Goal: Information Seeking & Learning: Learn about a topic

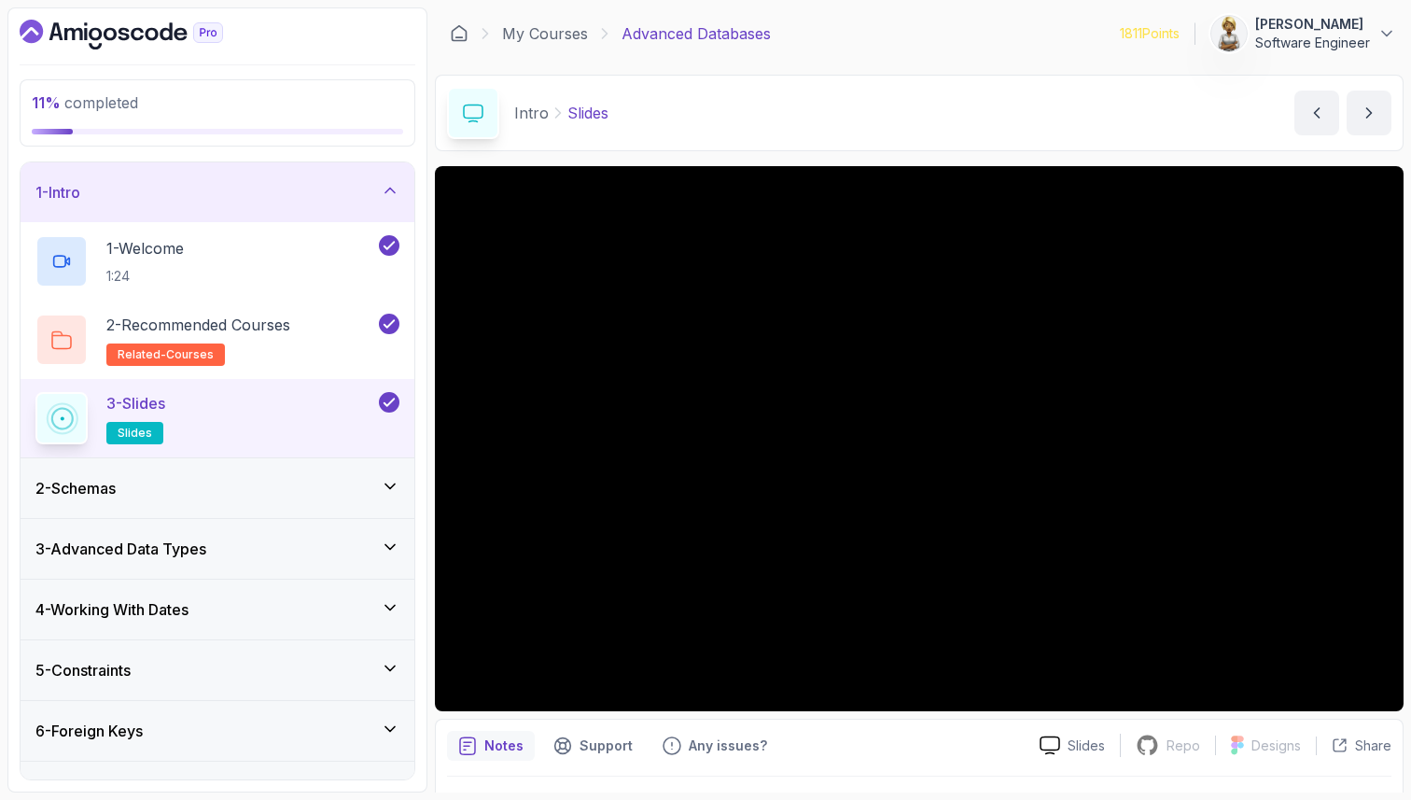
click at [377, 487] on div "2 - Schemas" at bounding box center [217, 488] width 364 height 22
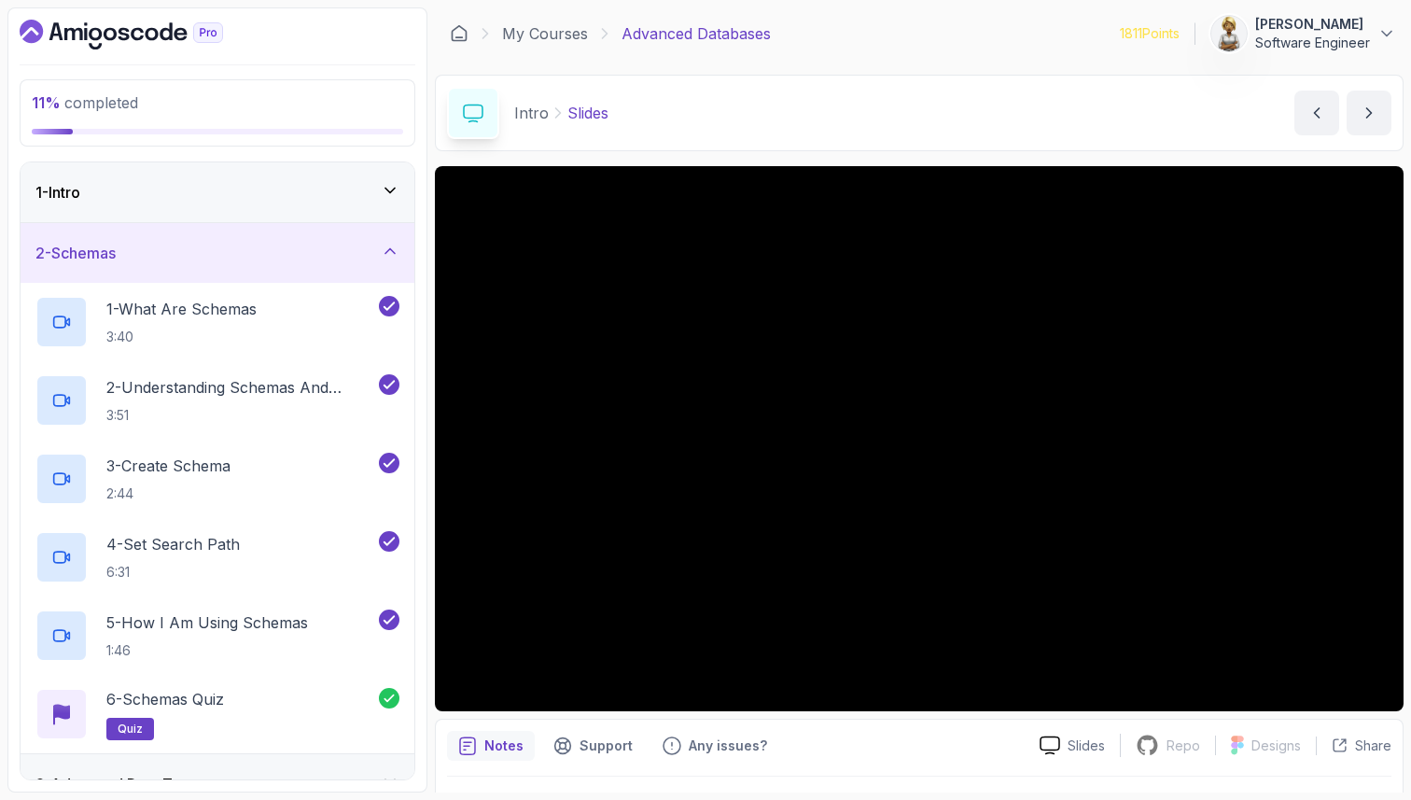
click at [394, 262] on div "2 - Schemas" at bounding box center [217, 253] width 364 height 22
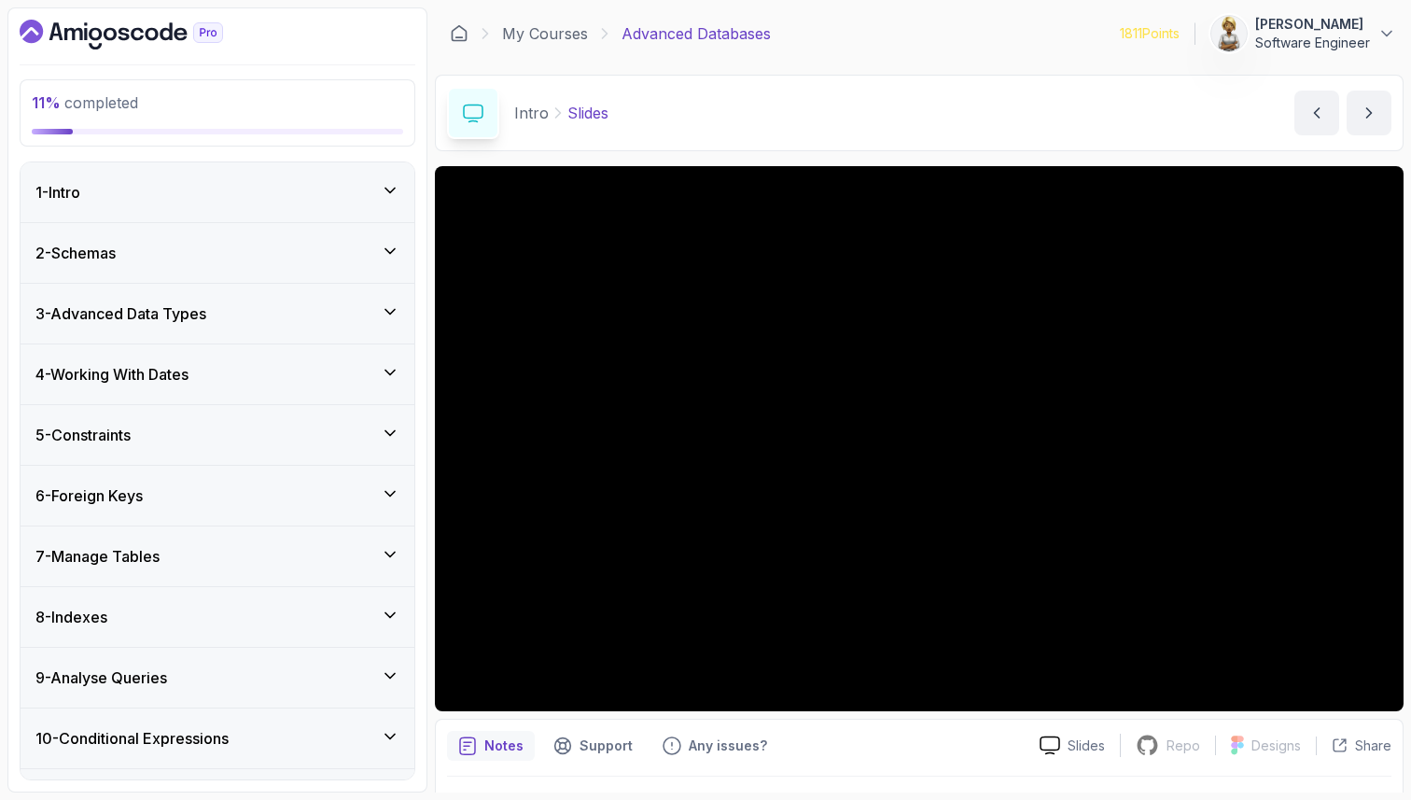
click at [396, 314] on icon at bounding box center [390, 311] width 19 height 19
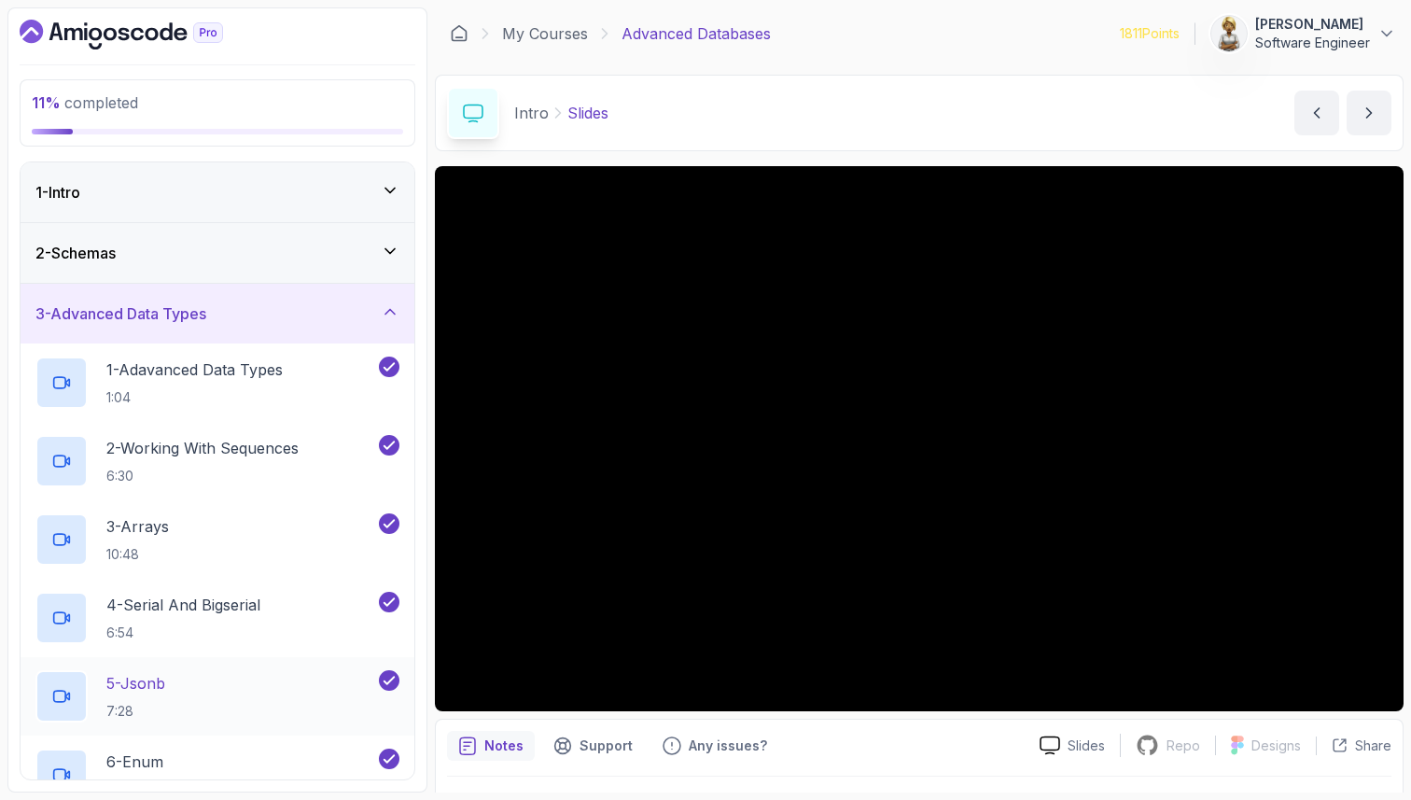
click at [288, 749] on div "6 - Enum 7:05" at bounding box center [205, 775] width 340 height 52
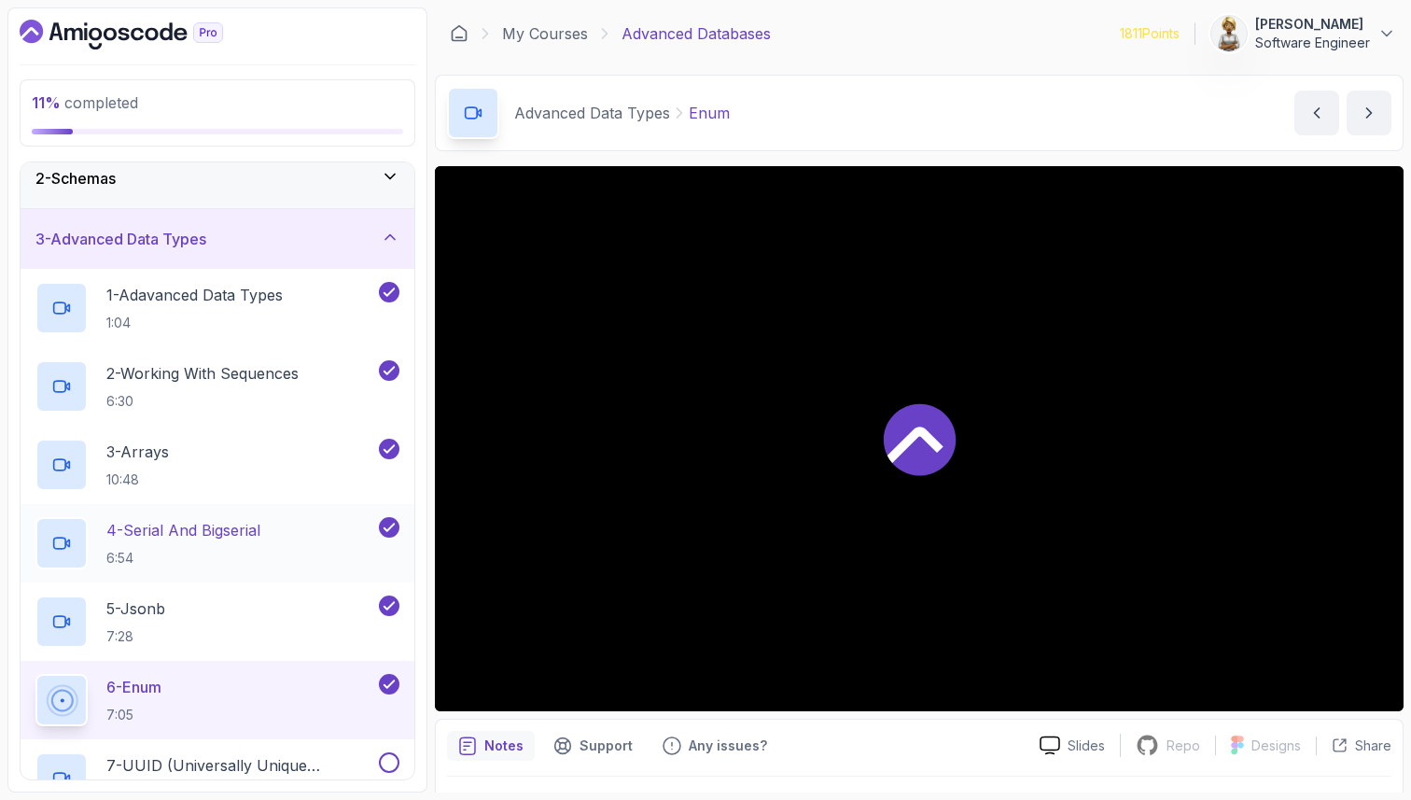
scroll to position [112, 0]
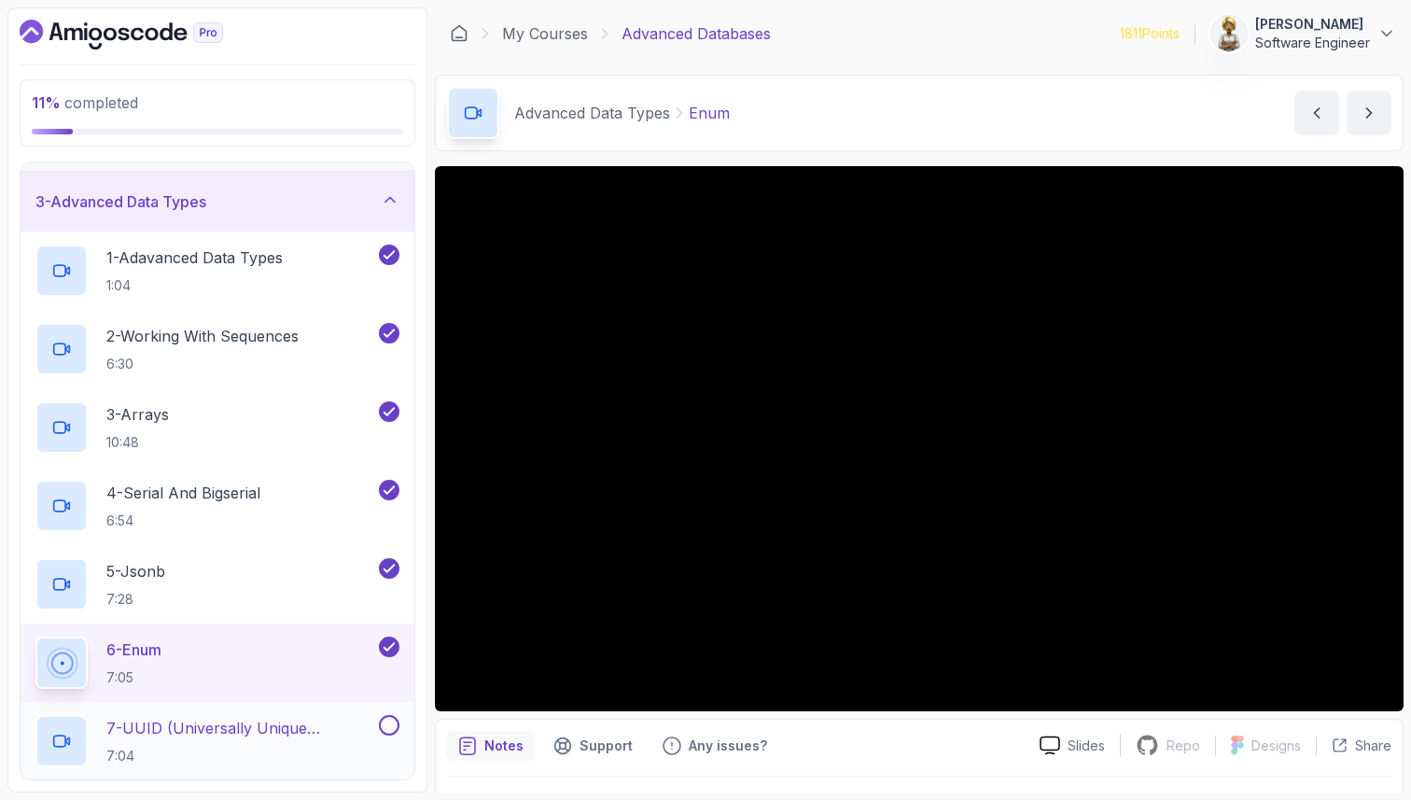
click at [291, 747] on p "7:04" at bounding box center [240, 756] width 269 height 19
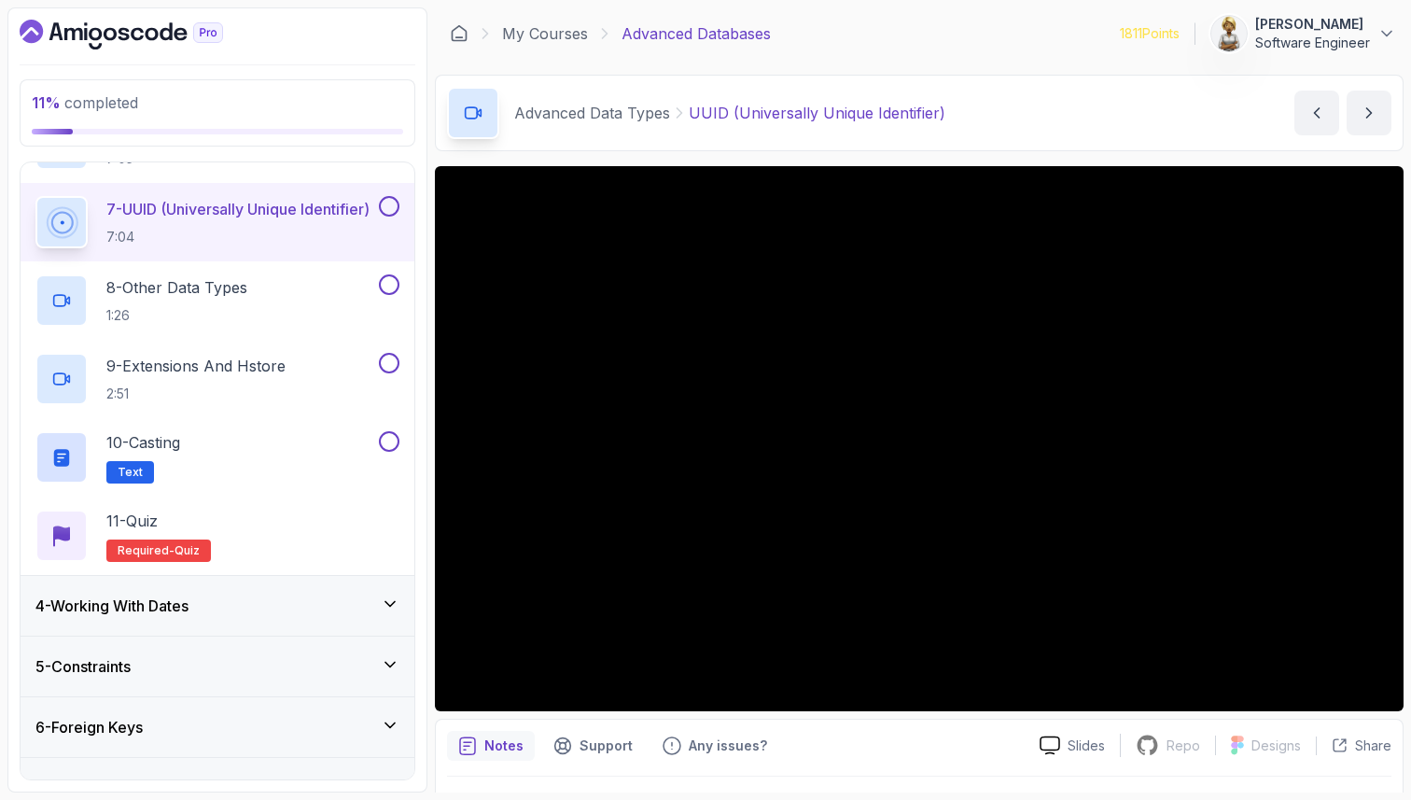
scroll to position [635, 0]
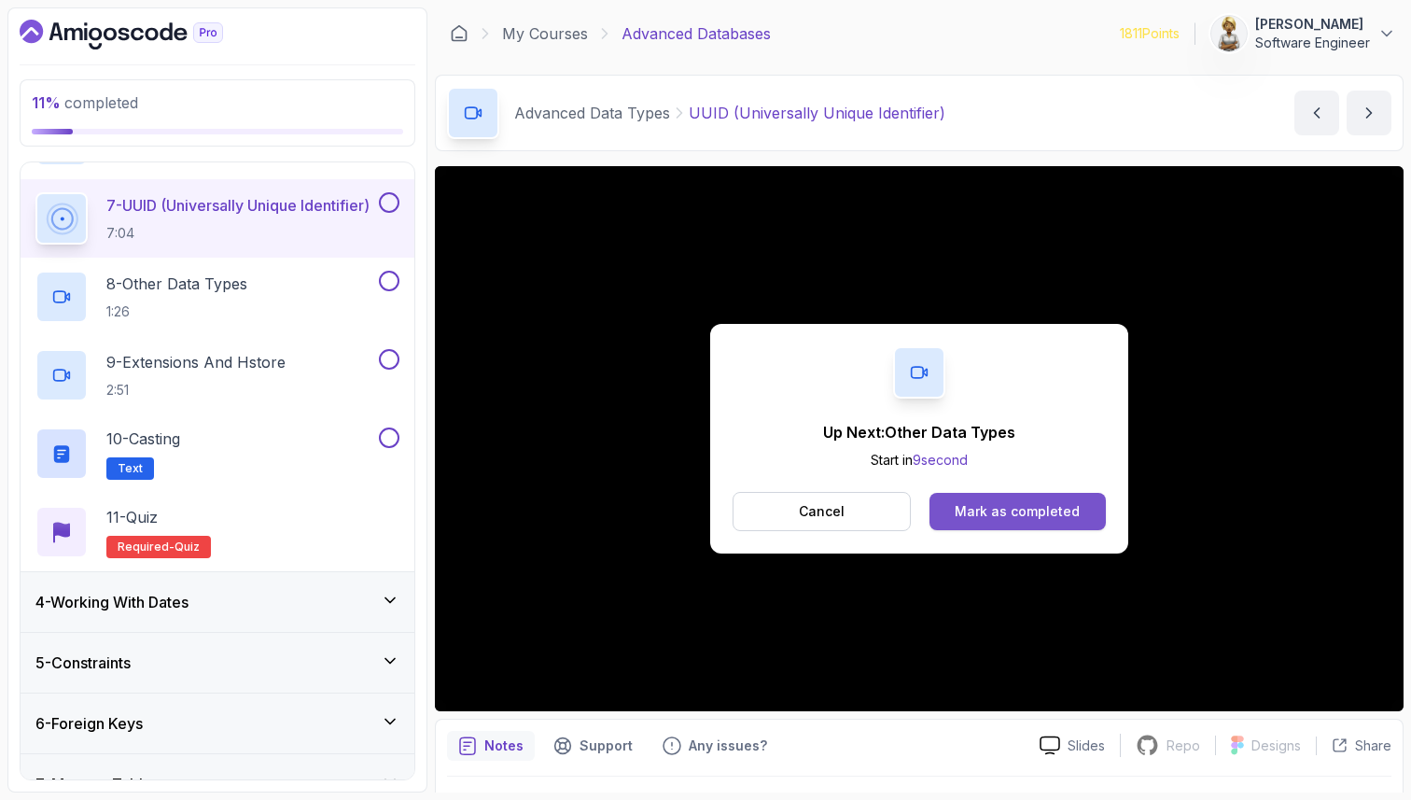
click at [1028, 513] on div "Mark as completed" at bounding box center [1017, 511] width 125 height 19
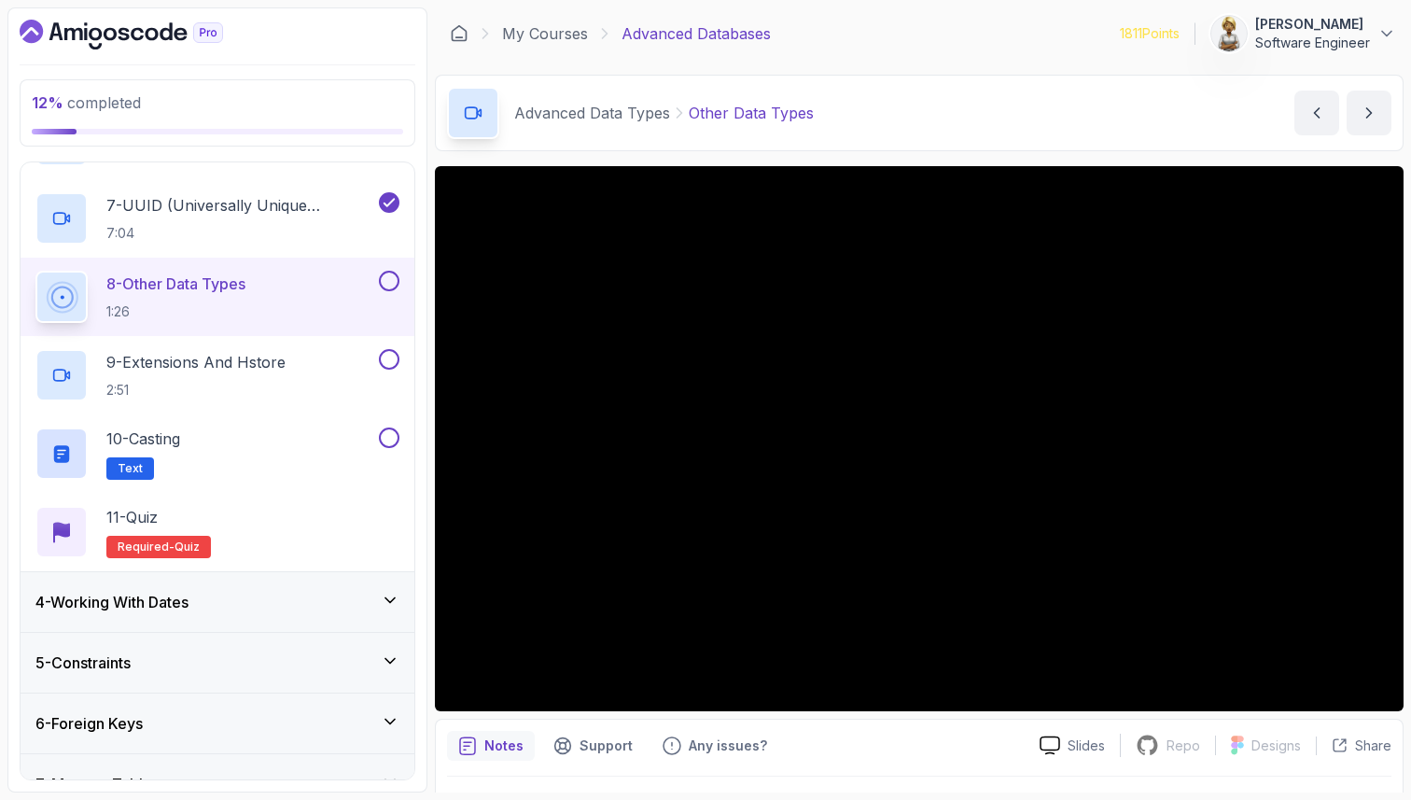
click at [811, 742] on div "Notes Support Any issues?" at bounding box center [736, 746] width 578 height 30
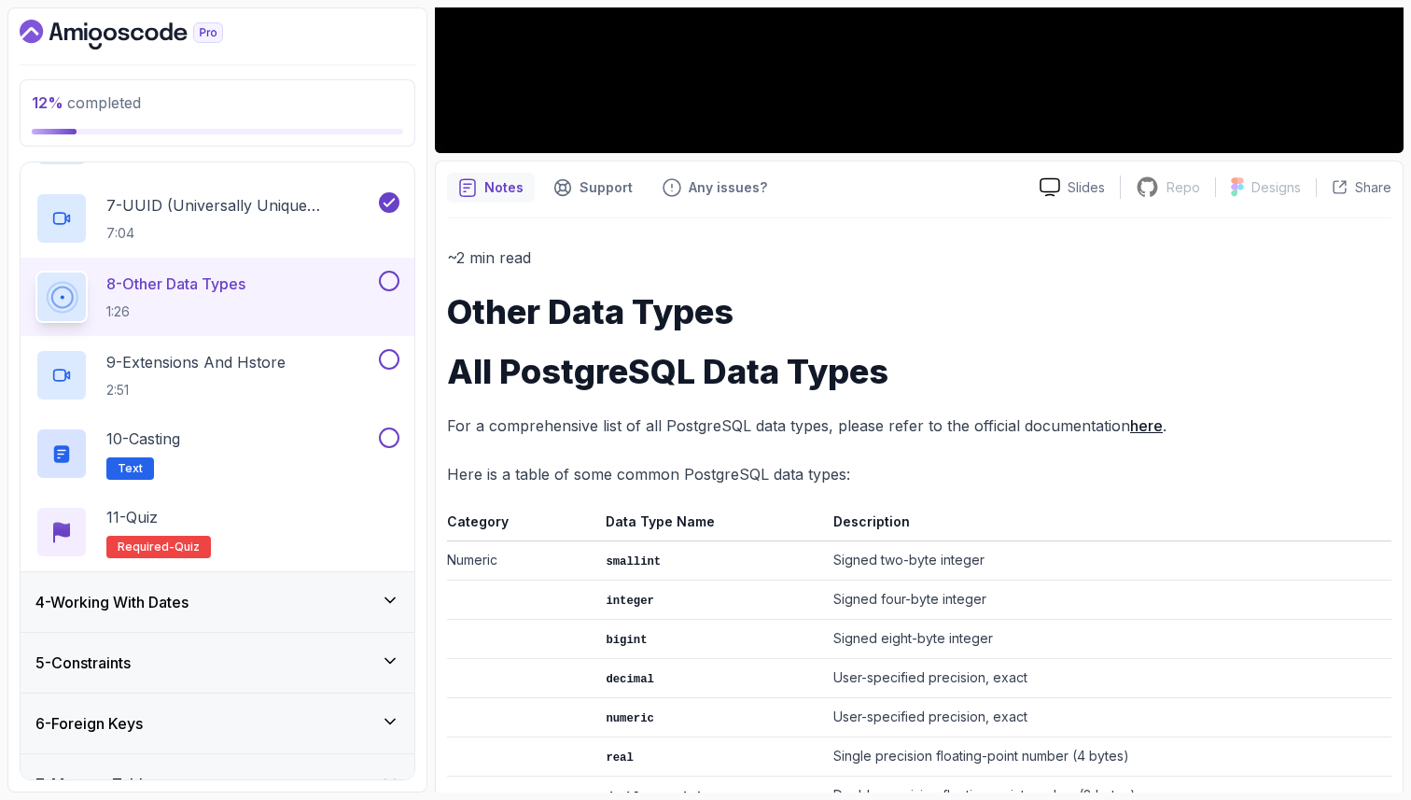
scroll to position [560, 0]
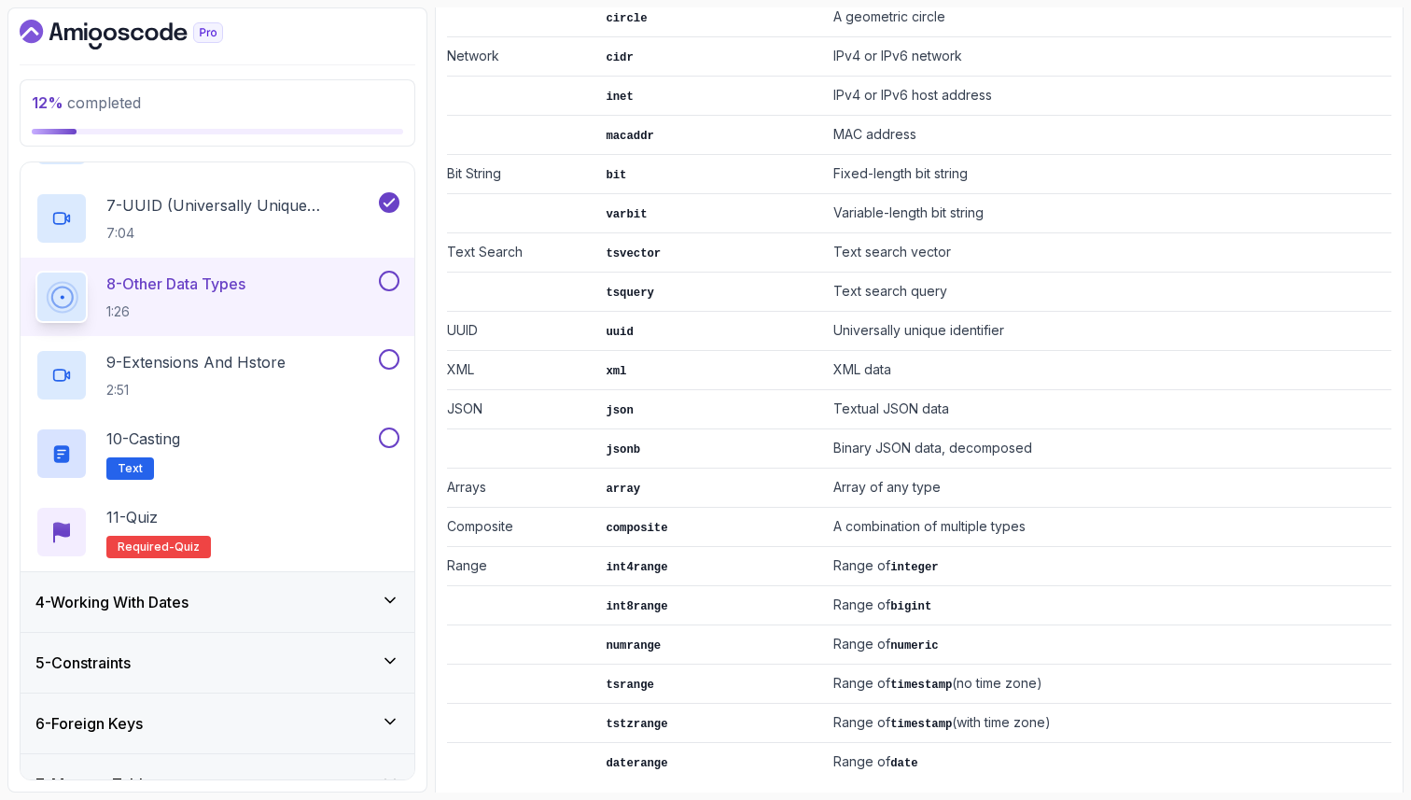
scroll to position [2191, 0]
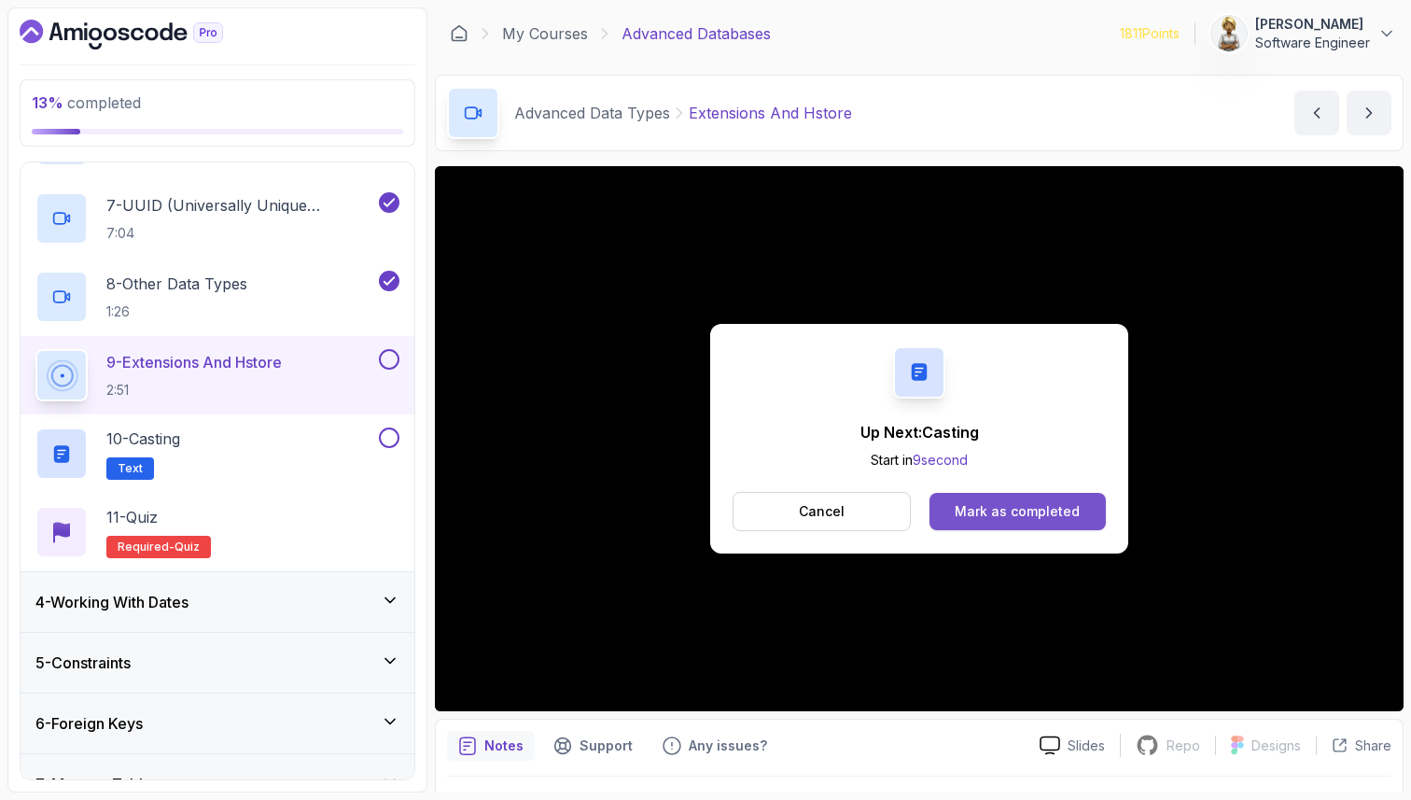
click at [1009, 498] on button "Mark as completed" at bounding box center [1018, 511] width 176 height 37
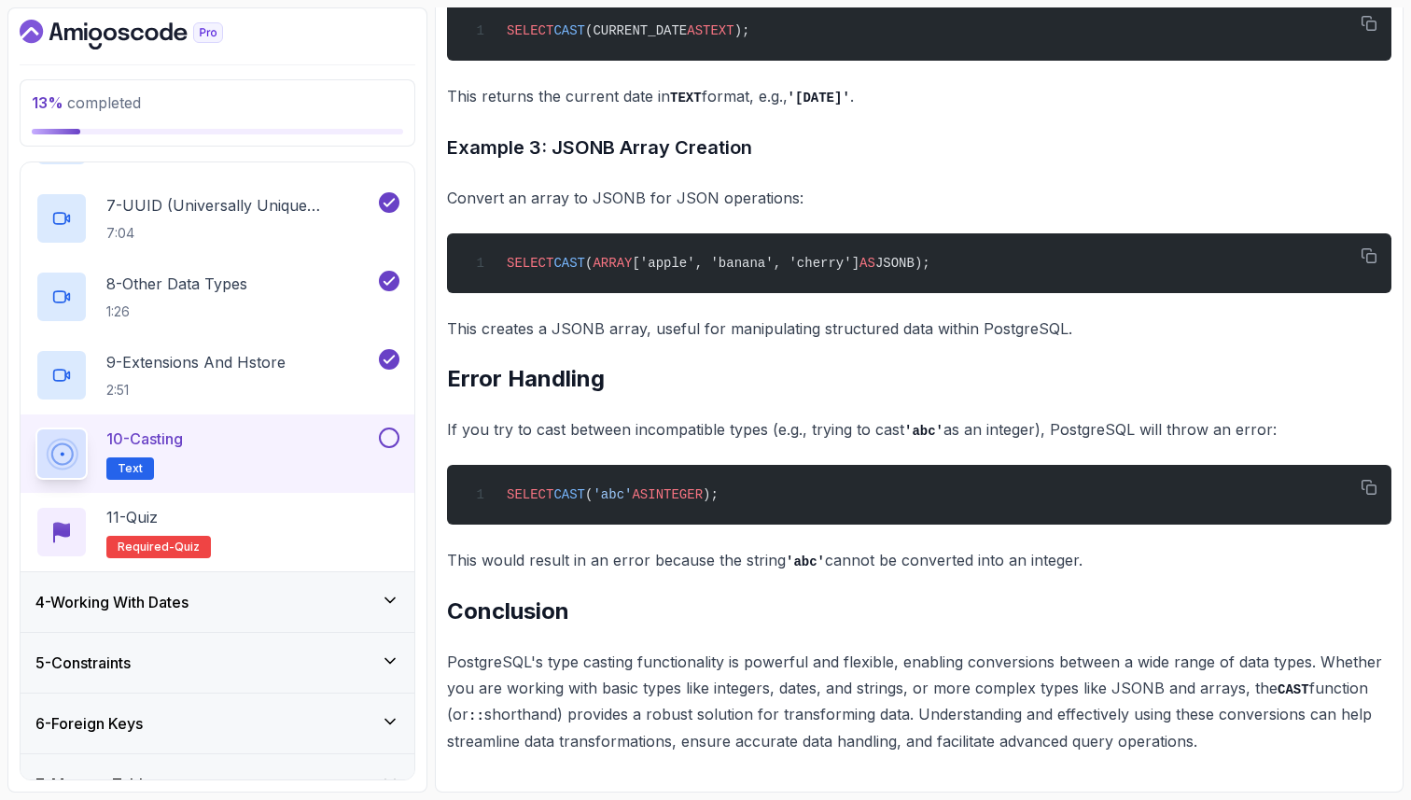
scroll to position [4721, 0]
click at [386, 432] on button at bounding box center [389, 437] width 21 height 21
click at [314, 502] on div "11 - Quiz Required- quiz" at bounding box center [218, 532] width 394 height 78
click at [308, 521] on div "11 - Quiz Required- quiz" at bounding box center [217, 532] width 364 height 52
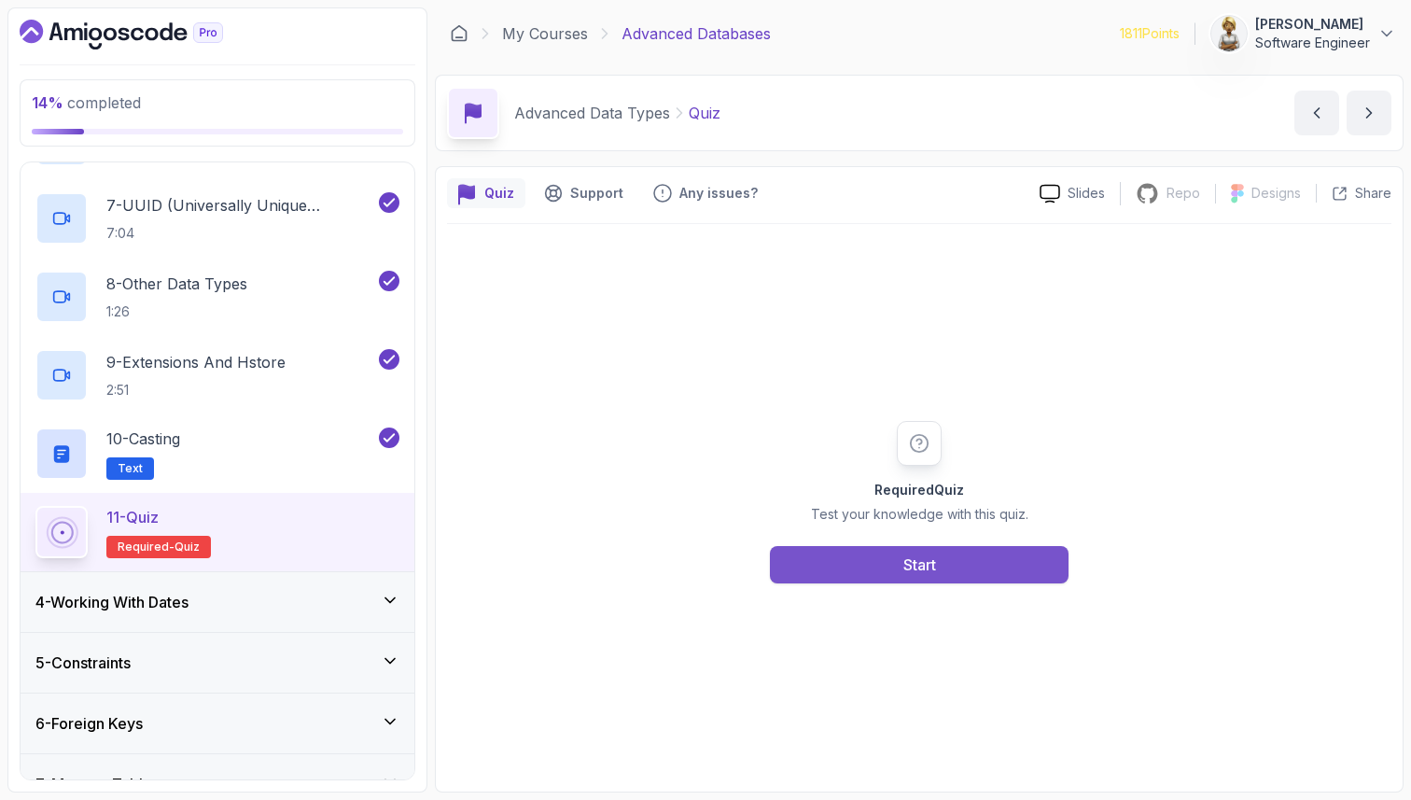
click at [917, 566] on div "Start" at bounding box center [919, 564] width 33 height 22
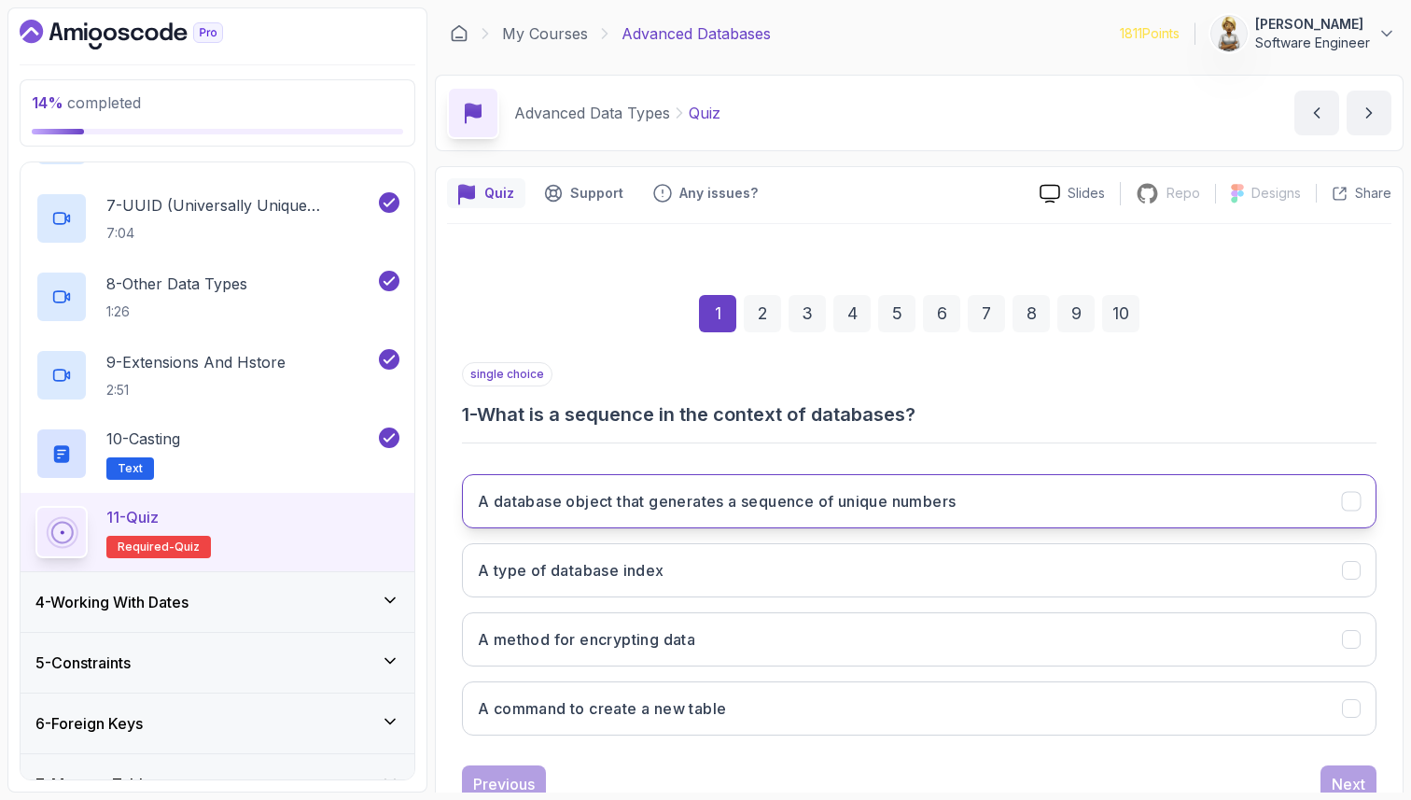
click at [742, 515] on button "A database object that generates a sequence of unique numbers" at bounding box center [919, 501] width 915 height 54
click at [1346, 777] on div "Next" at bounding box center [1349, 784] width 34 height 22
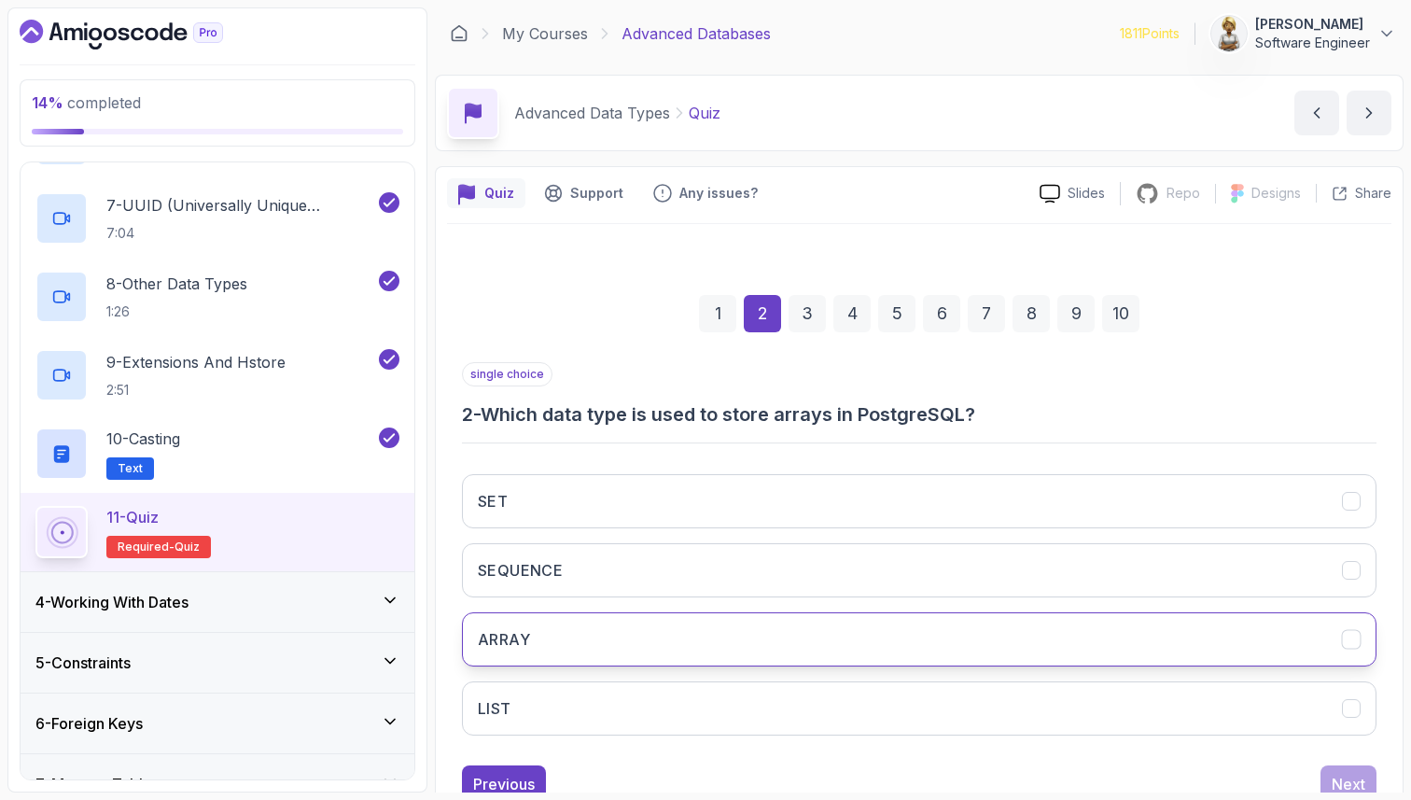
click at [1188, 645] on button "ARRAY" at bounding box center [919, 639] width 915 height 54
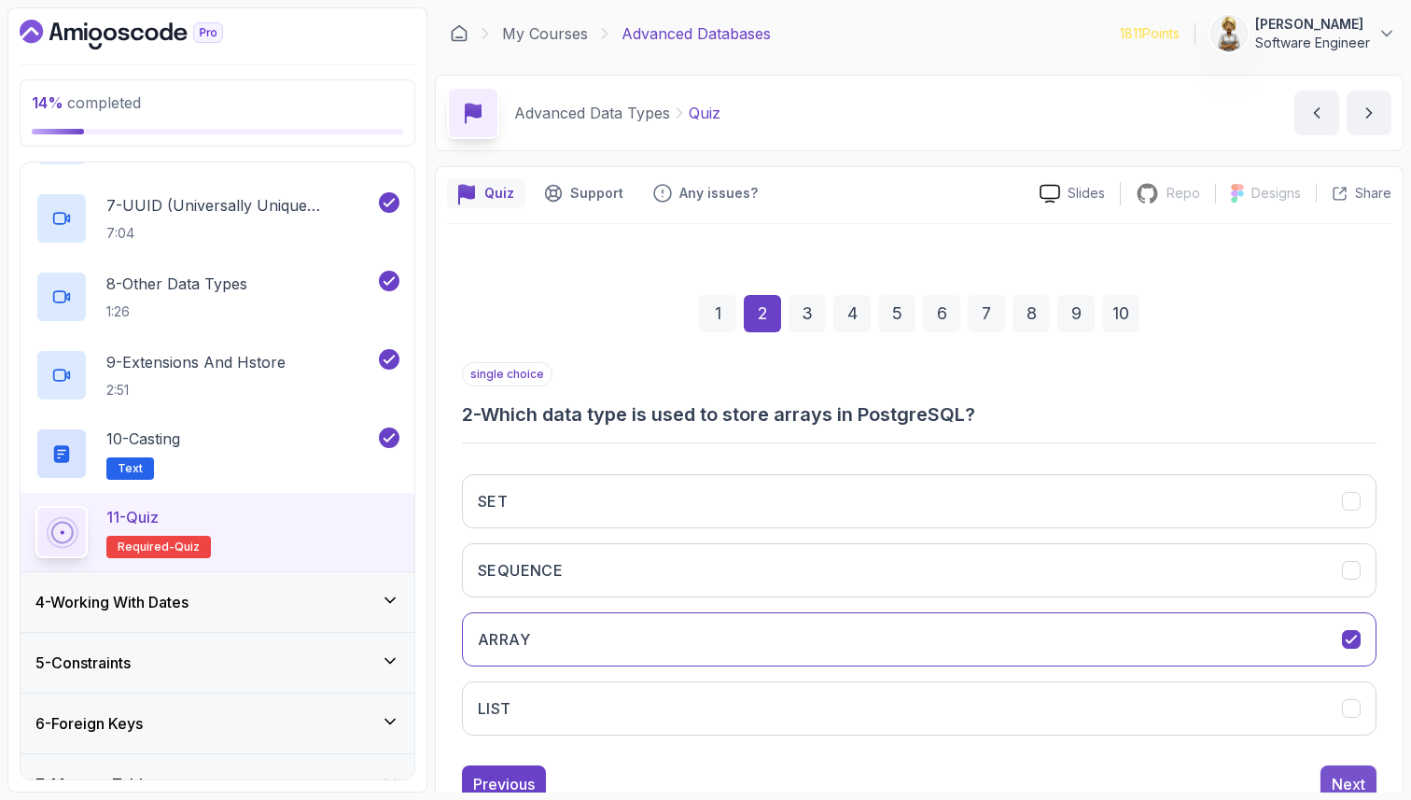
click at [1344, 778] on div "Next" at bounding box center [1349, 784] width 34 height 22
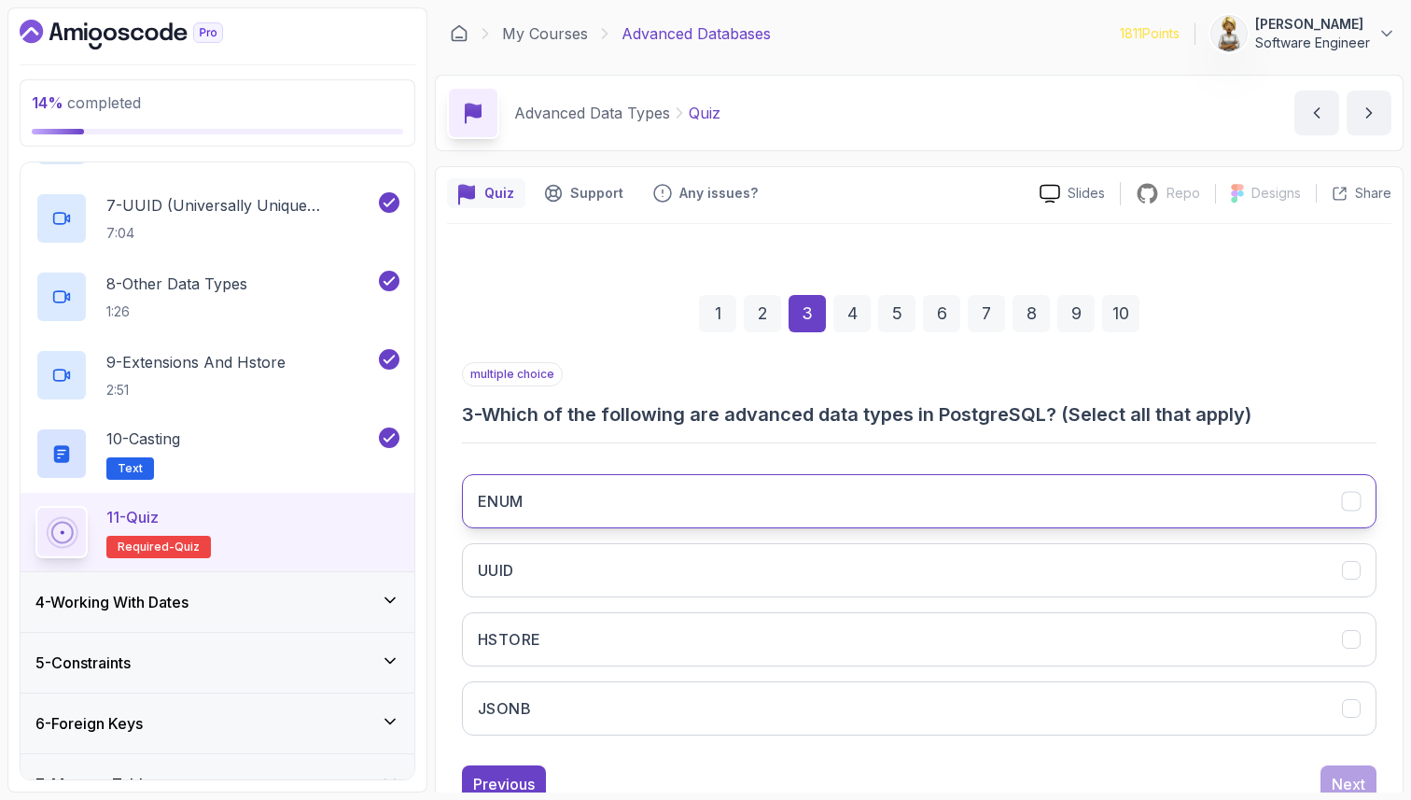
click at [1247, 496] on button "ENUM" at bounding box center [919, 501] width 915 height 54
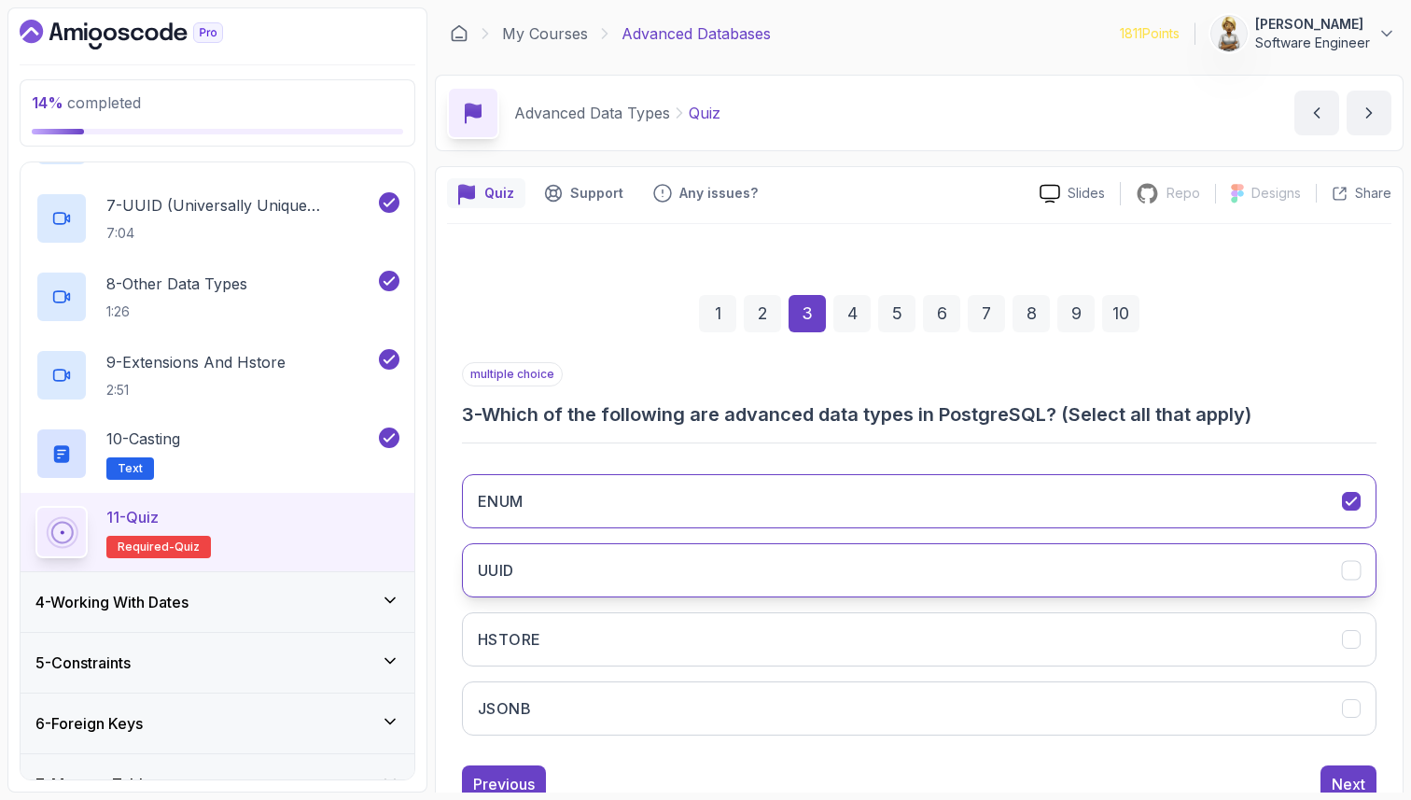
click at [1233, 568] on button "UUID" at bounding box center [919, 570] width 915 height 54
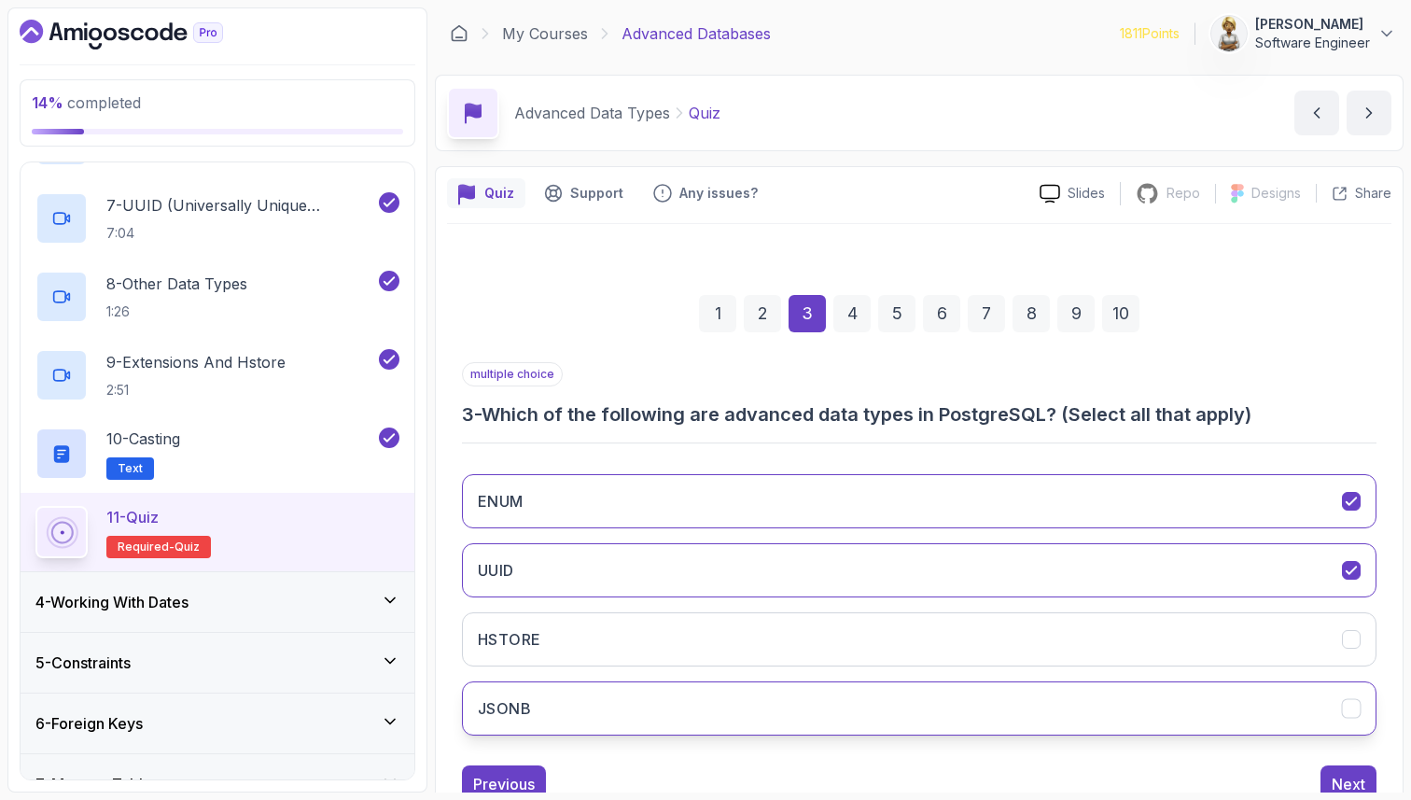
click at [1164, 704] on button "JSONB" at bounding box center [919, 708] width 915 height 54
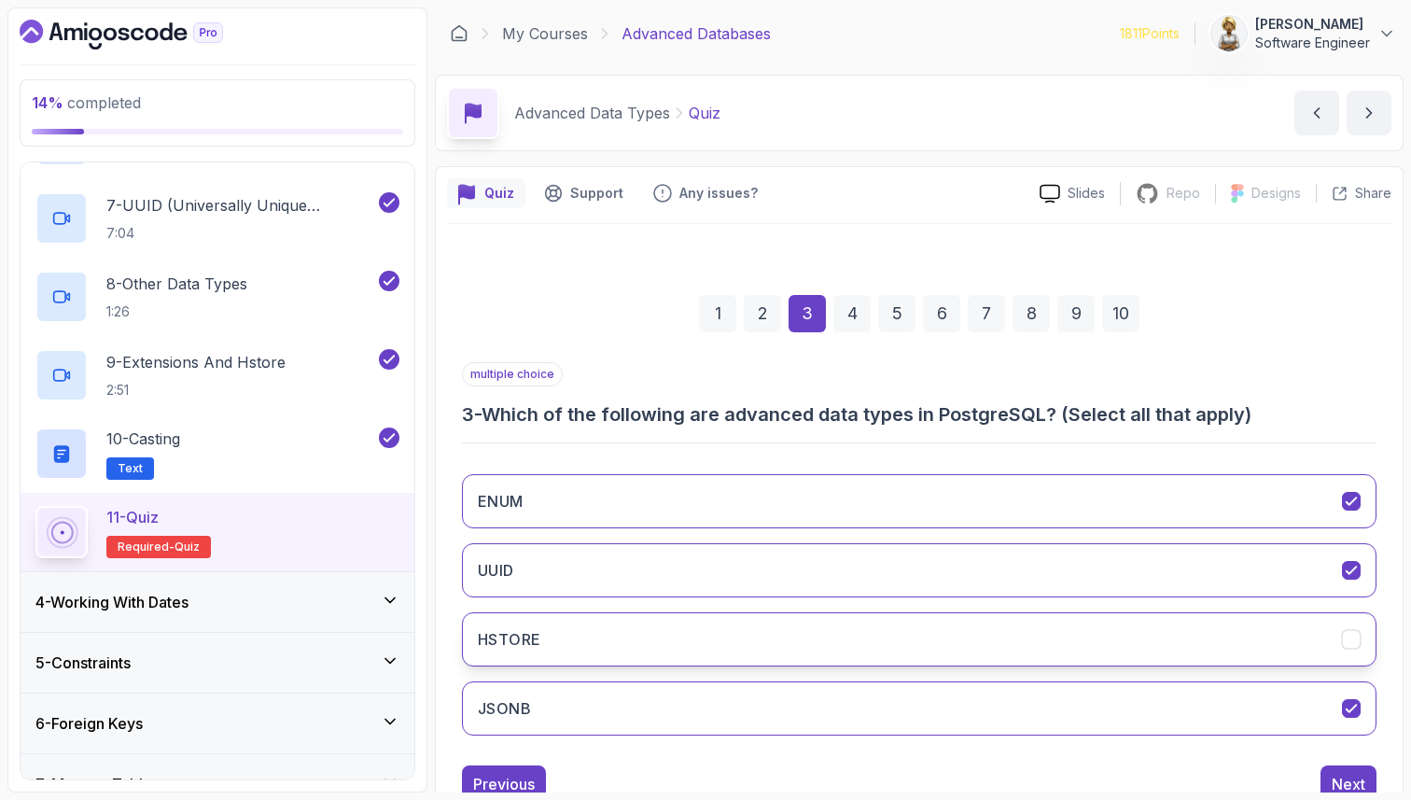
click at [1192, 631] on button "HSTORE" at bounding box center [919, 639] width 915 height 54
click at [1349, 783] on div "Next" at bounding box center [1349, 784] width 34 height 22
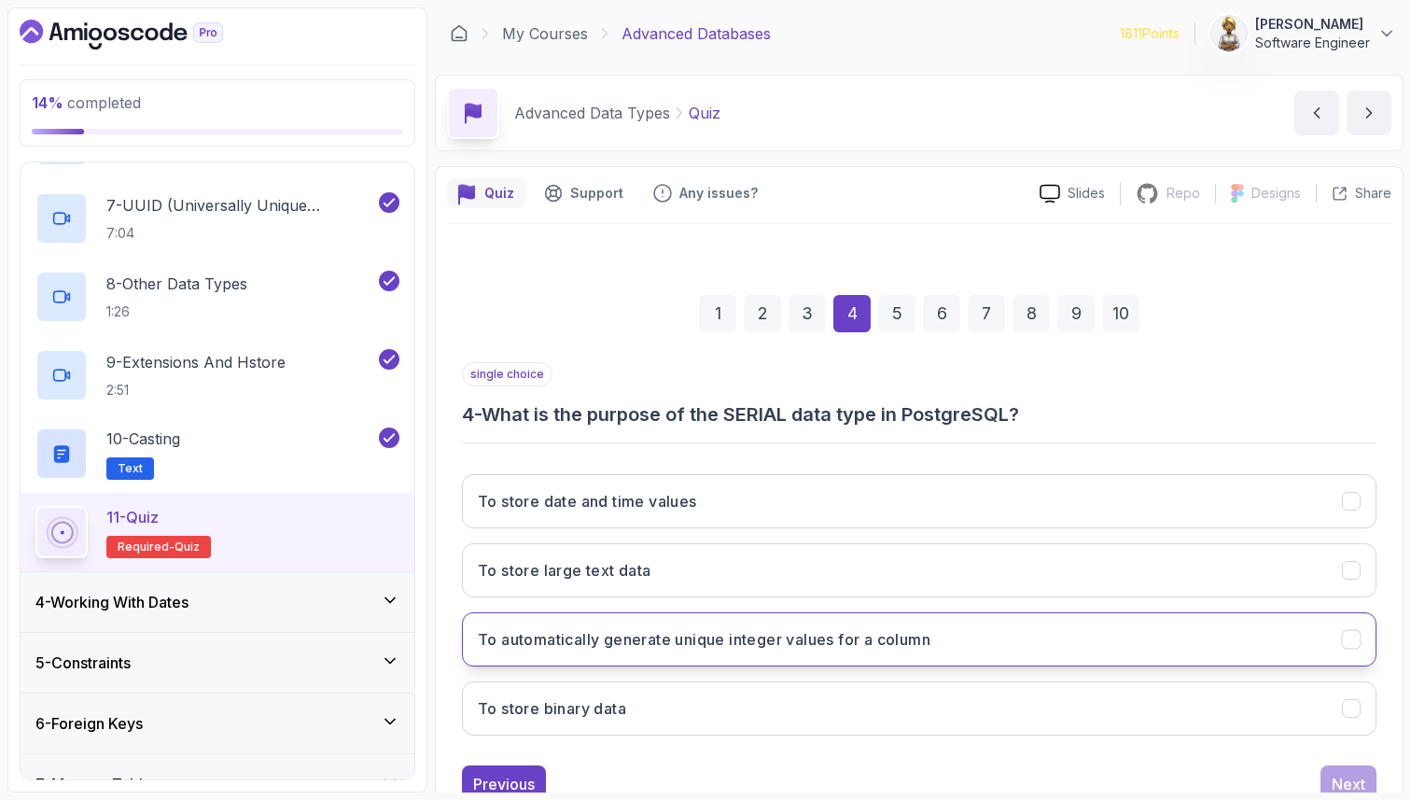
click at [1115, 636] on button "To automatically generate unique integer values for a column" at bounding box center [919, 639] width 915 height 54
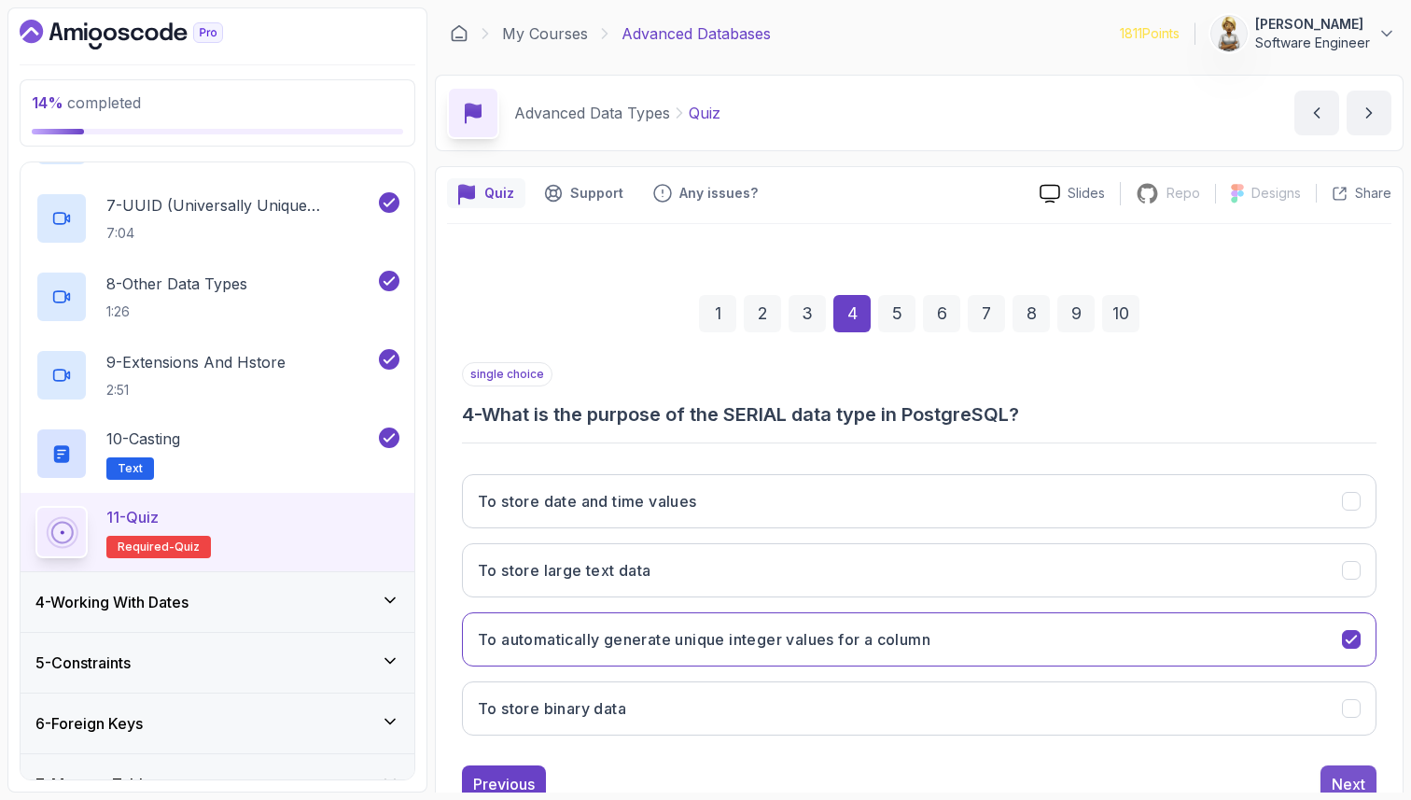
click at [1351, 779] on div "Next" at bounding box center [1349, 784] width 34 height 22
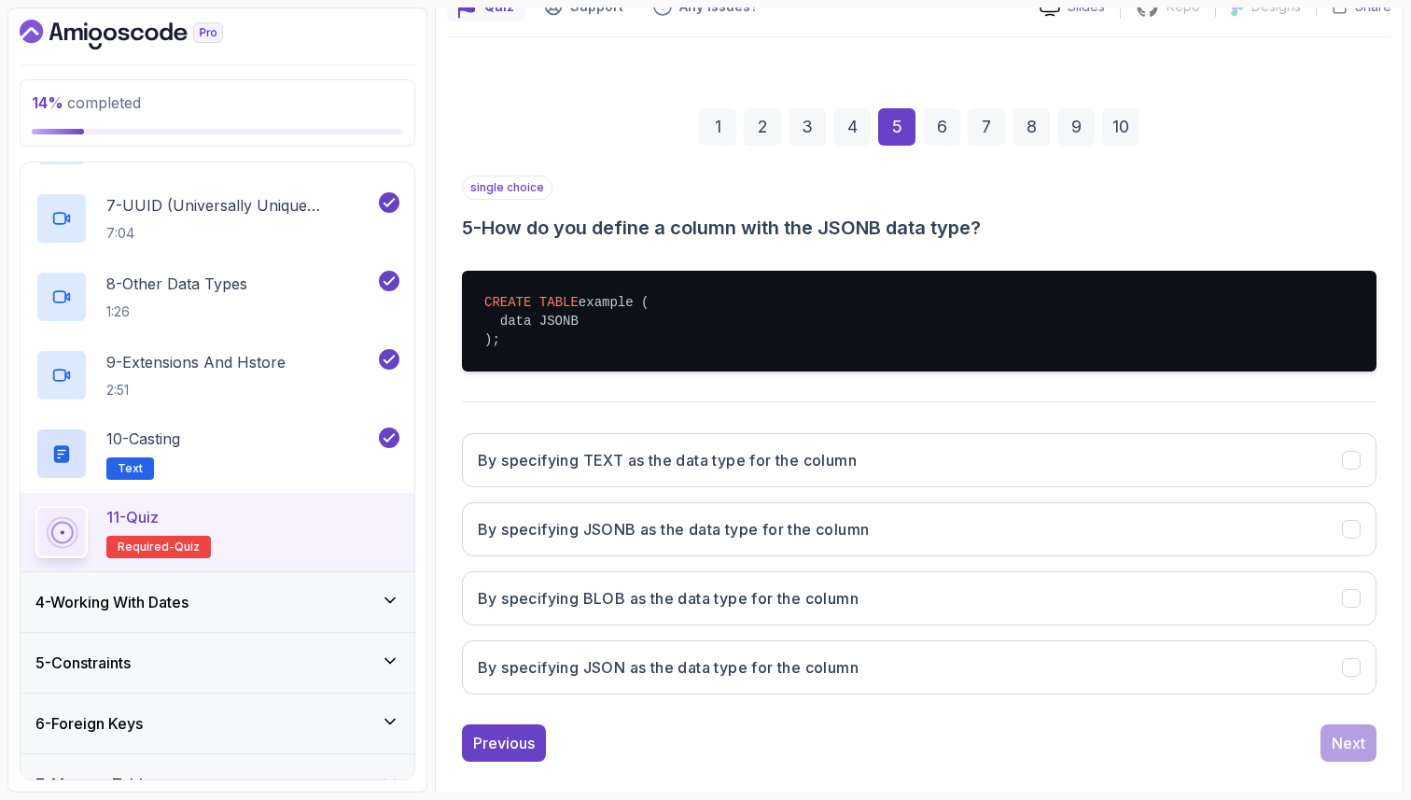
scroll to position [209, 0]
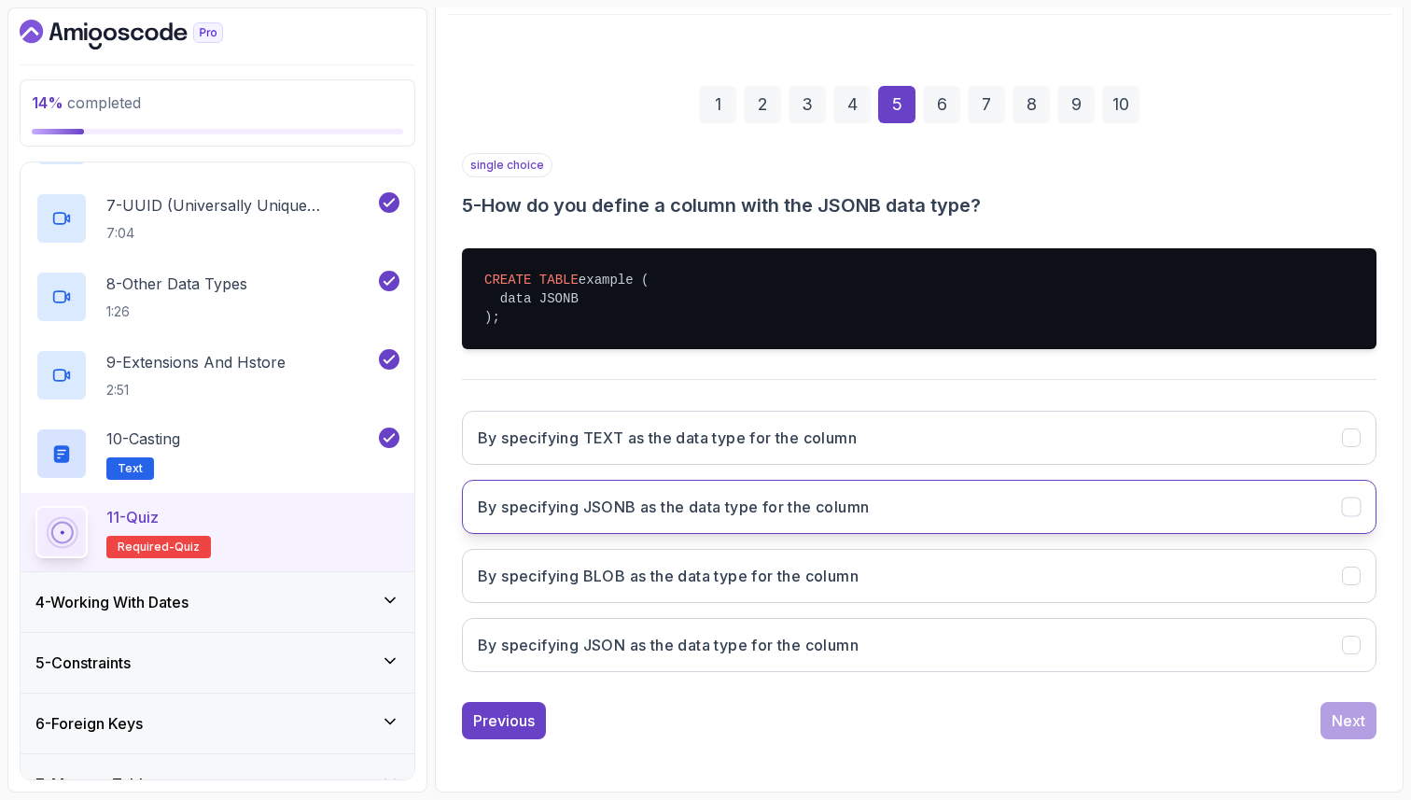
click at [724, 493] on button "By specifying JSONB as the data type for the column" at bounding box center [919, 507] width 915 height 54
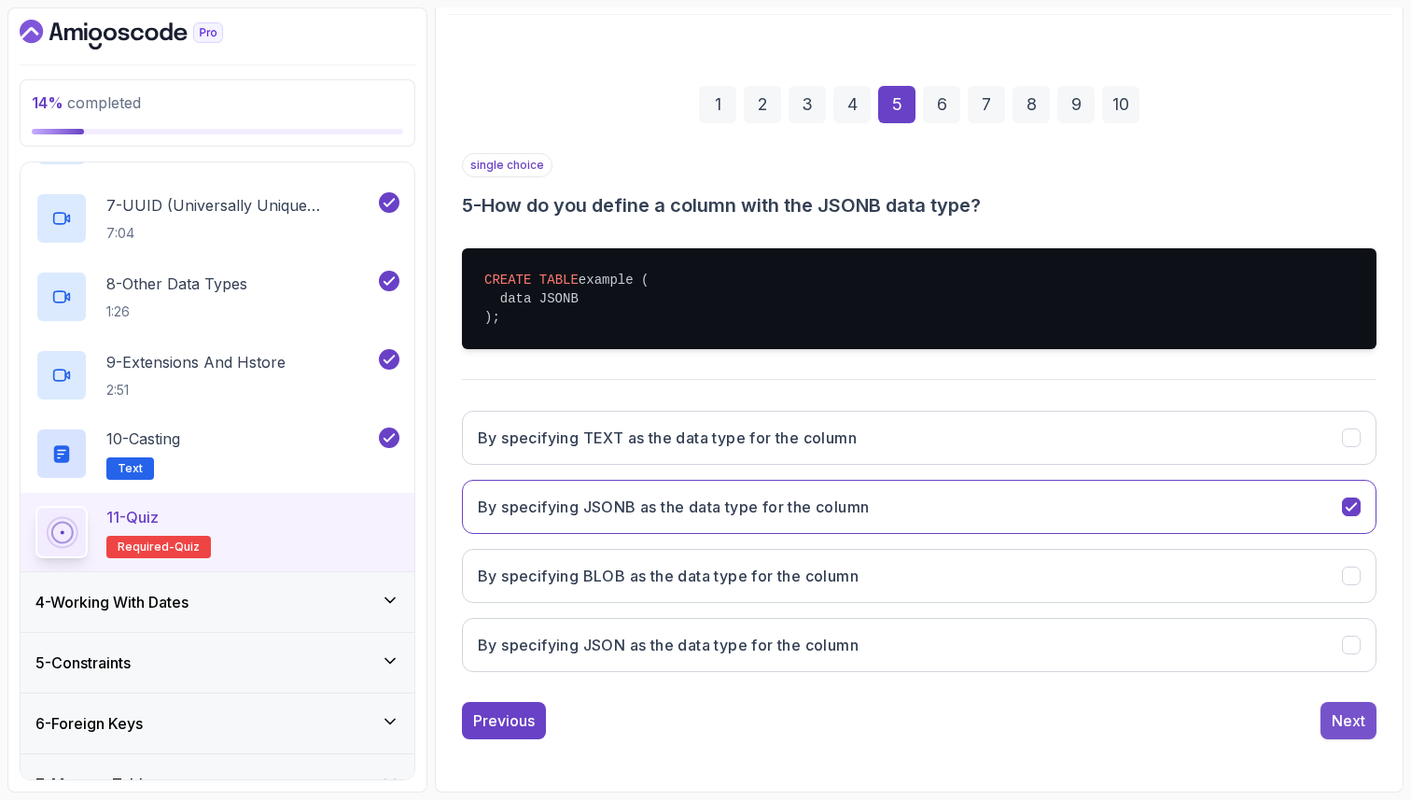
click at [1361, 717] on div "Next" at bounding box center [1349, 720] width 34 height 22
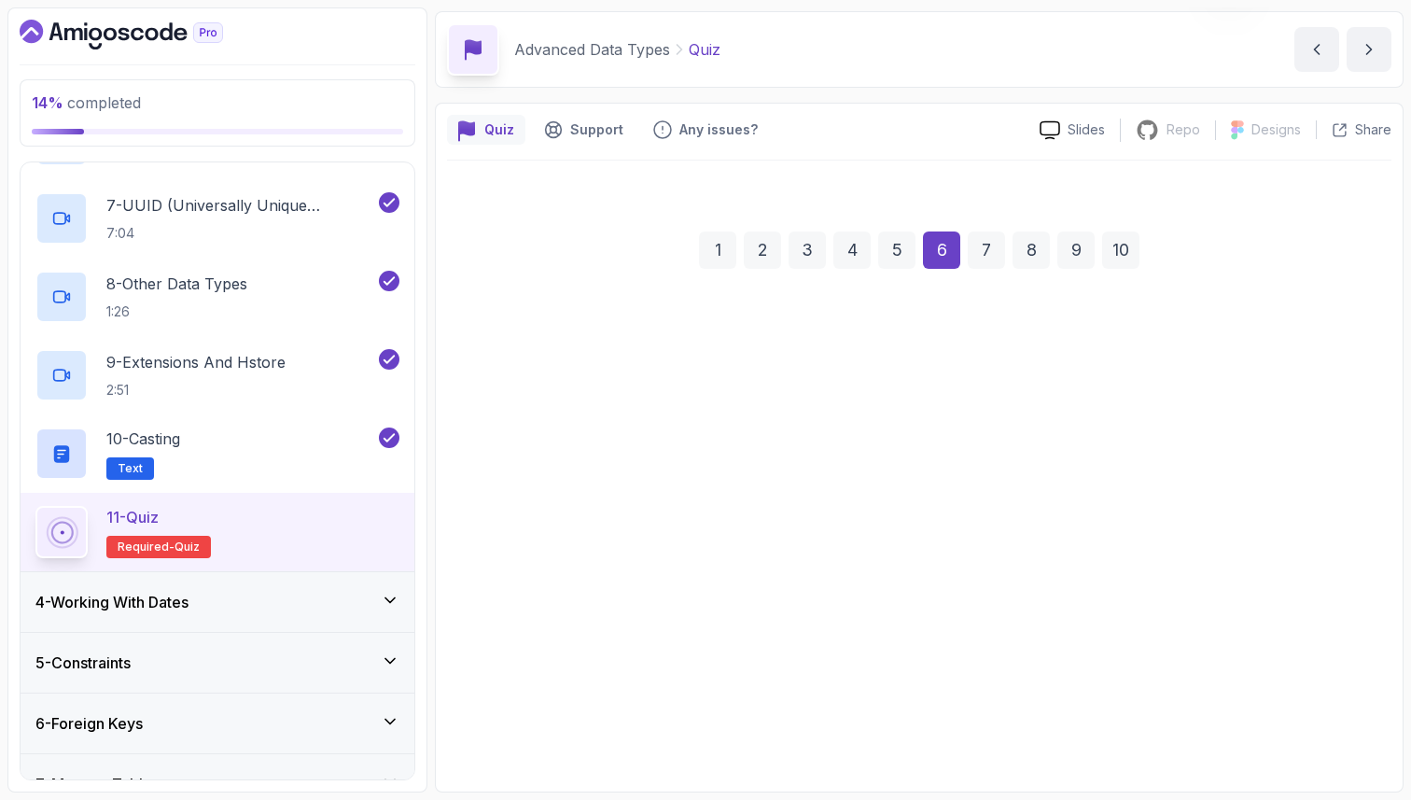
scroll to position [63, 0]
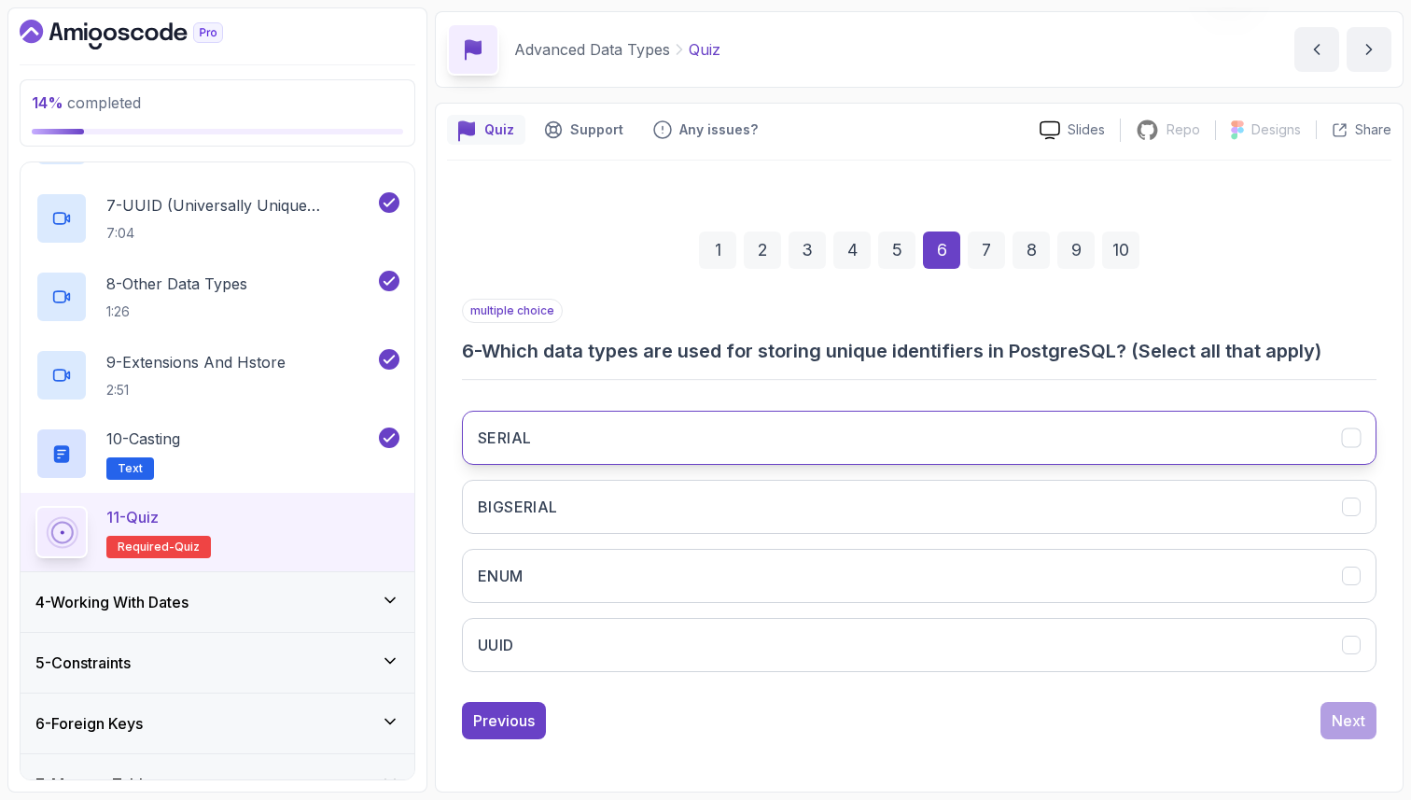
click at [1046, 443] on button "SERIAL" at bounding box center [919, 438] width 915 height 54
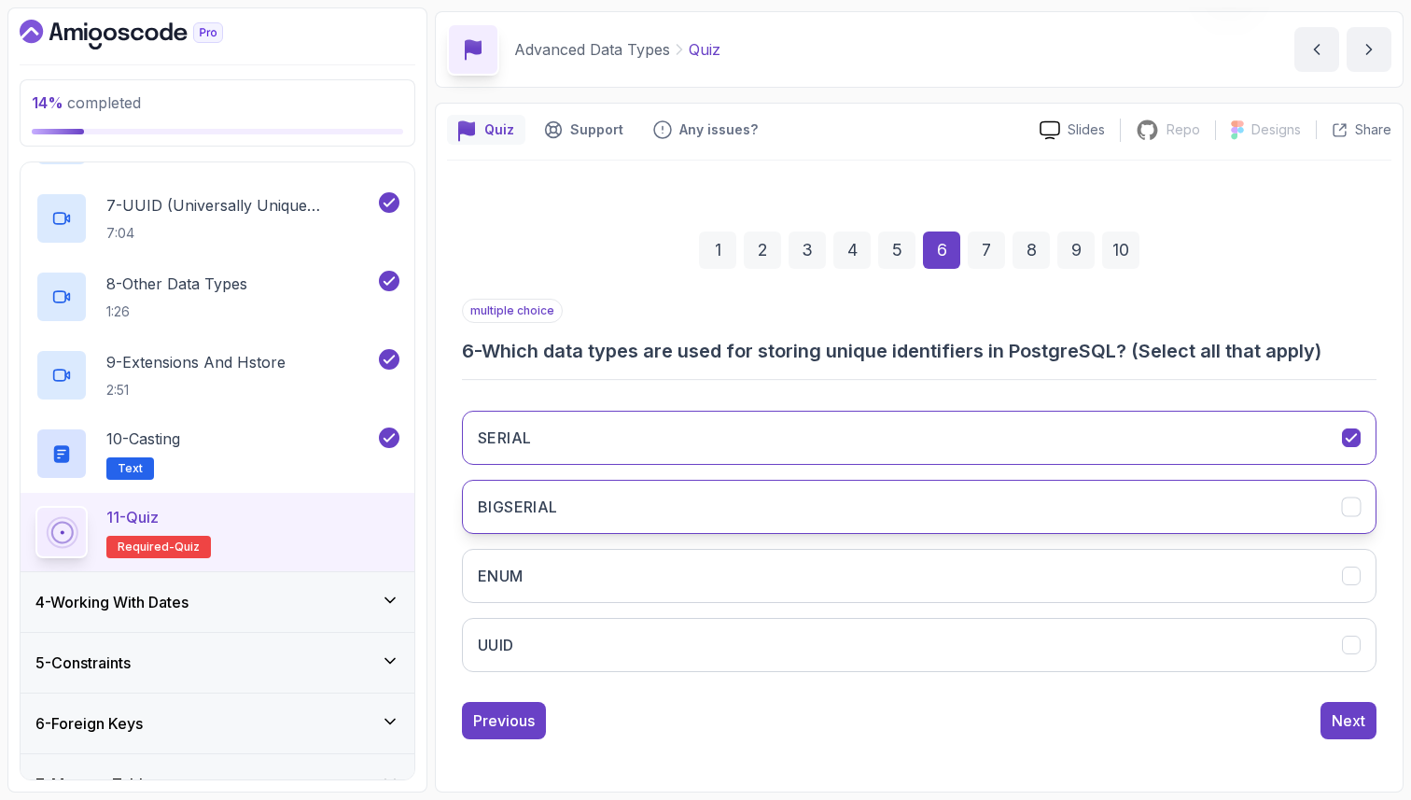
click at [1034, 510] on button "BIGSERIAL" at bounding box center [919, 507] width 915 height 54
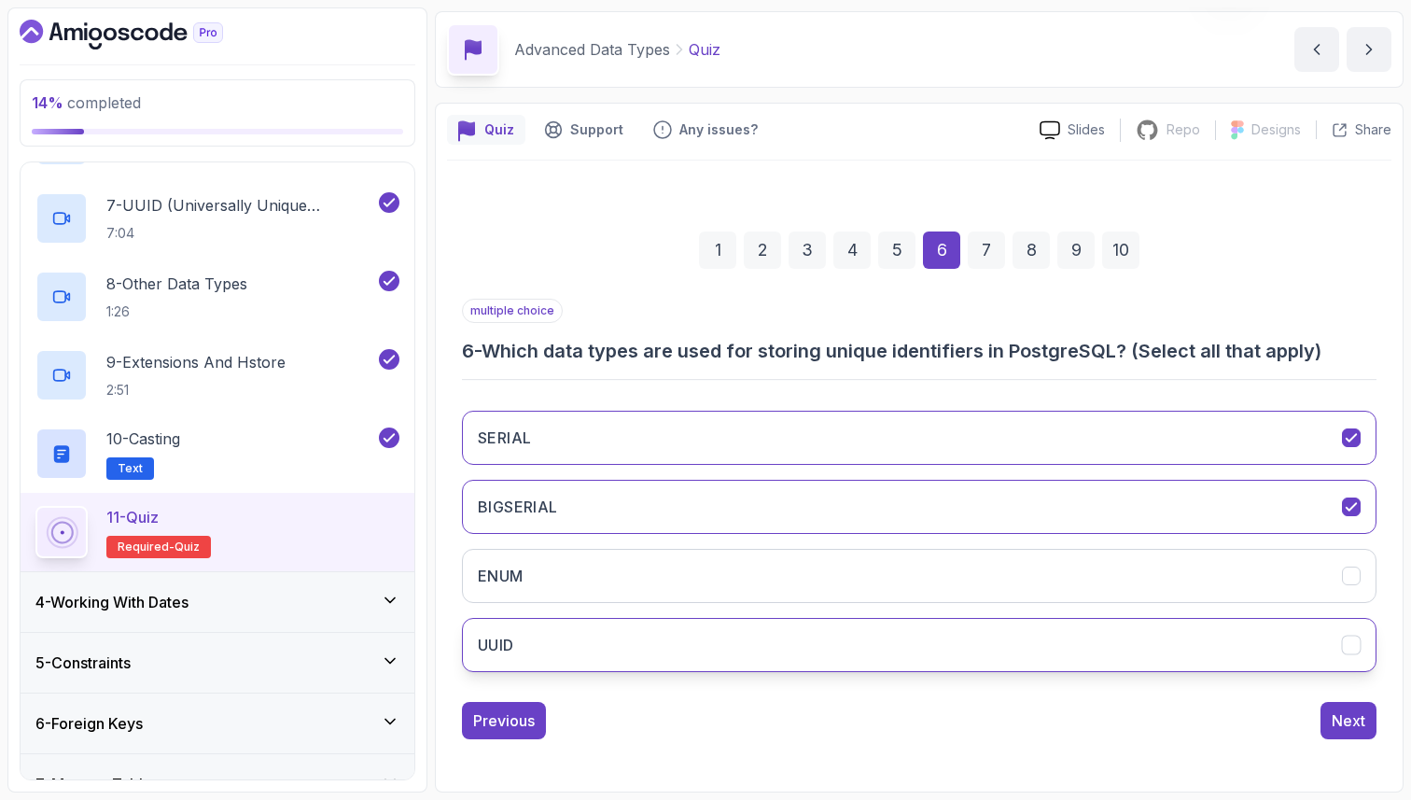
click at [1027, 651] on button "UUID" at bounding box center [919, 645] width 915 height 54
click at [1362, 717] on div "Next" at bounding box center [1349, 720] width 34 height 22
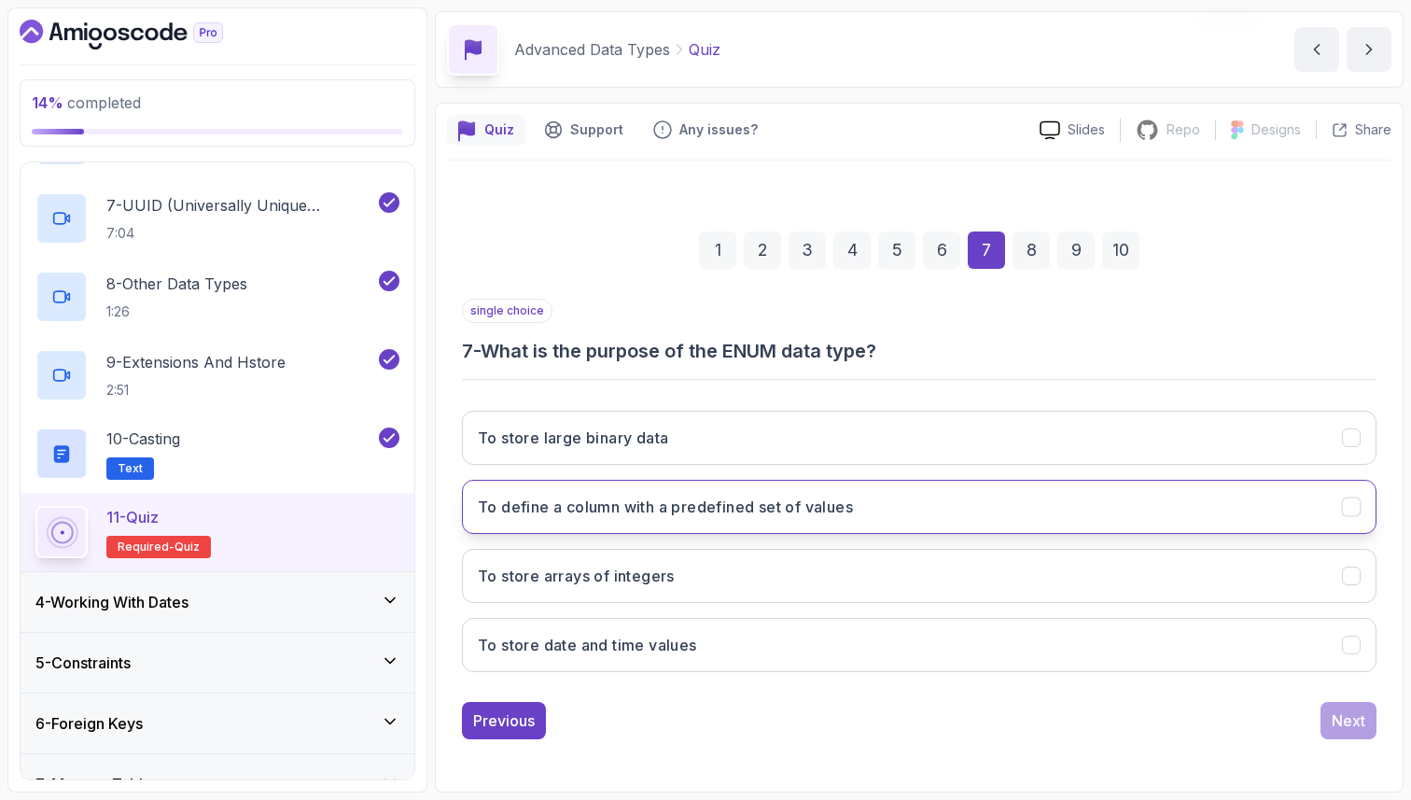
click at [767, 497] on h3 "To define a column with a predefined set of values" at bounding box center [665, 507] width 375 height 22
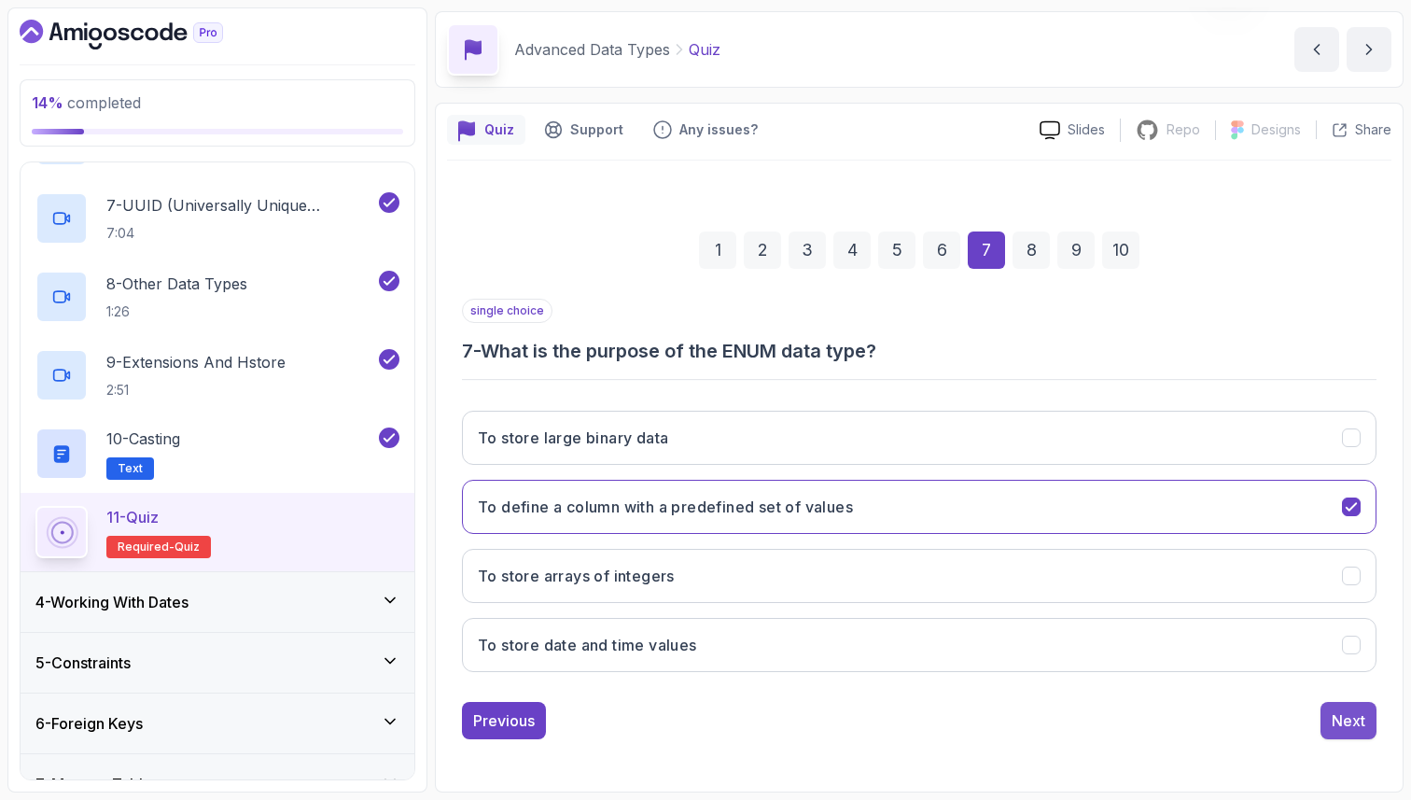
click at [1360, 722] on div "Next" at bounding box center [1349, 720] width 34 height 22
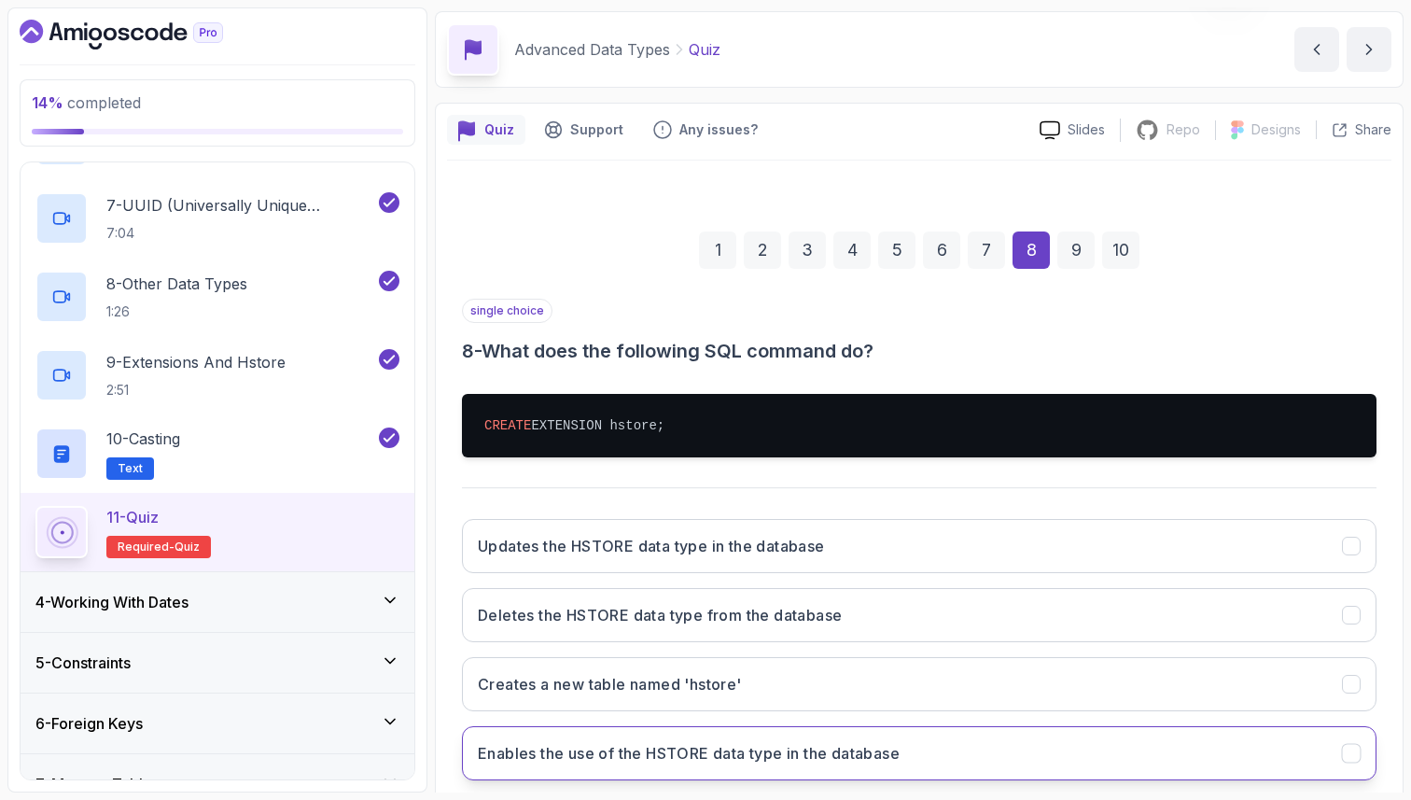
click at [919, 755] on button "Enables the use of the HSTORE data type in the database" at bounding box center [919, 753] width 915 height 54
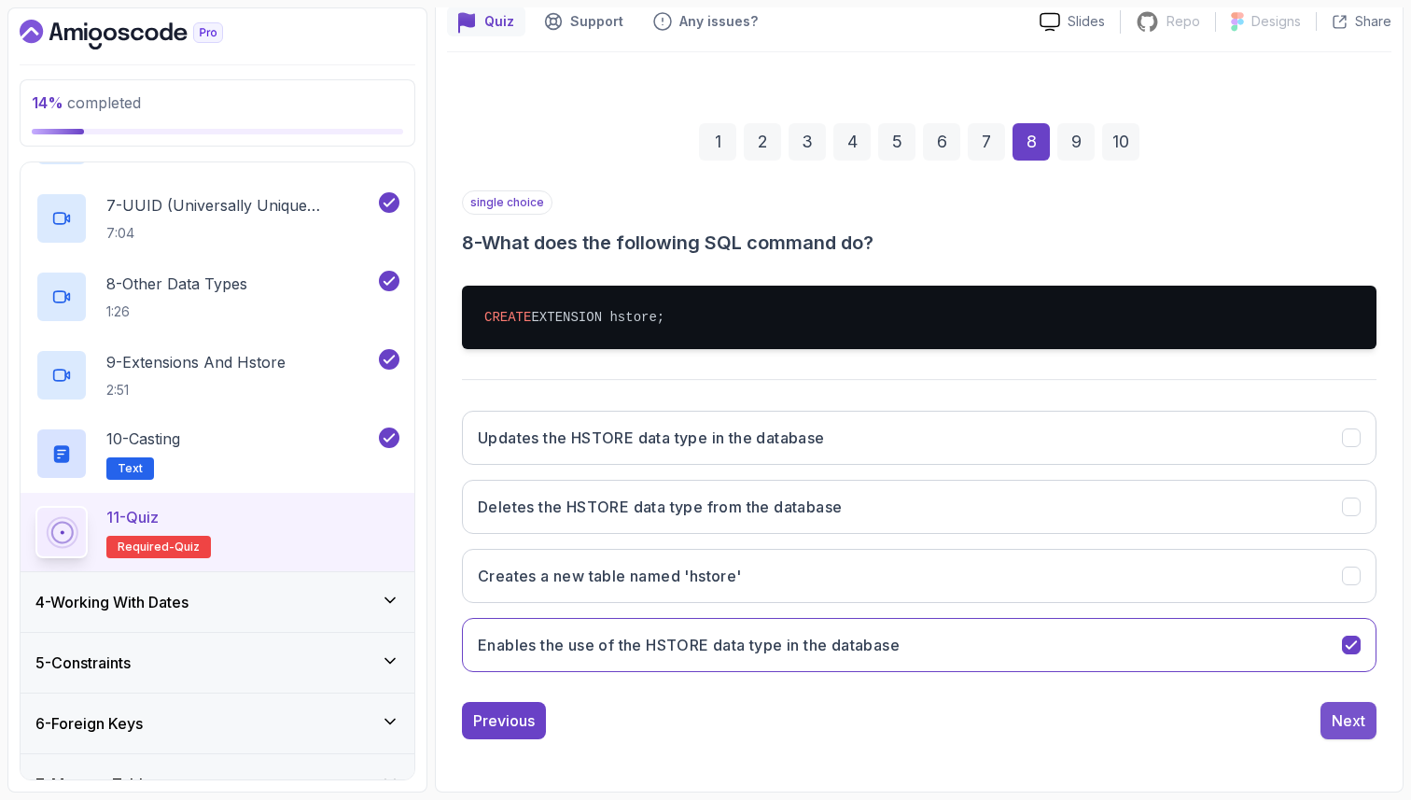
click at [1352, 714] on div "Next" at bounding box center [1349, 720] width 34 height 22
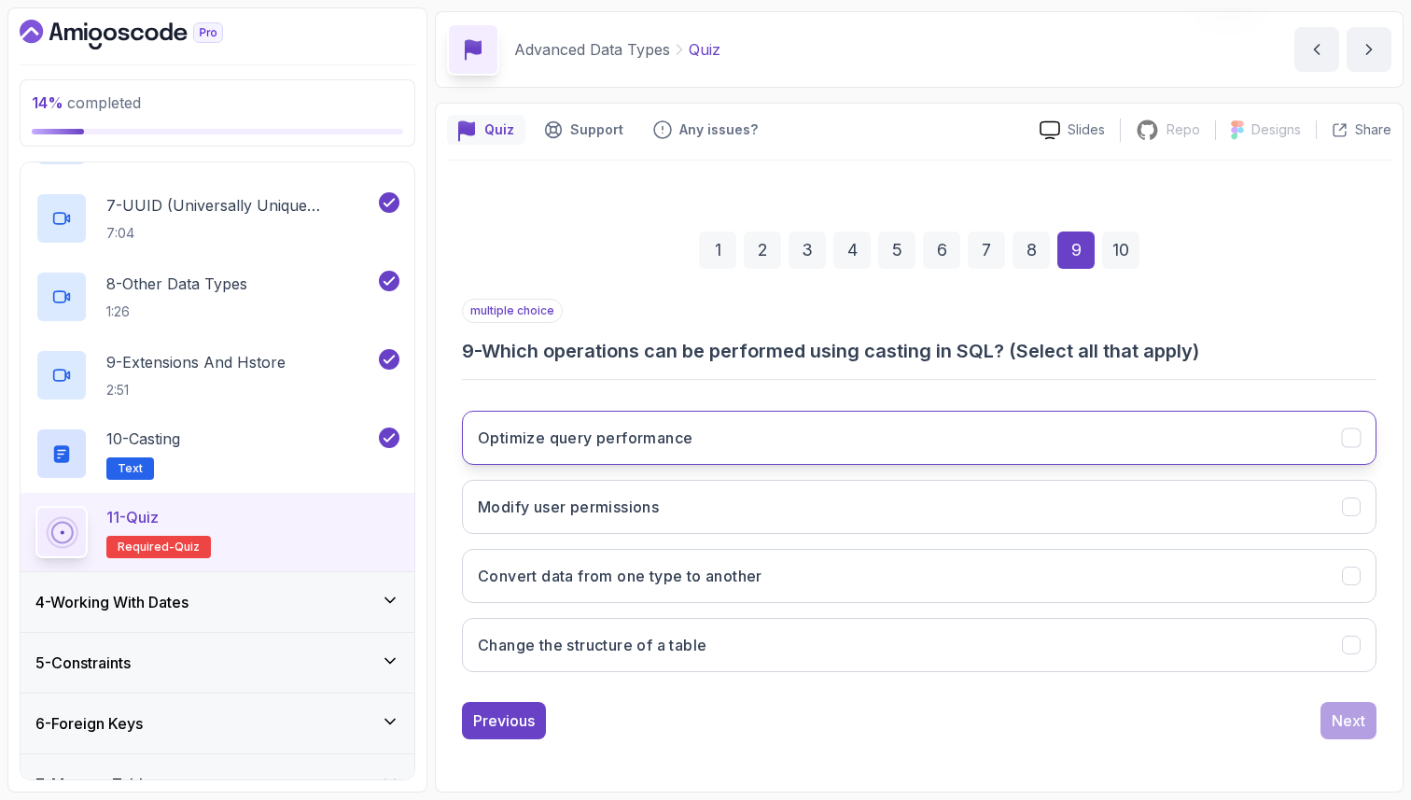
click at [748, 441] on button "Optimize query performance" at bounding box center [919, 438] width 915 height 54
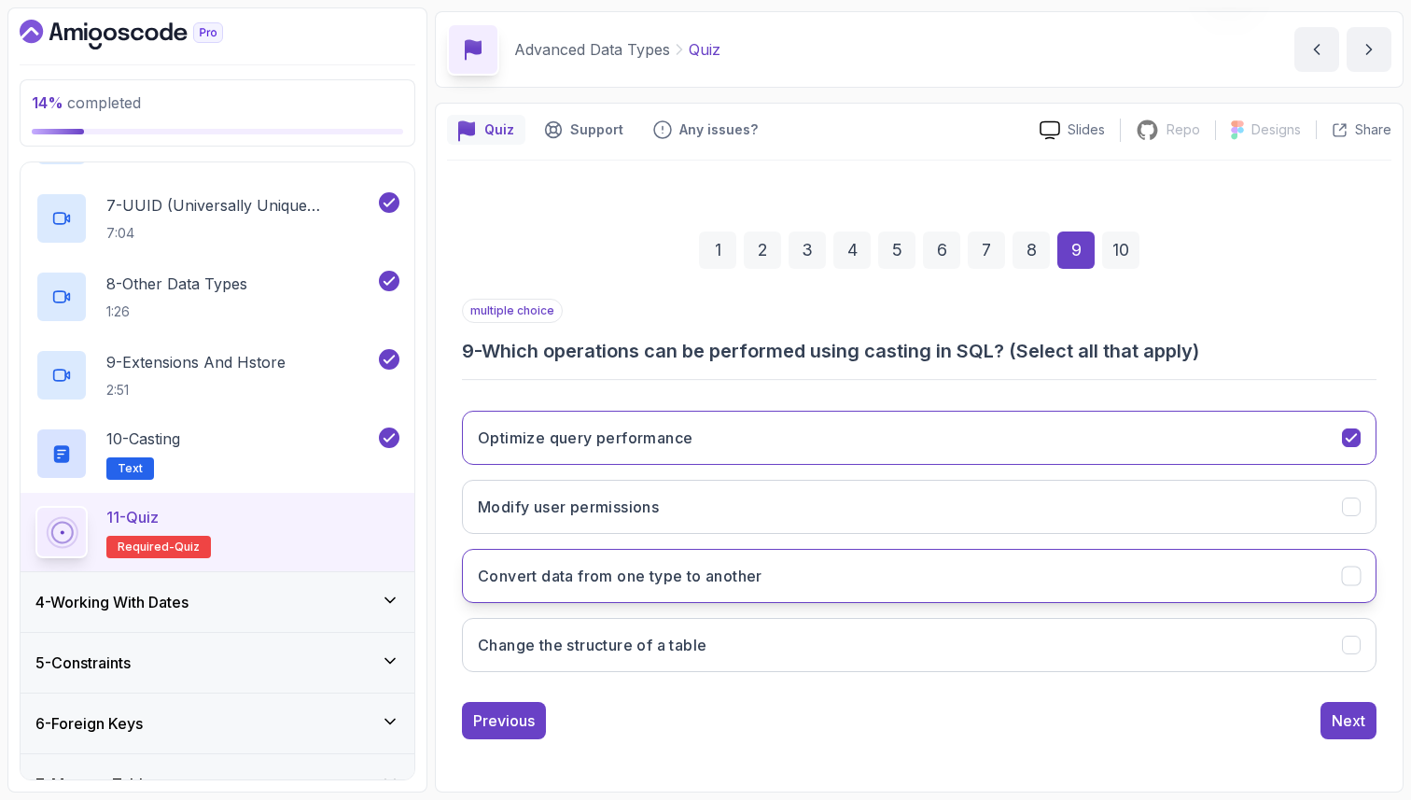
click at [690, 578] on h3 "Convert data from one type to another" at bounding box center [620, 576] width 285 height 22
click at [651, 651] on h3 "Change the structure of a table" at bounding box center [592, 645] width 229 height 22
click at [1345, 721] on div "Next" at bounding box center [1349, 720] width 34 height 22
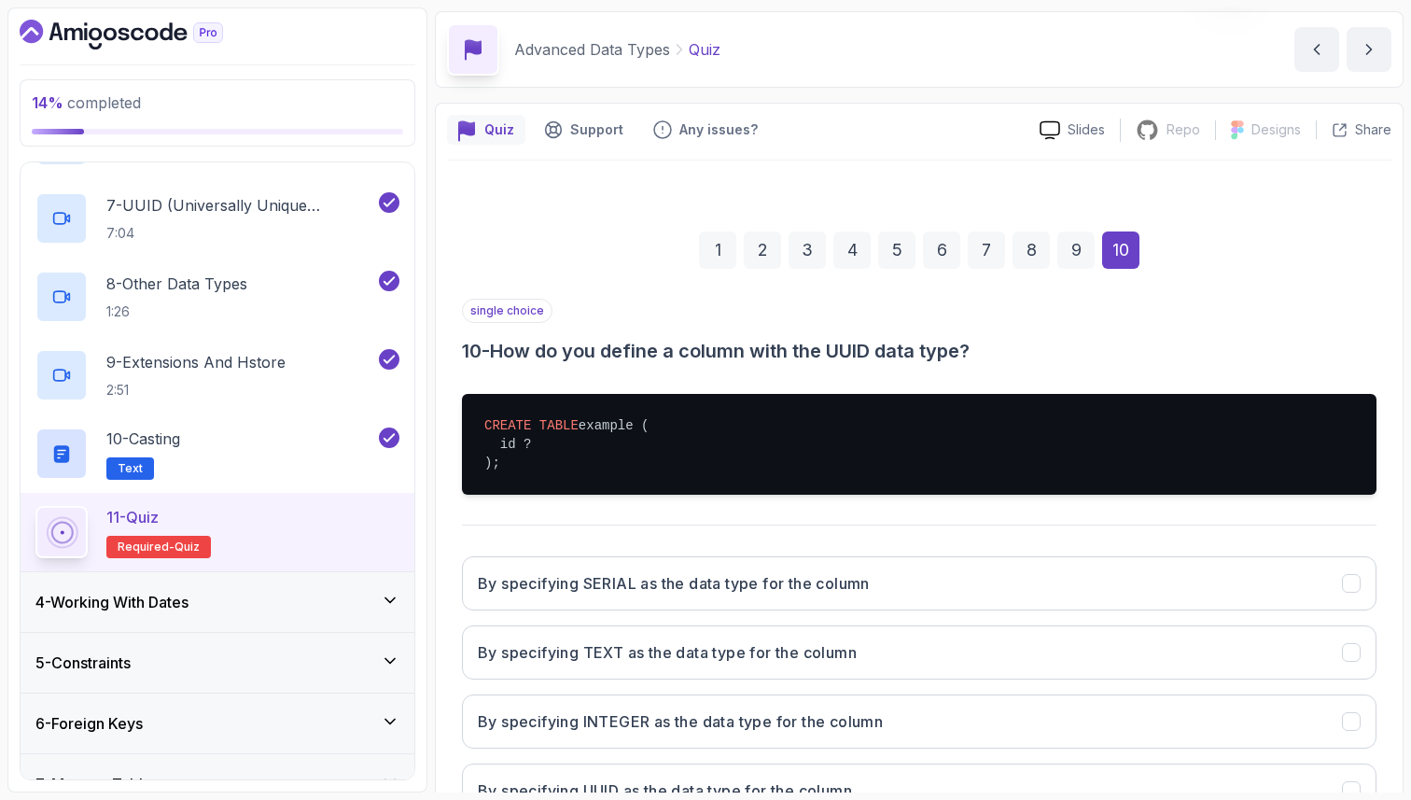
click at [840, 793] on section "14 % completed 1 - Intro 2 - Schemas 3 - Advanced Data Types 1 - Adavanced Data…" at bounding box center [705, 400] width 1411 height 800
click at [856, 777] on button "By specifying UUID as the data type for the column" at bounding box center [919, 790] width 915 height 54
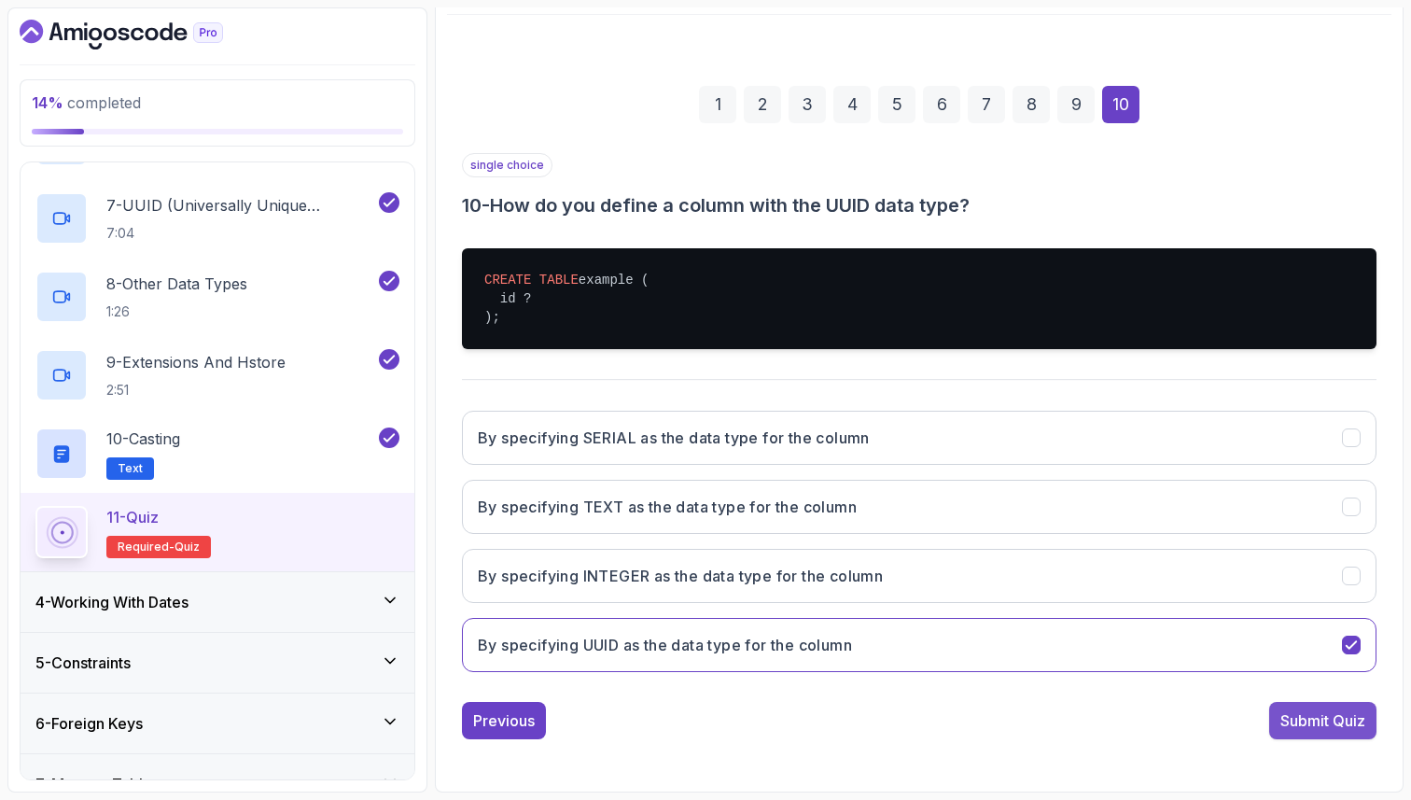
click at [1310, 725] on div "Submit Quiz" at bounding box center [1323, 720] width 85 height 22
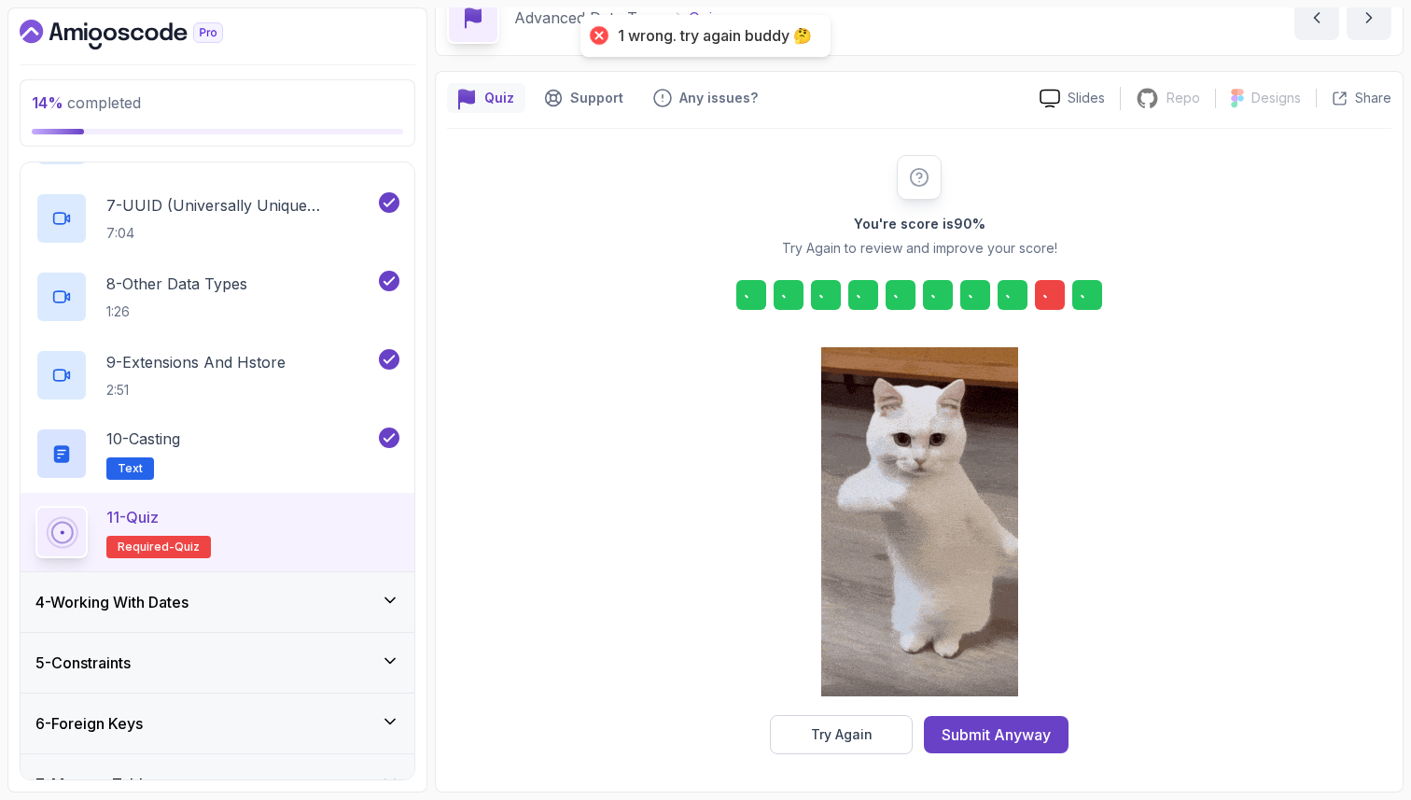
scroll to position [95, 0]
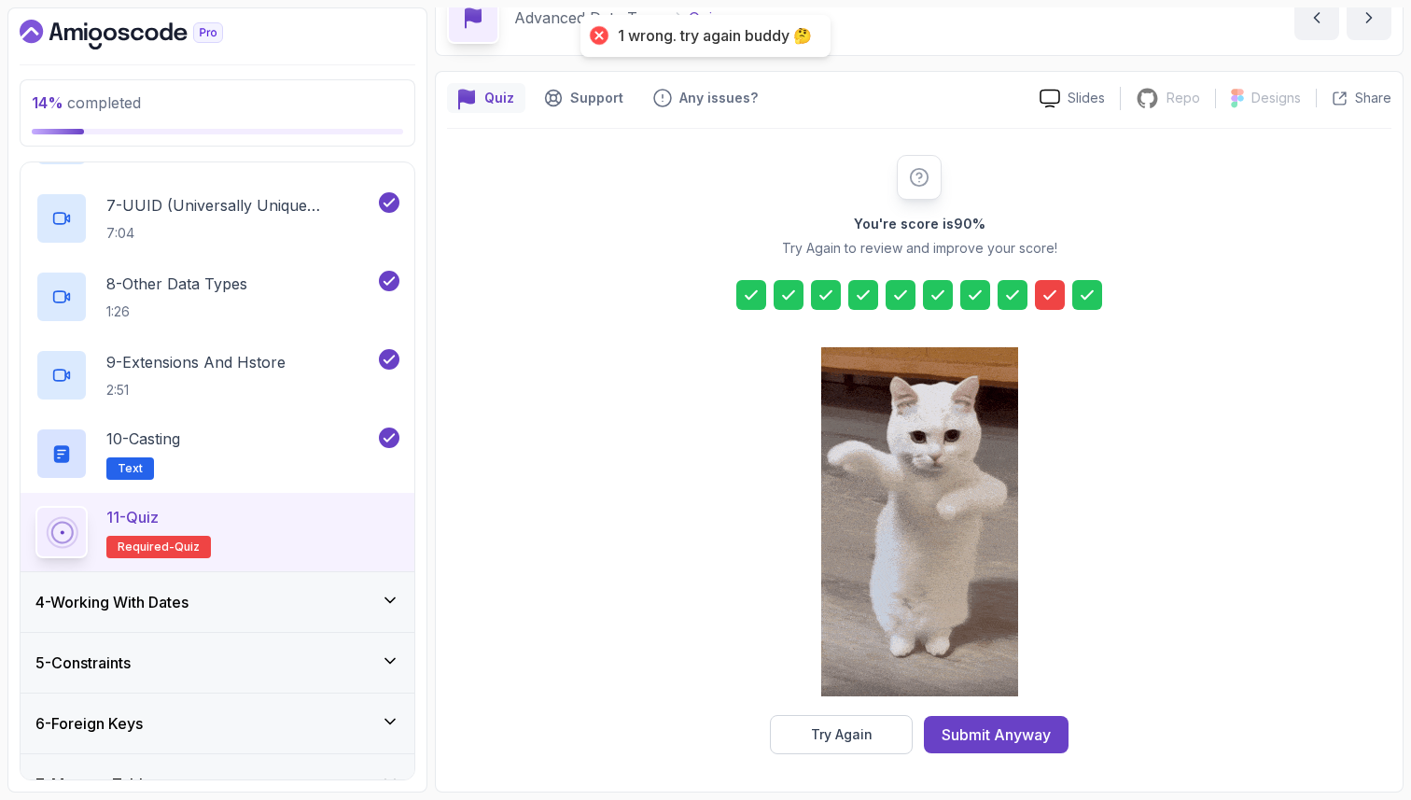
click at [1054, 293] on icon at bounding box center [1049, 294] width 11 height 7
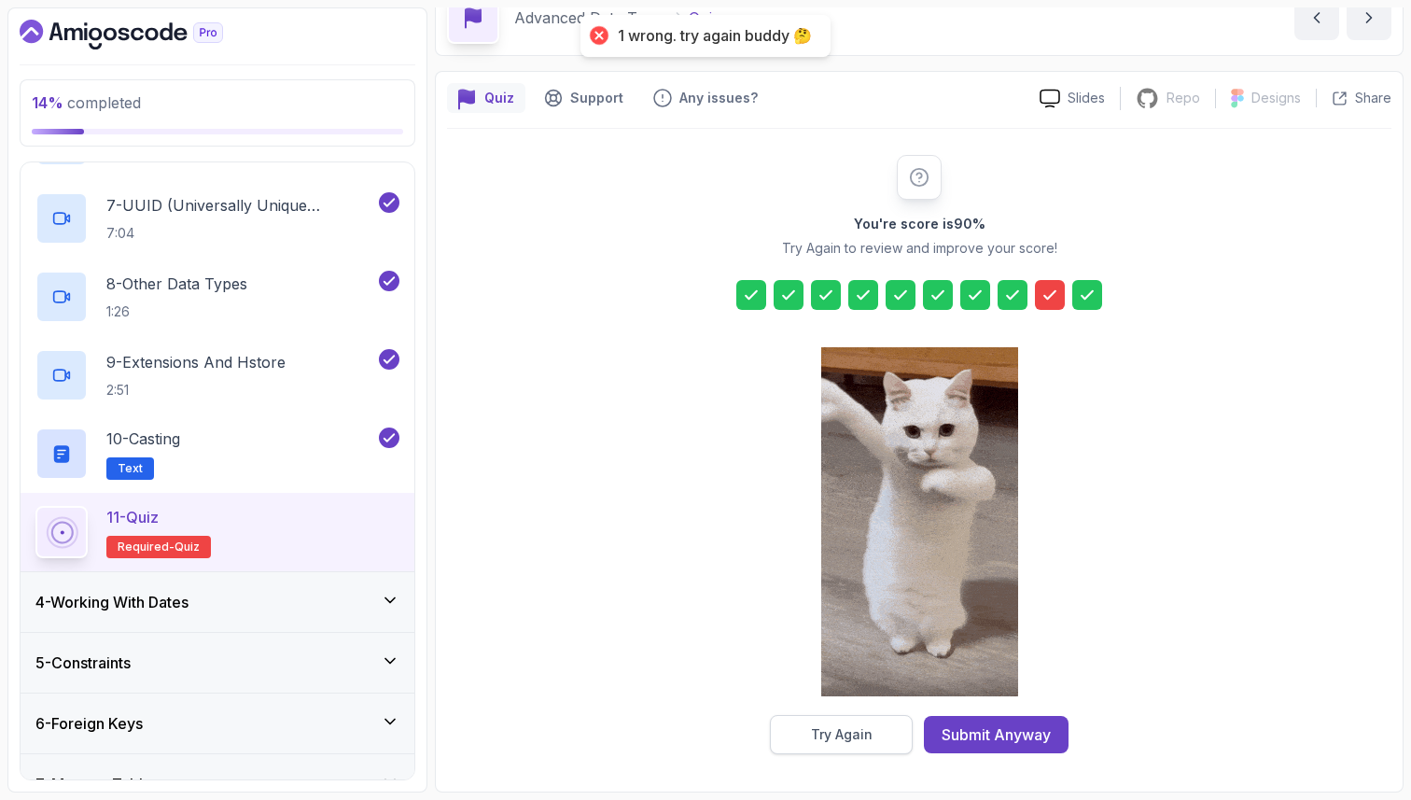
click at [849, 723] on button "Try Again" at bounding box center [841, 734] width 143 height 39
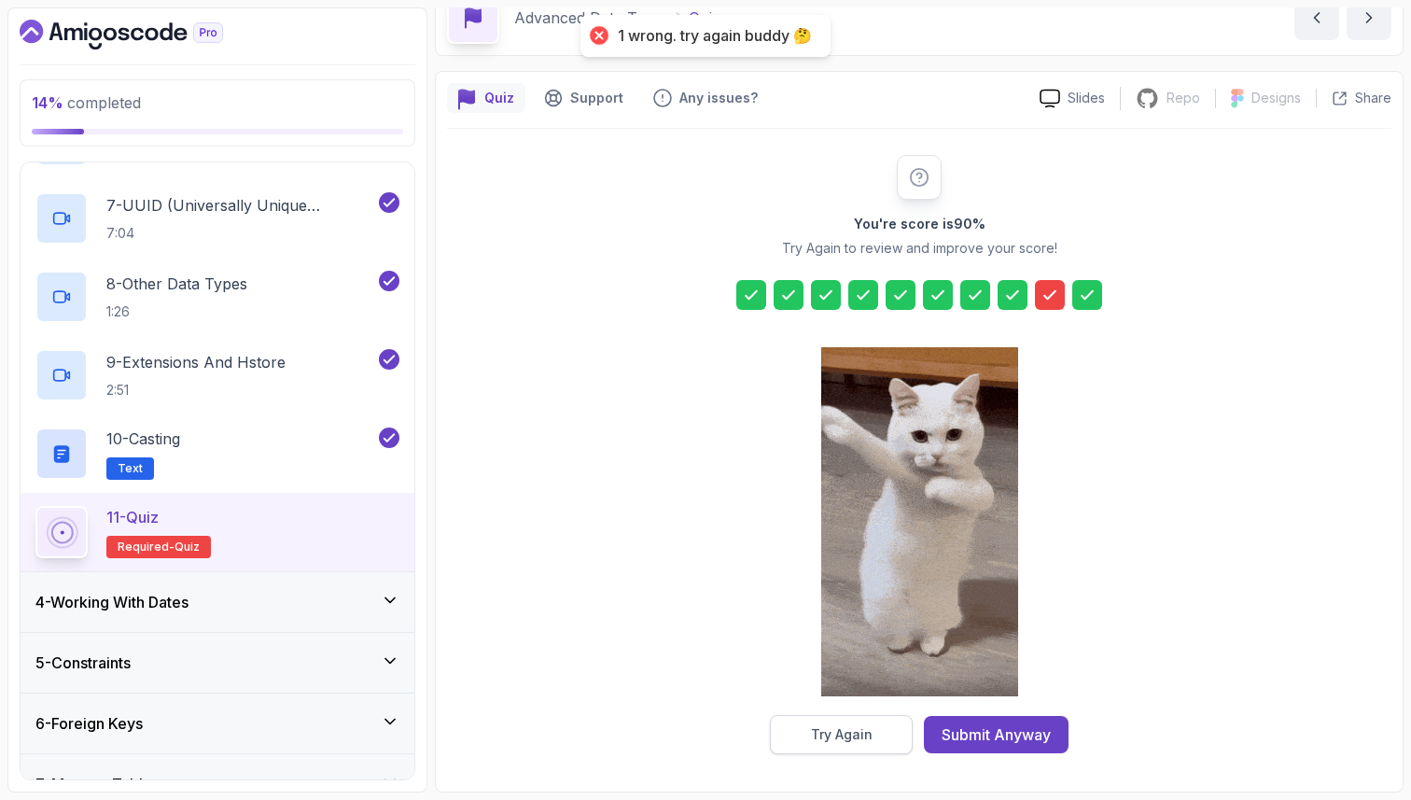
scroll to position [63, 0]
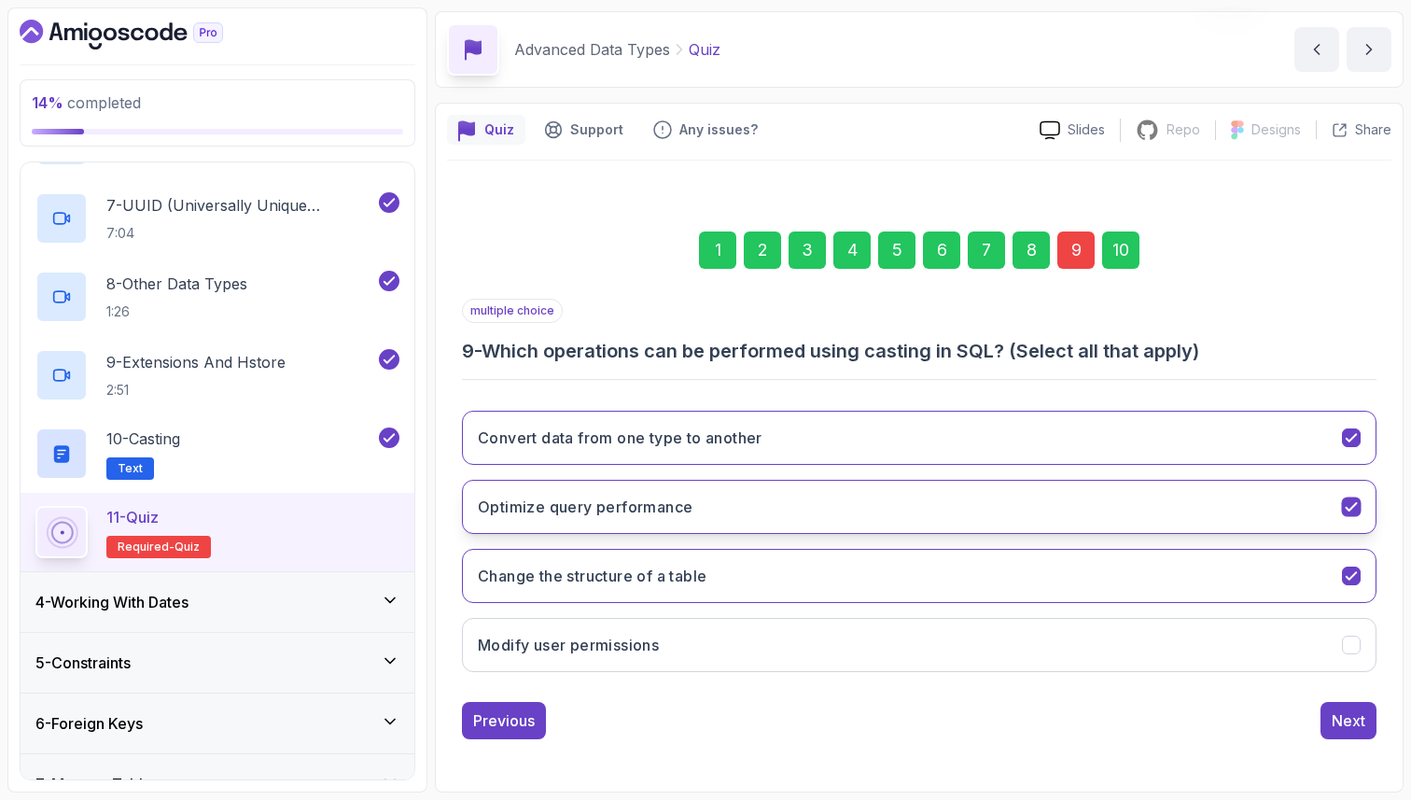
click at [730, 511] on button "Optimize query performance" at bounding box center [919, 507] width 915 height 54
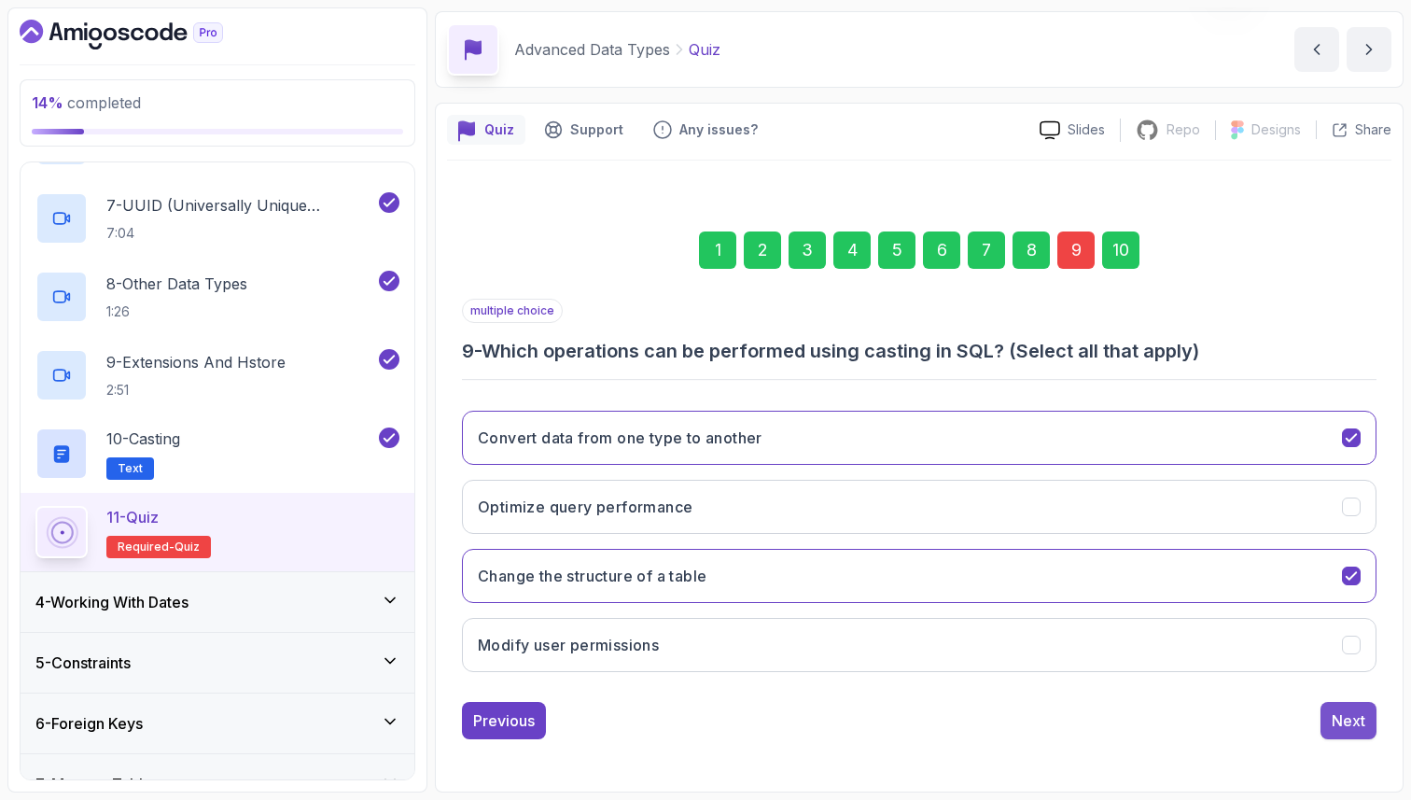
click at [1346, 724] on div "Next" at bounding box center [1349, 720] width 34 height 22
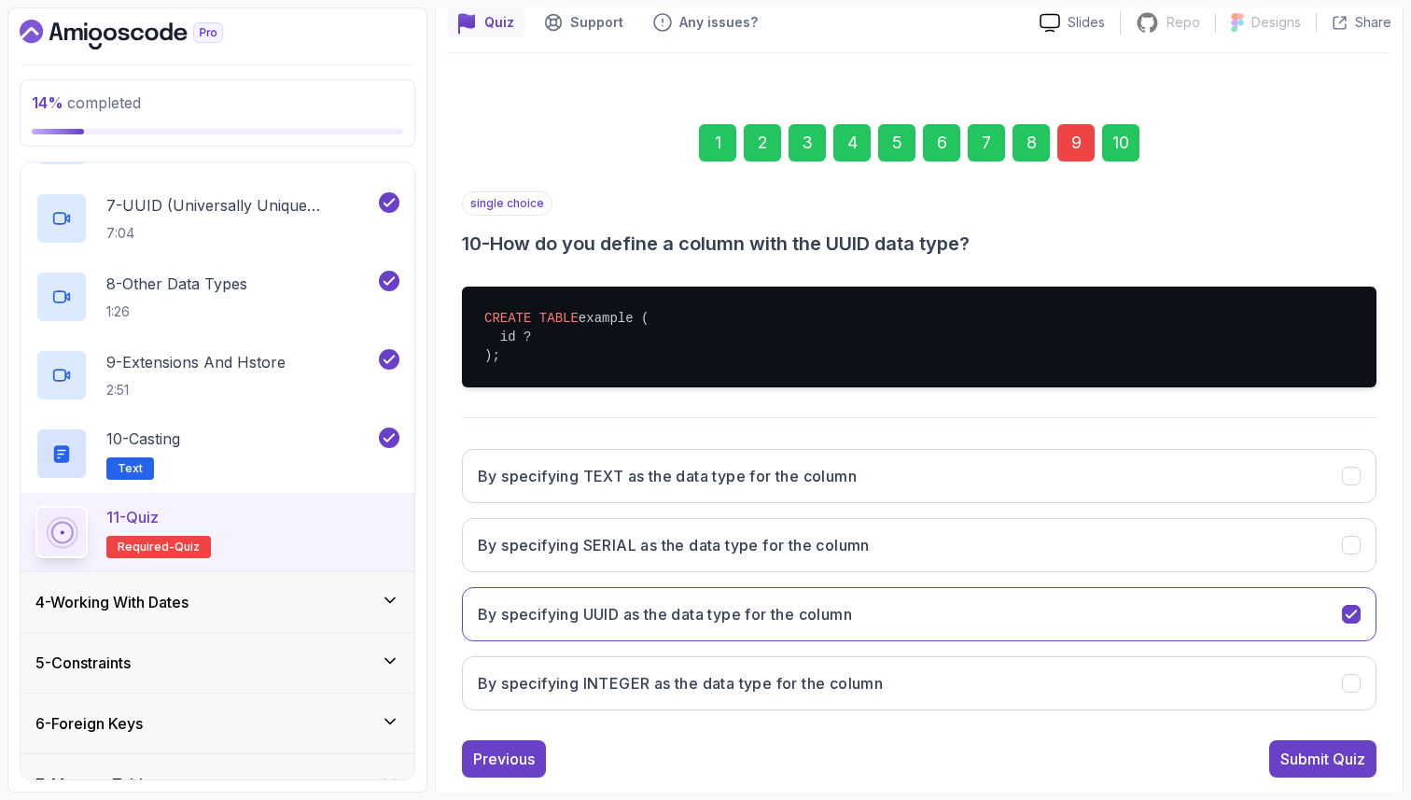
scroll to position [209, 0]
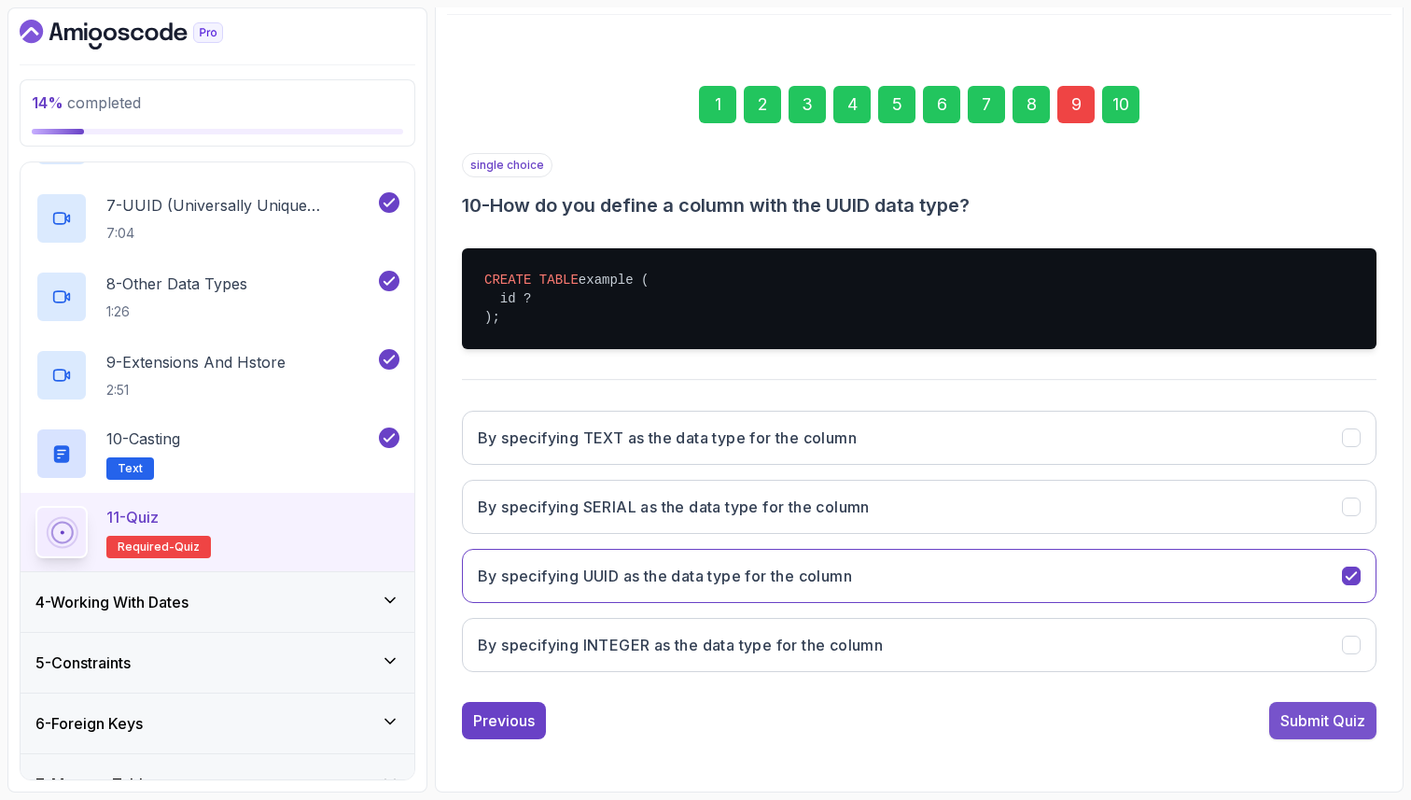
click at [1306, 720] on div "Submit Quiz" at bounding box center [1323, 720] width 85 height 22
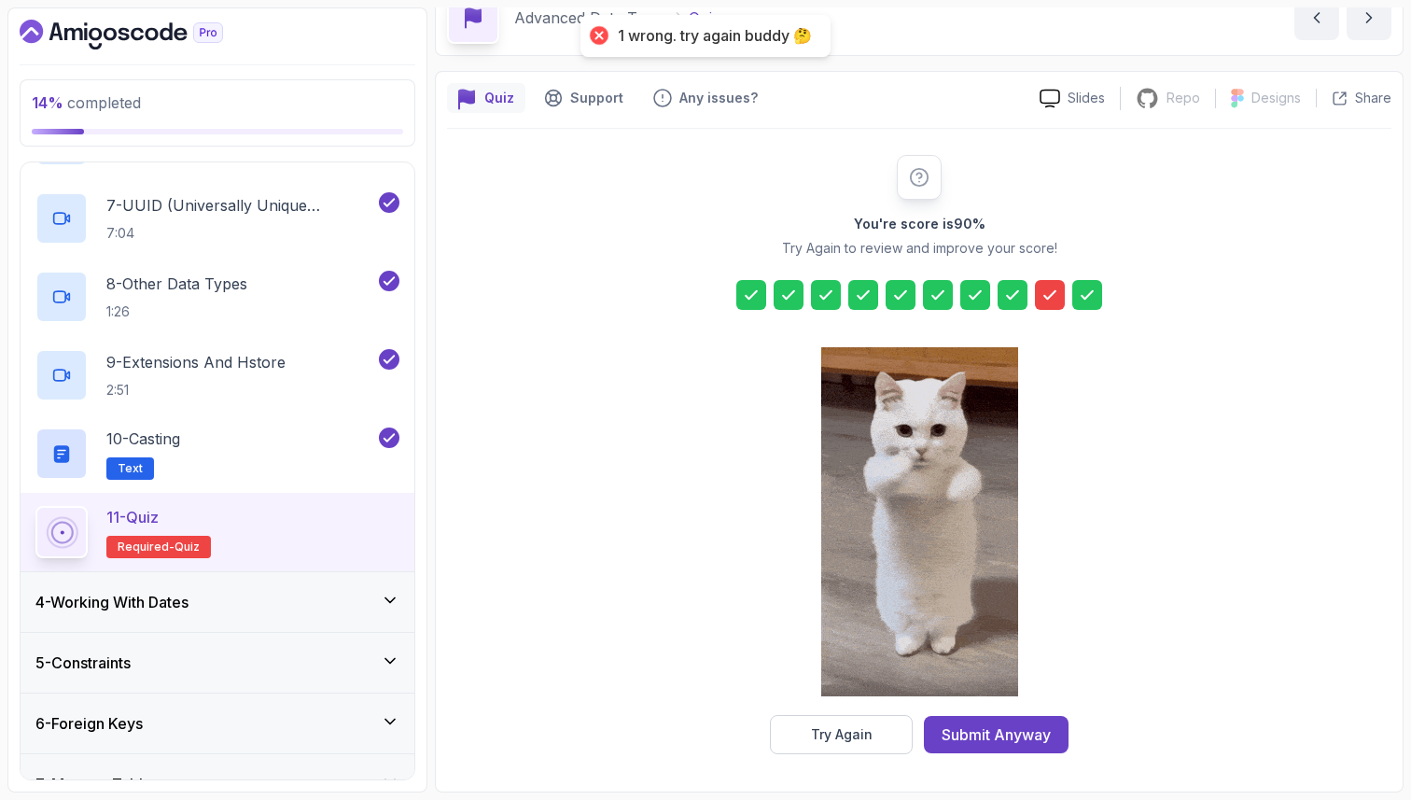
click at [1052, 286] on icon at bounding box center [1050, 295] width 19 height 19
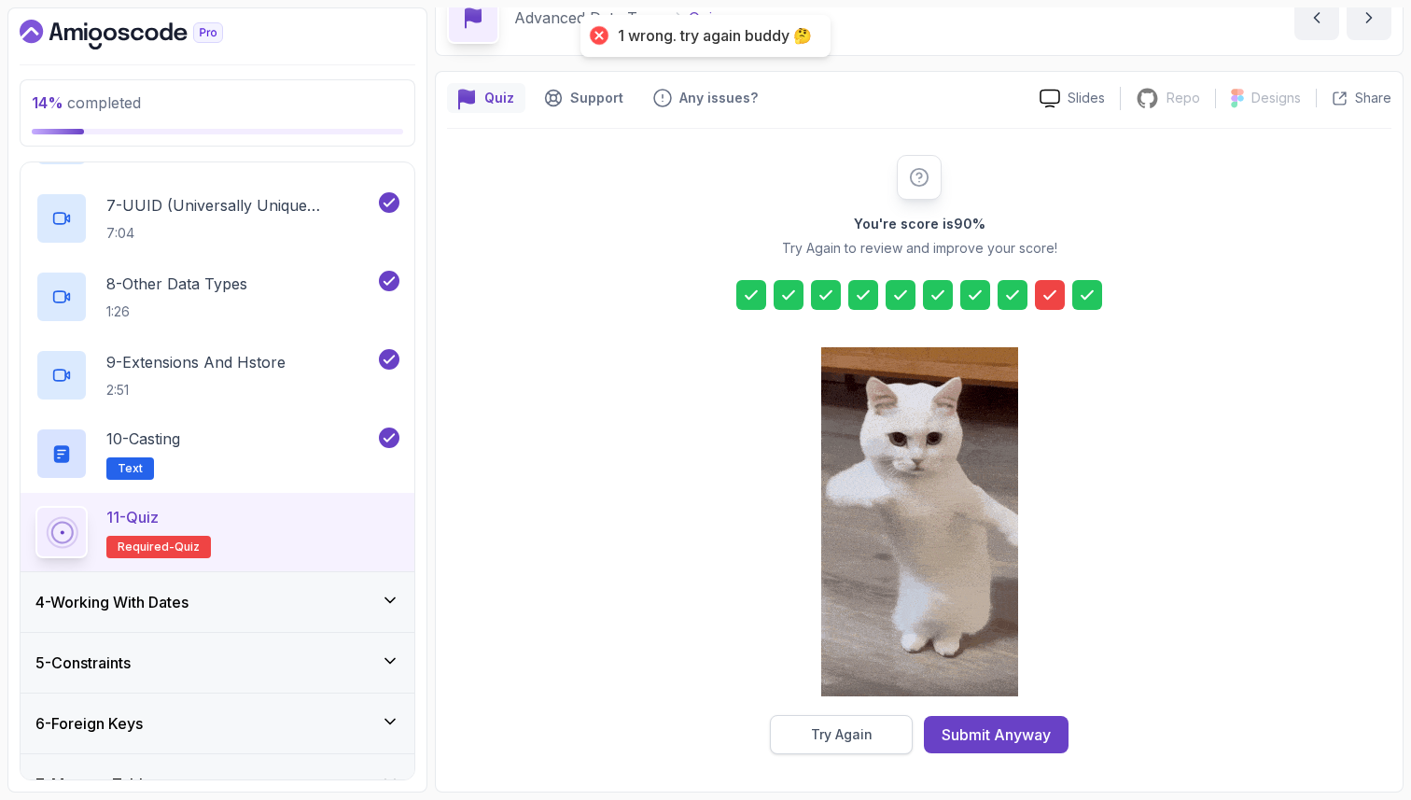
click at [799, 737] on button "Try Again" at bounding box center [841, 734] width 143 height 39
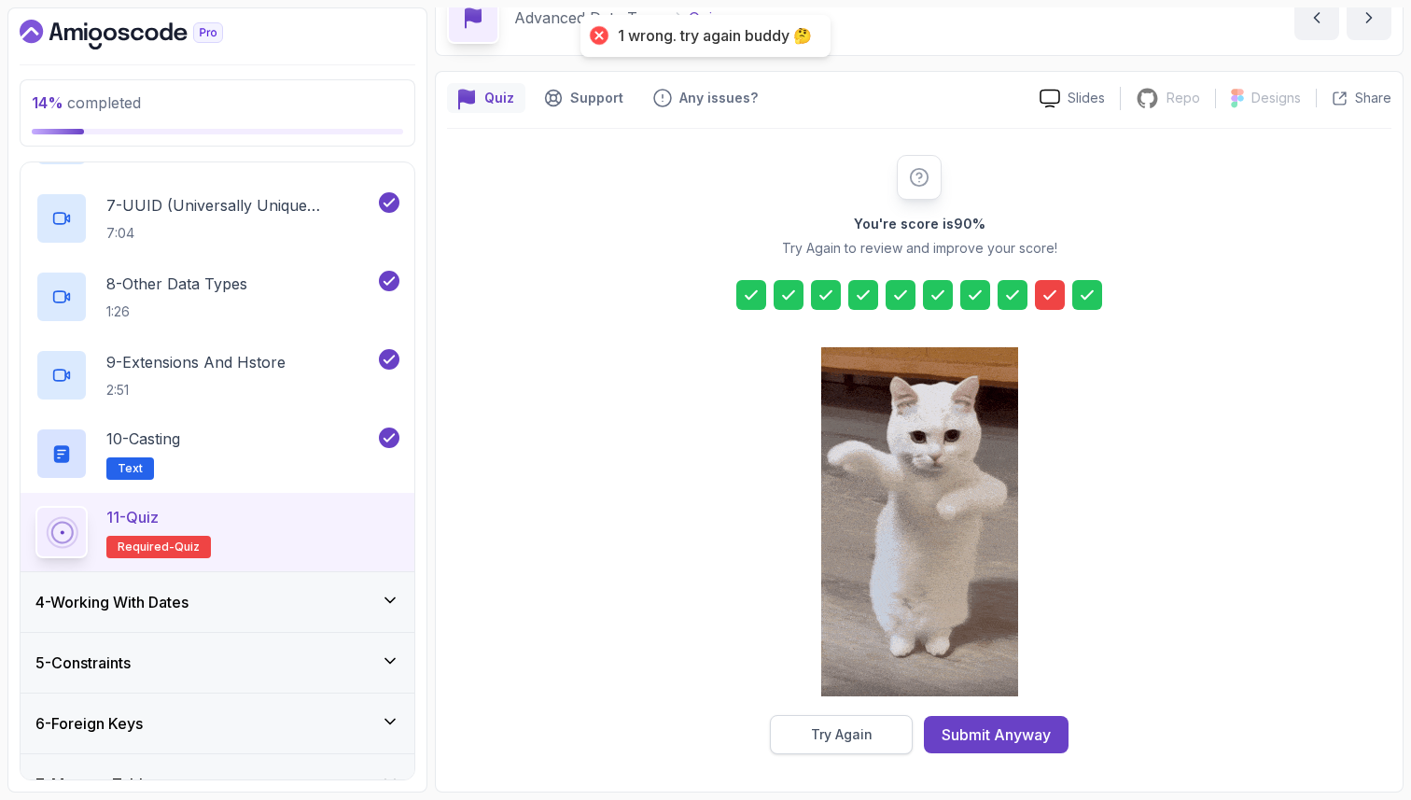
scroll to position [63, 0]
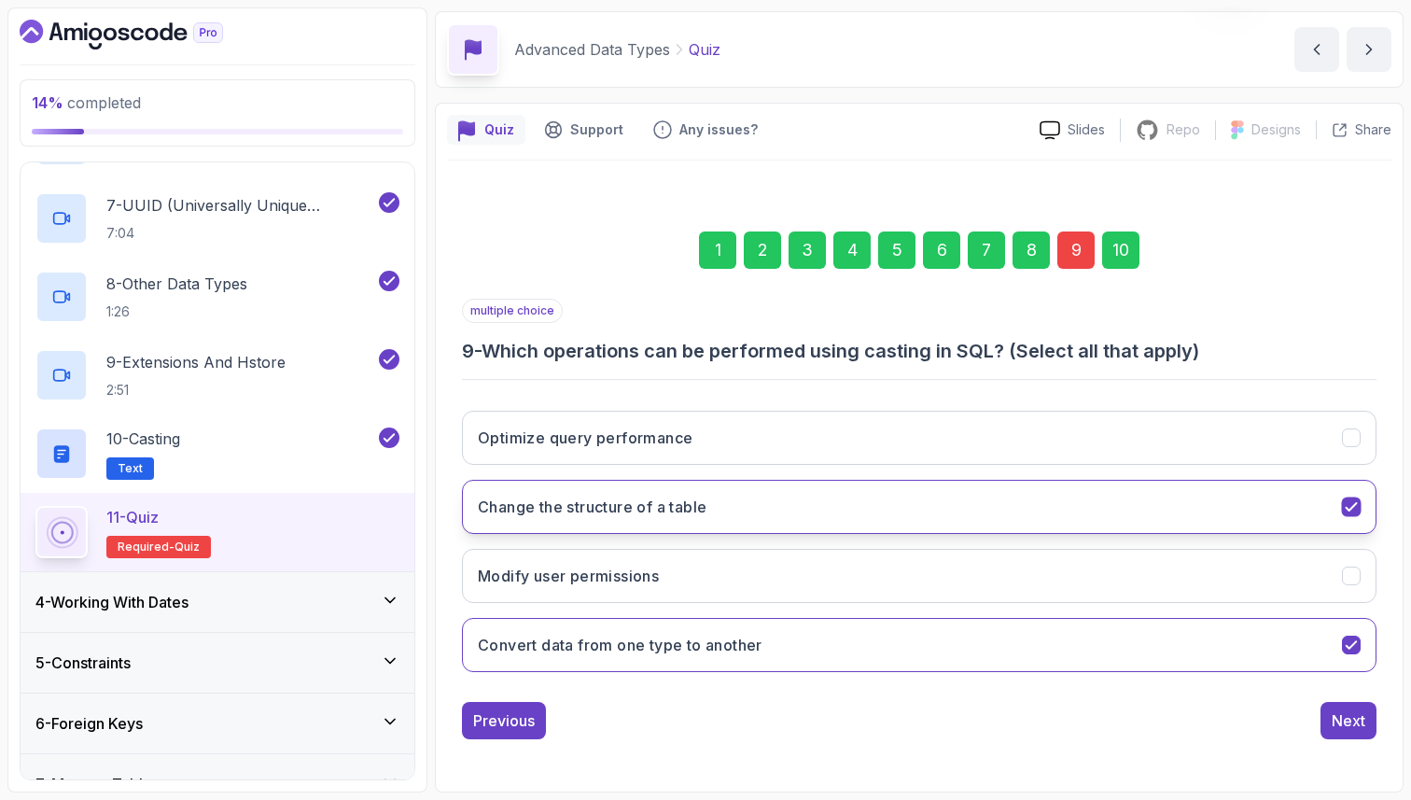
click at [737, 497] on button "Change the structure of a table" at bounding box center [919, 507] width 915 height 54
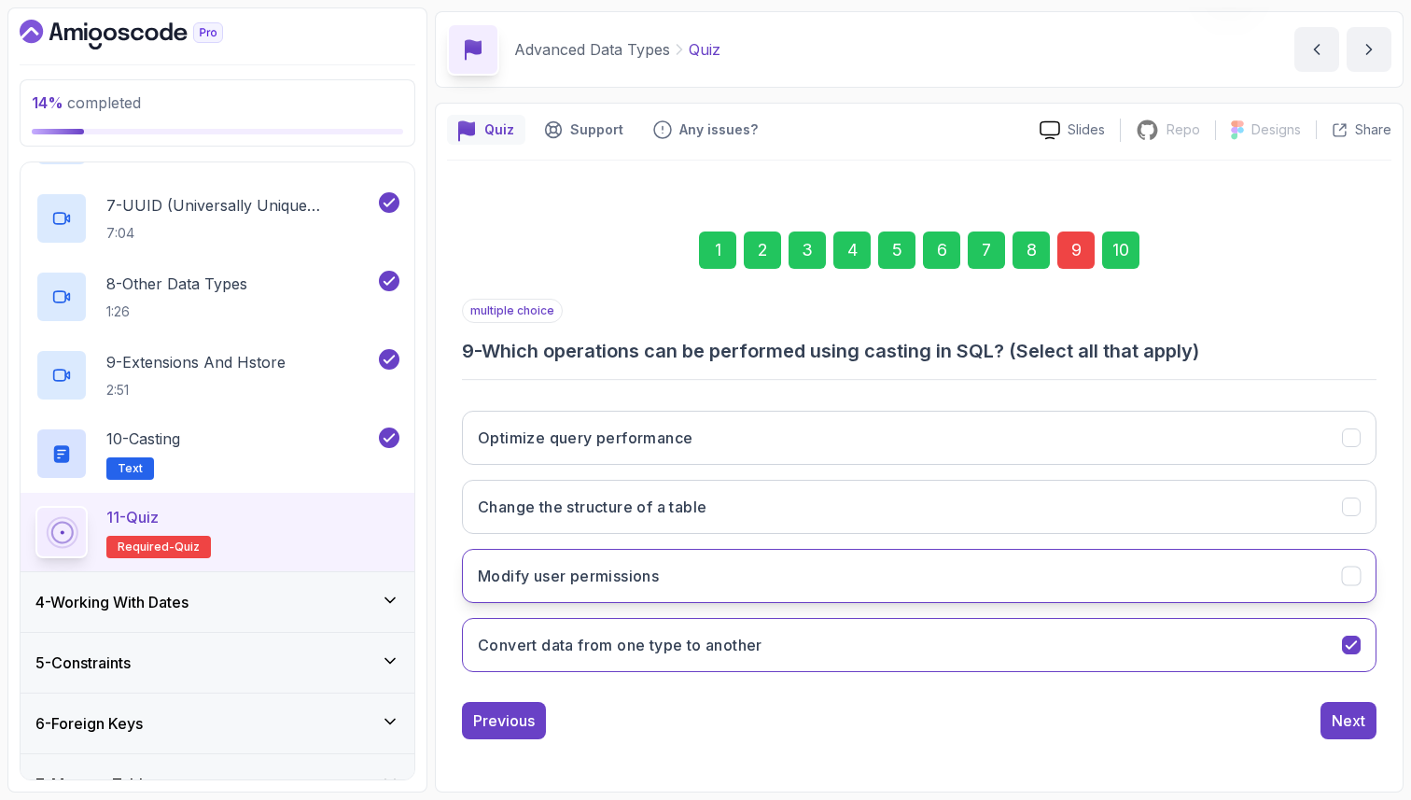
click at [724, 580] on button "Modify user permissions" at bounding box center [919, 576] width 915 height 54
click at [1120, 245] on div "10" at bounding box center [1120, 249] width 37 height 37
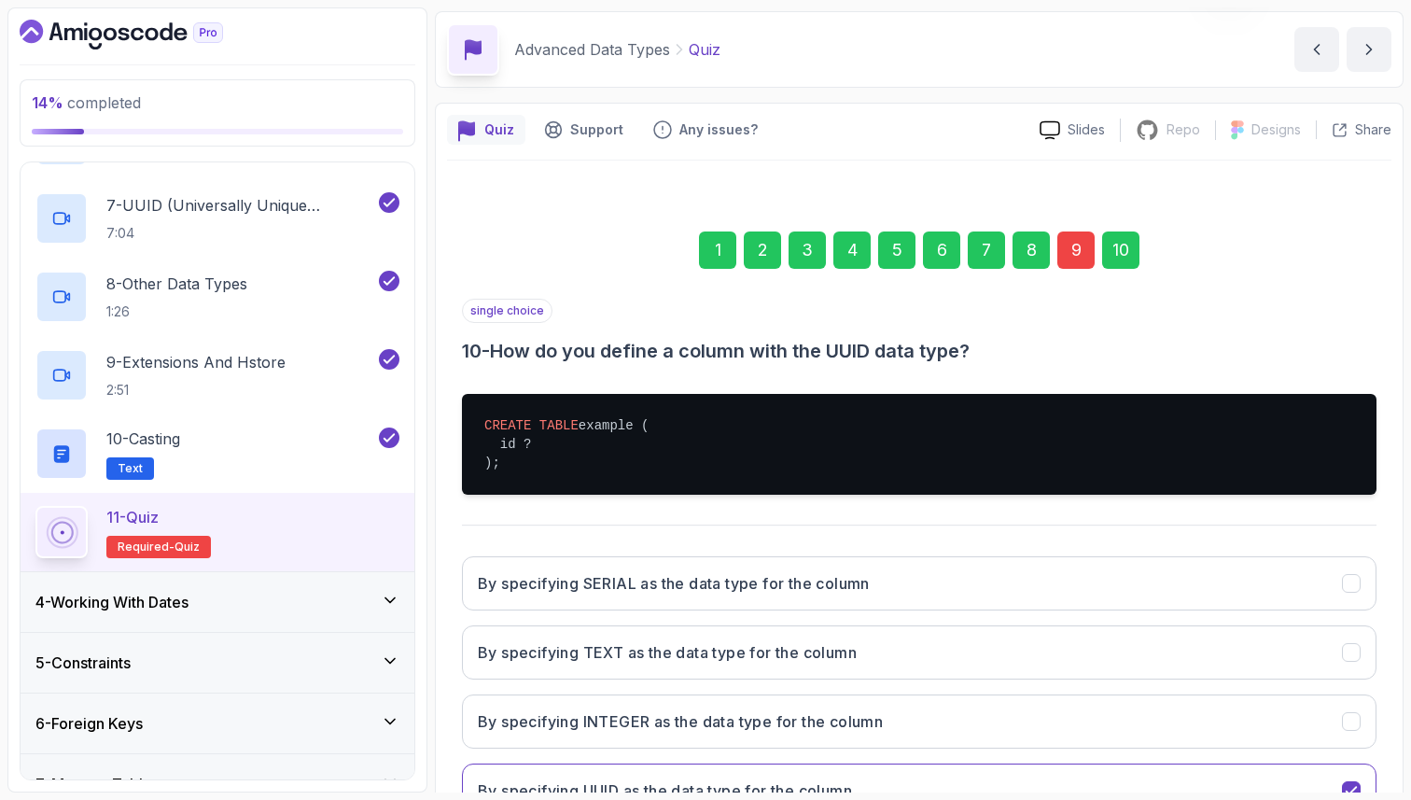
click at [1402, 679] on div "Quiz Support Any issues? Slides Repo Repository not available Designs Design no…" at bounding box center [919, 520] width 969 height 835
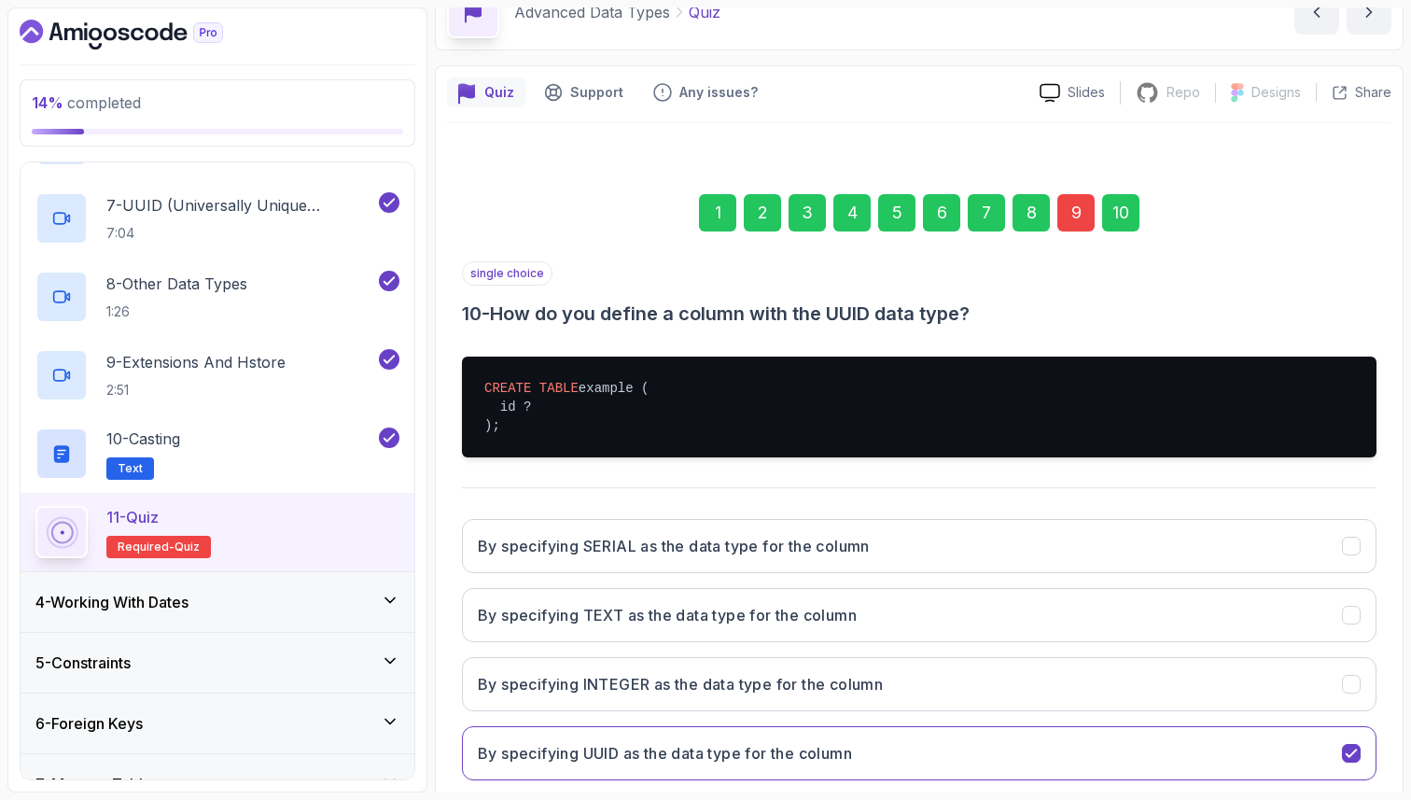
scroll to position [209, 0]
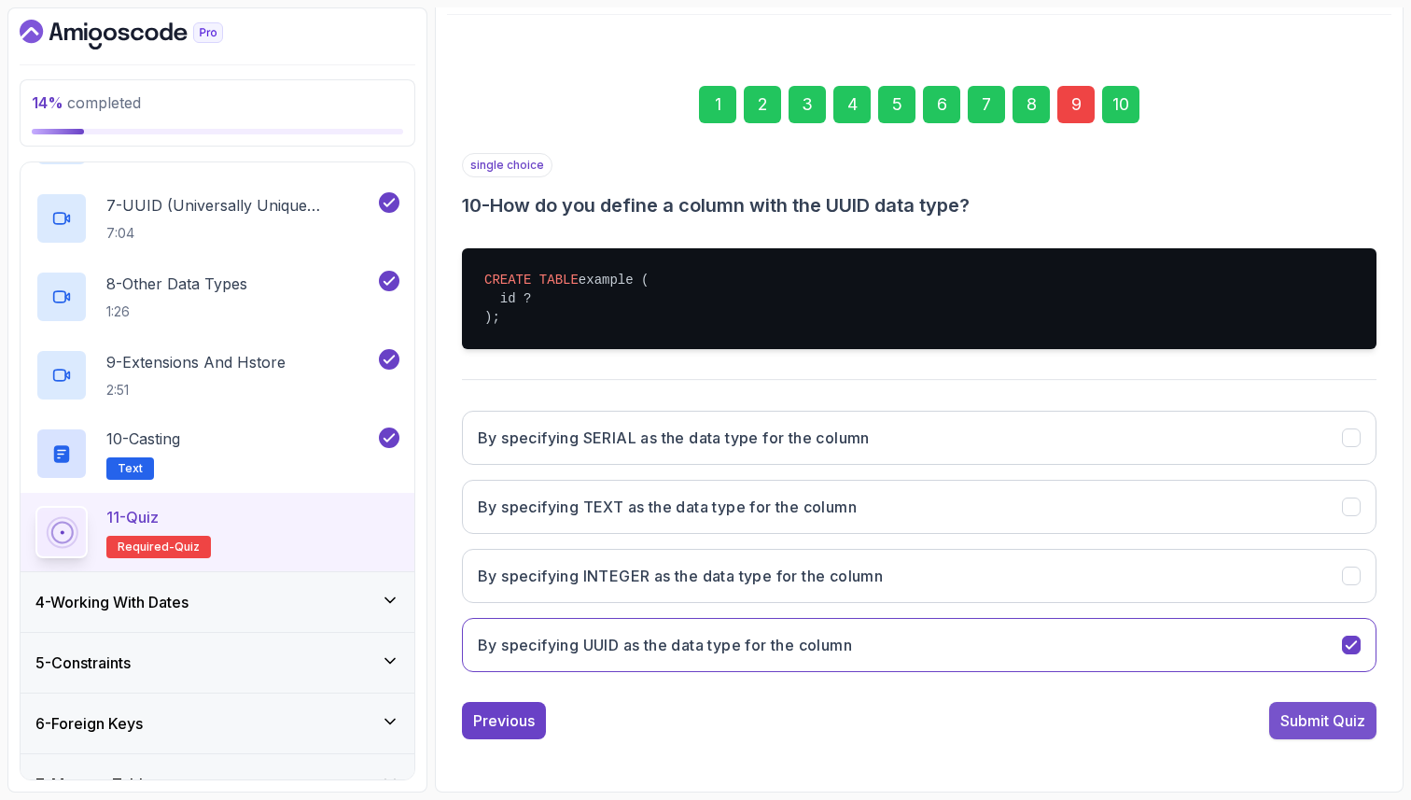
click at [1337, 721] on div "Submit Quiz" at bounding box center [1323, 720] width 85 height 22
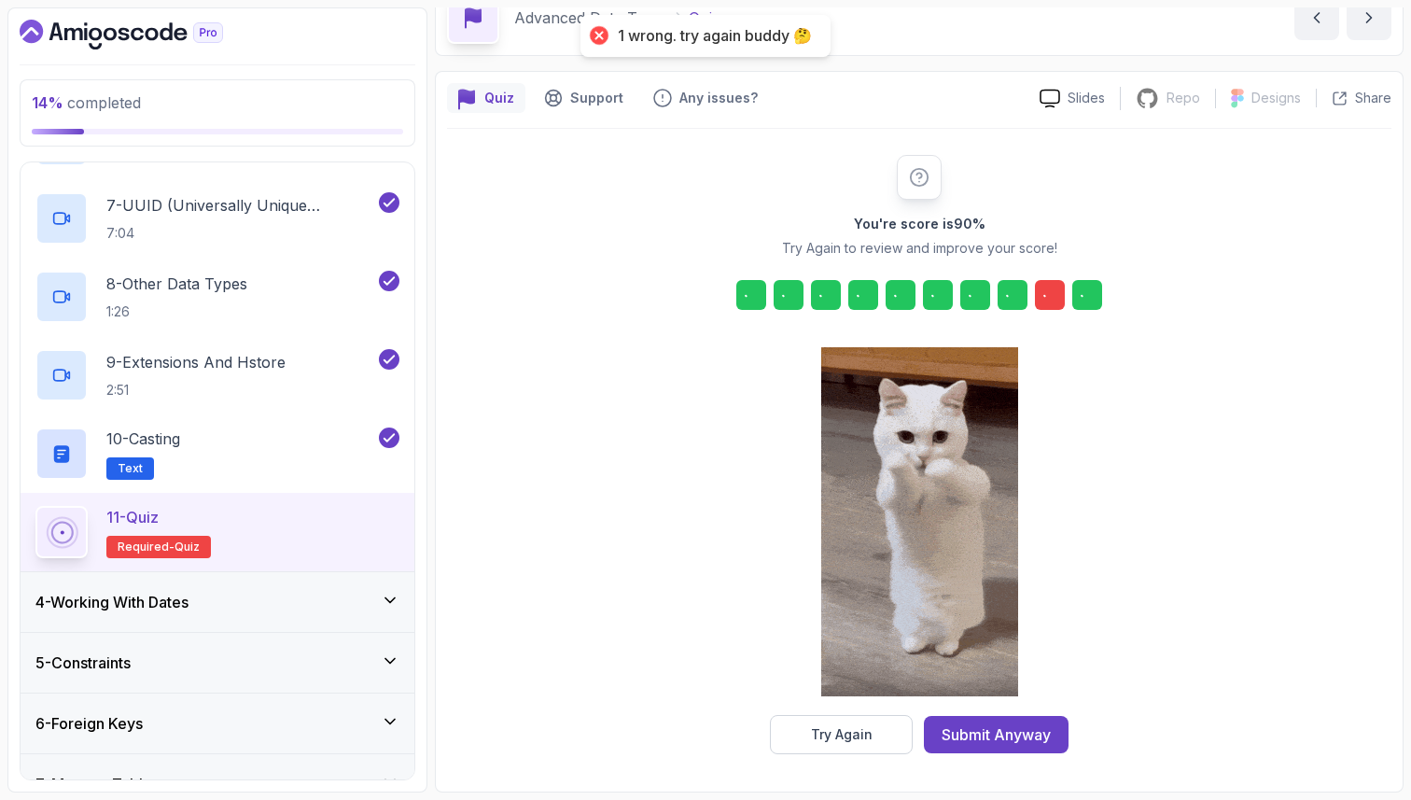
scroll to position [95, 0]
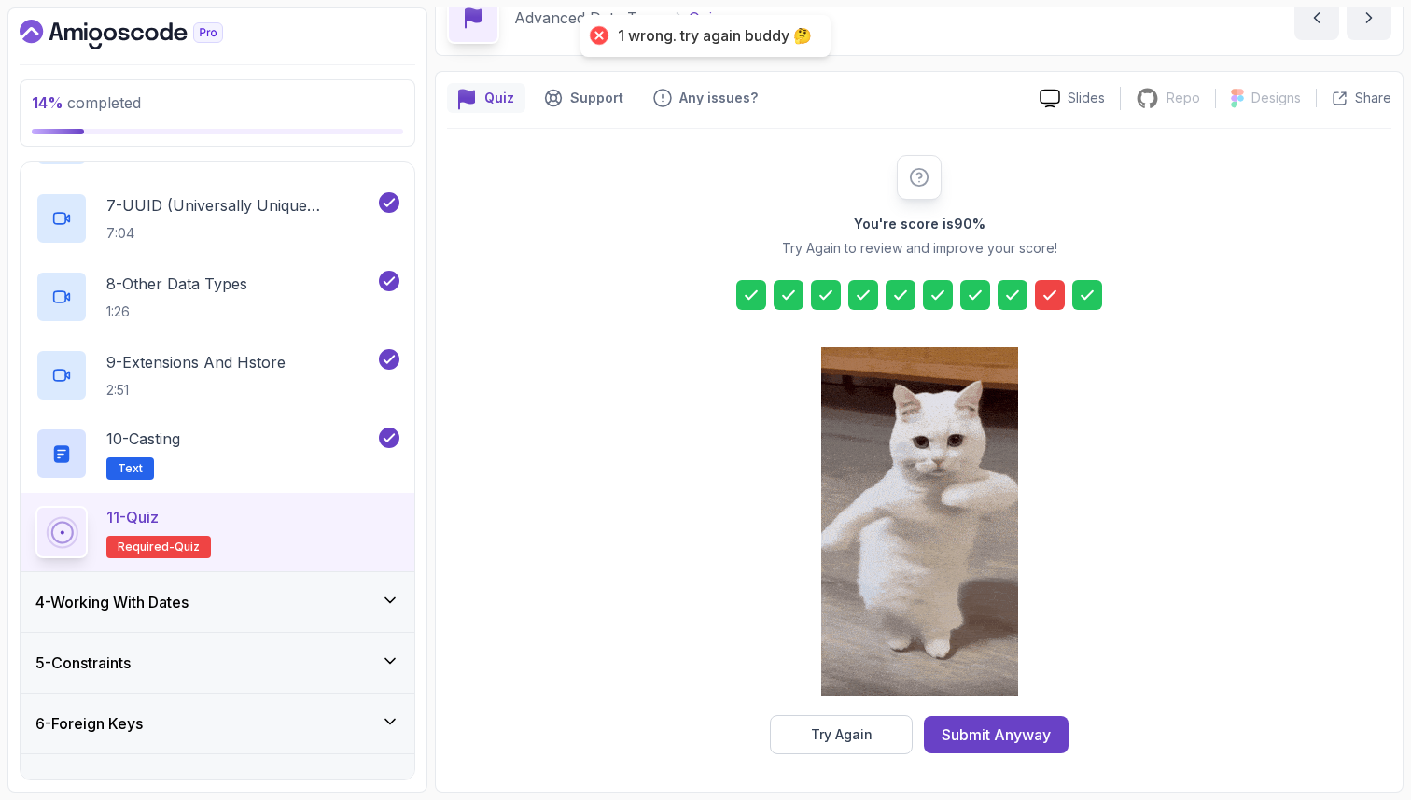
click at [1054, 289] on icon at bounding box center [1050, 295] width 19 height 19
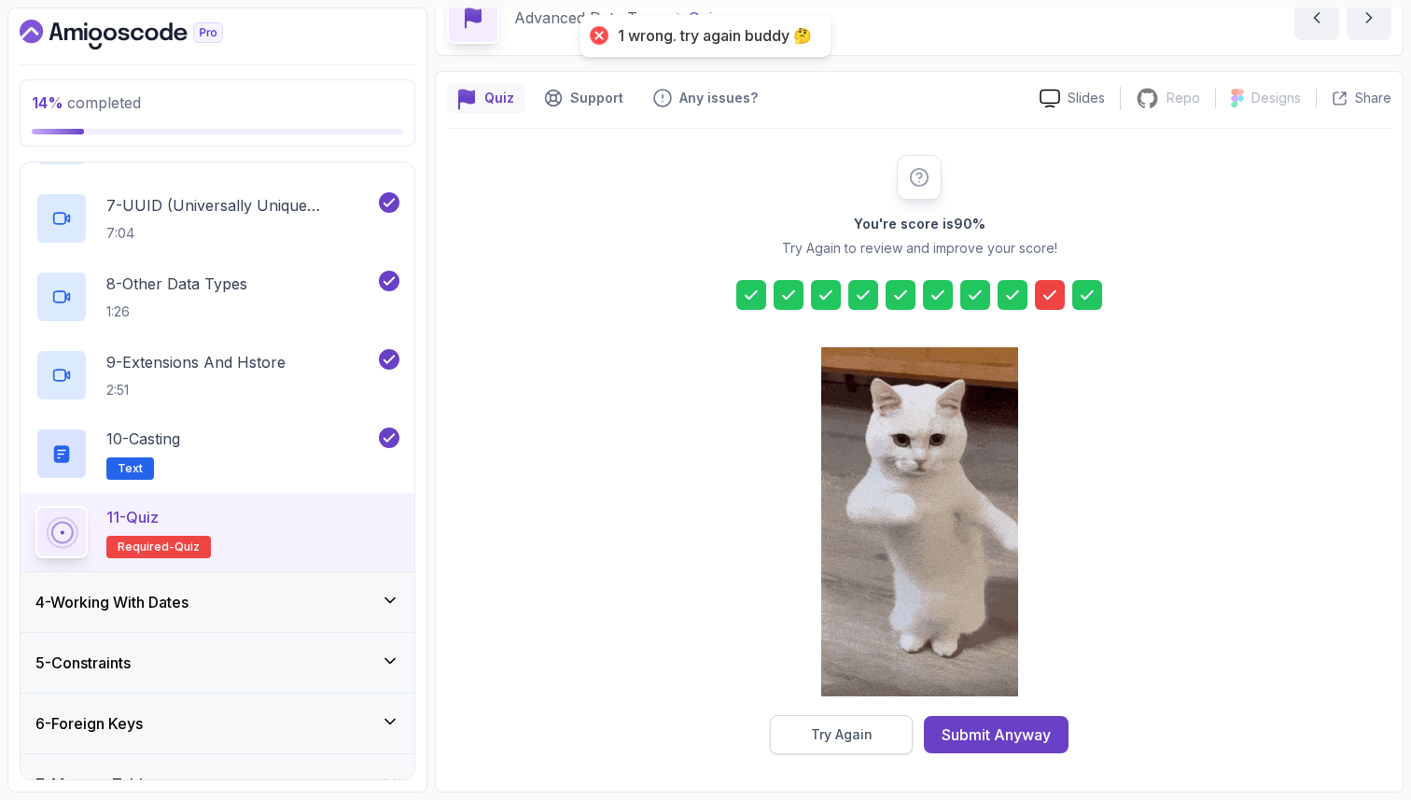
click at [804, 743] on button "Try Again" at bounding box center [841, 734] width 143 height 39
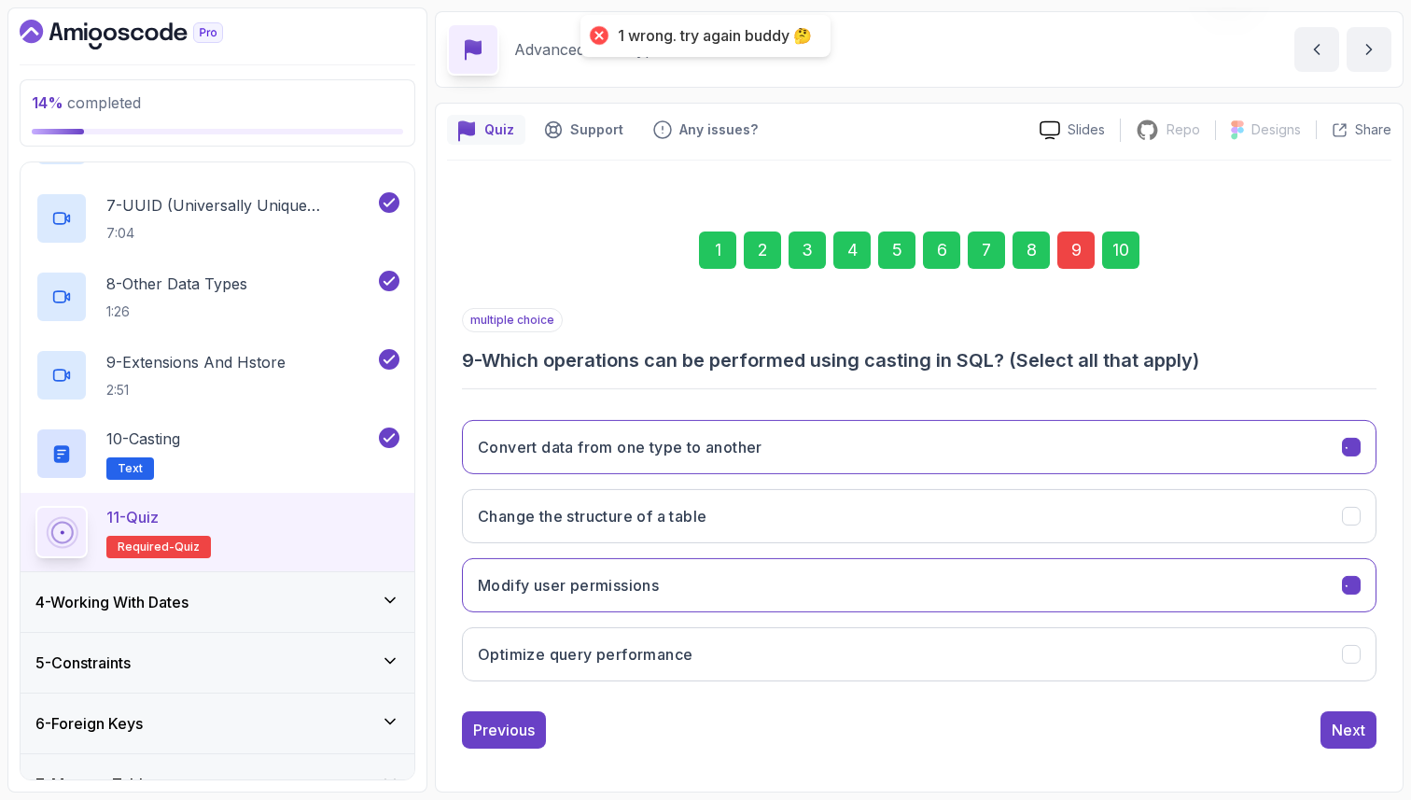
scroll to position [63, 0]
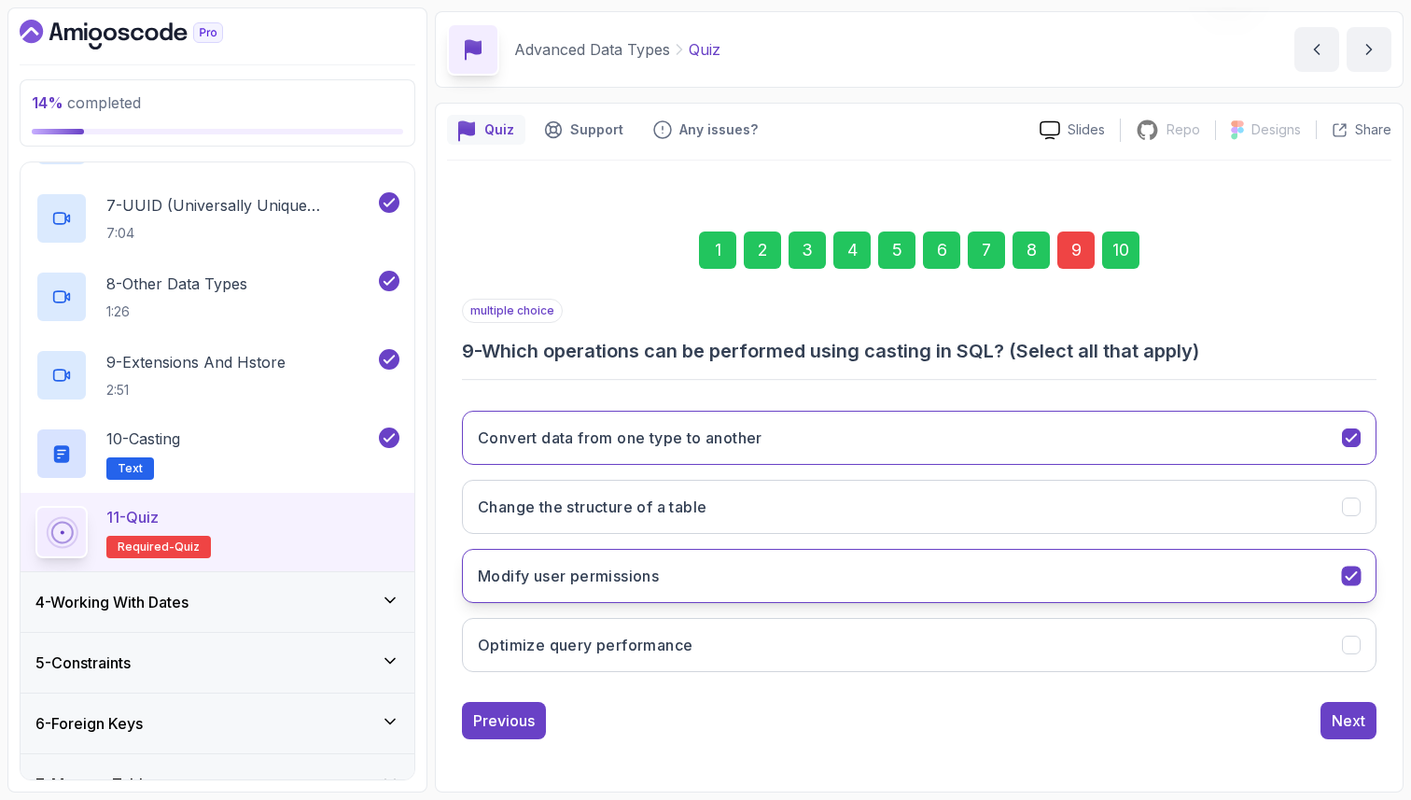
click at [557, 585] on h3 "Modify user permissions" at bounding box center [568, 576] width 181 height 22
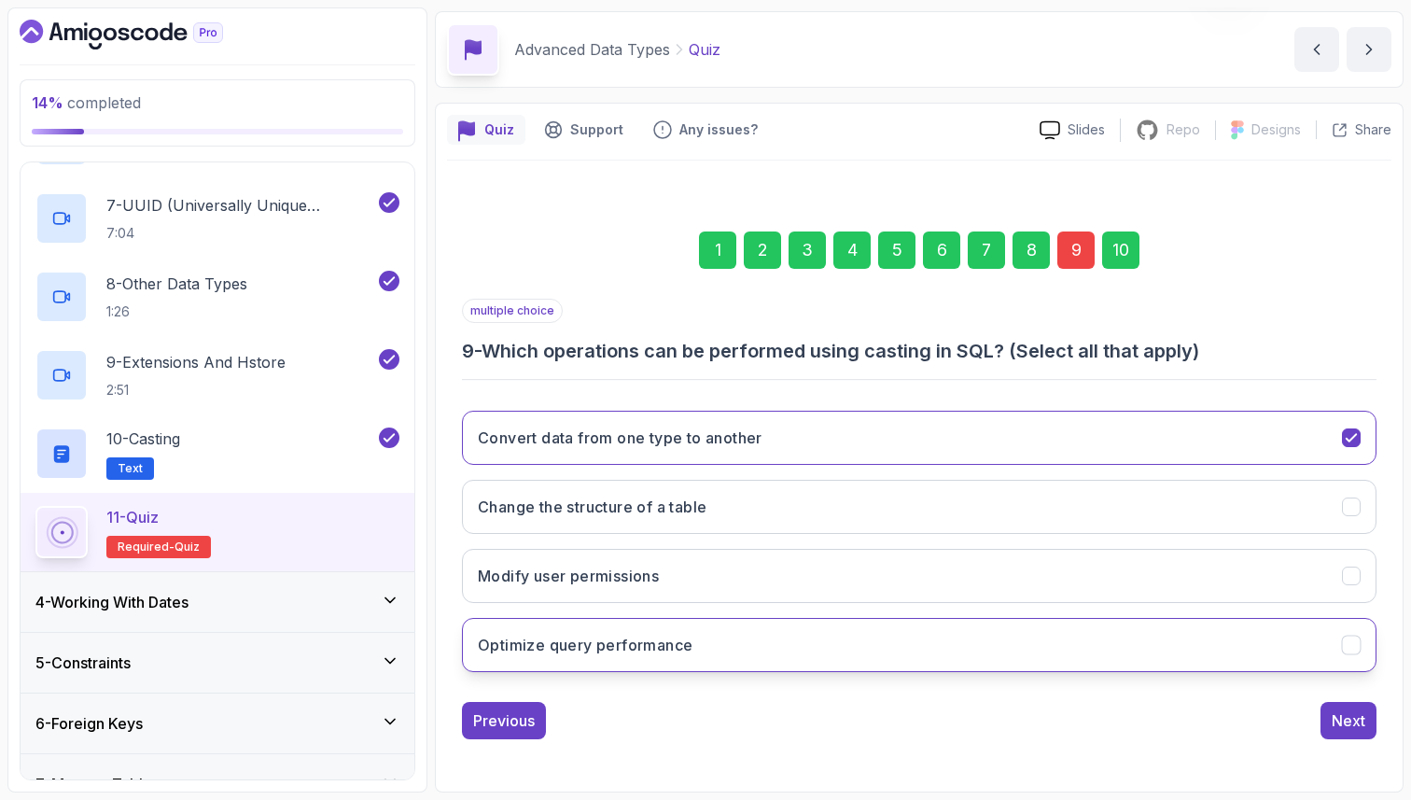
click at [595, 649] on h3 "Optimize query performance" at bounding box center [585, 645] width 215 height 22
click at [1350, 722] on div "Next" at bounding box center [1349, 720] width 34 height 22
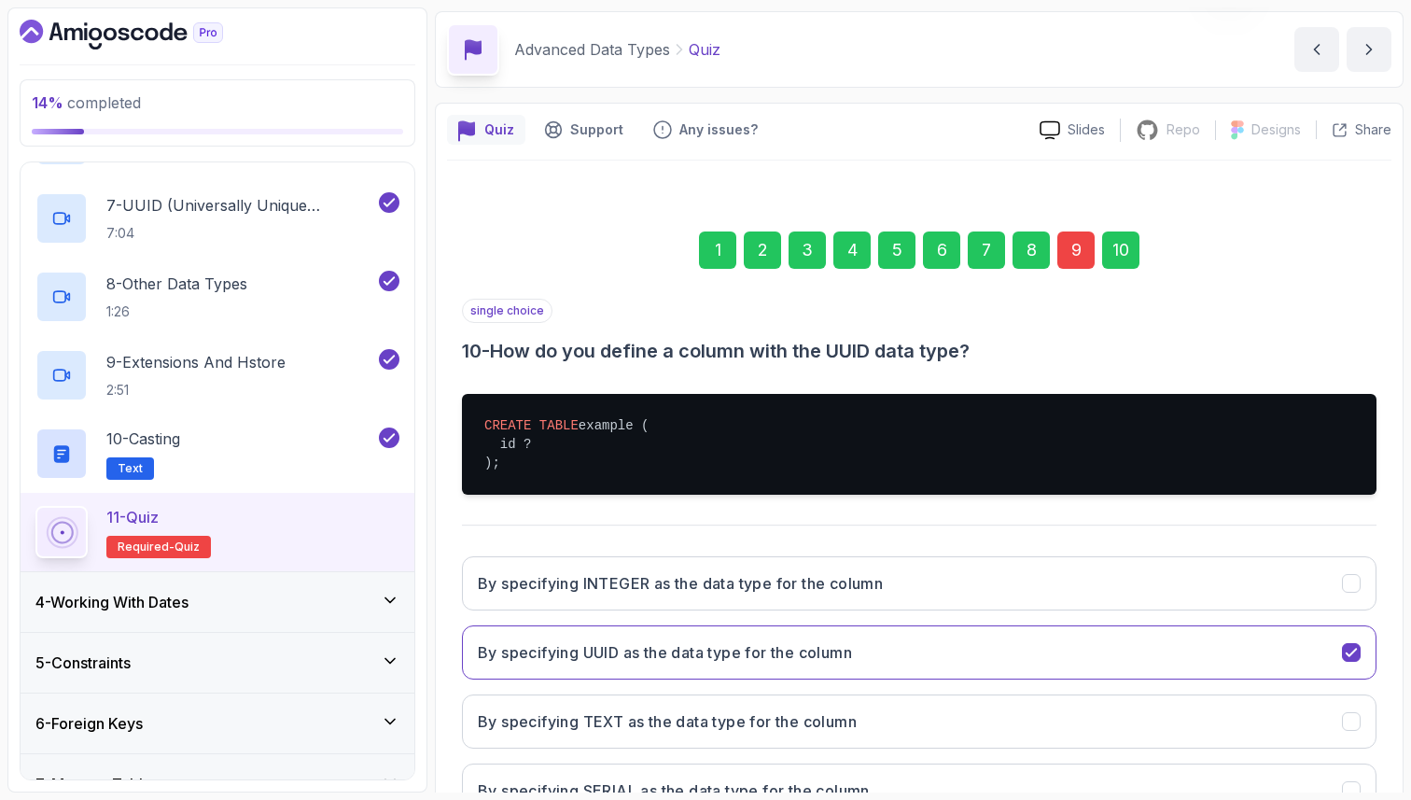
click at [1410, 712] on section "14 % completed 1 - Intro 2 - Schemas 3 - Advanced Data Types 1 - Adavanced Data…" at bounding box center [705, 400] width 1411 height 800
click at [1382, 714] on div "1 2 3 4 5 6 7 8 9 10 single choice 10 - How do you define a column with the UUI…" at bounding box center [919, 543] width 945 height 713
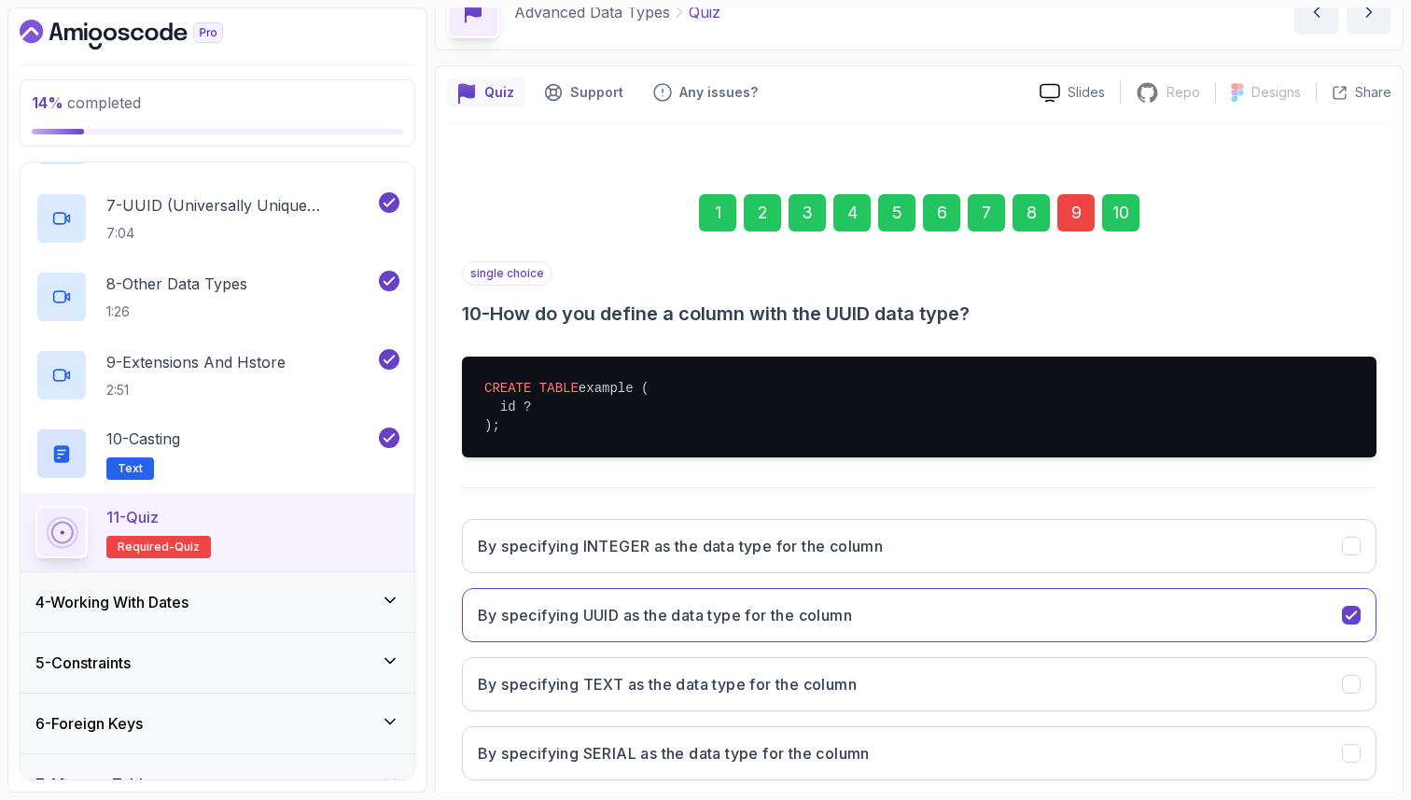
scroll to position [209, 0]
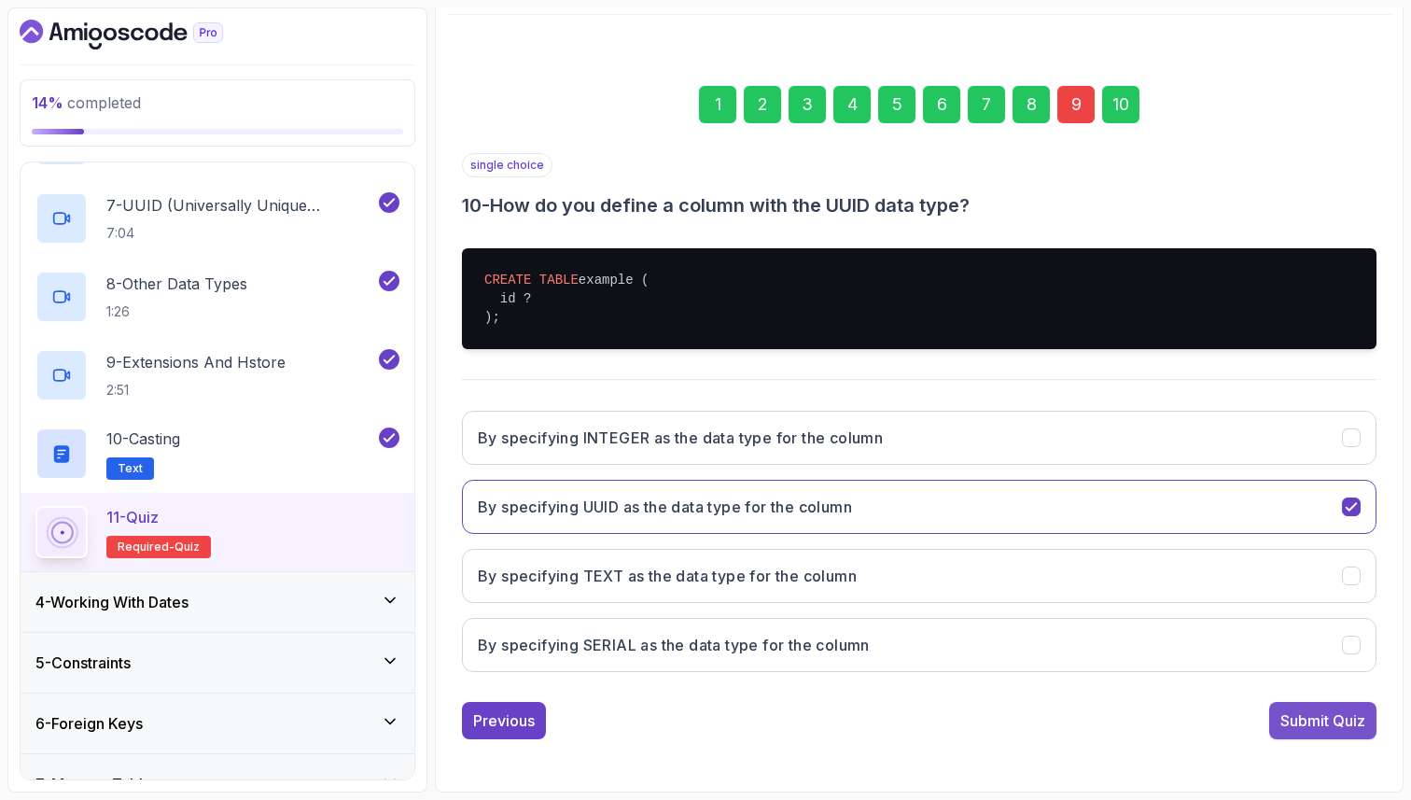
click at [1345, 721] on div "Submit Quiz" at bounding box center [1323, 720] width 85 height 22
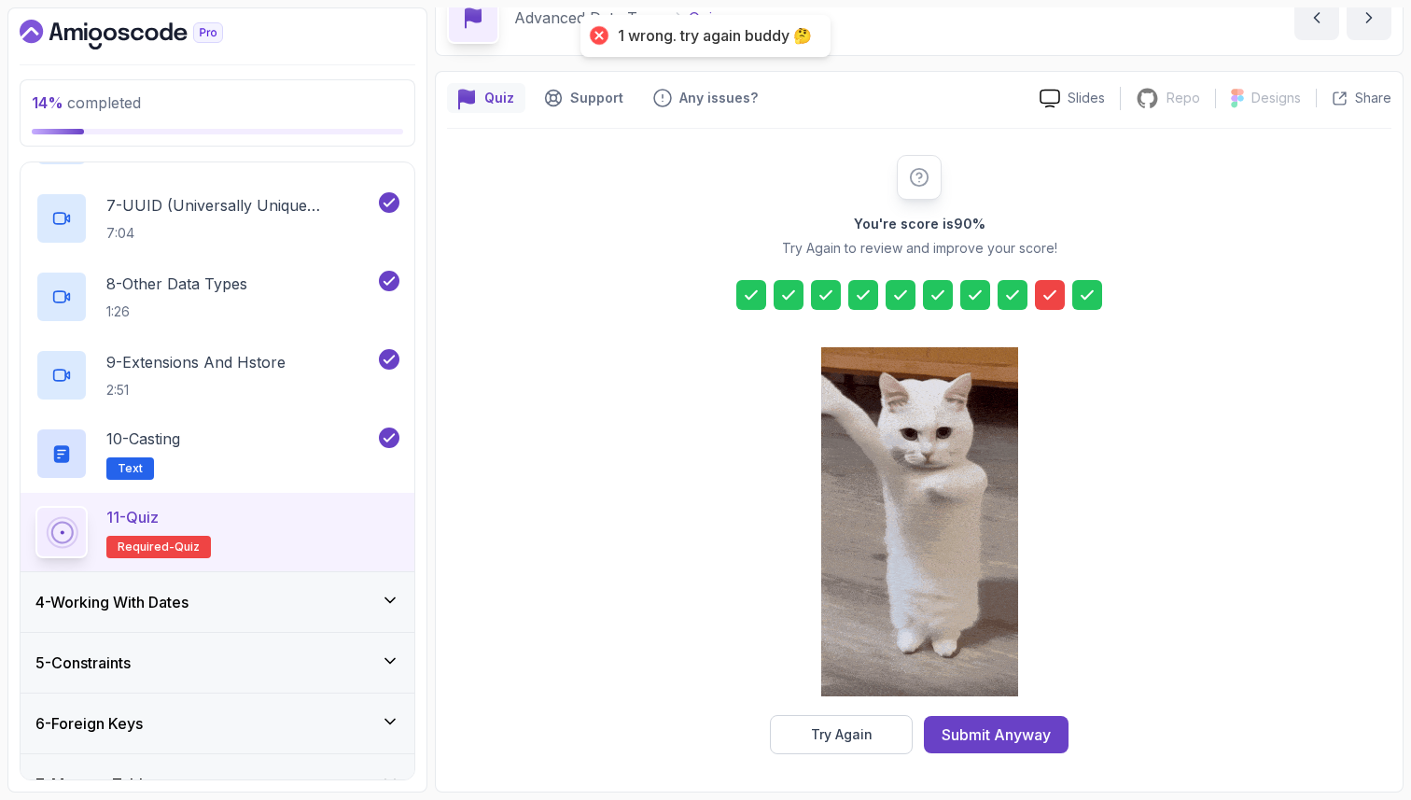
click at [1041, 293] on icon at bounding box center [1050, 295] width 19 height 19
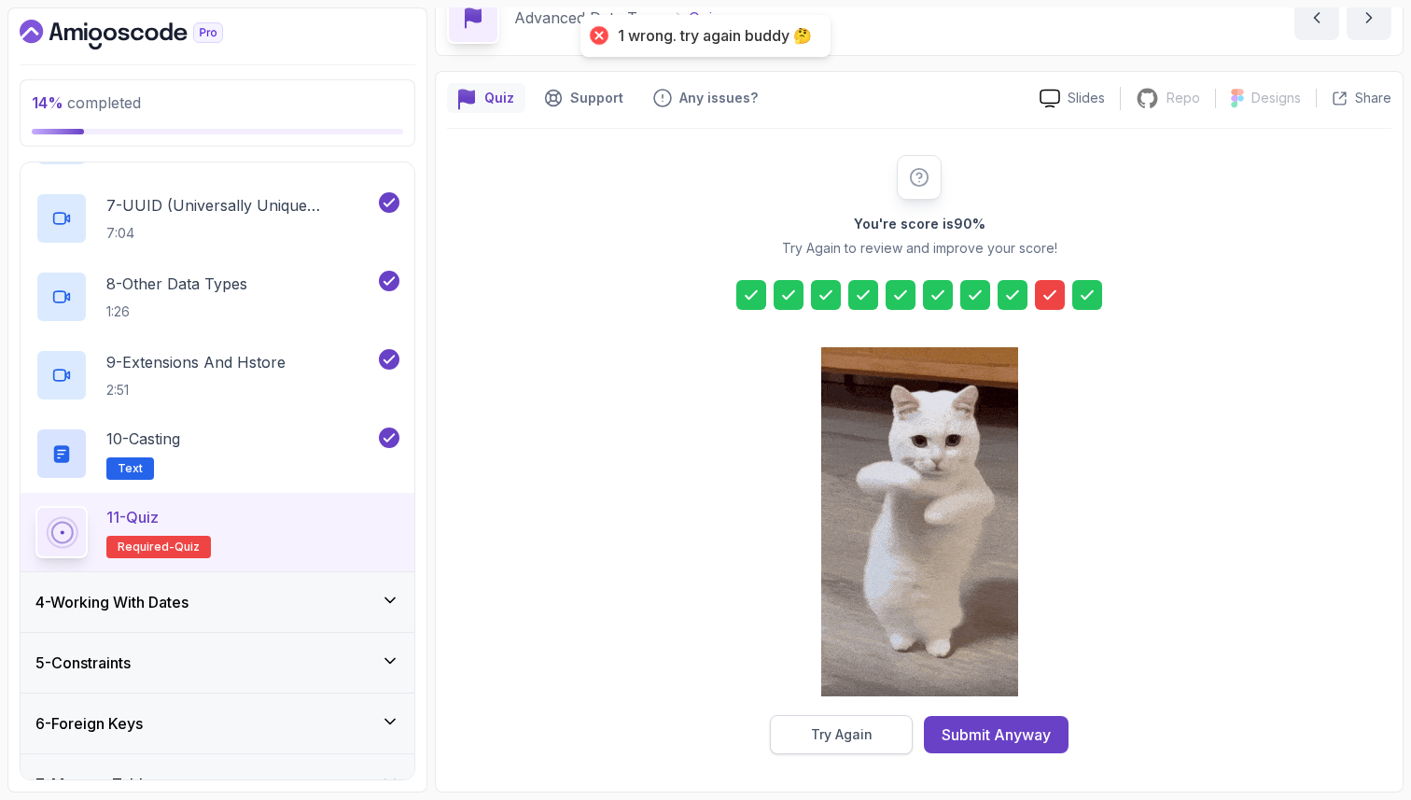
click at [796, 750] on button "Try Again" at bounding box center [841, 734] width 143 height 39
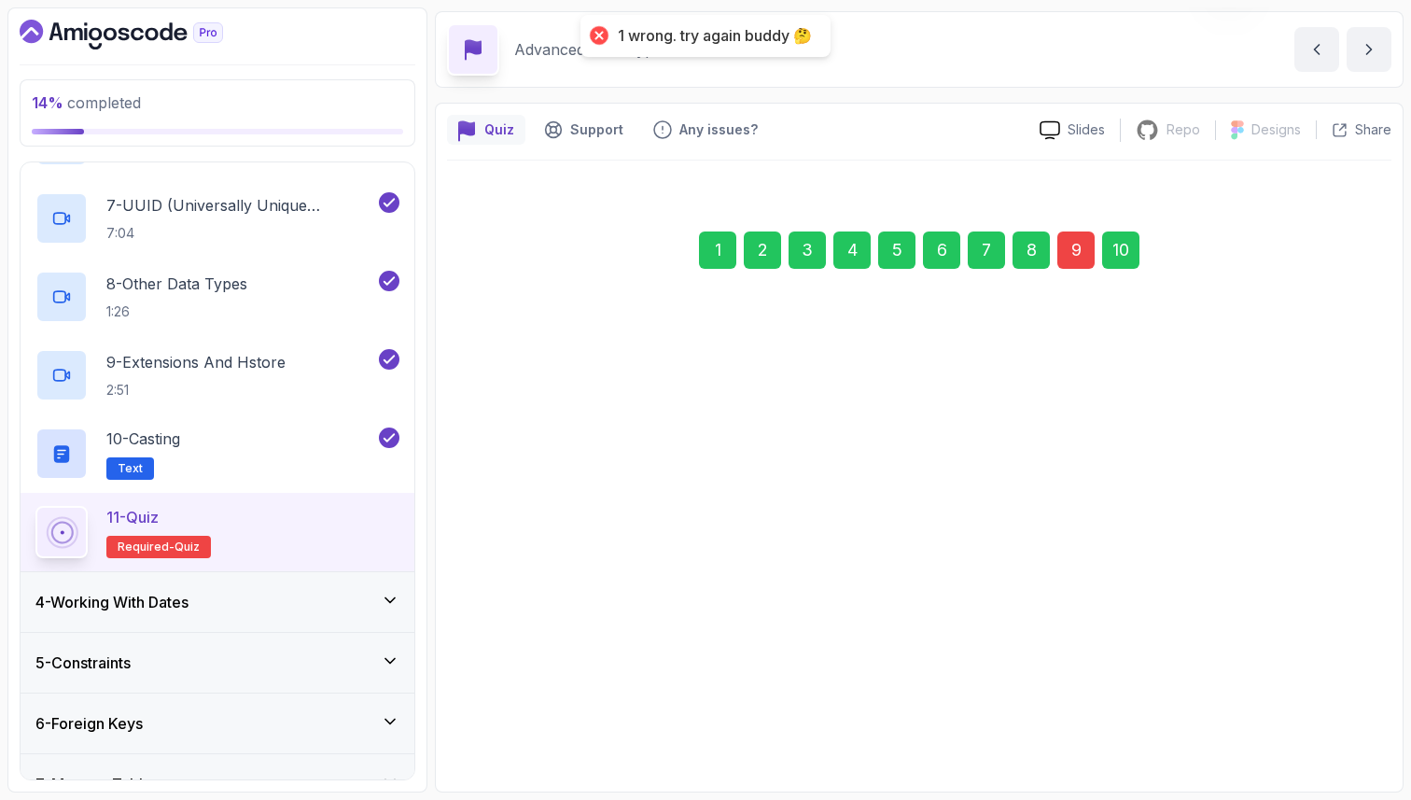
scroll to position [63, 0]
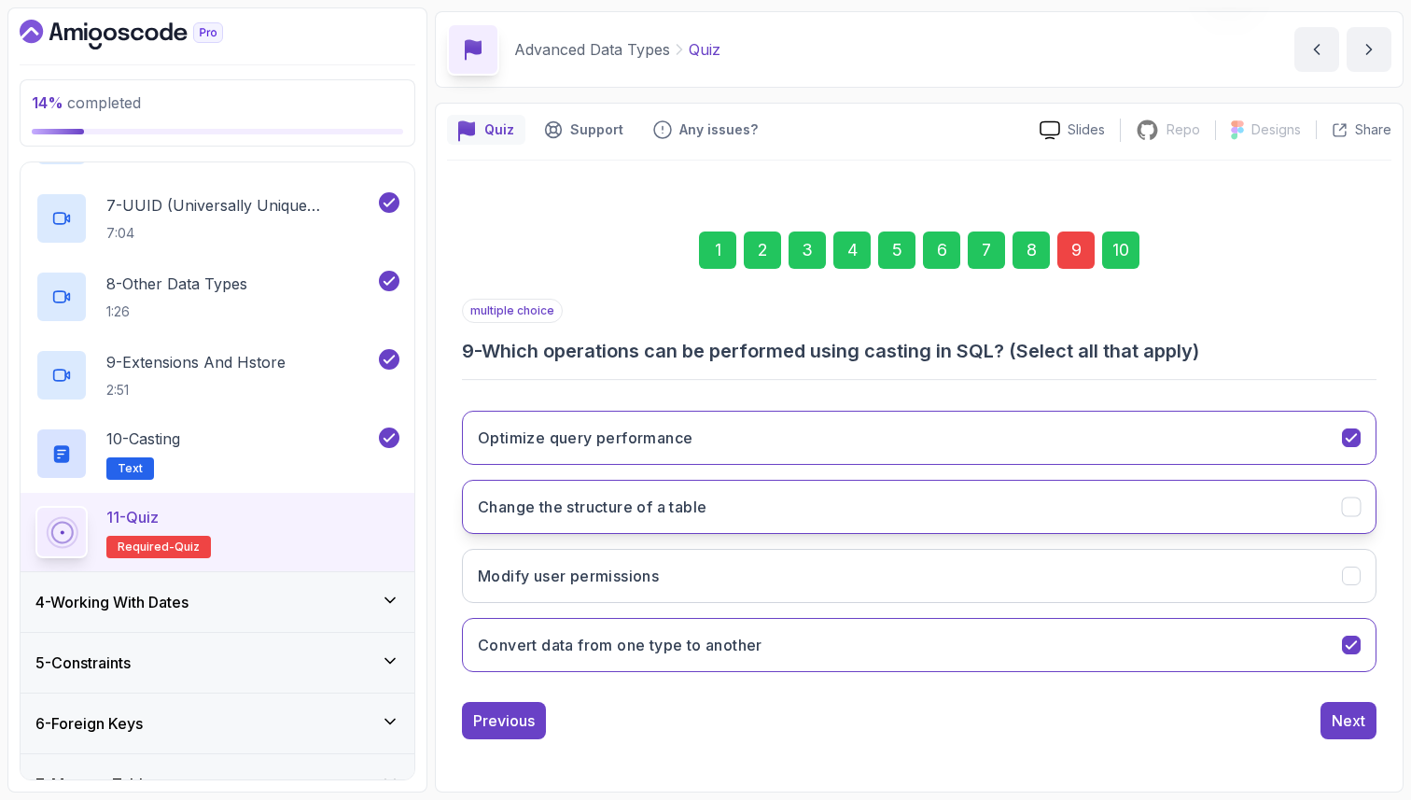
click at [882, 503] on button "Change the structure of a table" at bounding box center [919, 507] width 915 height 54
click at [1401, 366] on div "Quiz Support Any issues? Slides Repo Repository not available Designs Design no…" at bounding box center [919, 448] width 969 height 690
click at [1394, 569] on div "Quiz Support Any issues? Slides Repo Repository not available Designs Design no…" at bounding box center [919, 448] width 969 height 690
click at [1125, 265] on div "10" at bounding box center [1120, 249] width 37 height 37
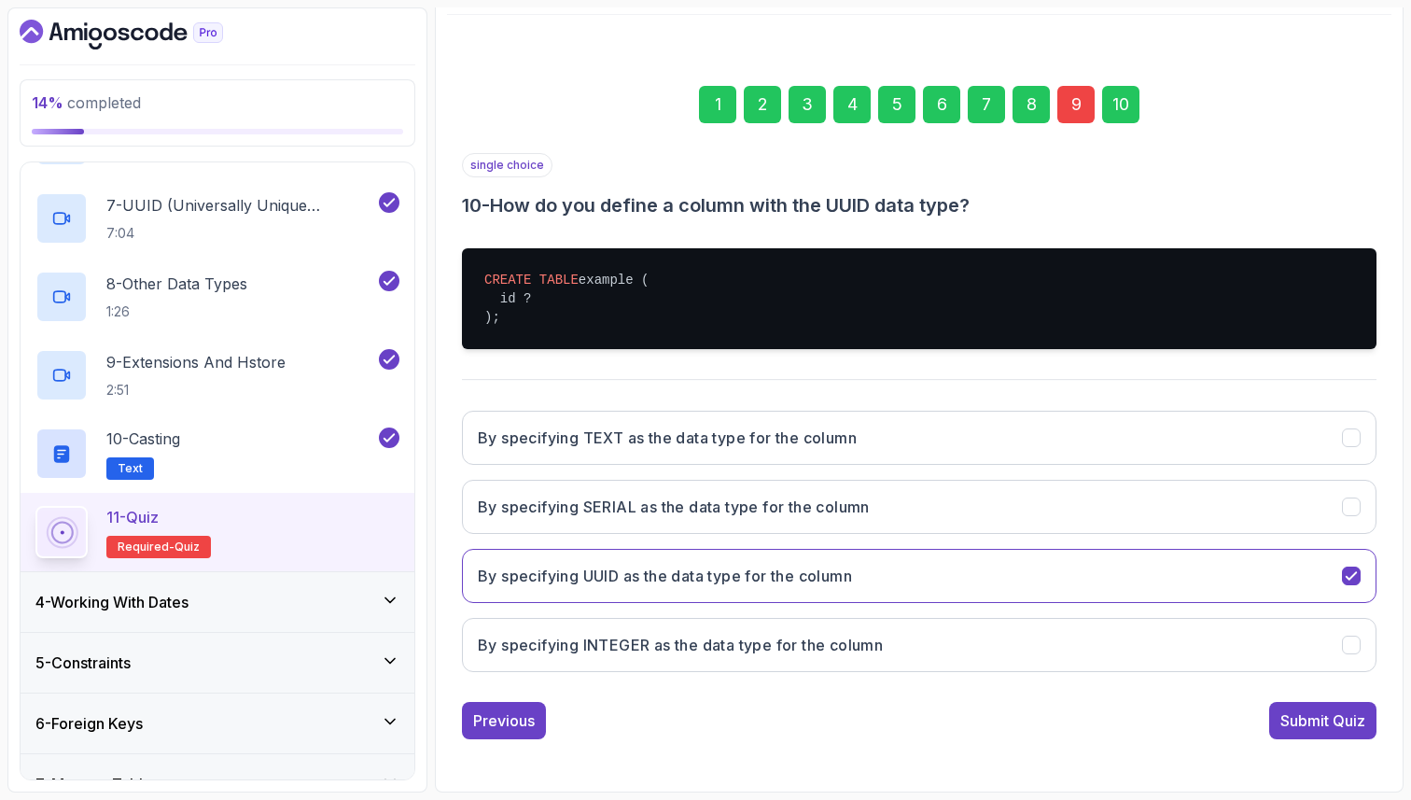
click at [1350, 725] on div "Submit Quiz" at bounding box center [1323, 720] width 85 height 22
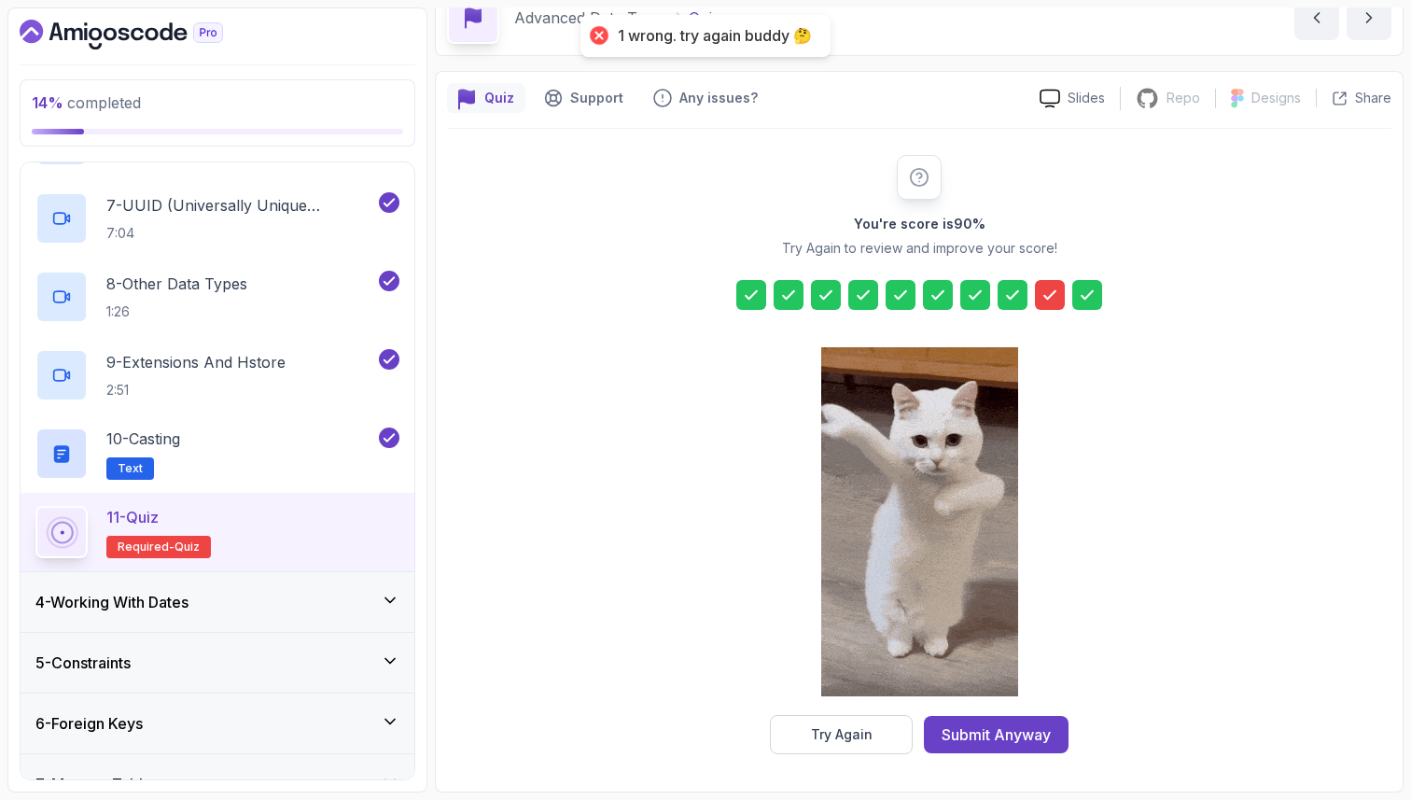
click at [1034, 287] on div at bounding box center [919, 295] width 366 height 30
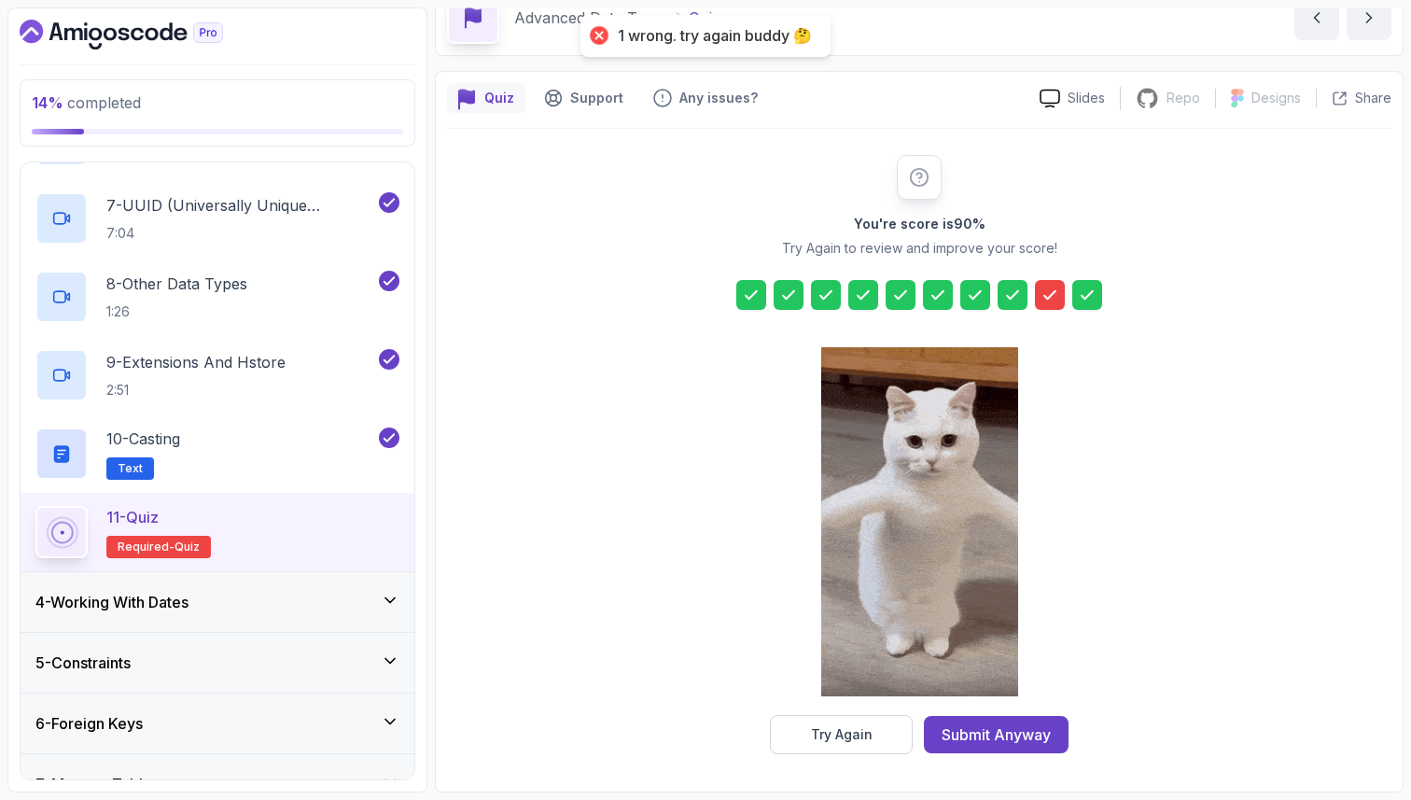
click at [1053, 293] on icon at bounding box center [1049, 294] width 11 height 7
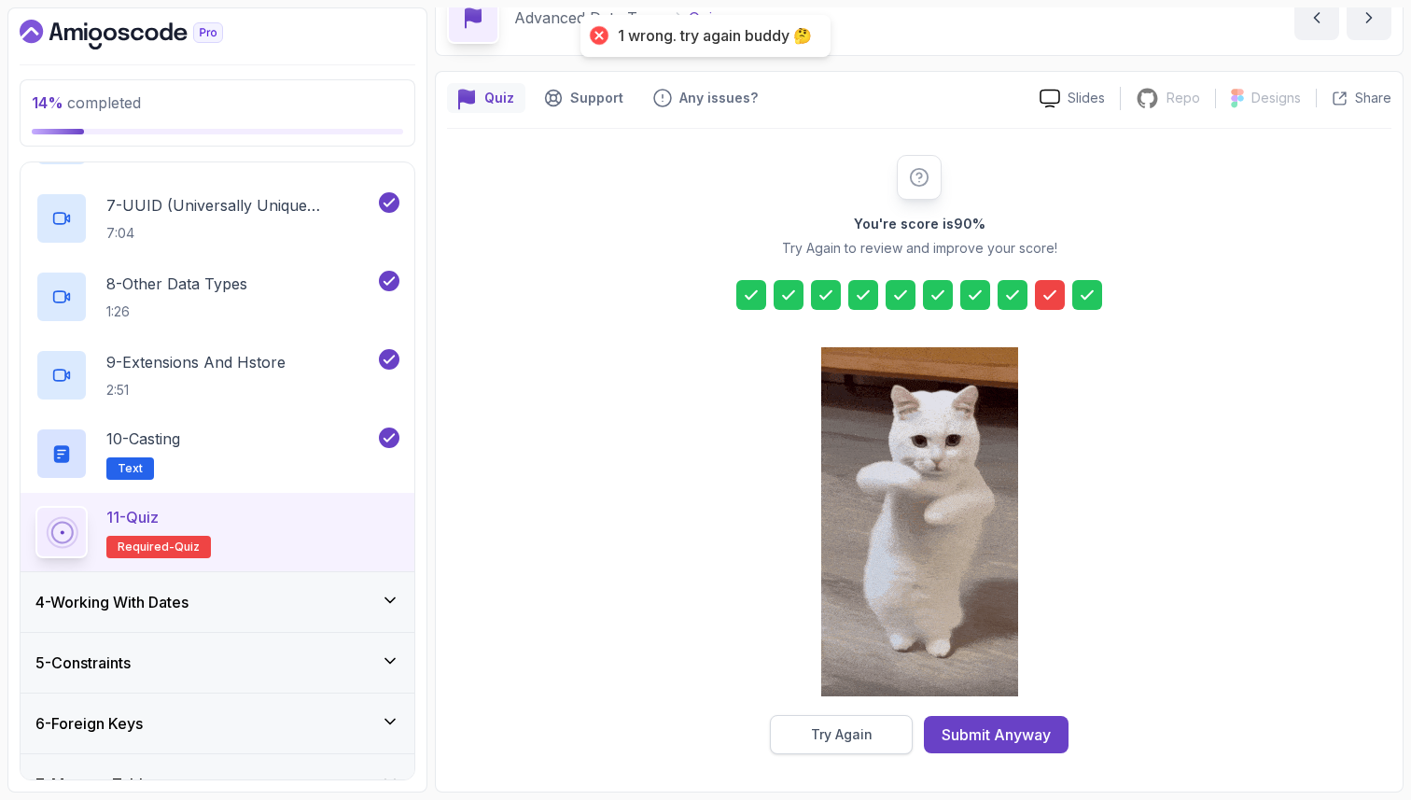
click at [838, 728] on div "Try Again" at bounding box center [842, 734] width 62 height 19
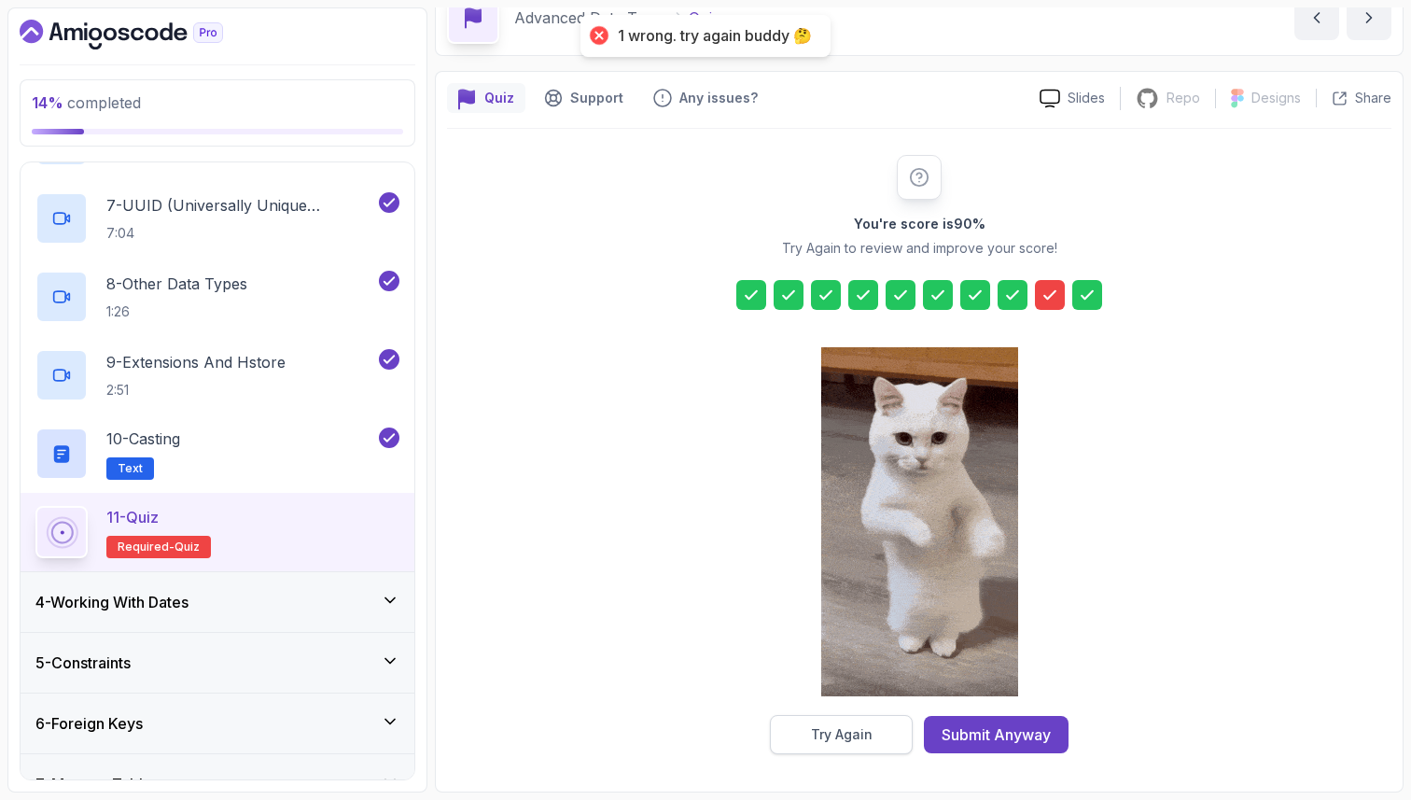
scroll to position [63, 0]
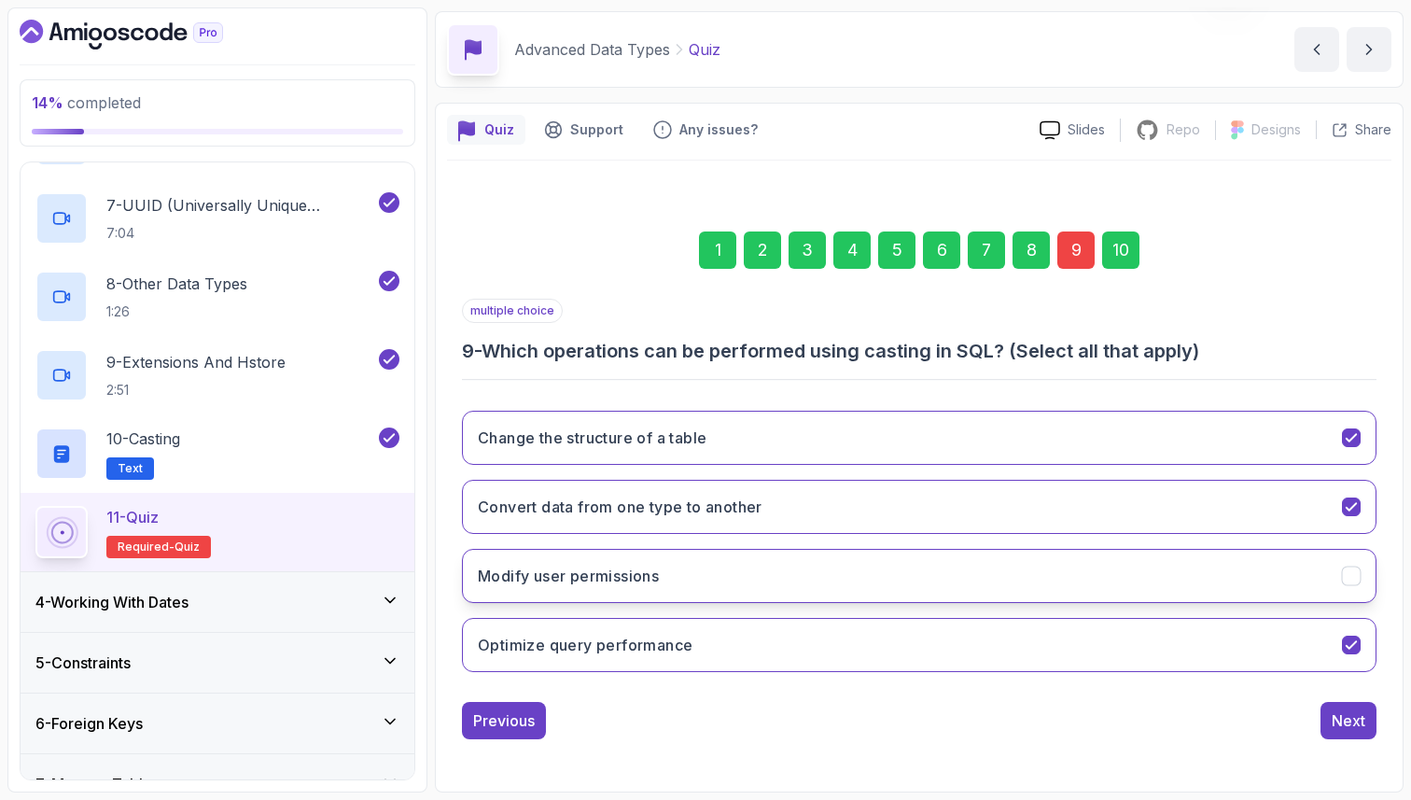
click at [772, 585] on button "Modify user permissions" at bounding box center [919, 576] width 915 height 54
click at [1407, 512] on section "14 % completed 1 - Intro 2 - Schemas 3 - Advanced Data Types 1 - Adavanced Data…" at bounding box center [705, 400] width 1411 height 800
click at [1124, 252] on div "10" at bounding box center [1120, 249] width 37 height 37
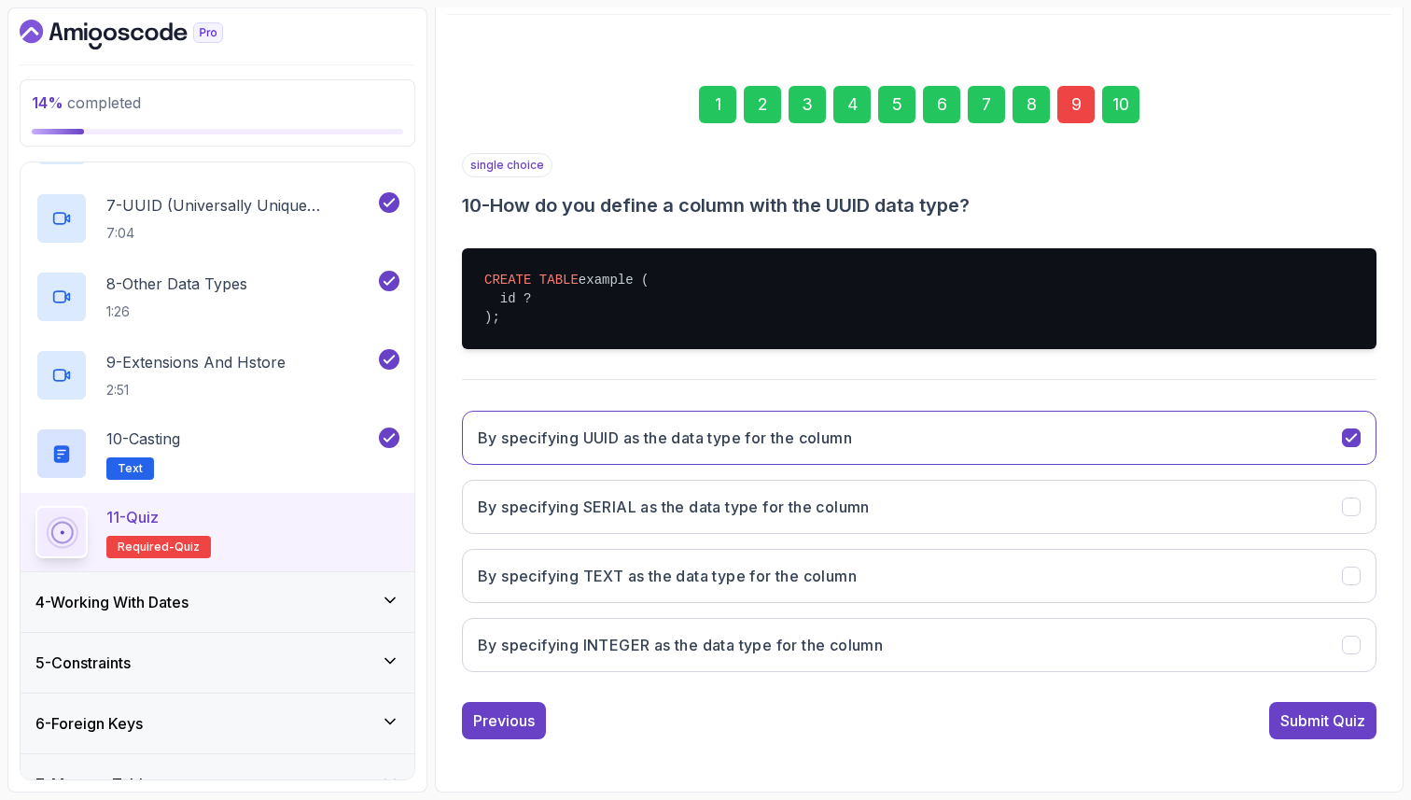
click at [1324, 723] on div "Submit Quiz" at bounding box center [1323, 720] width 85 height 22
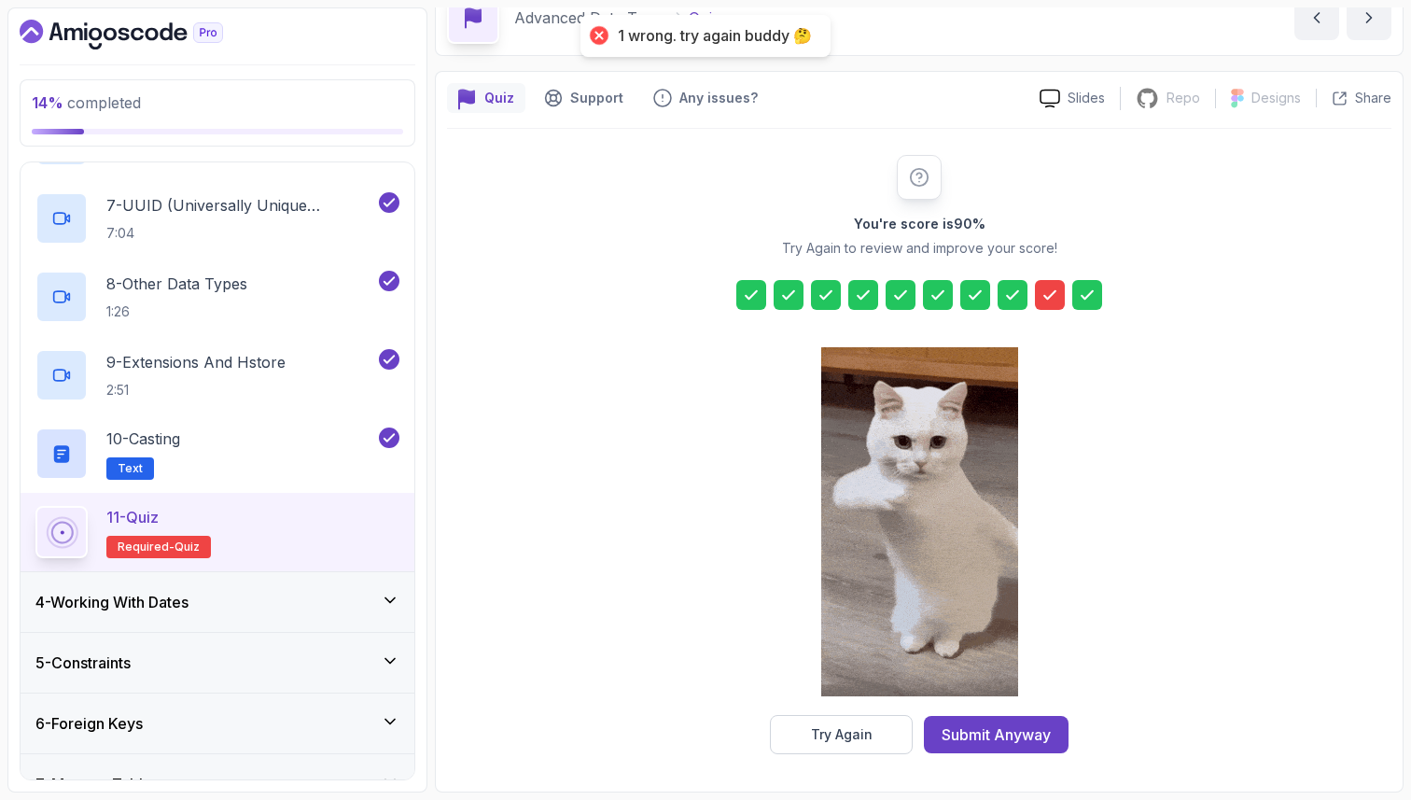
click at [1053, 290] on icon at bounding box center [1050, 295] width 19 height 19
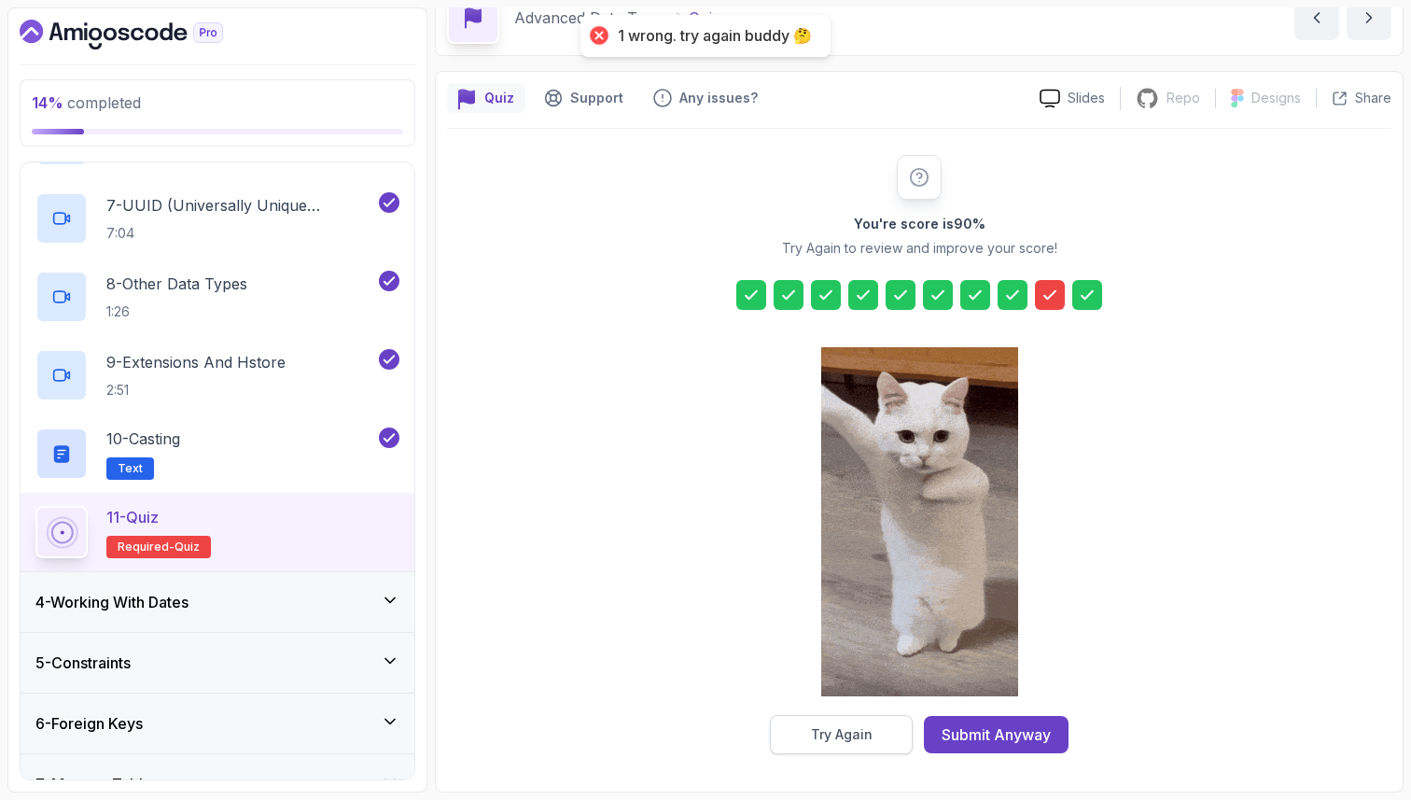
click at [805, 737] on button "Try Again" at bounding box center [841, 734] width 143 height 39
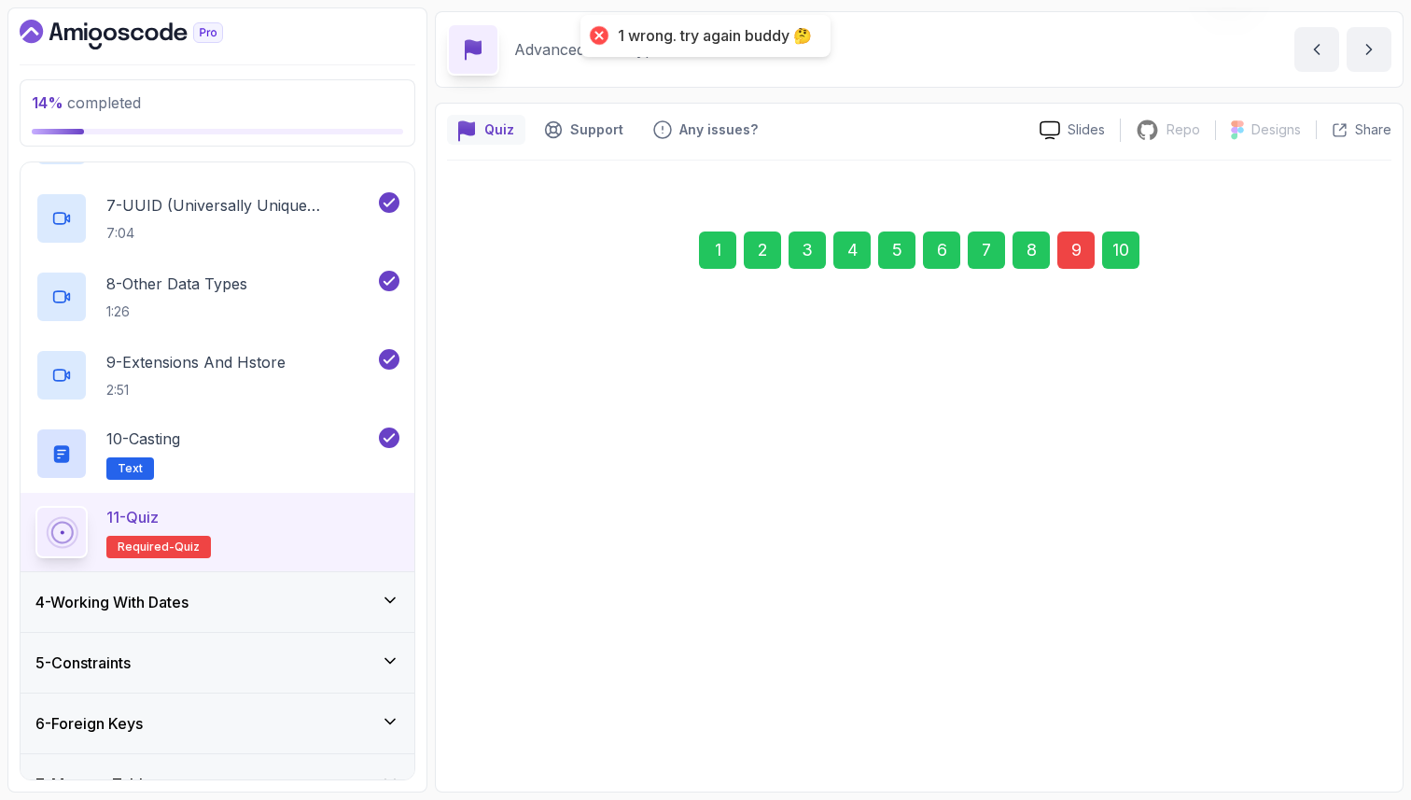
scroll to position [63, 0]
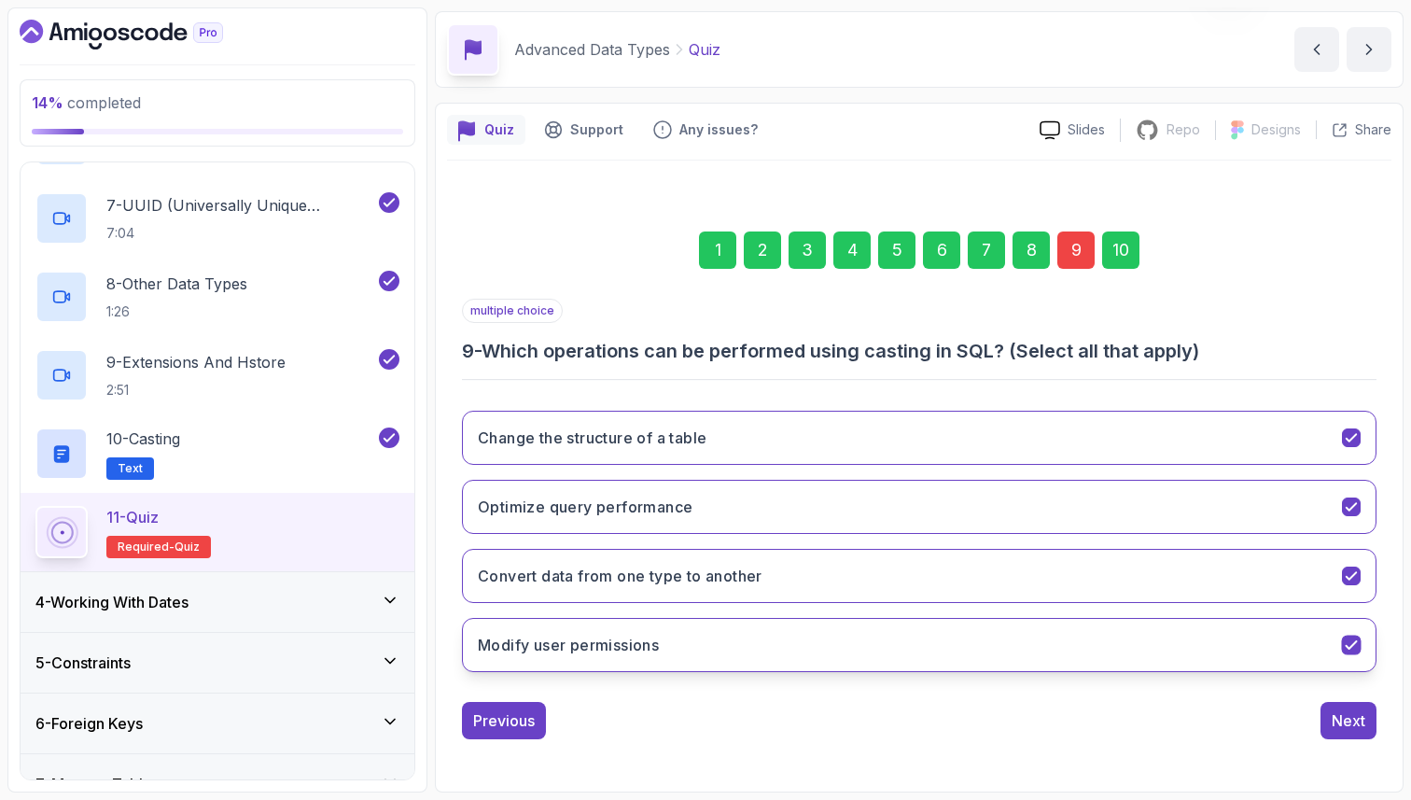
click at [742, 636] on button "Modify user permissions" at bounding box center [919, 645] width 915 height 54
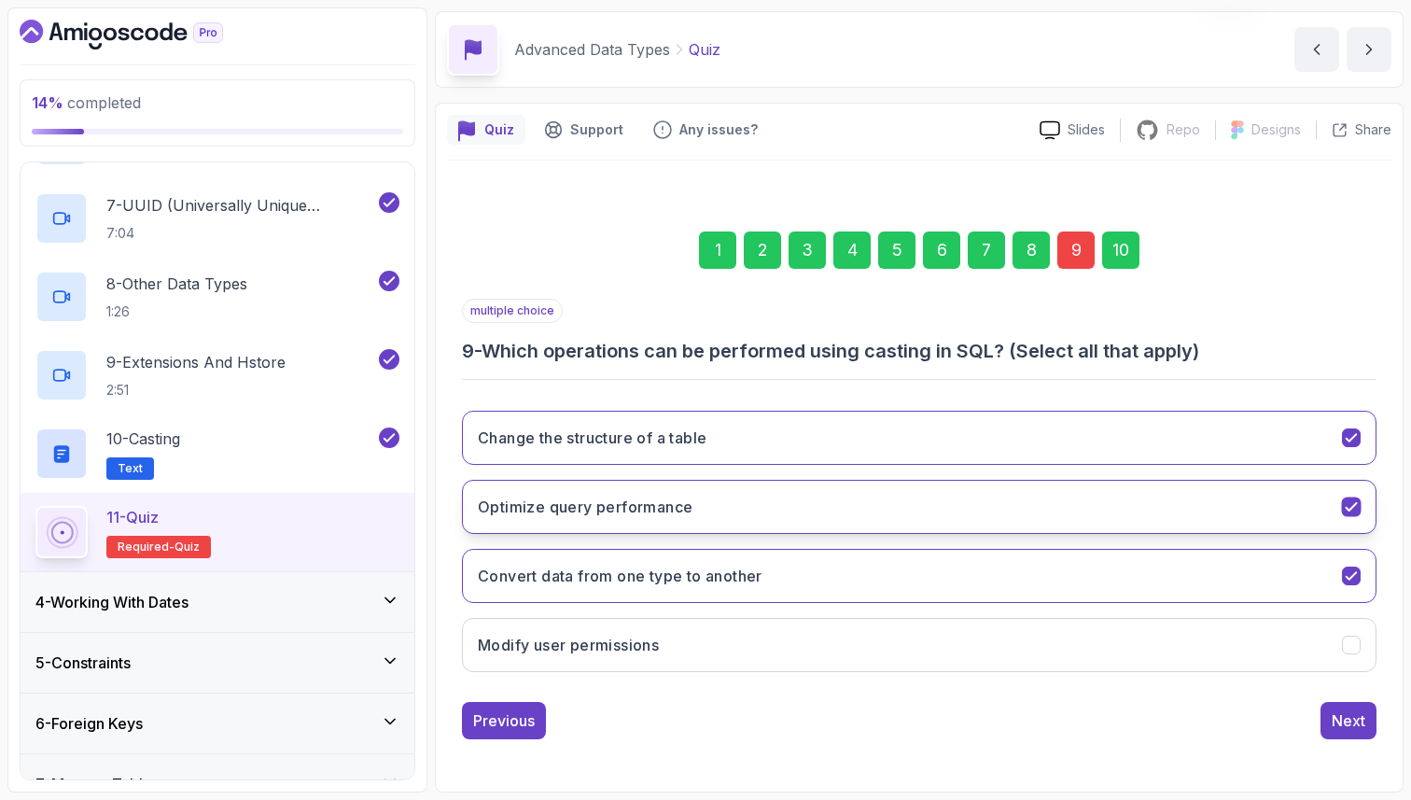
click at [684, 500] on h3 "Optimize query performance" at bounding box center [585, 507] width 215 height 22
click at [1379, 497] on div "1 2 3 4 5 6 7 8 9 10 multiple choice 9 - Which operations can be performed usin…" at bounding box center [919, 470] width 945 height 567
click at [1126, 256] on div "10" at bounding box center [1120, 249] width 37 height 37
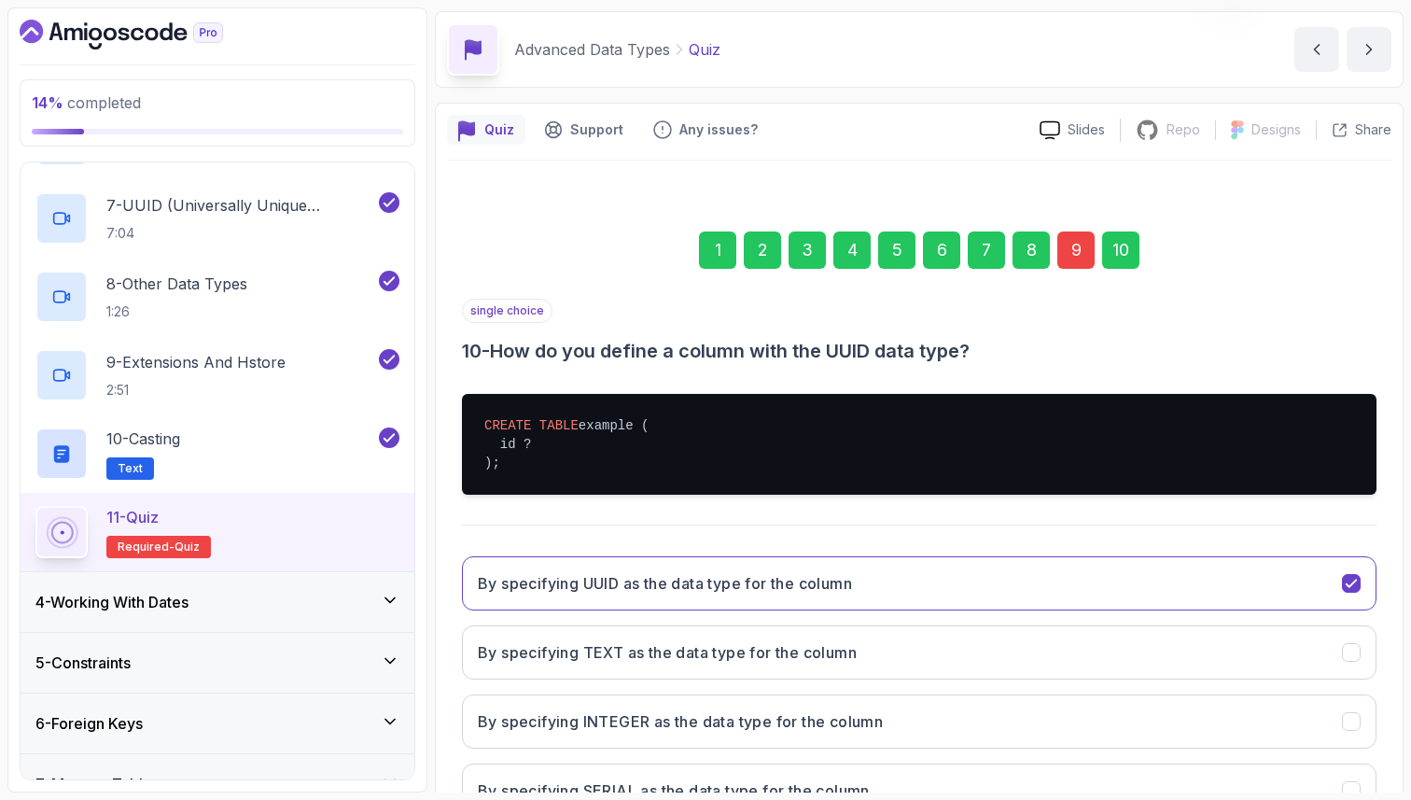
scroll to position [209, 0]
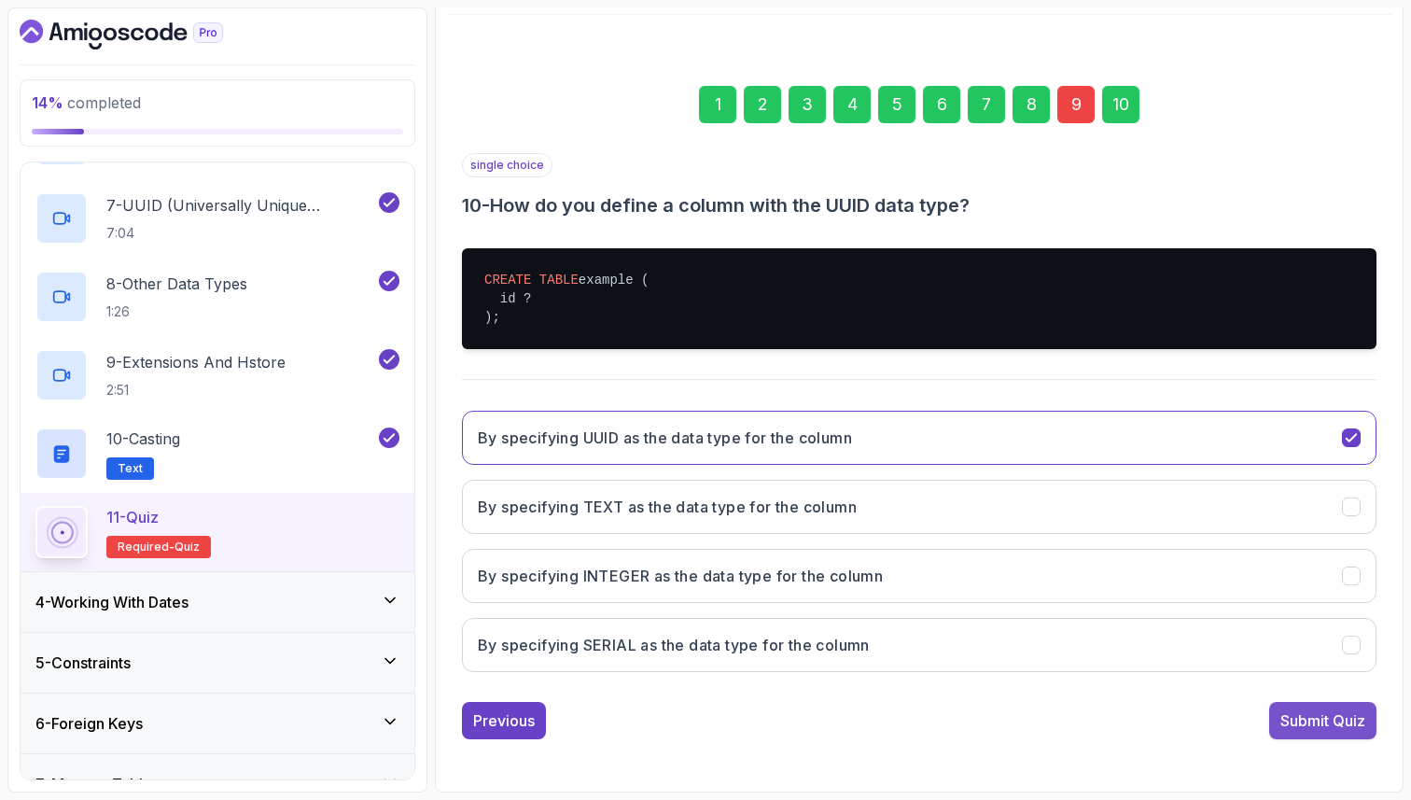
click at [1320, 726] on div "Submit Quiz" at bounding box center [1323, 720] width 85 height 22
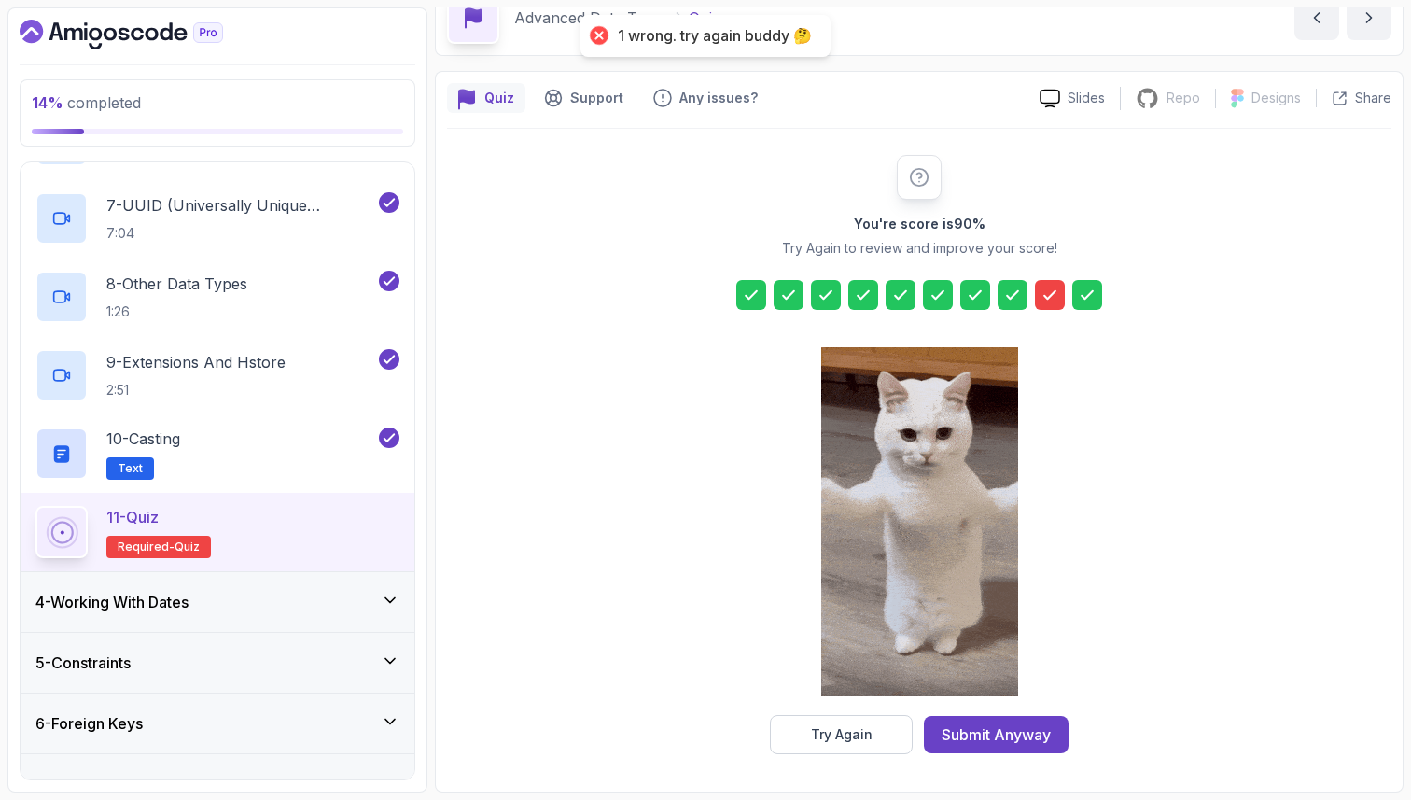
click at [1048, 316] on div "You're score is 90 % Try Again to review and improve your score! Try Again Subm…" at bounding box center [919, 454] width 358 height 599
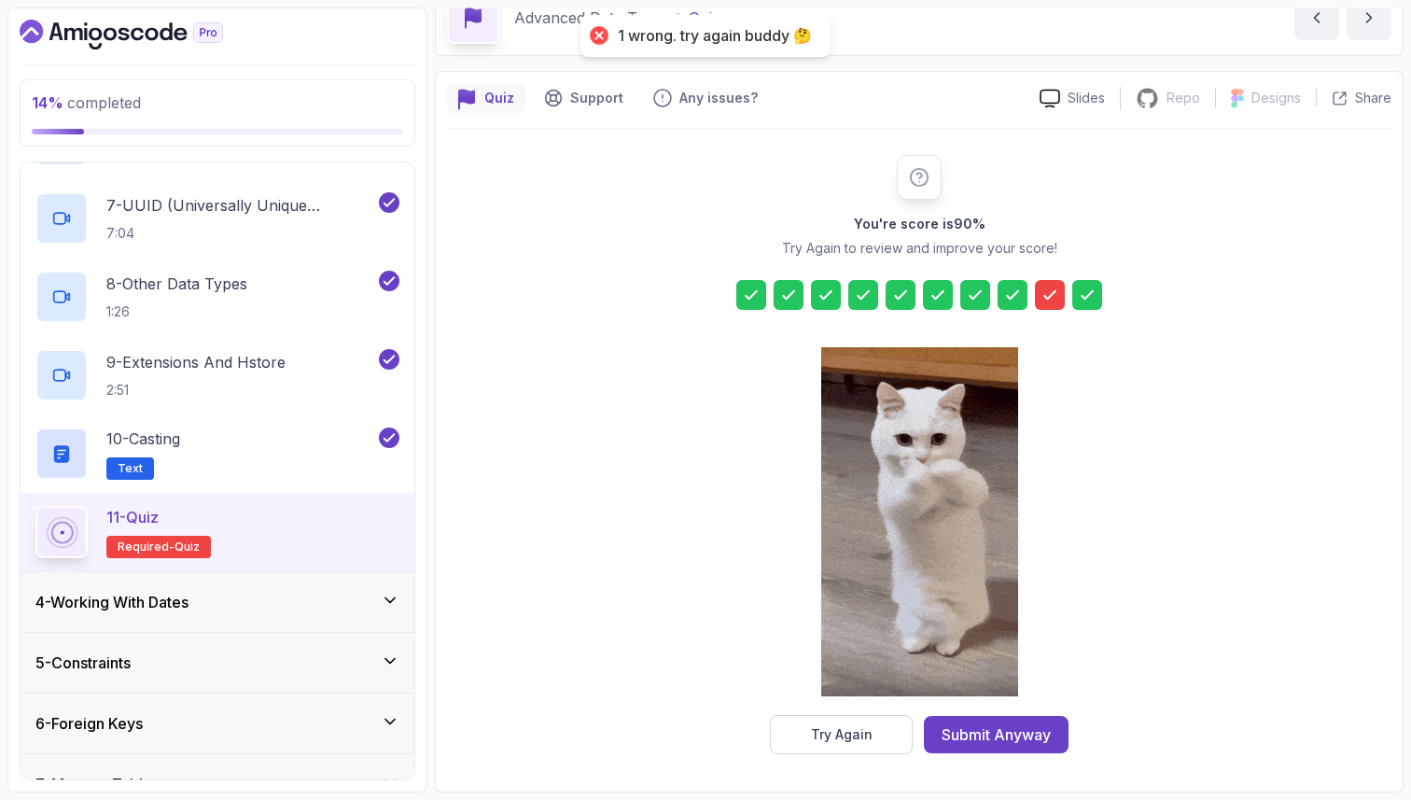
click at [1060, 298] on div at bounding box center [1050, 295] width 30 height 30
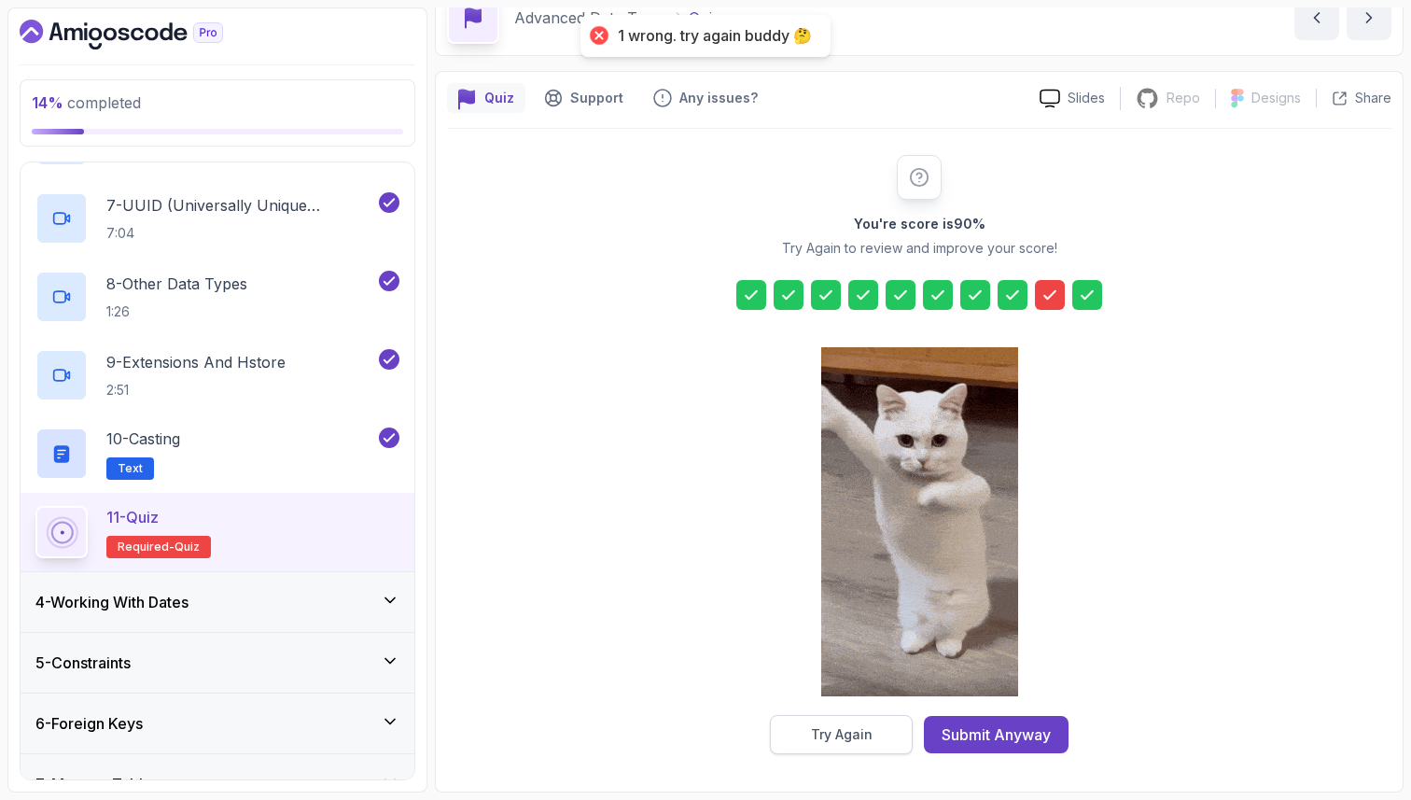
click at [823, 745] on button "Try Again" at bounding box center [841, 734] width 143 height 39
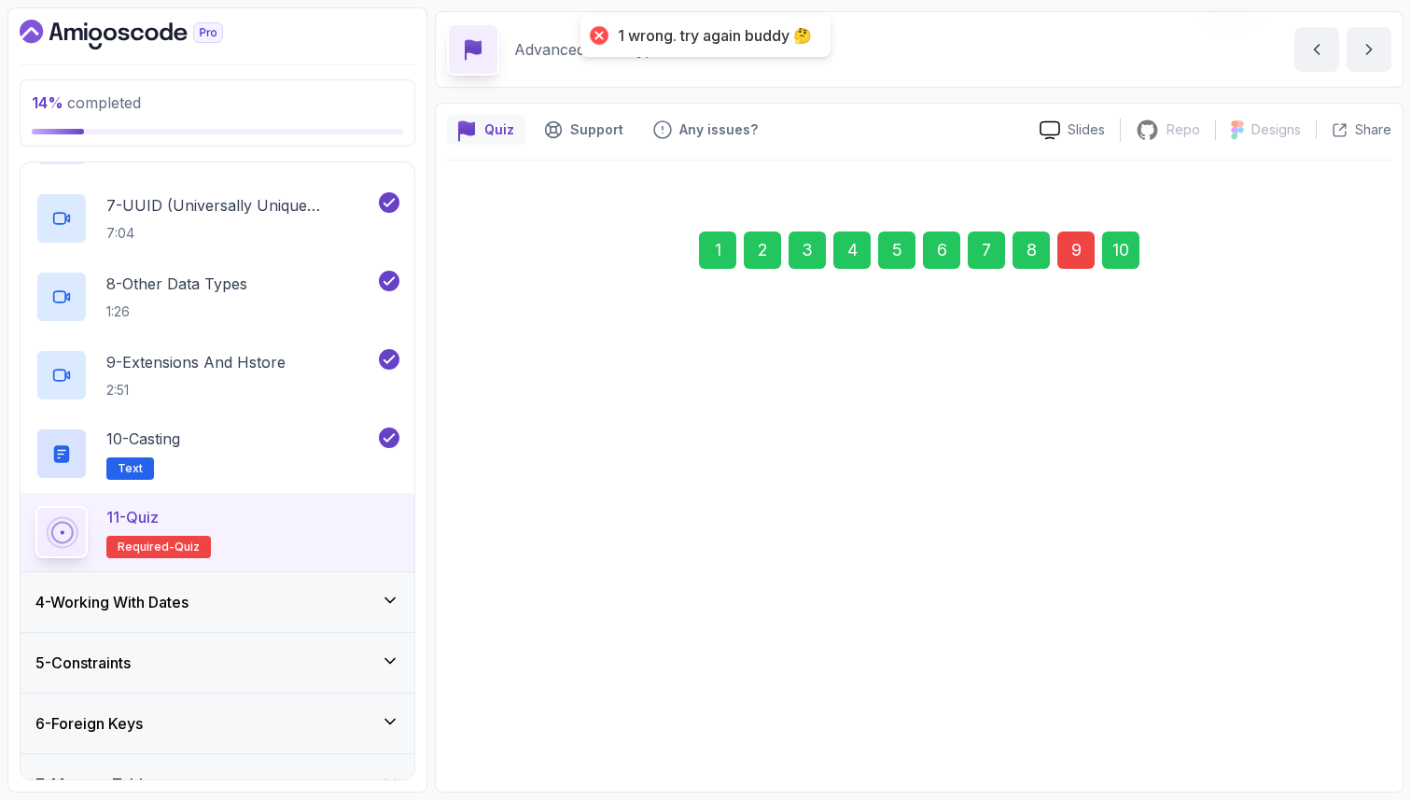
scroll to position [63, 0]
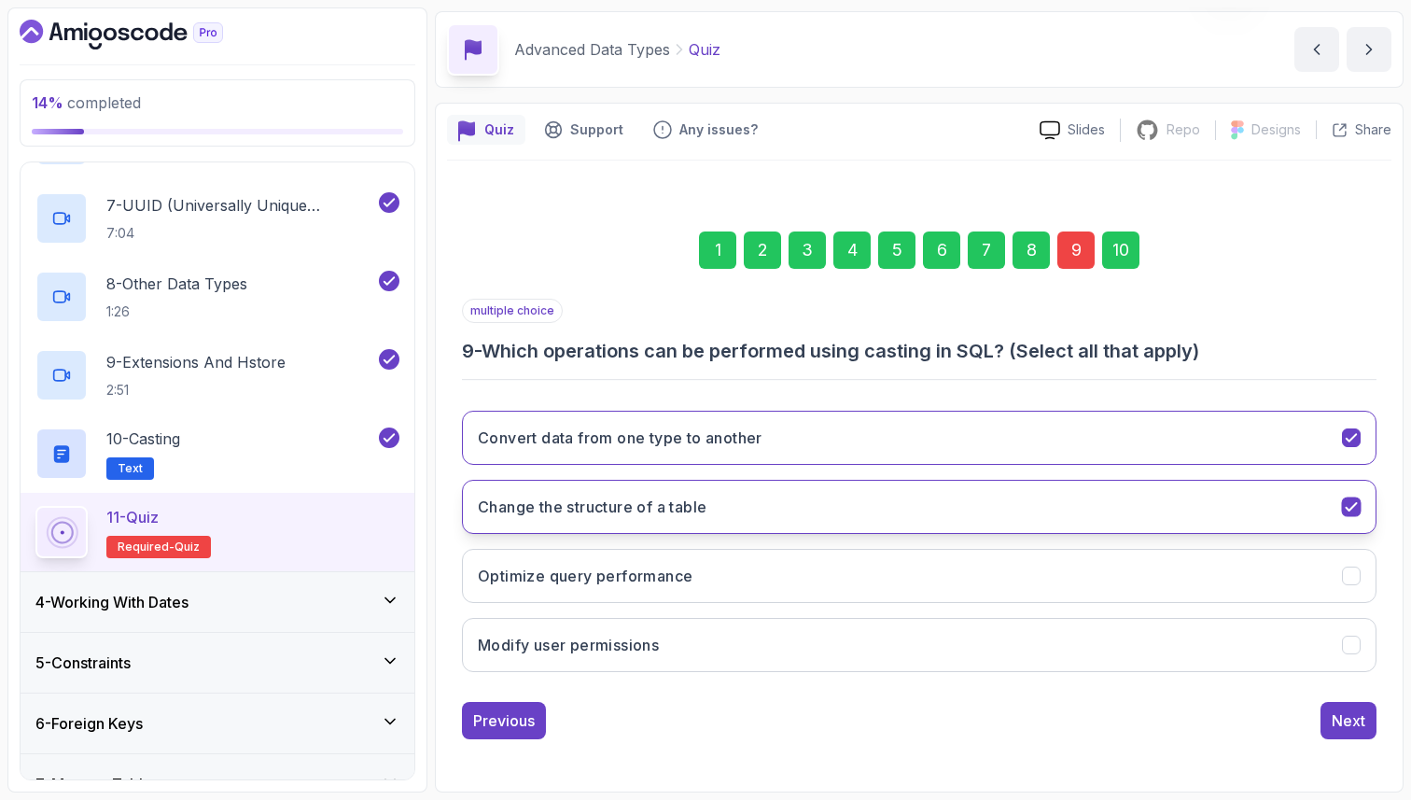
click at [1348, 505] on icon "Change the structure of a table" at bounding box center [1352, 507] width 18 height 18
click at [1134, 245] on div "10" at bounding box center [1120, 249] width 37 height 37
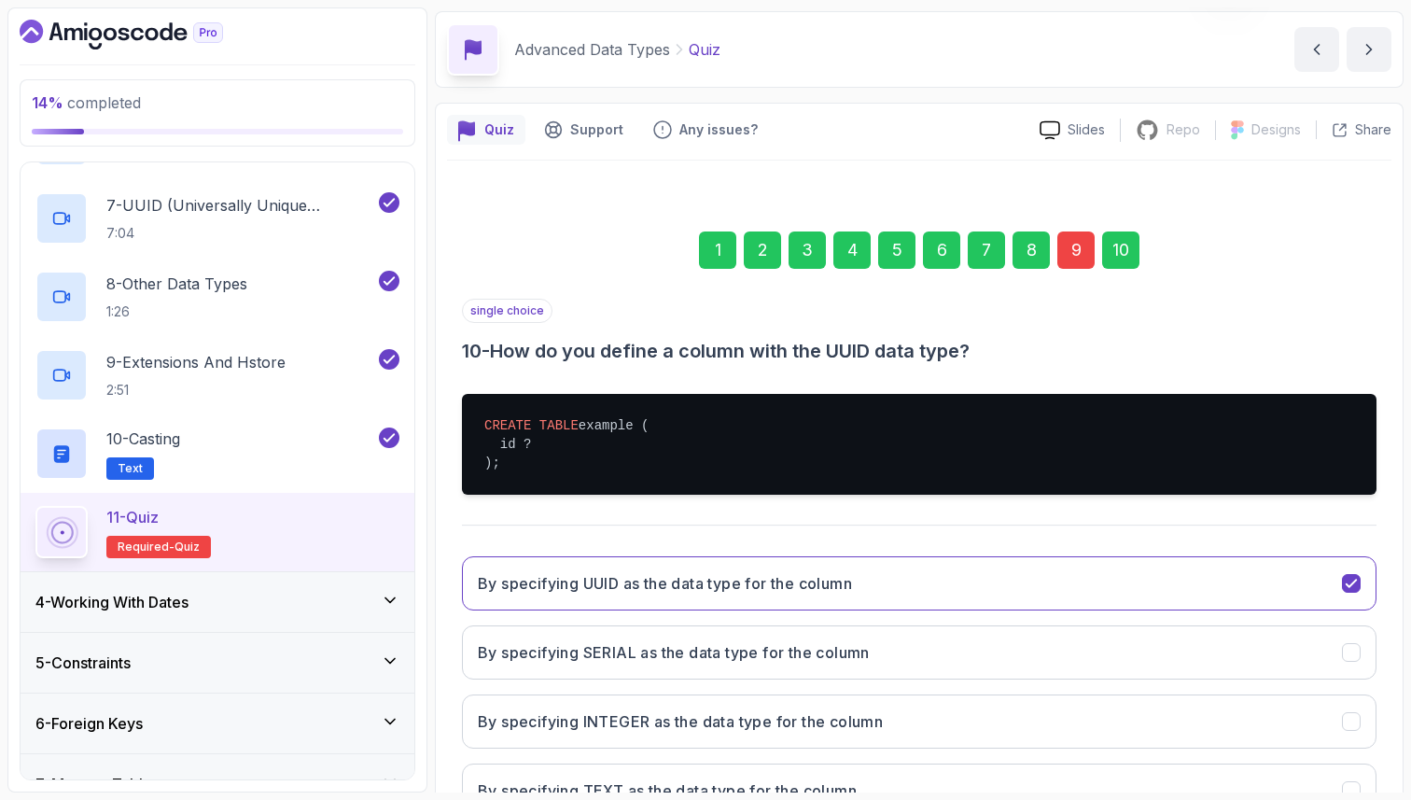
scroll to position [209, 0]
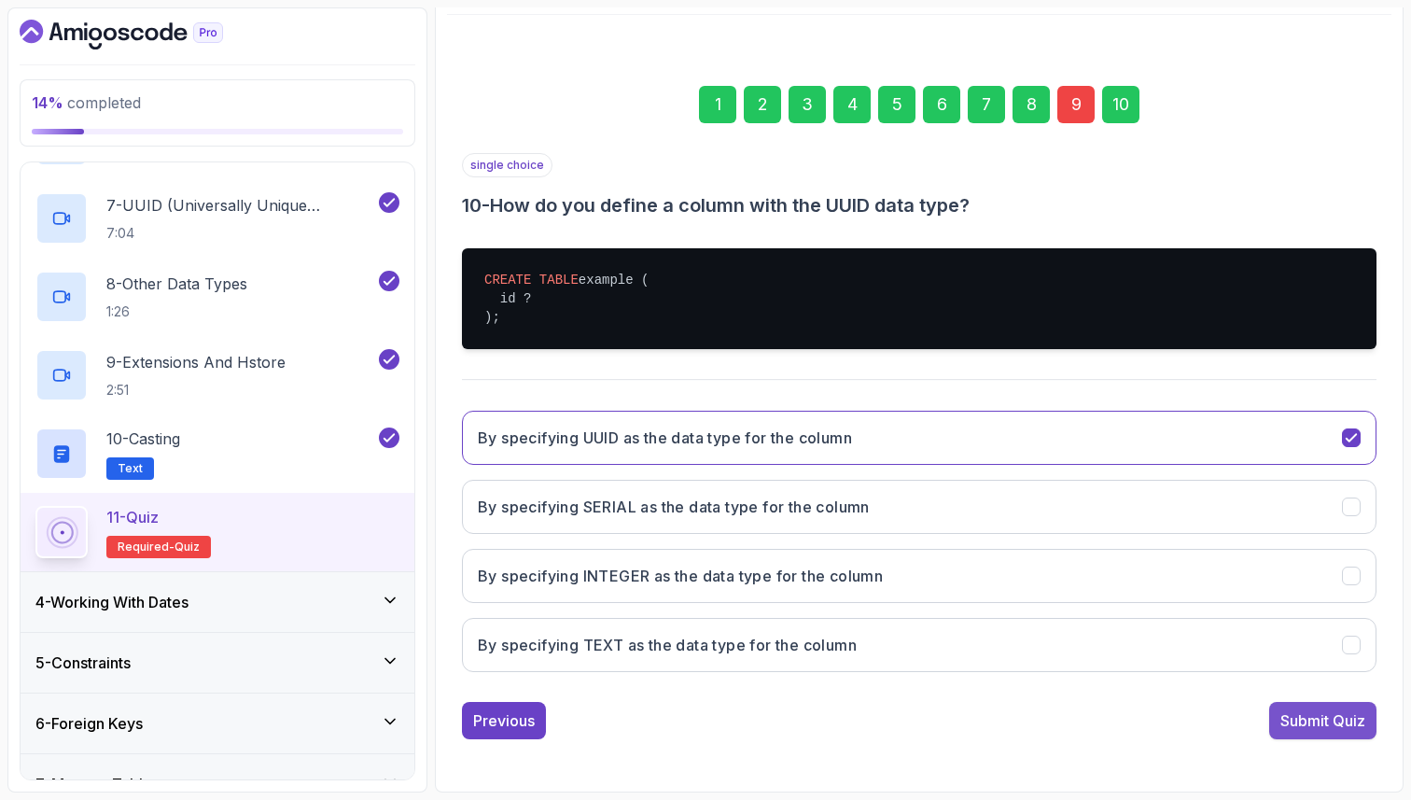
click at [1313, 726] on div "Submit Quiz" at bounding box center [1323, 720] width 85 height 22
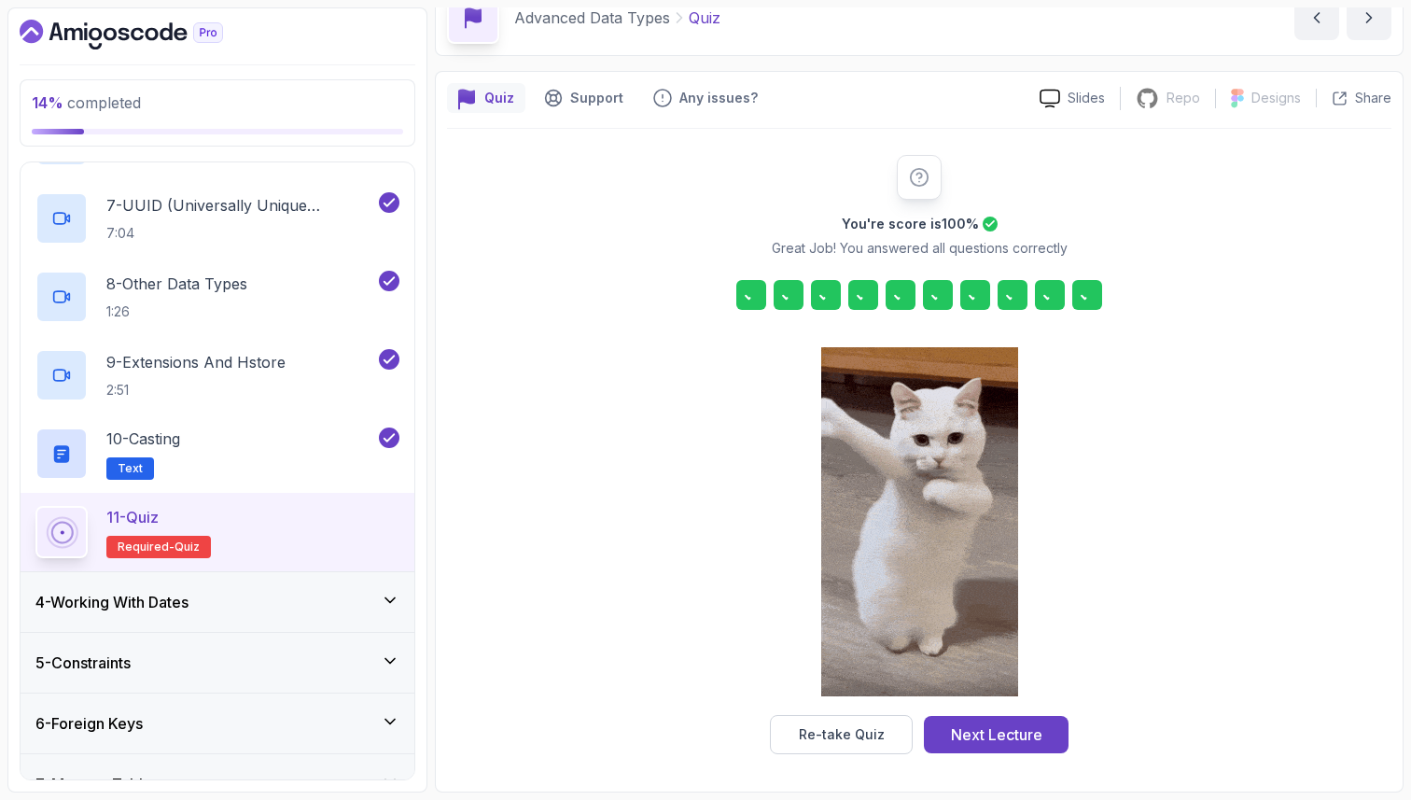
scroll to position [95, 0]
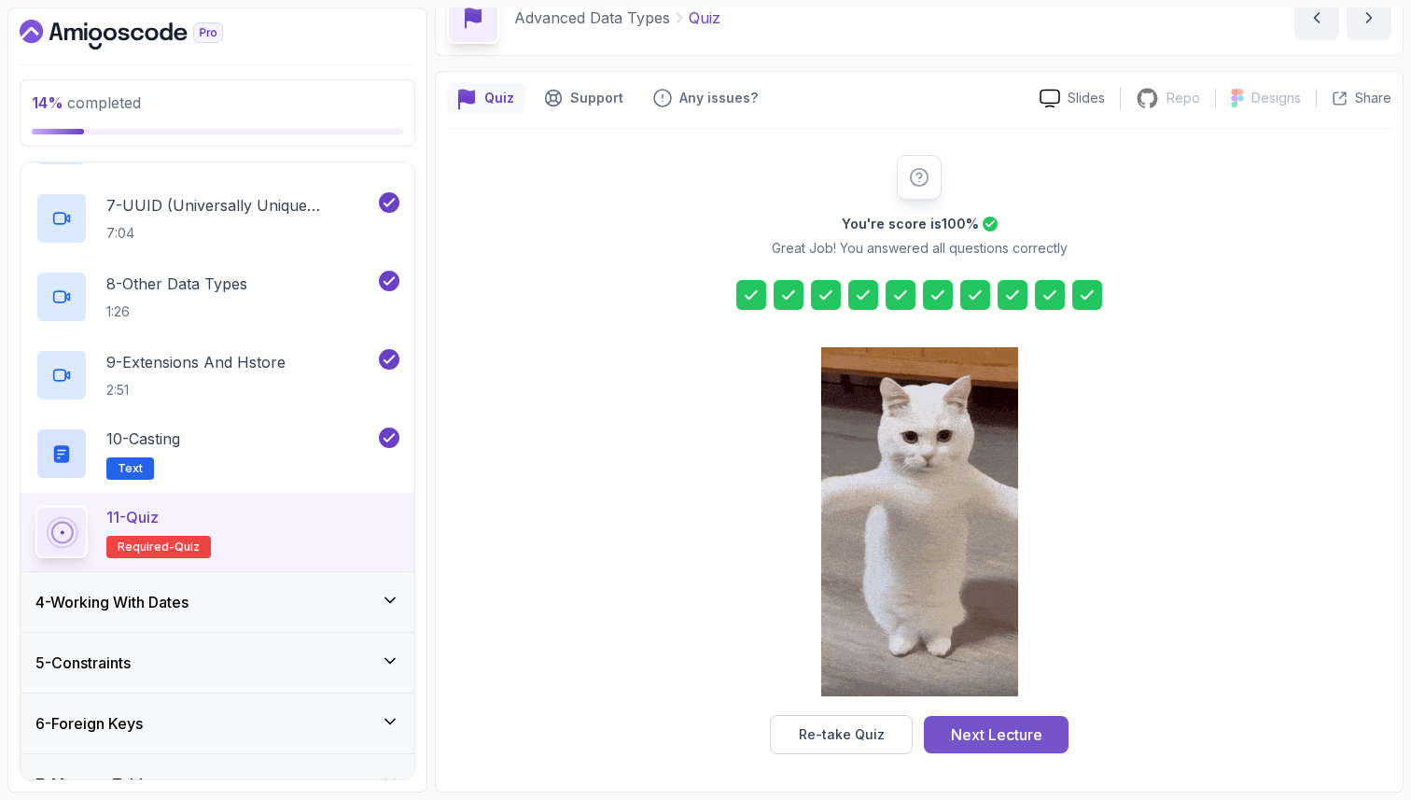
click at [959, 730] on div "Next Lecture" at bounding box center [996, 734] width 91 height 22
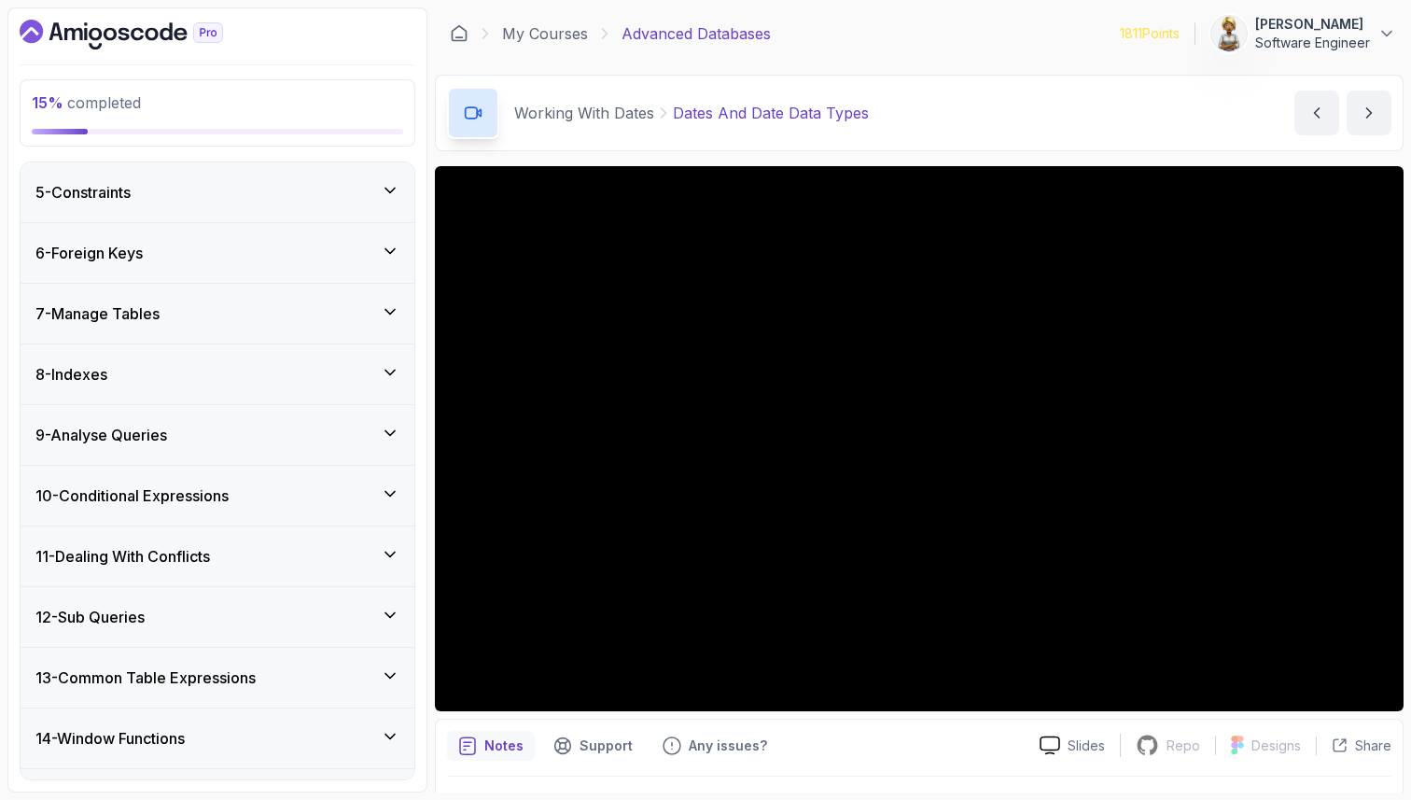
click at [387, 188] on icon at bounding box center [390, 190] width 19 height 19
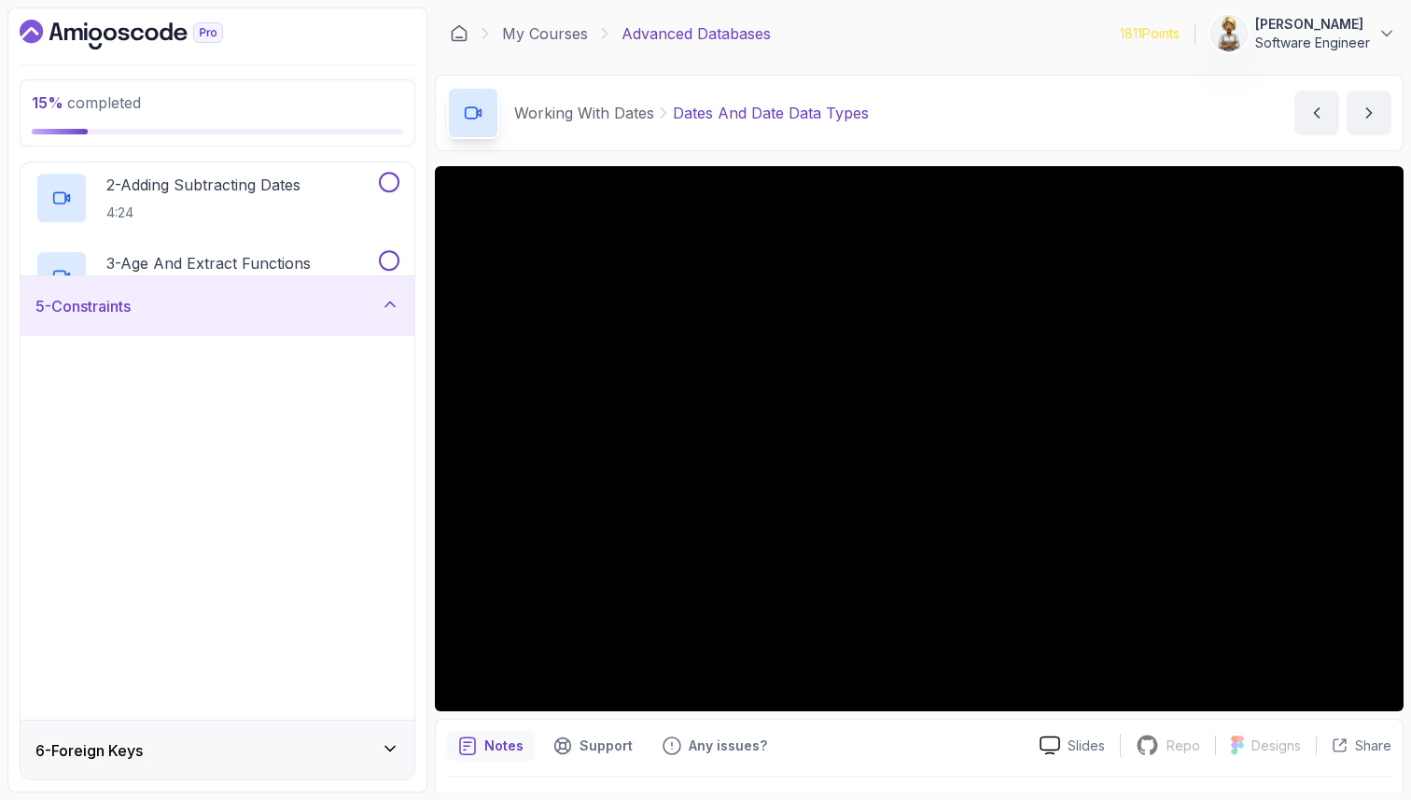
scroll to position [243, 0]
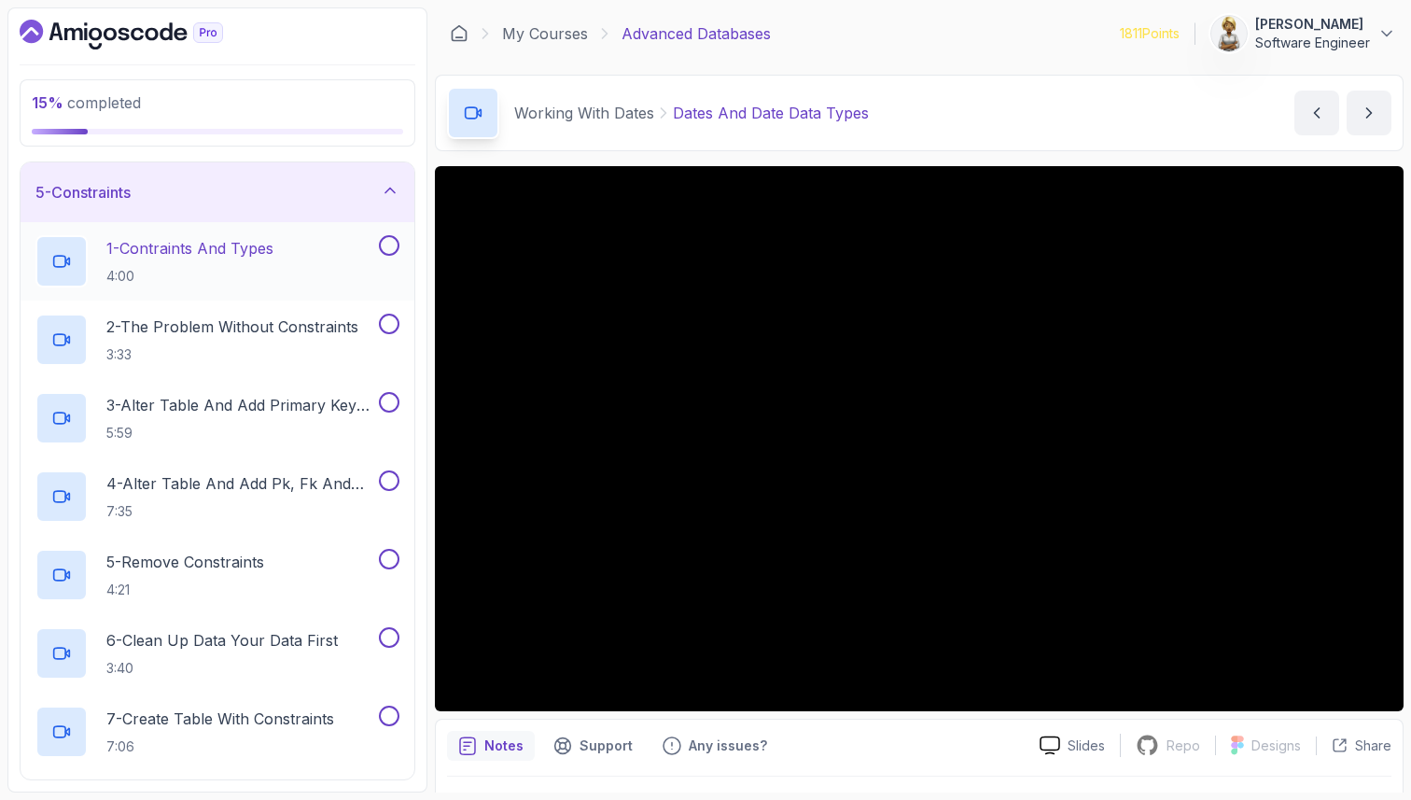
click at [313, 254] on div "1 - Contraints And Types 4:00" at bounding box center [205, 261] width 340 height 52
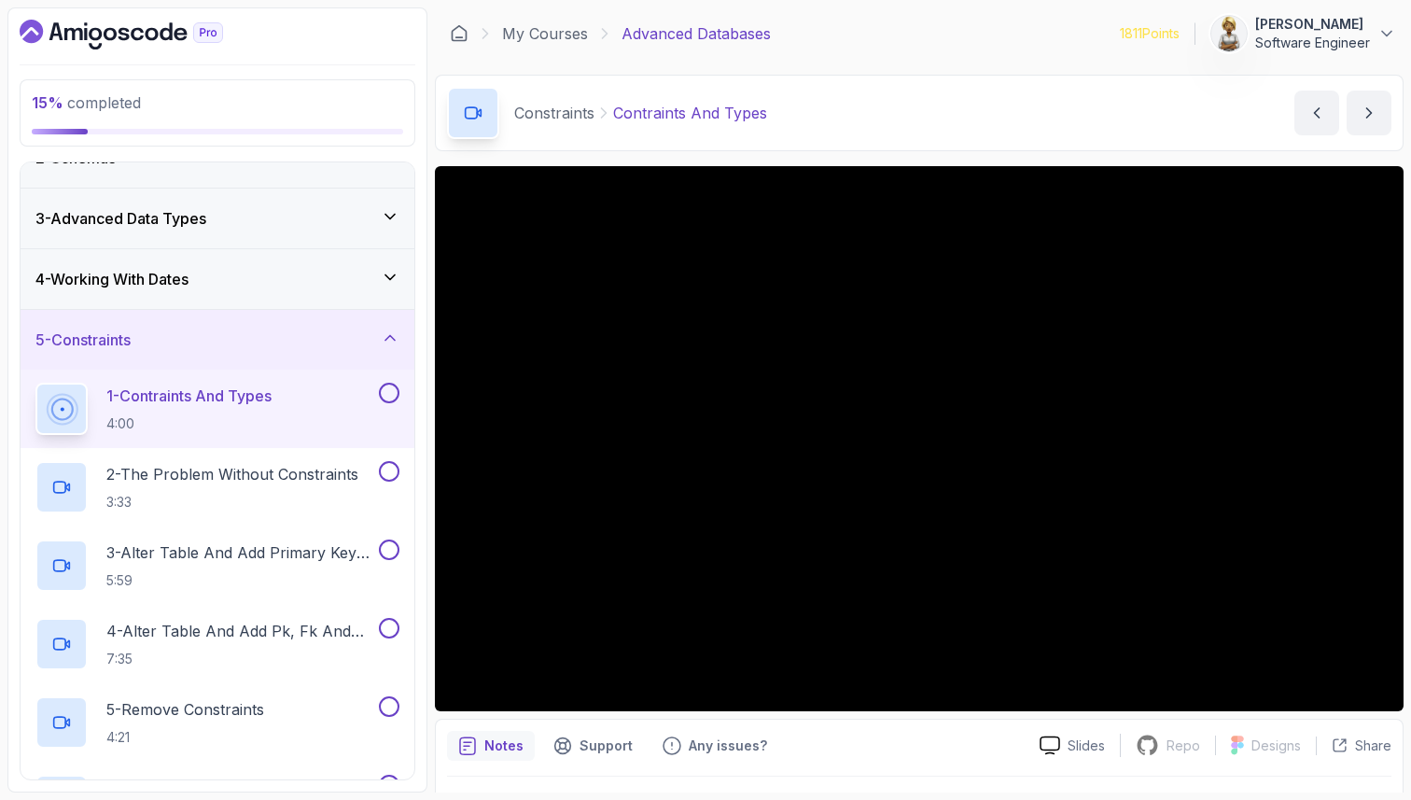
scroll to position [93, 0]
click at [398, 291] on div "4 - Working With Dates" at bounding box center [217, 281] width 364 height 22
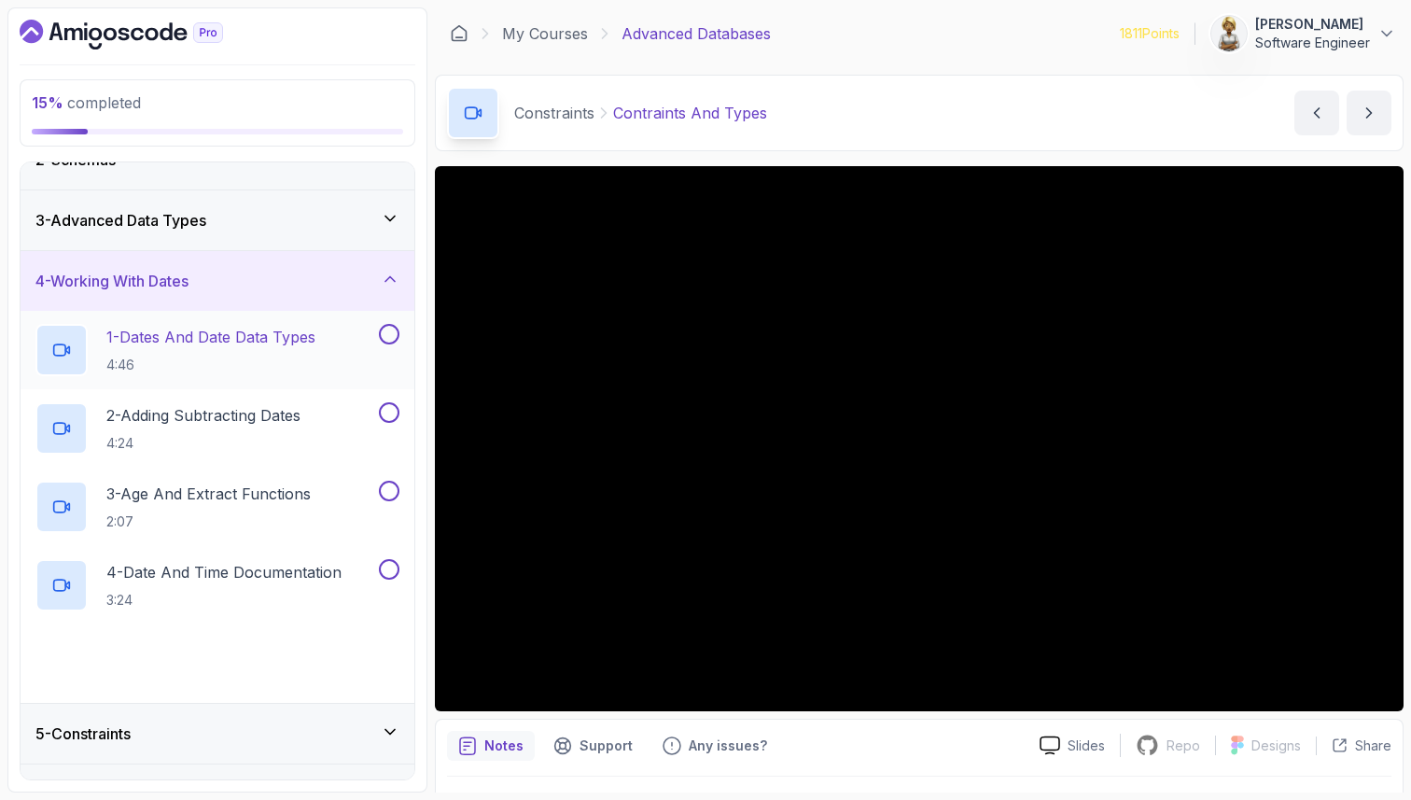
click at [315, 339] on p "1 - Dates And Date Data Types" at bounding box center [210, 337] width 209 height 22
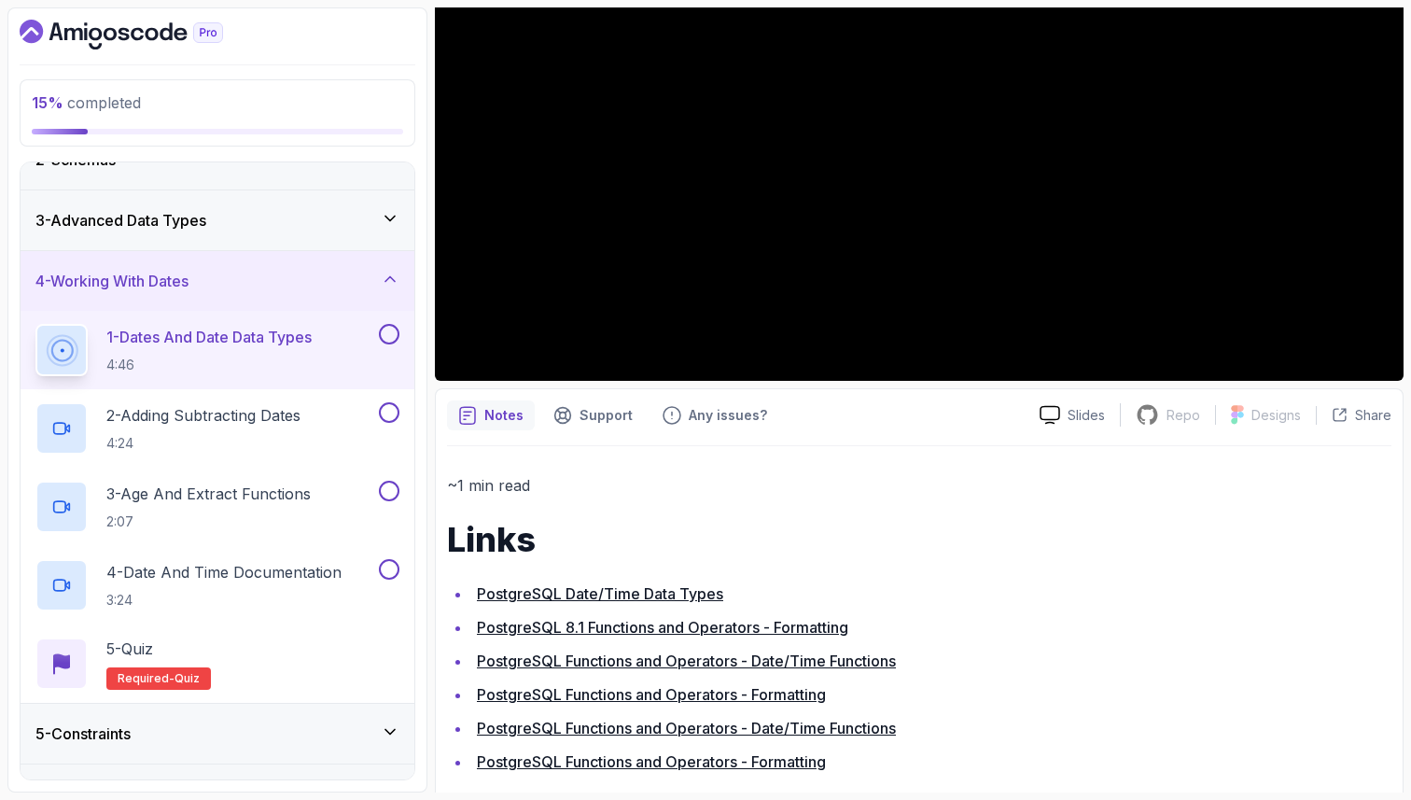
scroll to position [358, 0]
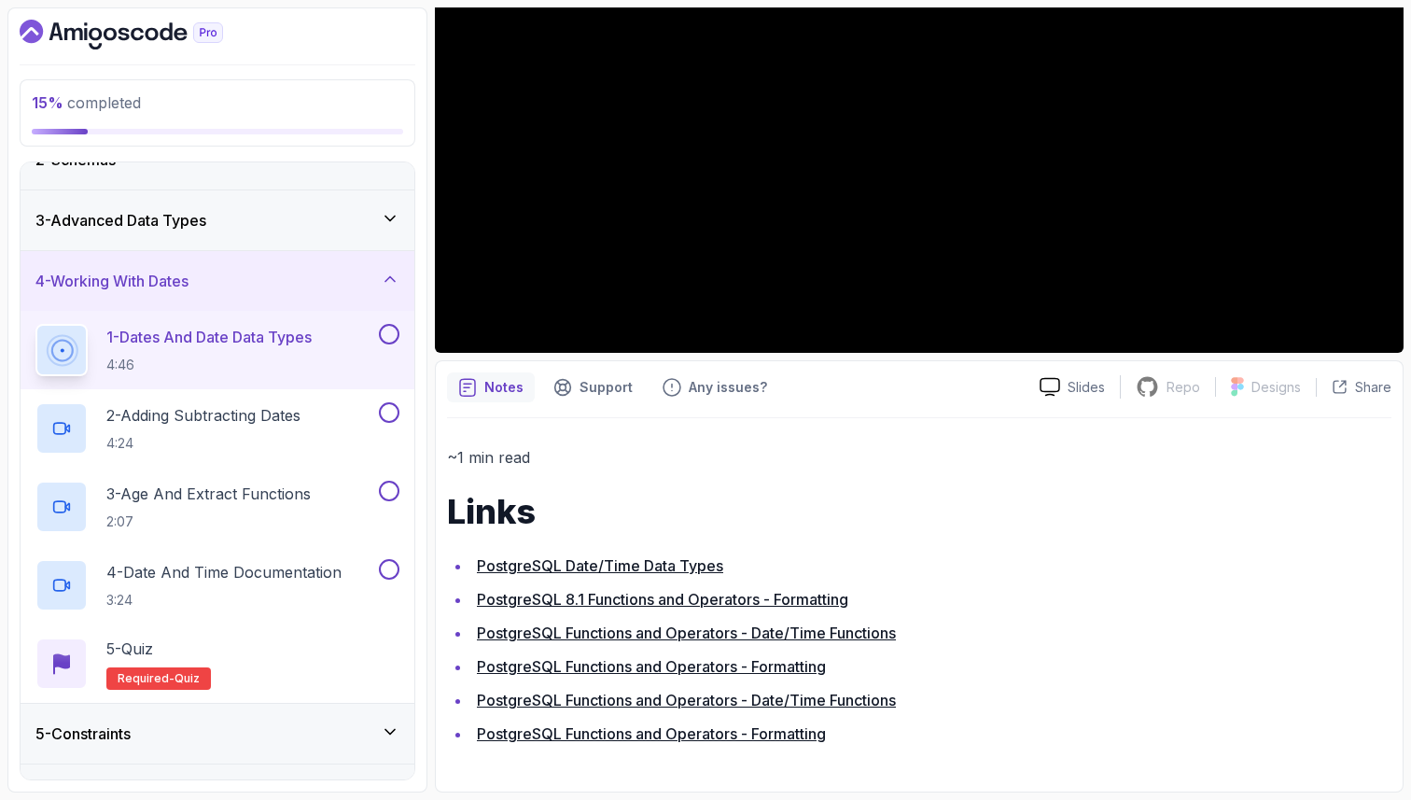
click at [392, 332] on button at bounding box center [389, 334] width 21 height 21
click at [352, 415] on div "2 - Adding Subtracting Dates 4:24" at bounding box center [205, 428] width 340 height 52
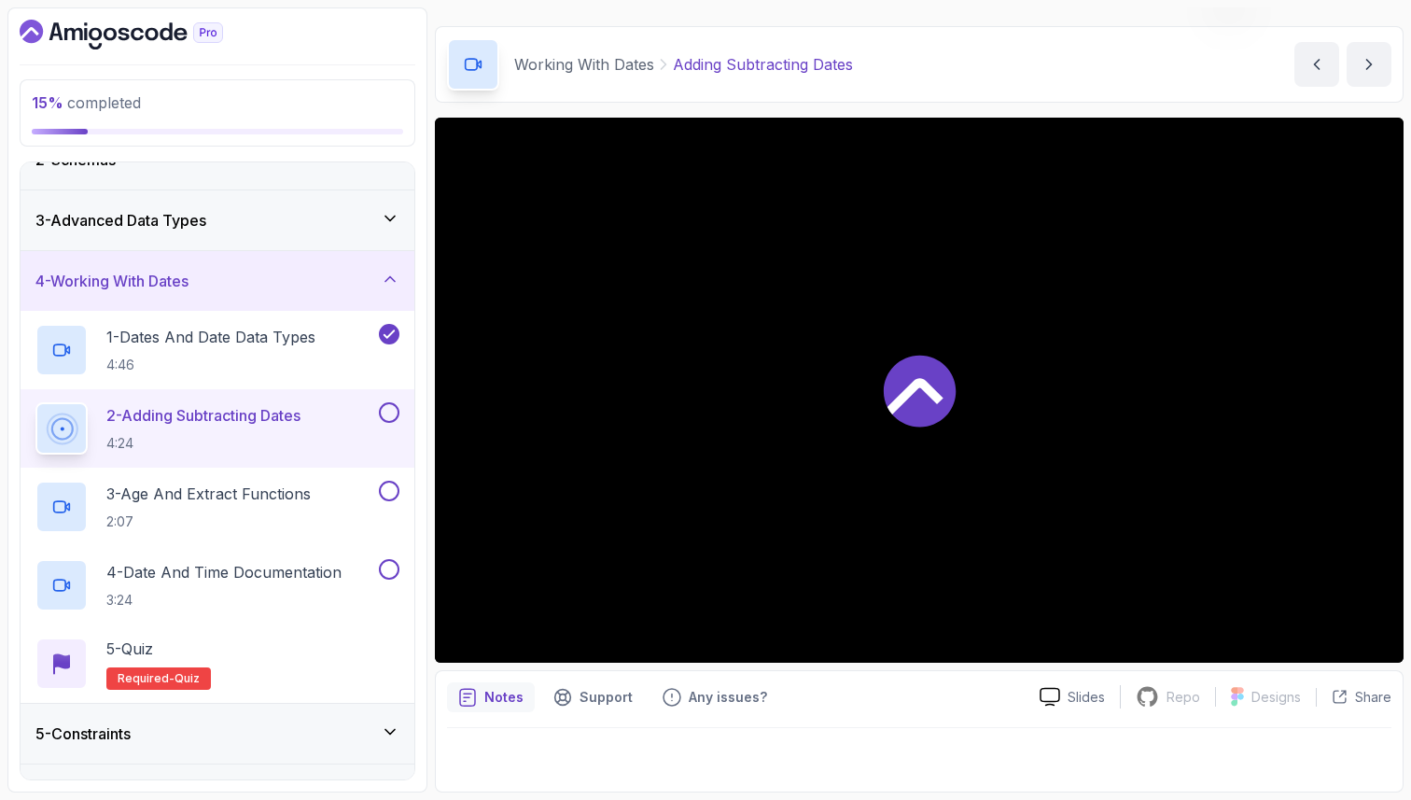
scroll to position [49, 0]
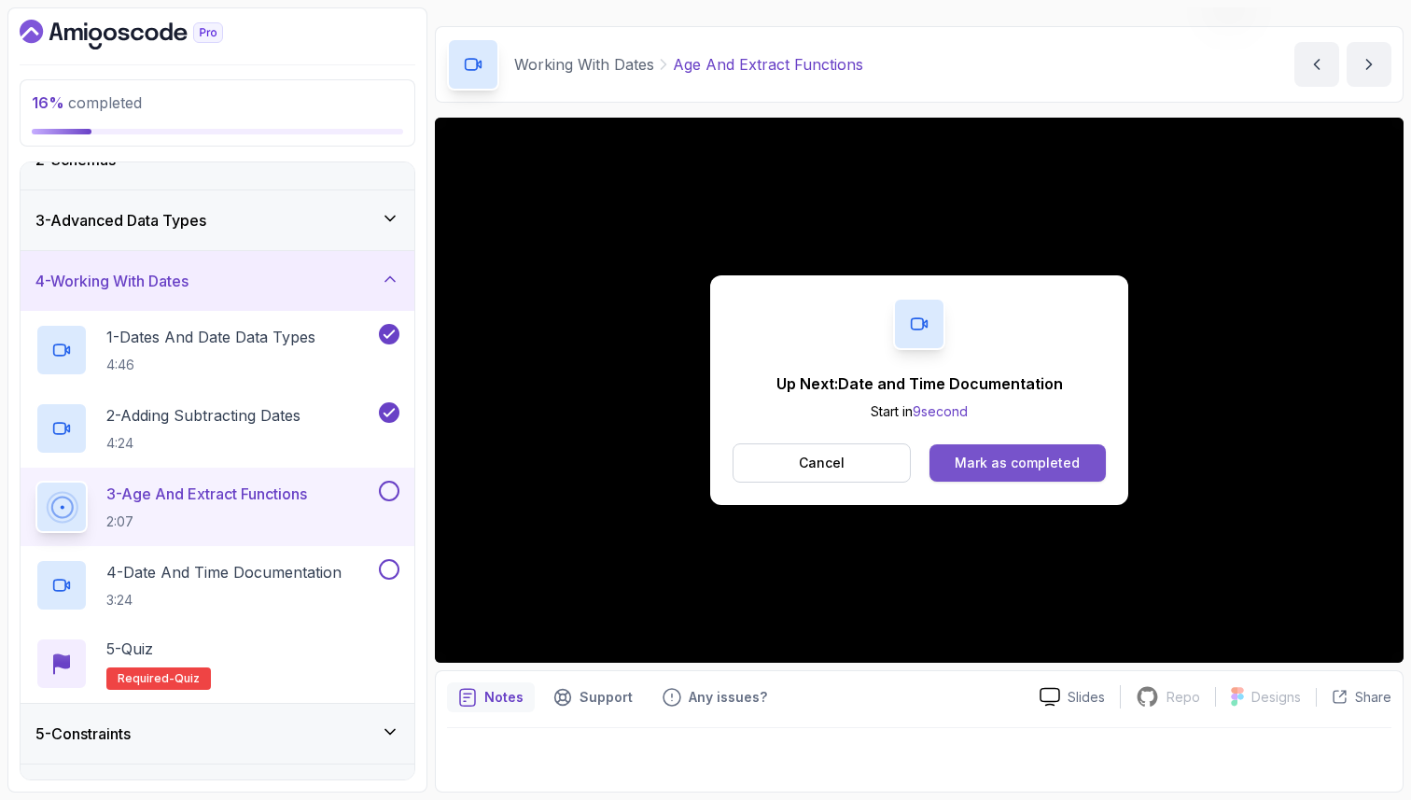
click at [999, 459] on div "Mark as completed" at bounding box center [1017, 463] width 125 height 19
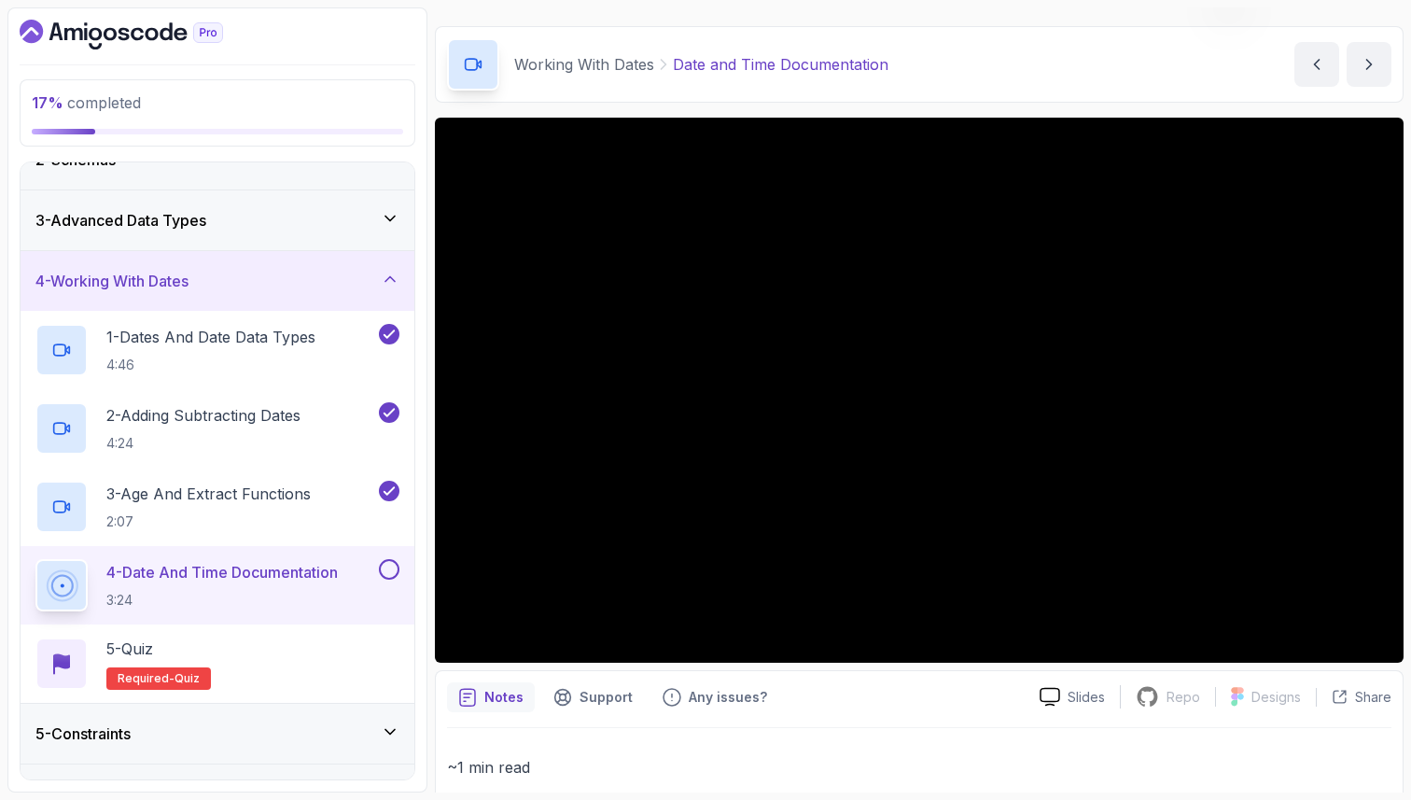
click at [826, 759] on p "~1 min read" at bounding box center [919, 767] width 945 height 26
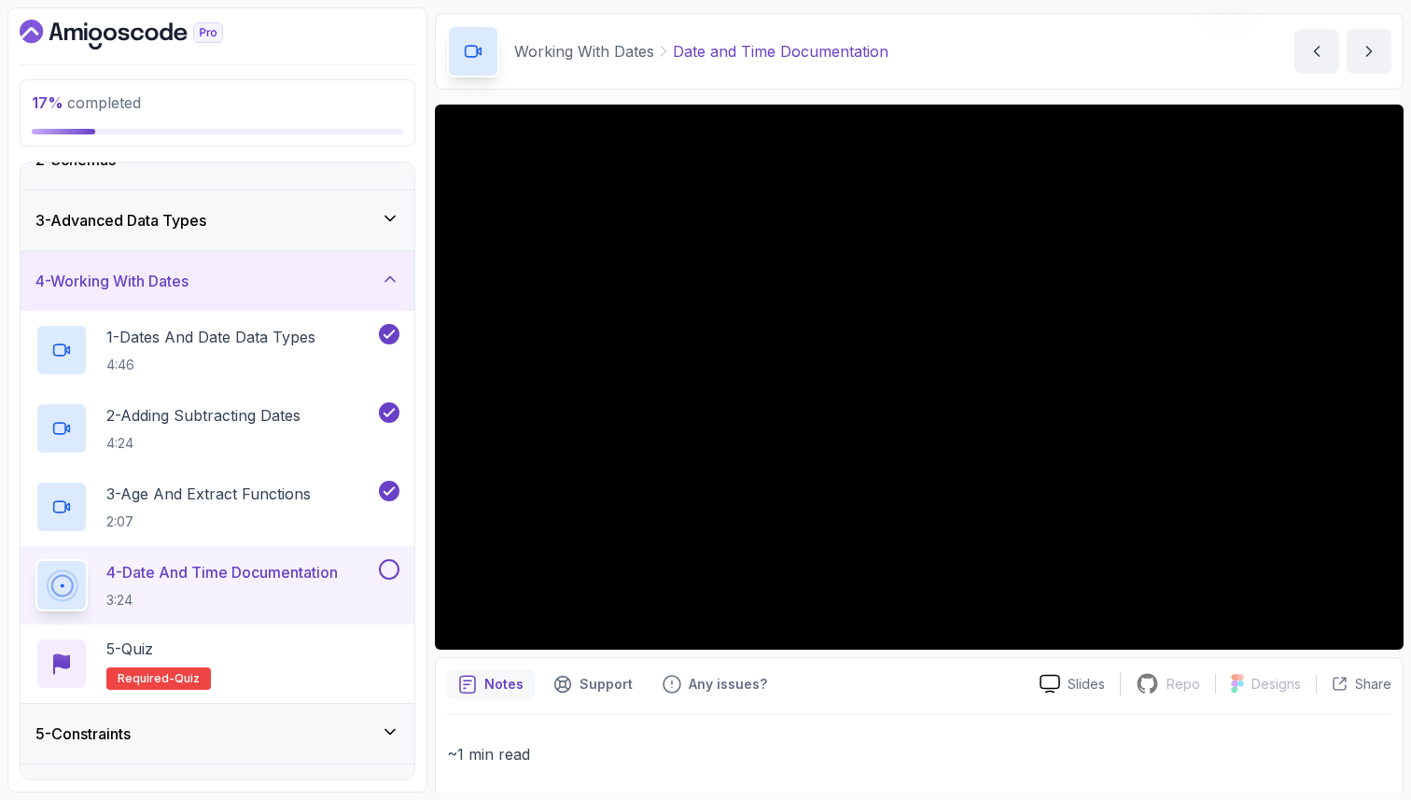
scroll to position [60, 0]
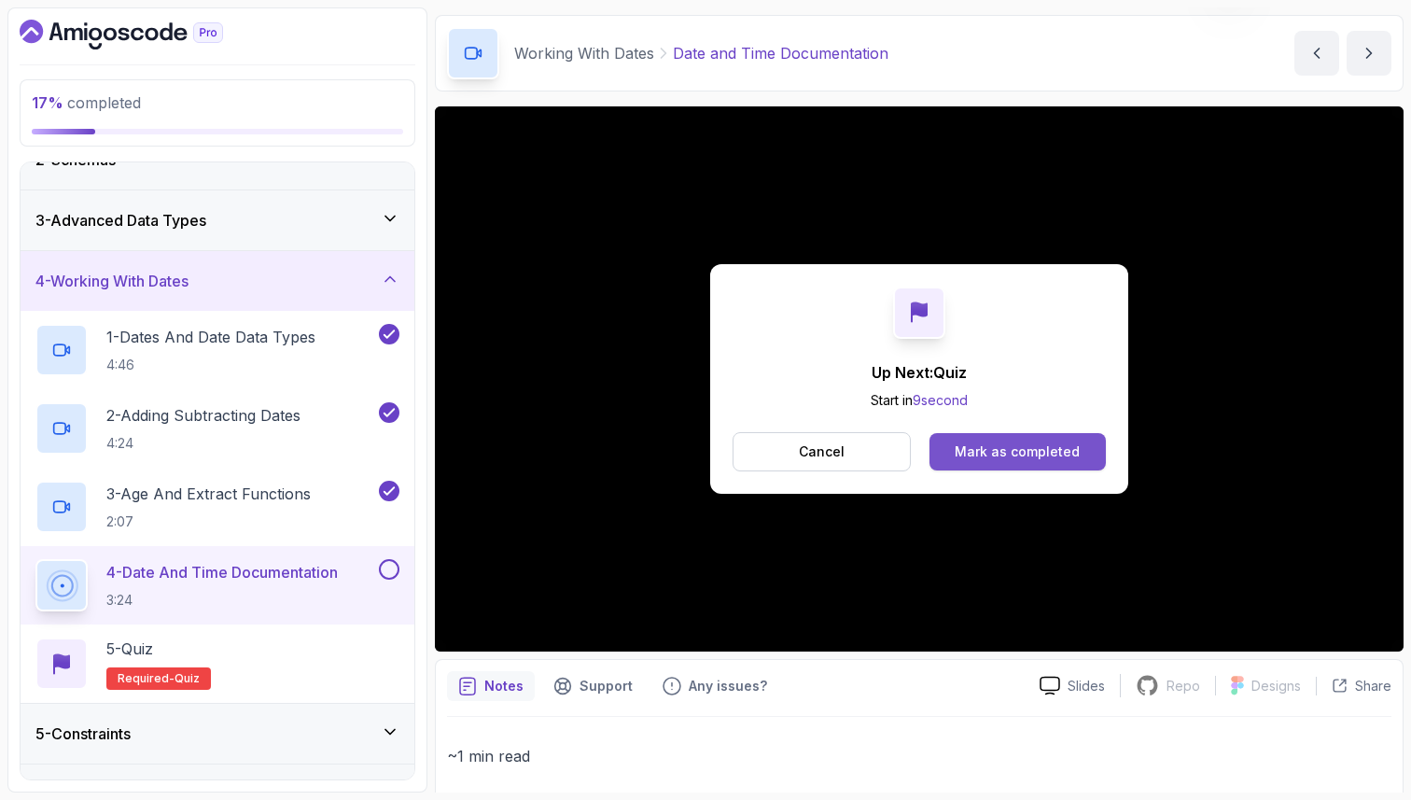
click at [1037, 448] on div "Mark as completed" at bounding box center [1017, 451] width 125 height 19
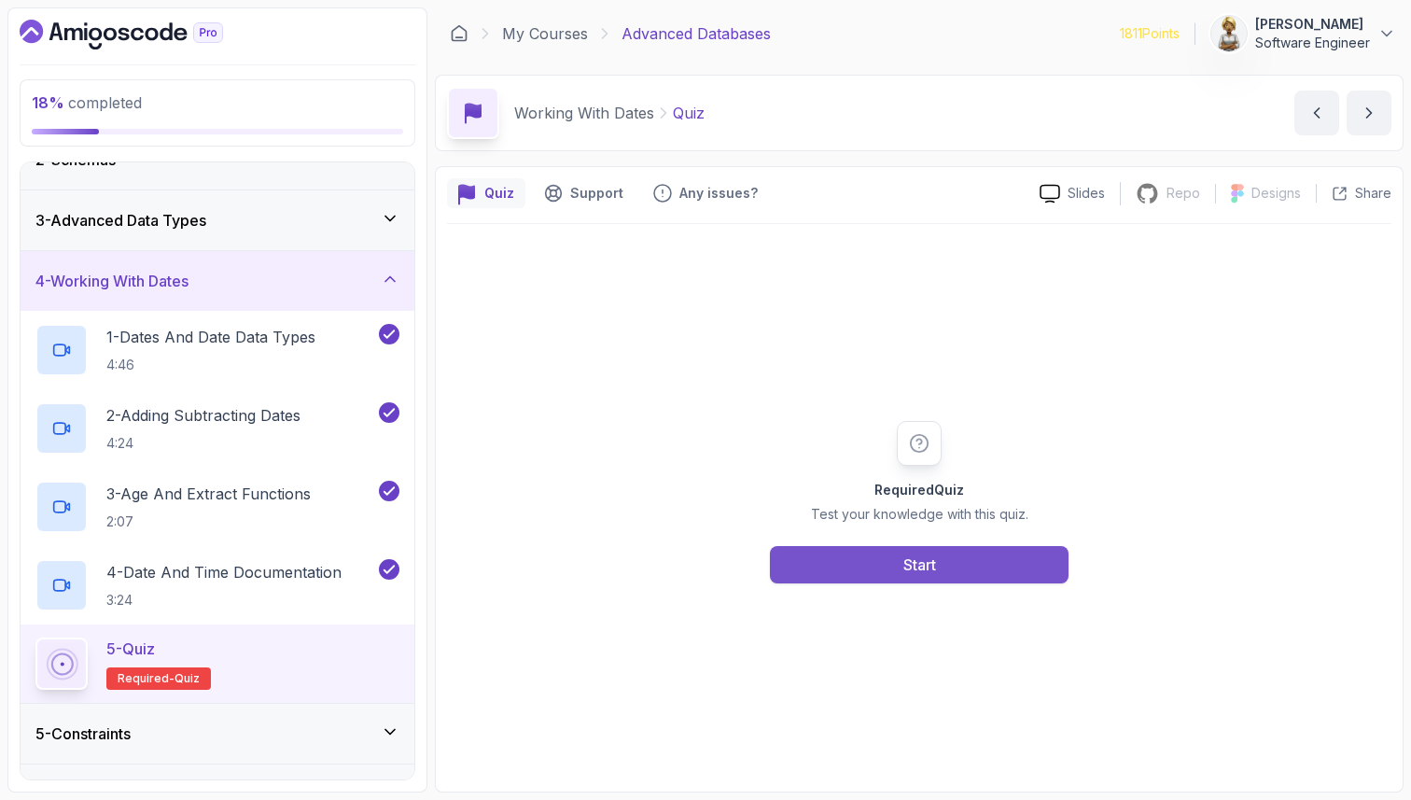
click at [859, 569] on button "Start" at bounding box center [919, 564] width 299 height 37
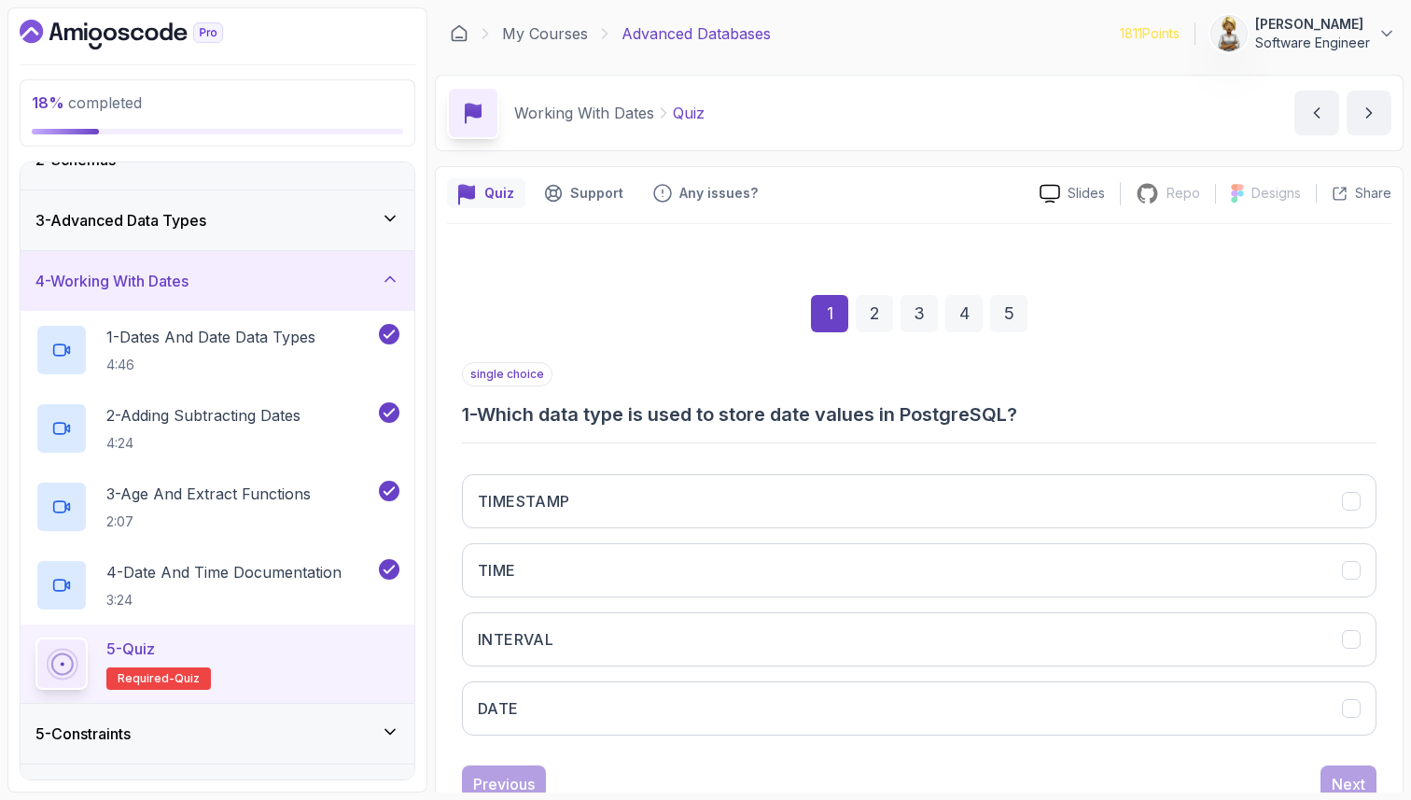
click at [701, 346] on div "1 2 3 4 5" at bounding box center [919, 313] width 915 height 97
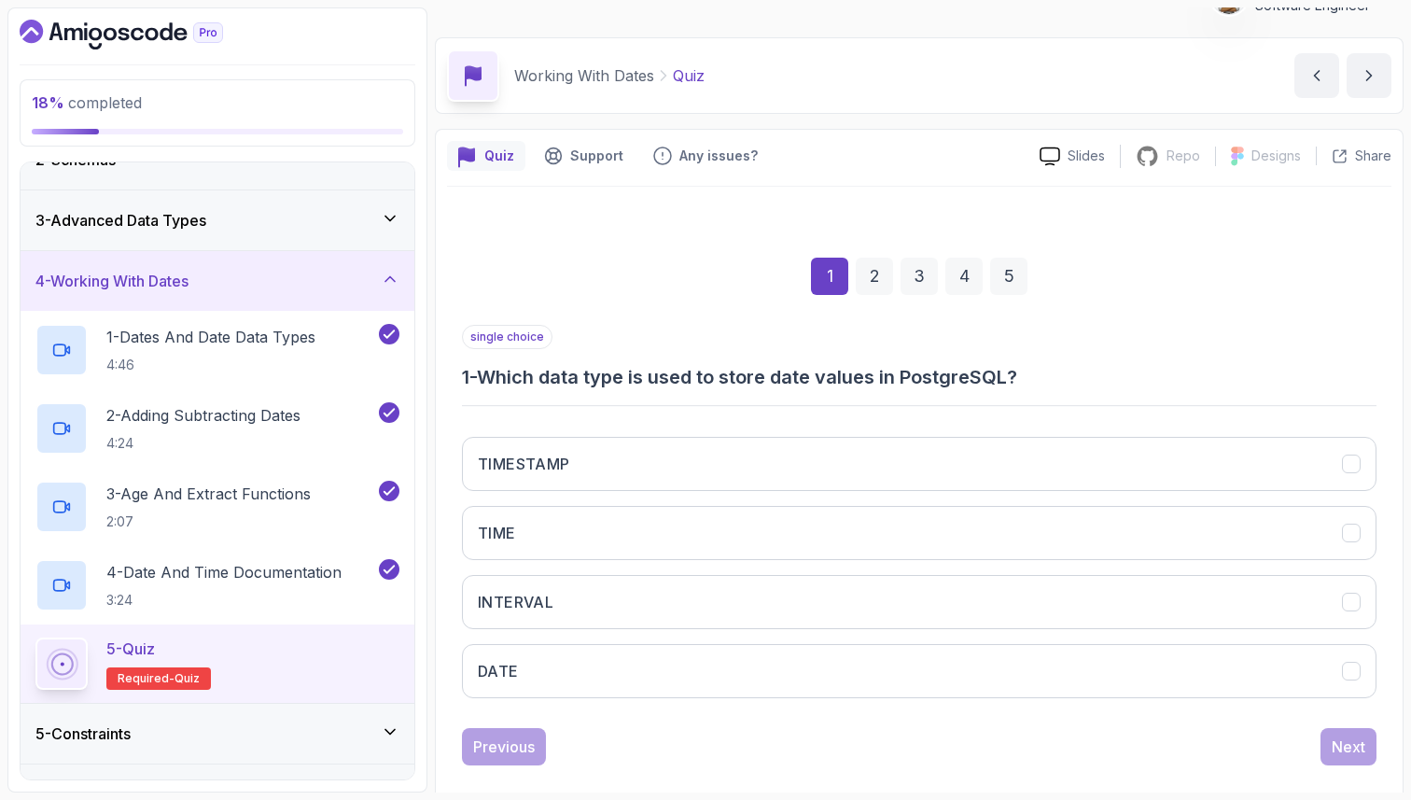
scroll to position [63, 0]
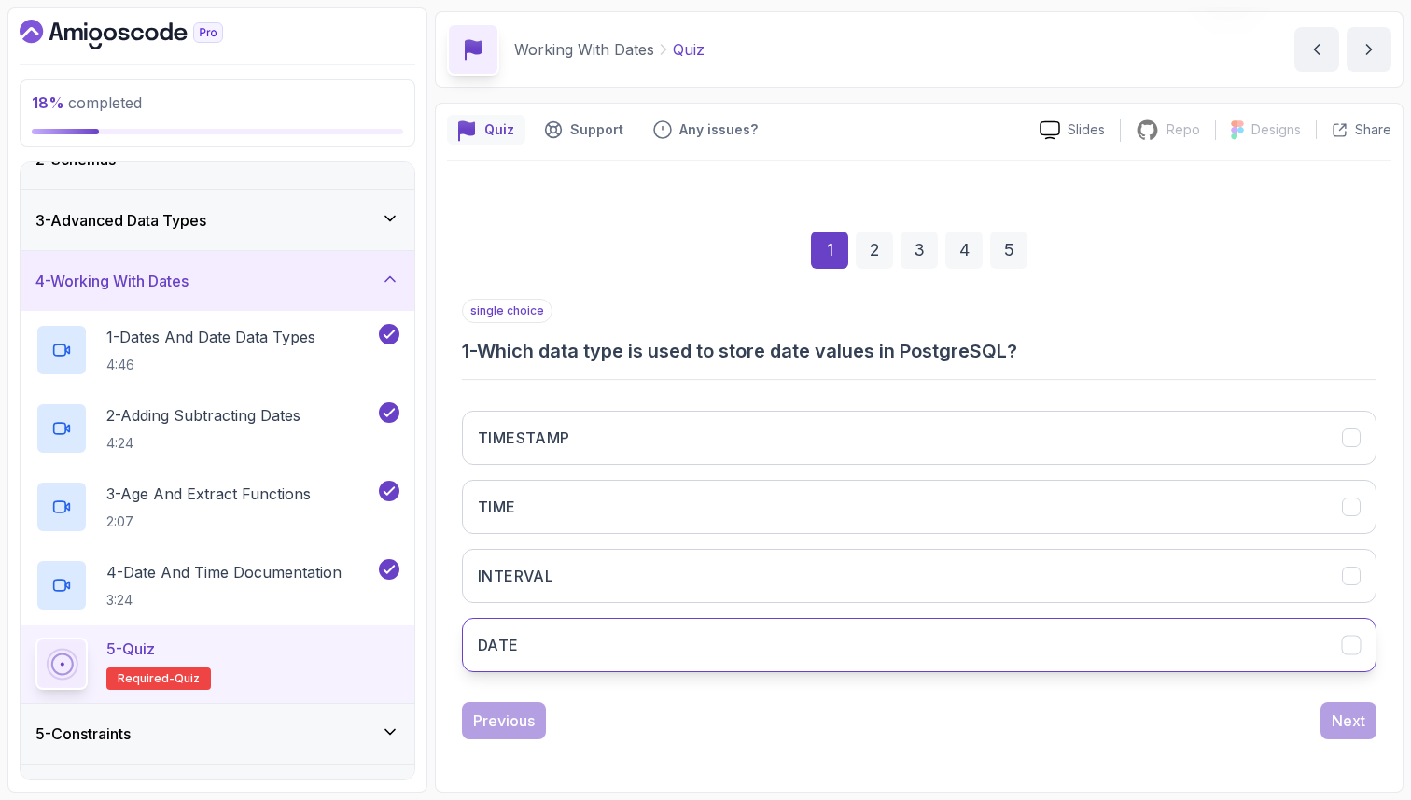
click at [560, 661] on button "DATE" at bounding box center [919, 645] width 915 height 54
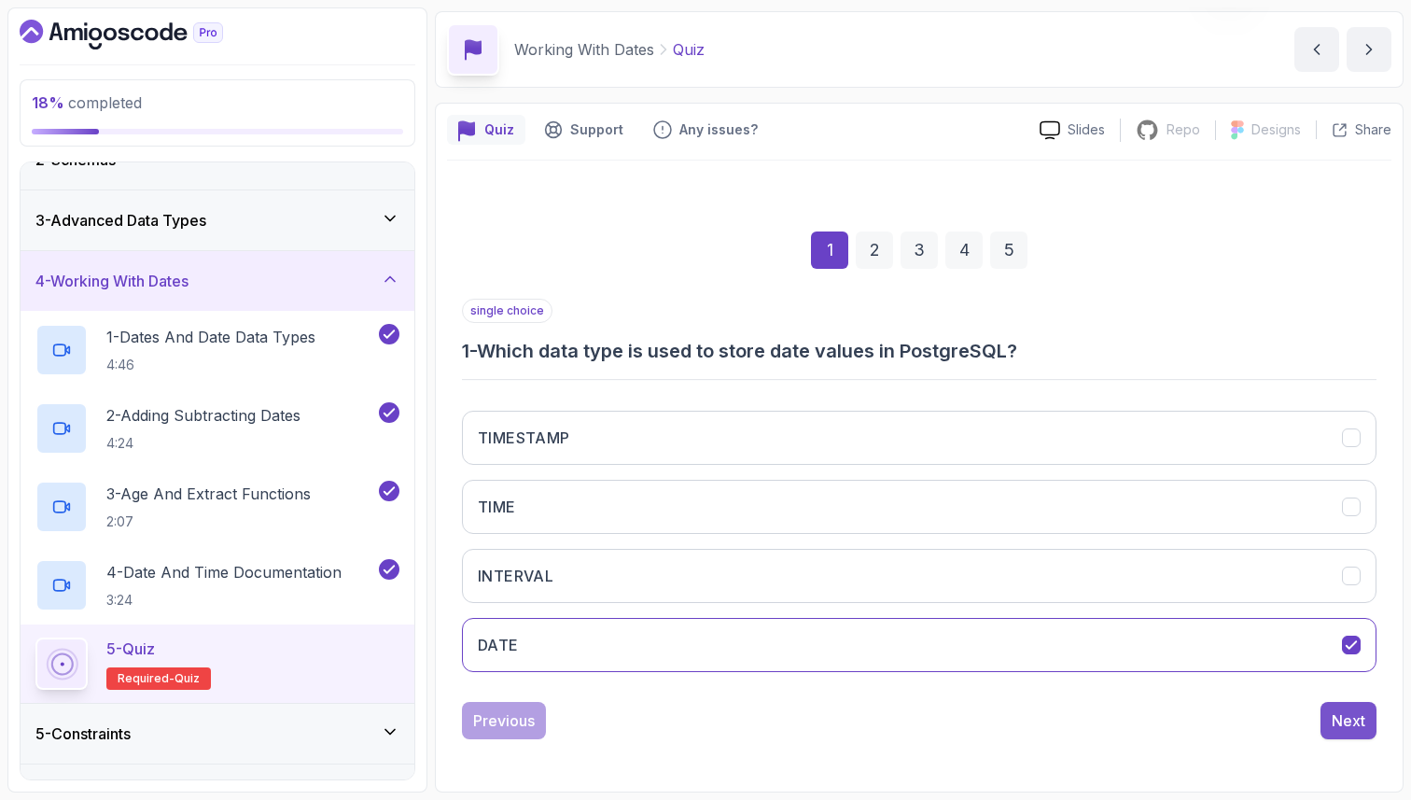
click at [1359, 717] on div "Next" at bounding box center [1349, 720] width 34 height 22
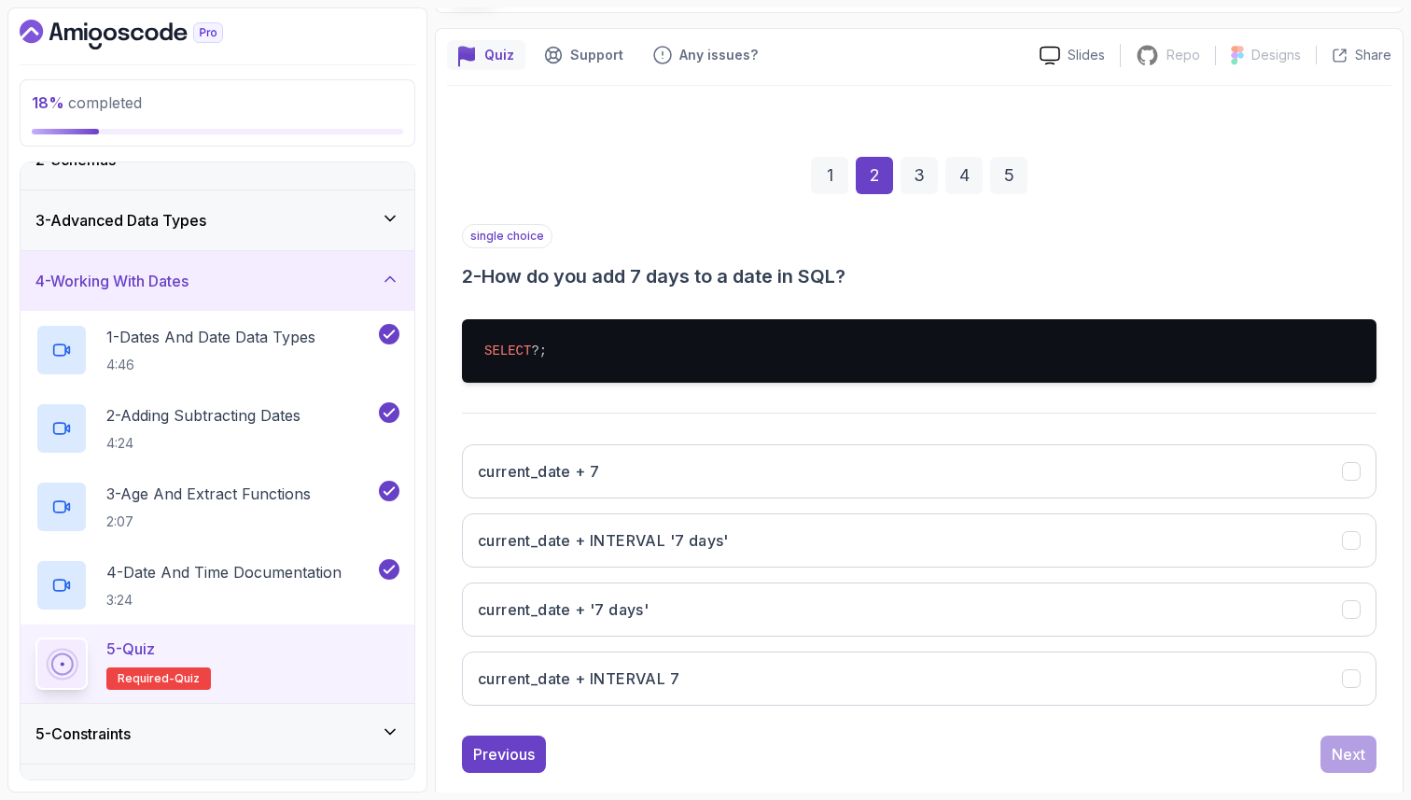
scroll to position [172, 0]
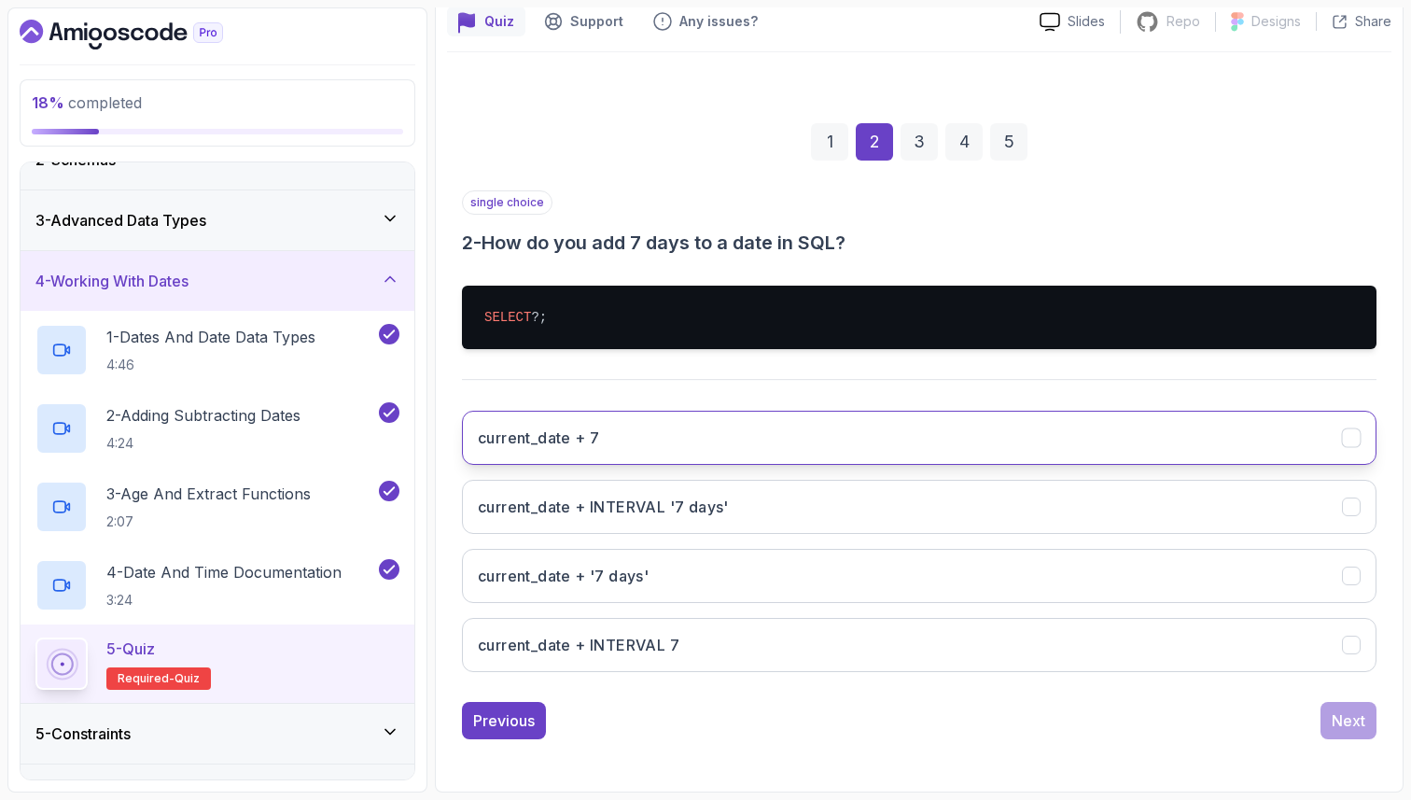
click at [653, 449] on button "current_date + 7" at bounding box center [919, 438] width 915 height 54
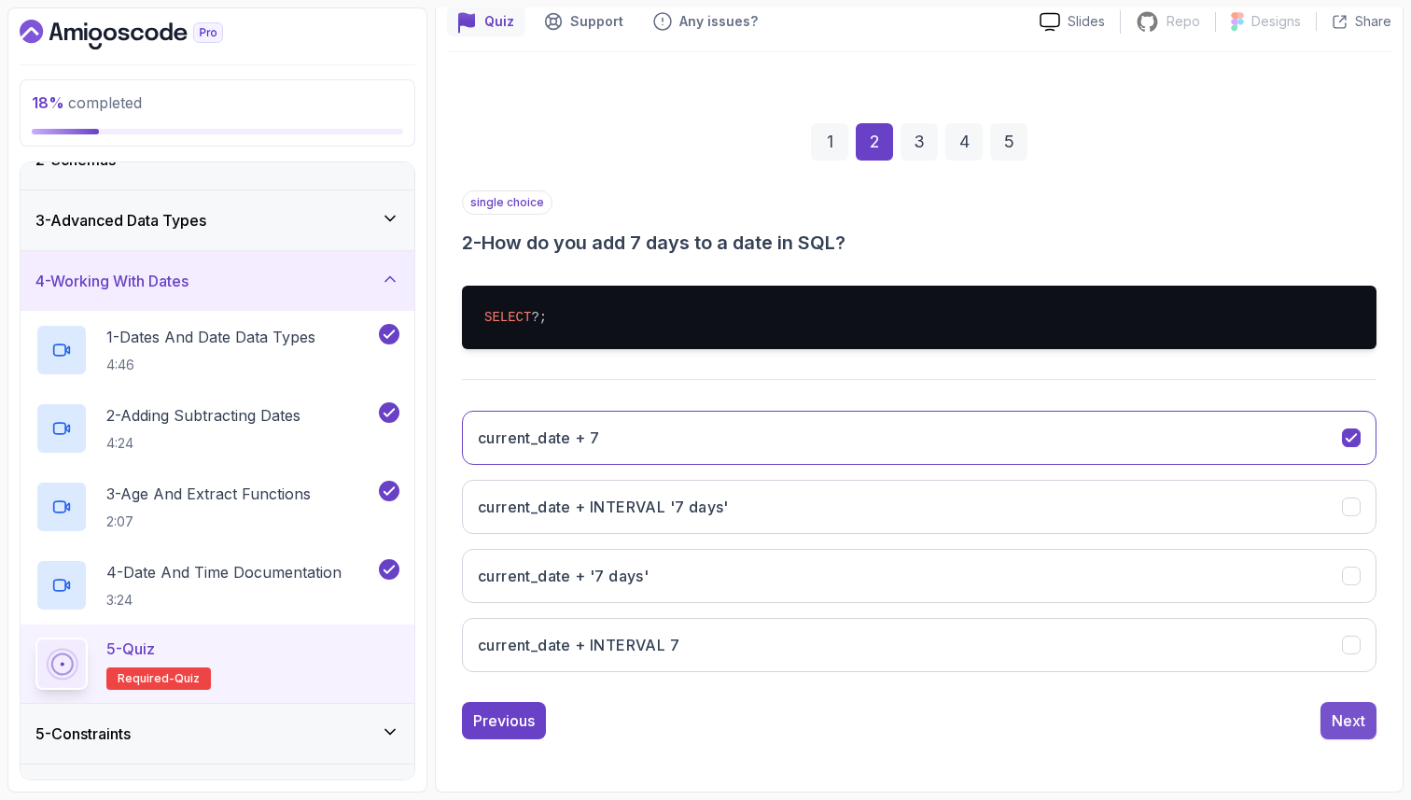
click at [1359, 721] on div "Next" at bounding box center [1349, 720] width 34 height 22
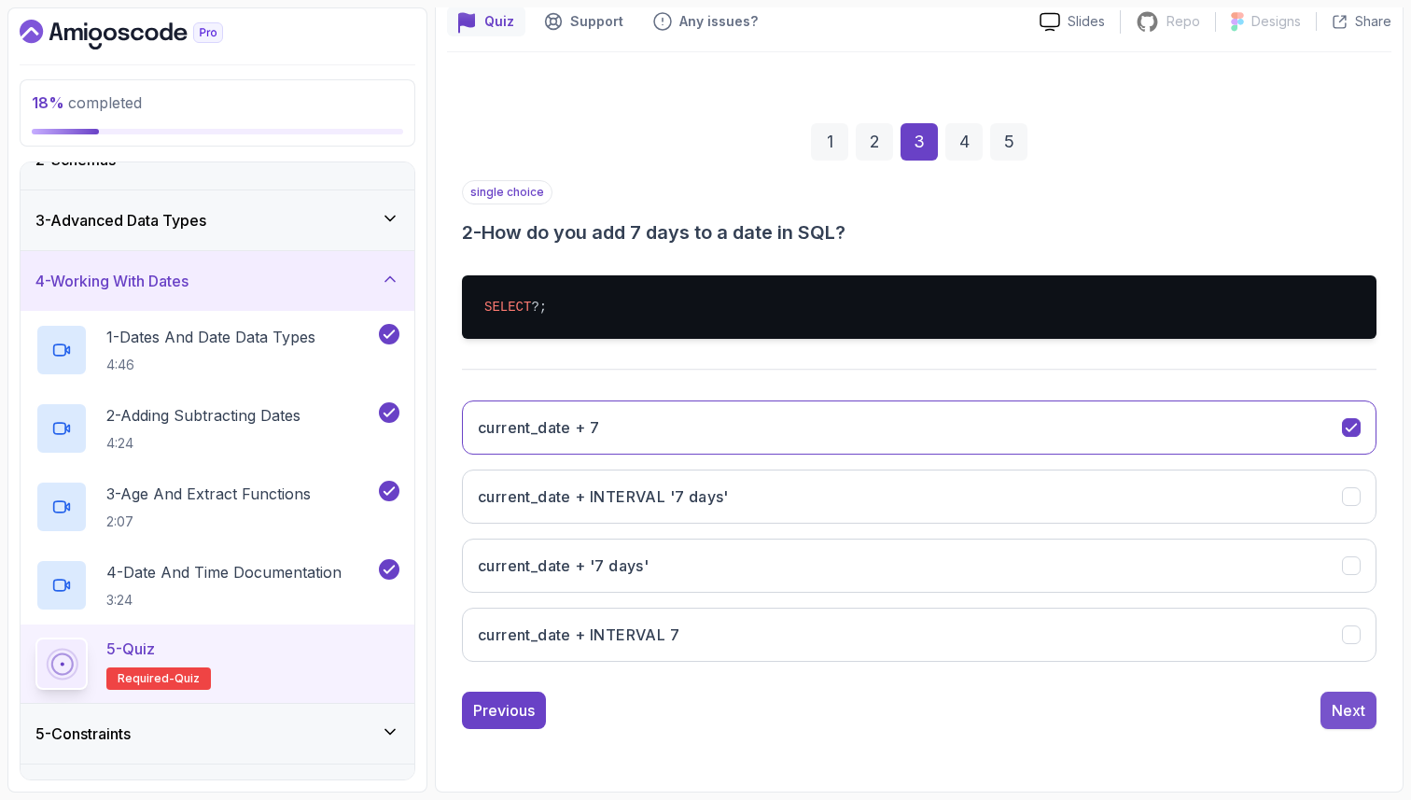
scroll to position [63, 0]
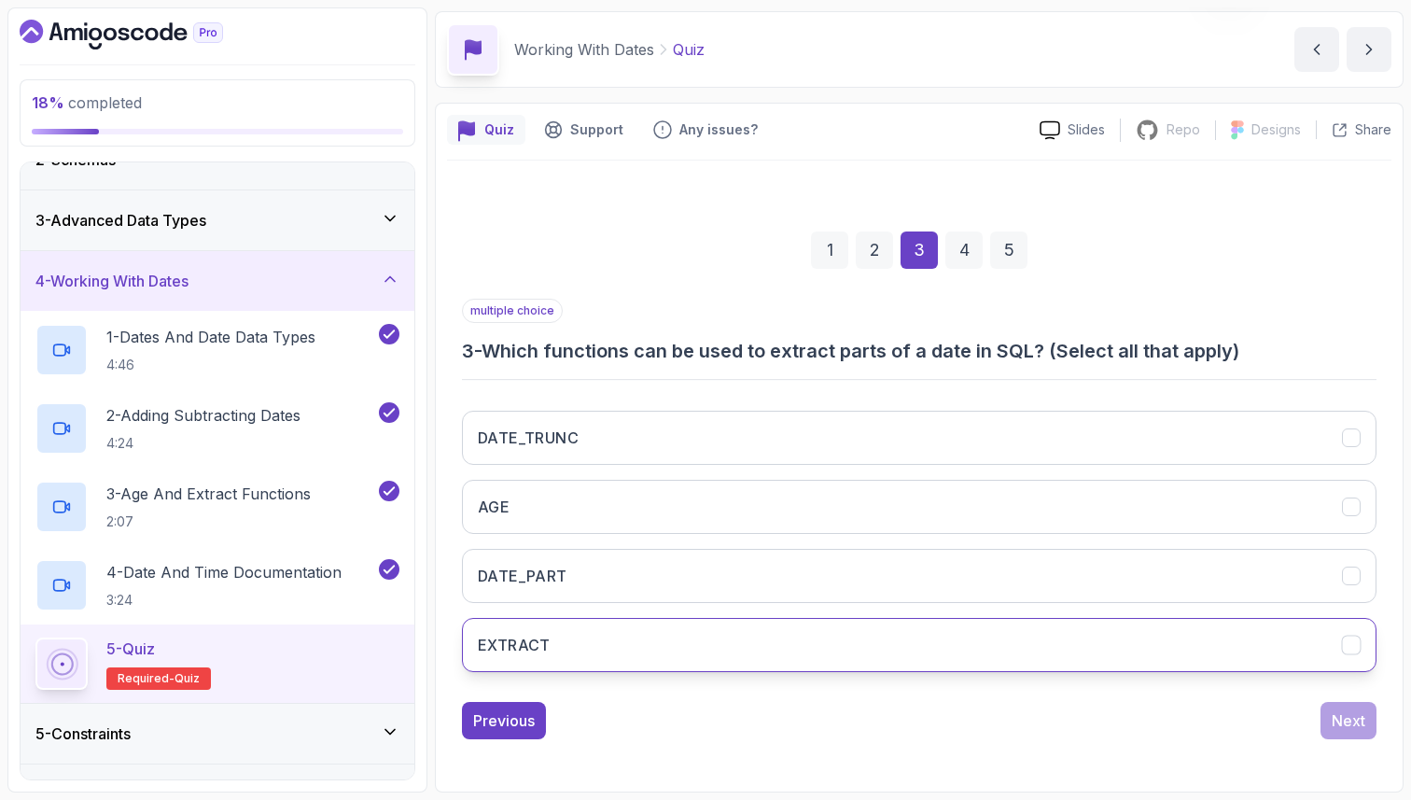
click at [1072, 644] on button "EXTRACT" at bounding box center [919, 645] width 915 height 54
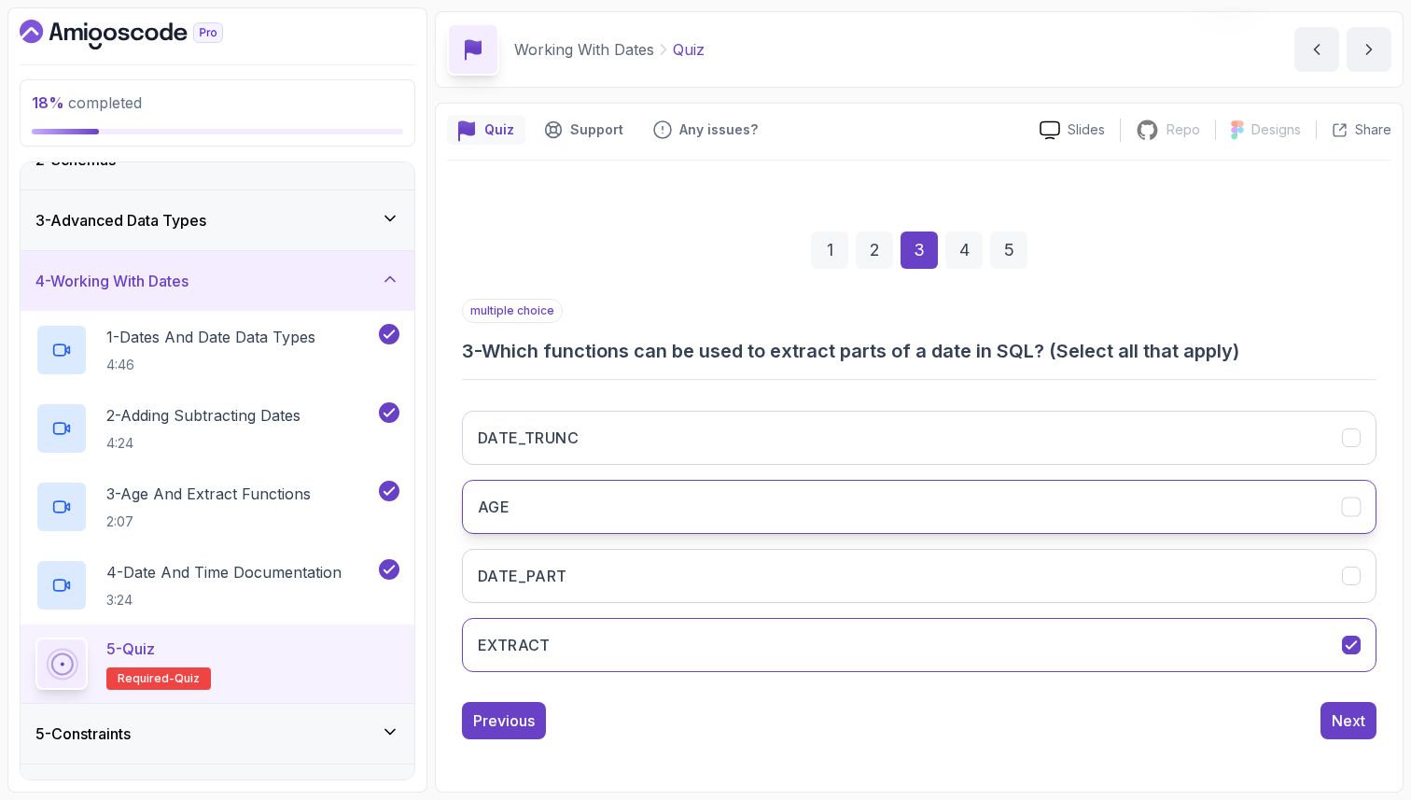
click at [1065, 493] on button "AGE" at bounding box center [919, 507] width 915 height 54
click at [1358, 728] on div "Next" at bounding box center [1349, 720] width 34 height 22
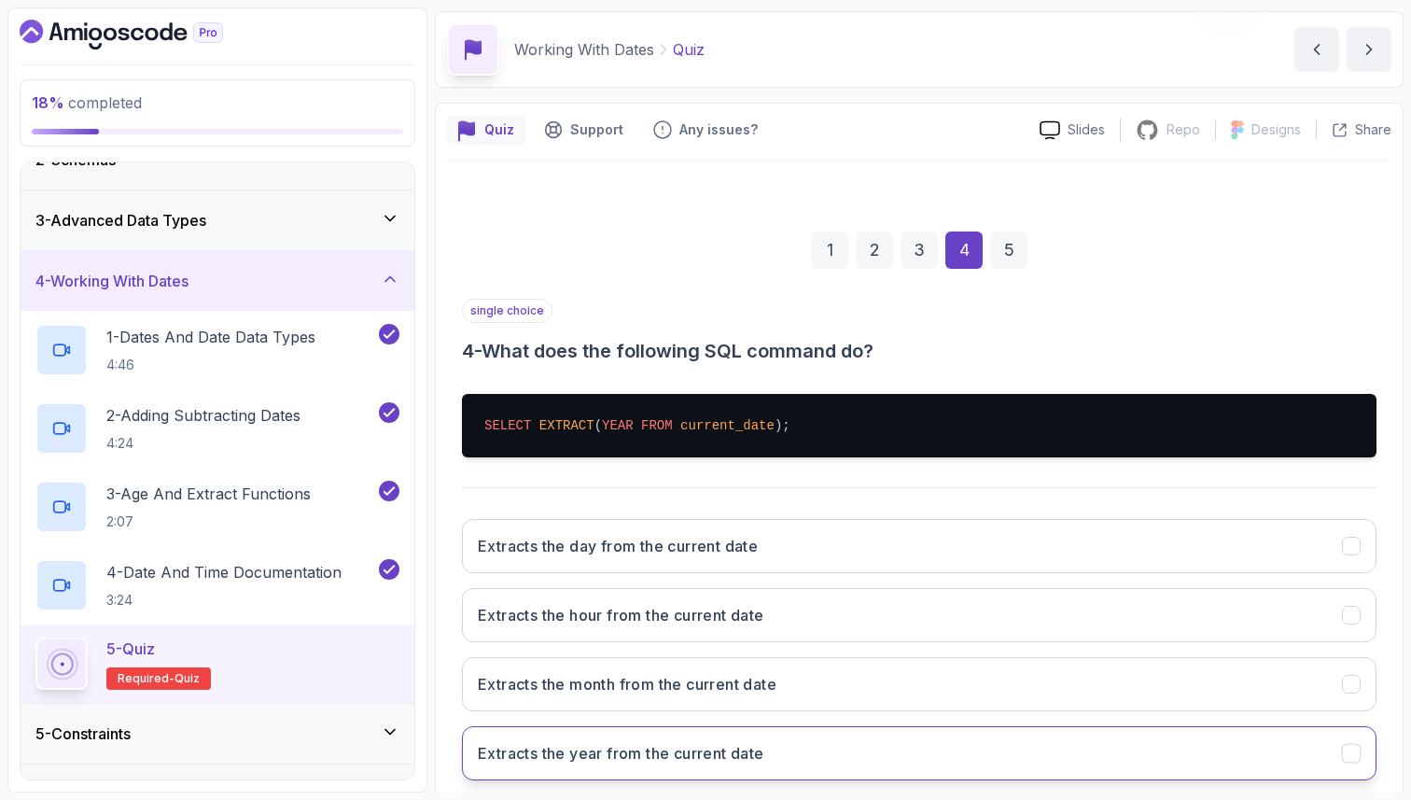
click at [613, 758] on h3 "Extracts the year from the current date" at bounding box center [621, 753] width 287 height 22
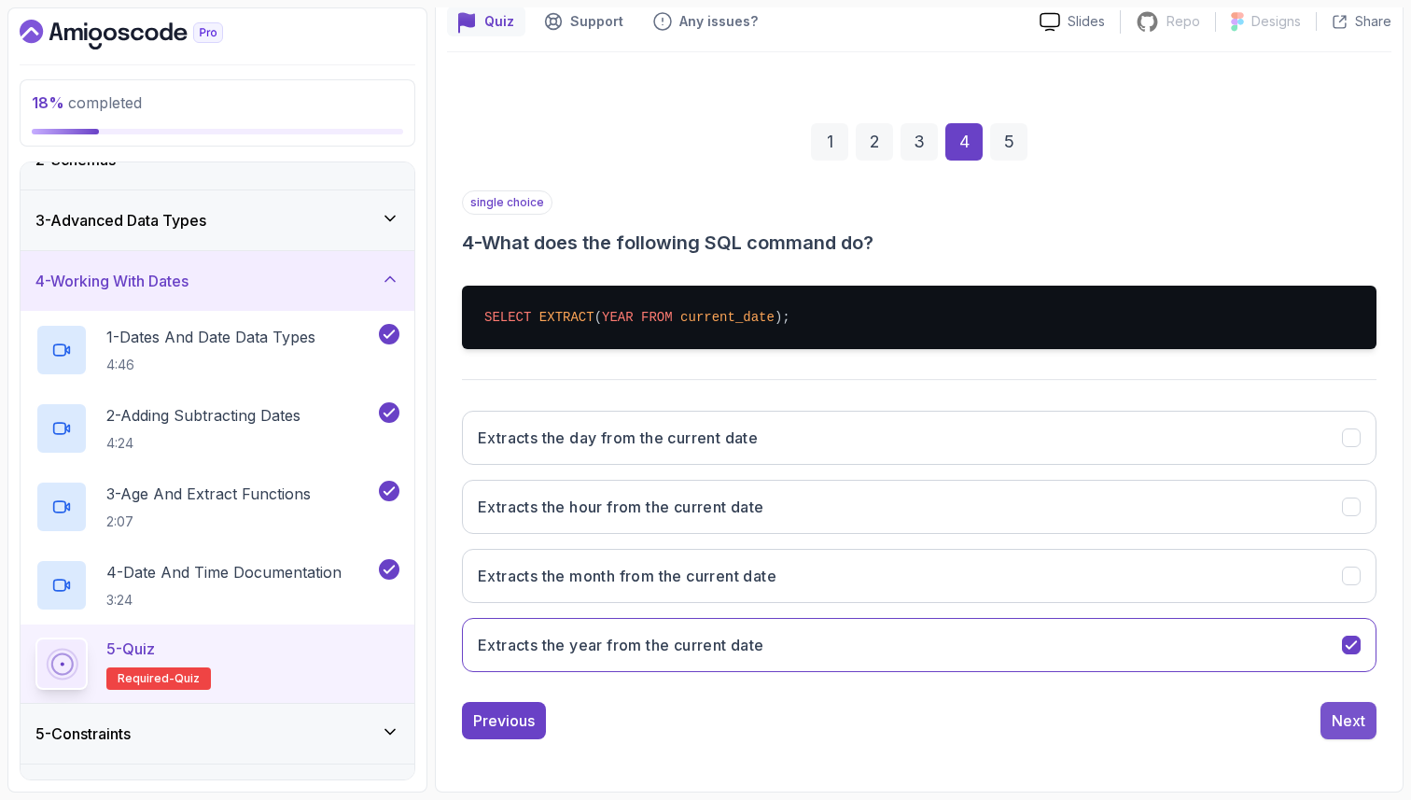
click at [1348, 727] on div "Next" at bounding box center [1349, 720] width 34 height 22
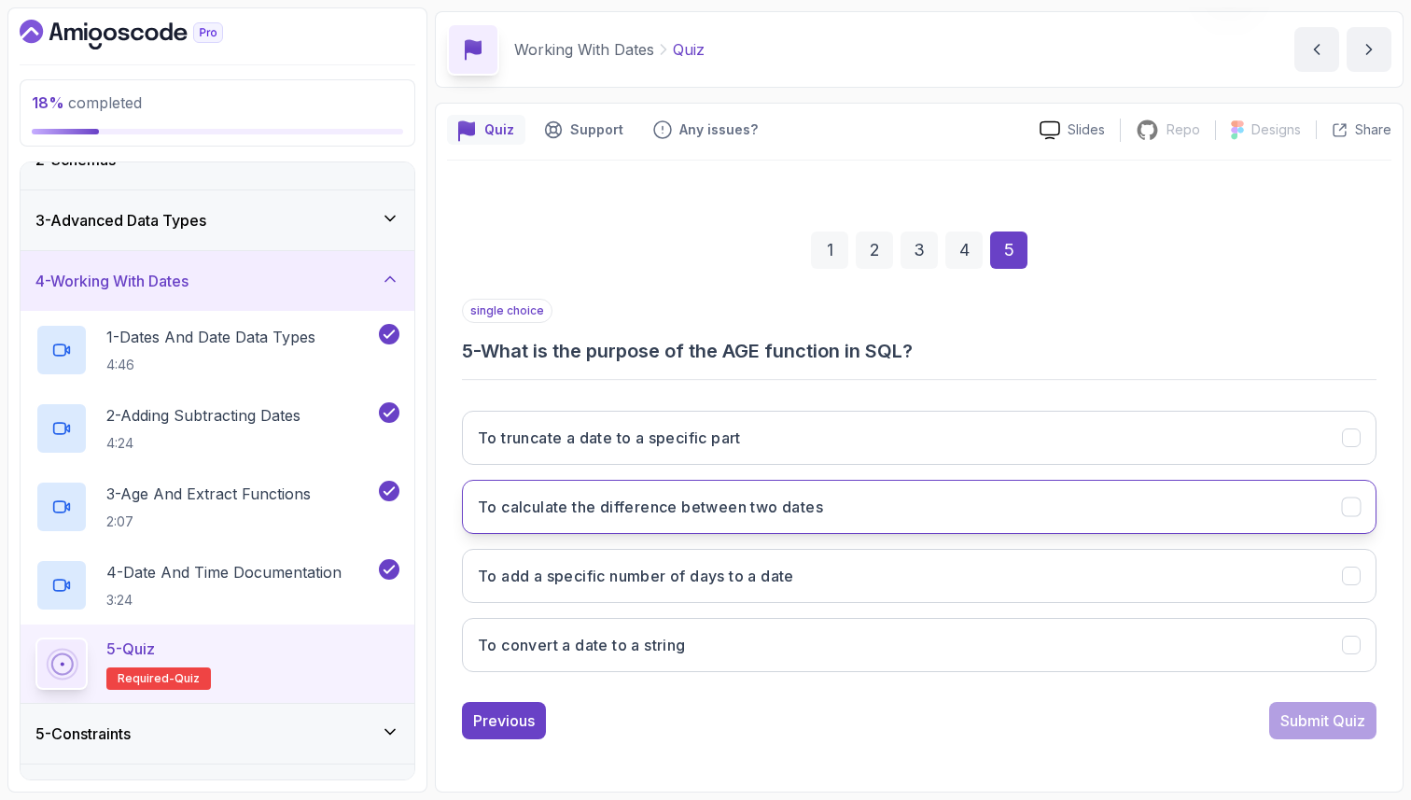
click at [768, 510] on h3 "To calculate the difference between two dates" at bounding box center [650, 507] width 345 height 22
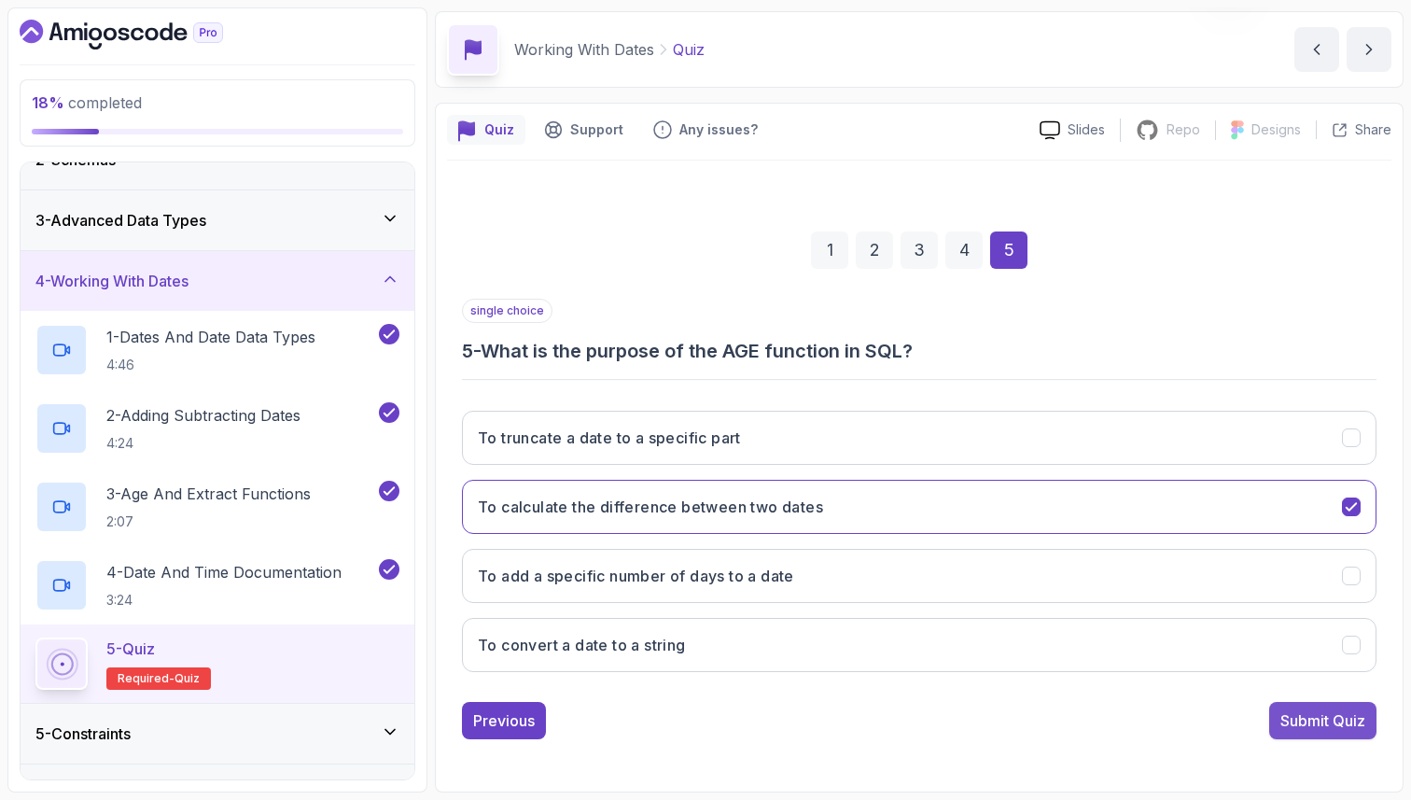
click at [1343, 716] on div "Submit Quiz" at bounding box center [1323, 720] width 85 height 22
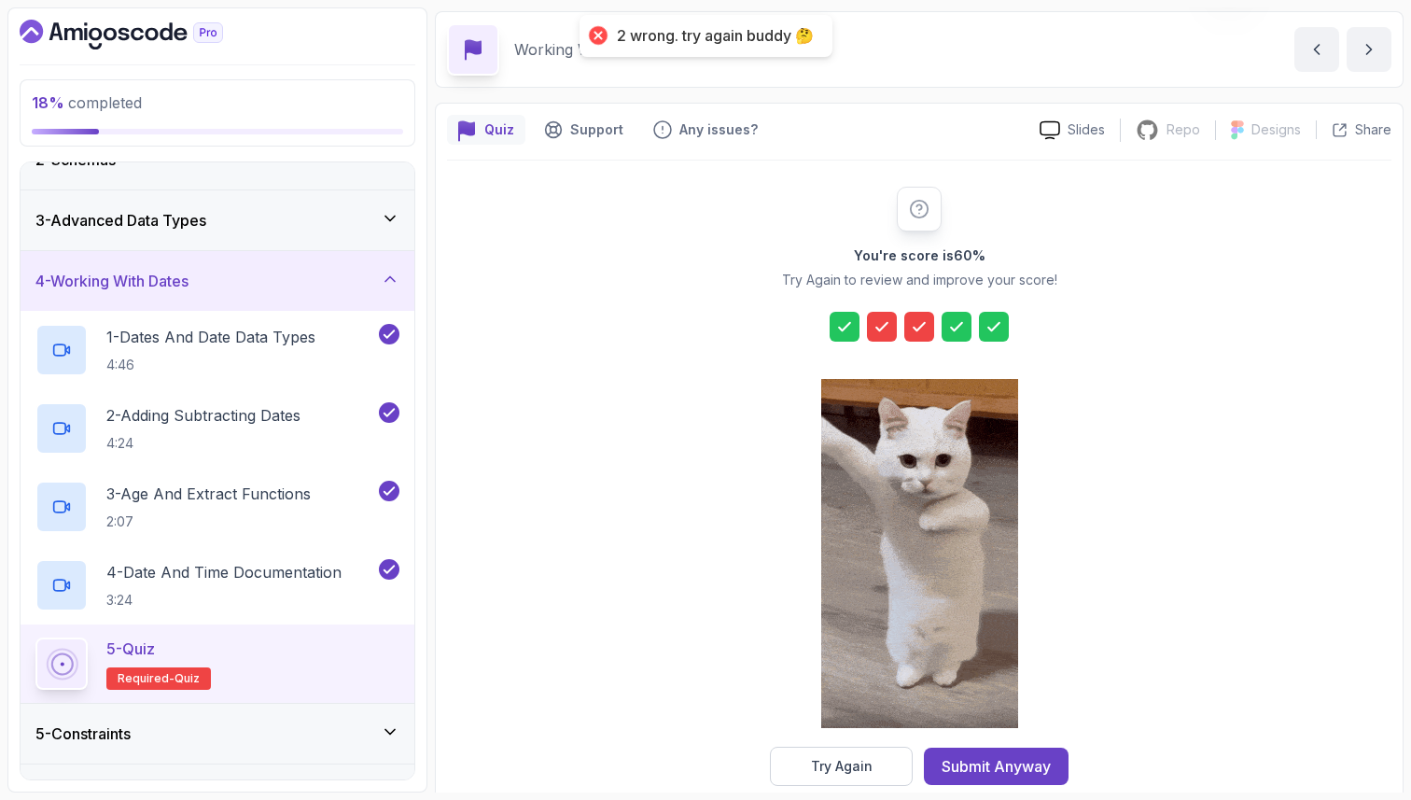
click at [882, 322] on icon at bounding box center [882, 326] width 19 height 19
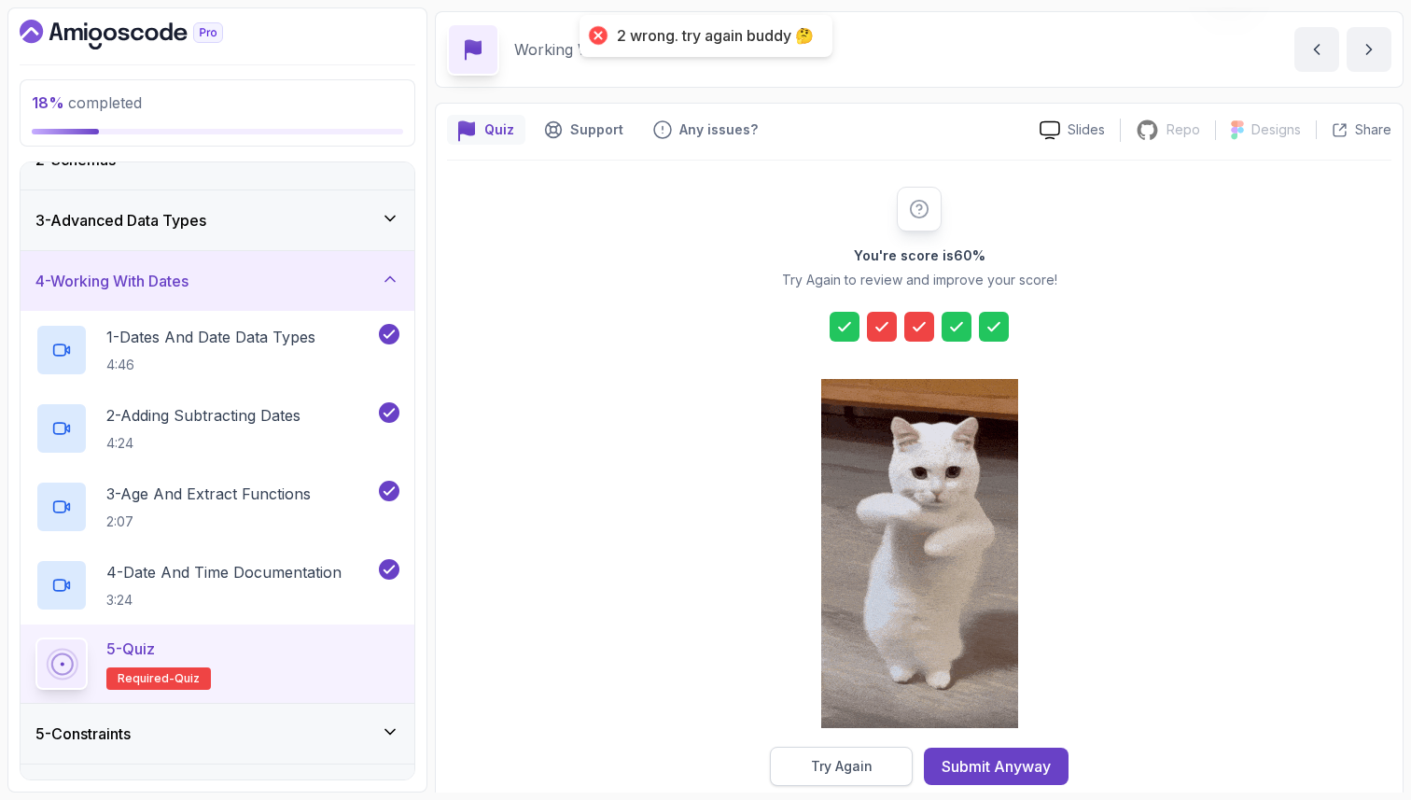
click at [837, 761] on div "Try Again" at bounding box center [842, 766] width 62 height 19
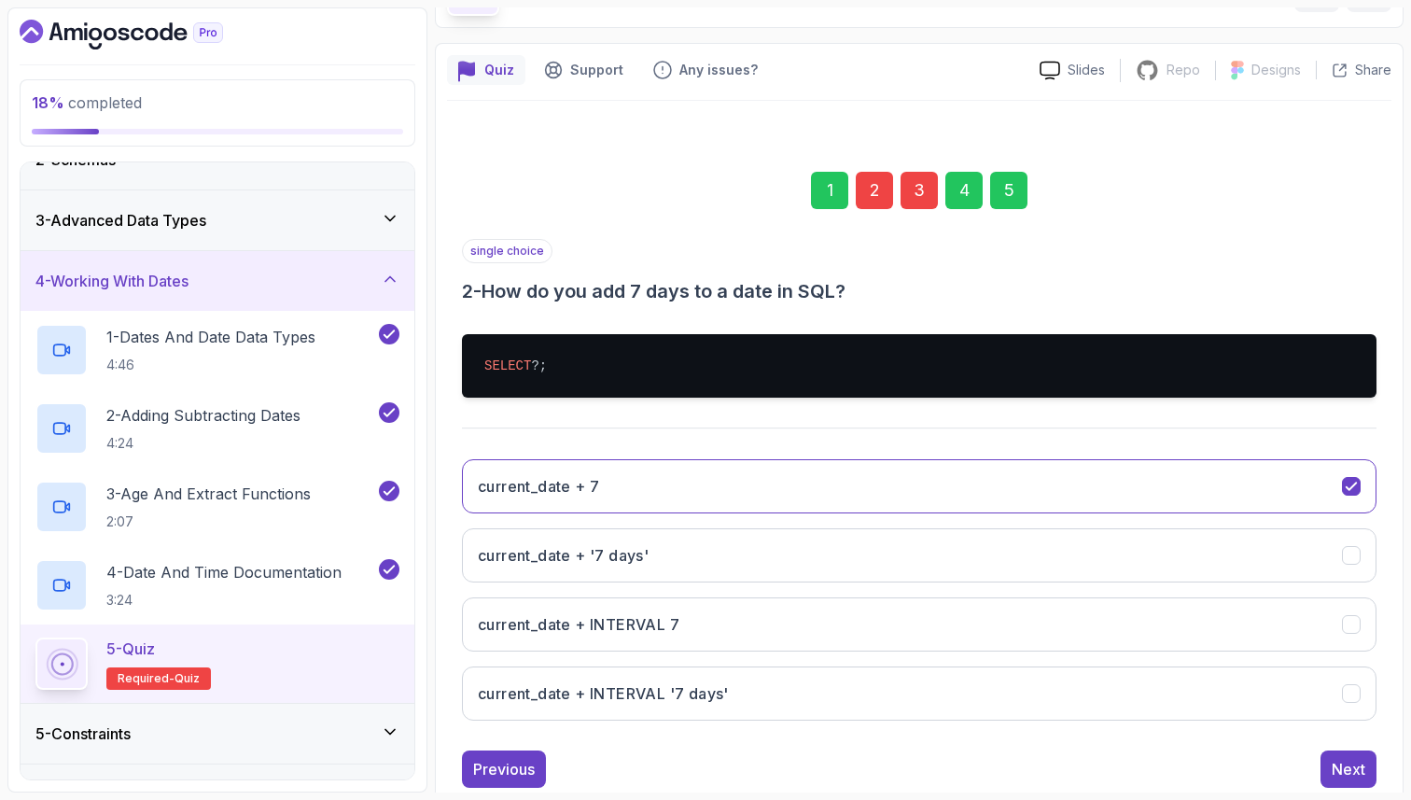
scroll to position [138, 0]
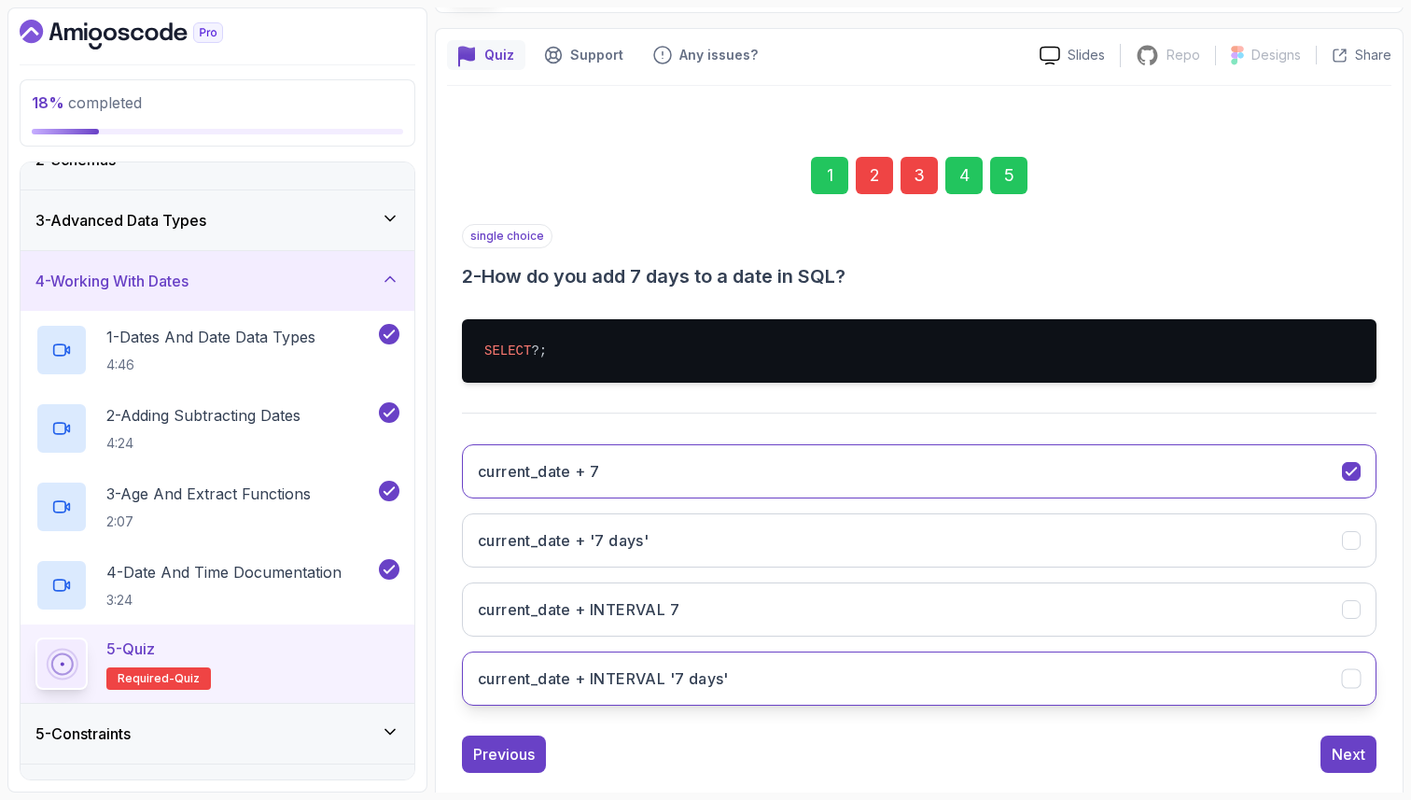
click at [609, 675] on h3 "current_date + INTERVAL '7 days'" at bounding box center [603, 678] width 251 height 22
click at [923, 167] on div "3" at bounding box center [919, 175] width 37 height 37
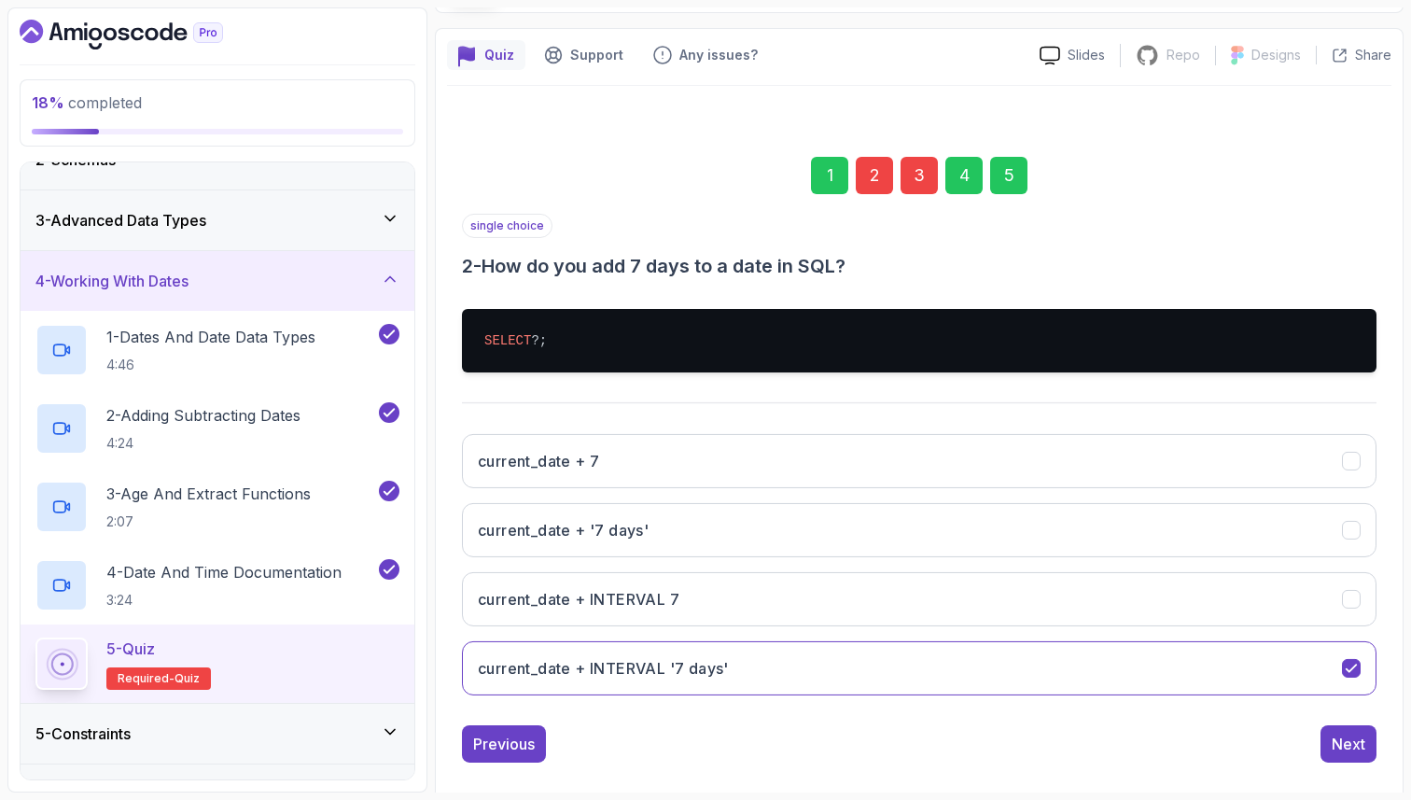
scroll to position [63, 0]
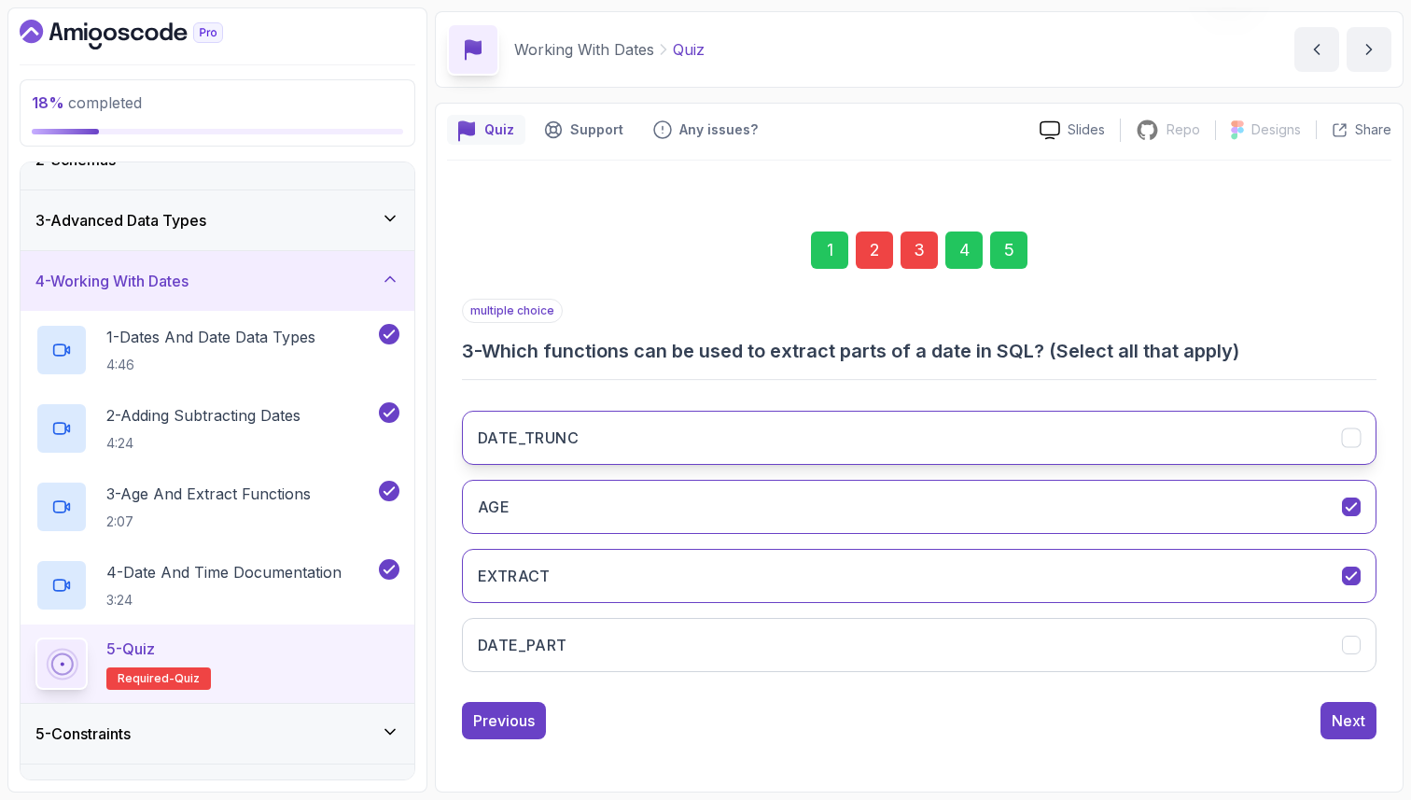
click at [559, 438] on h3 "DATE_TRUNC" at bounding box center [528, 438] width 101 height 22
click at [999, 263] on div "5" at bounding box center [1008, 249] width 37 height 37
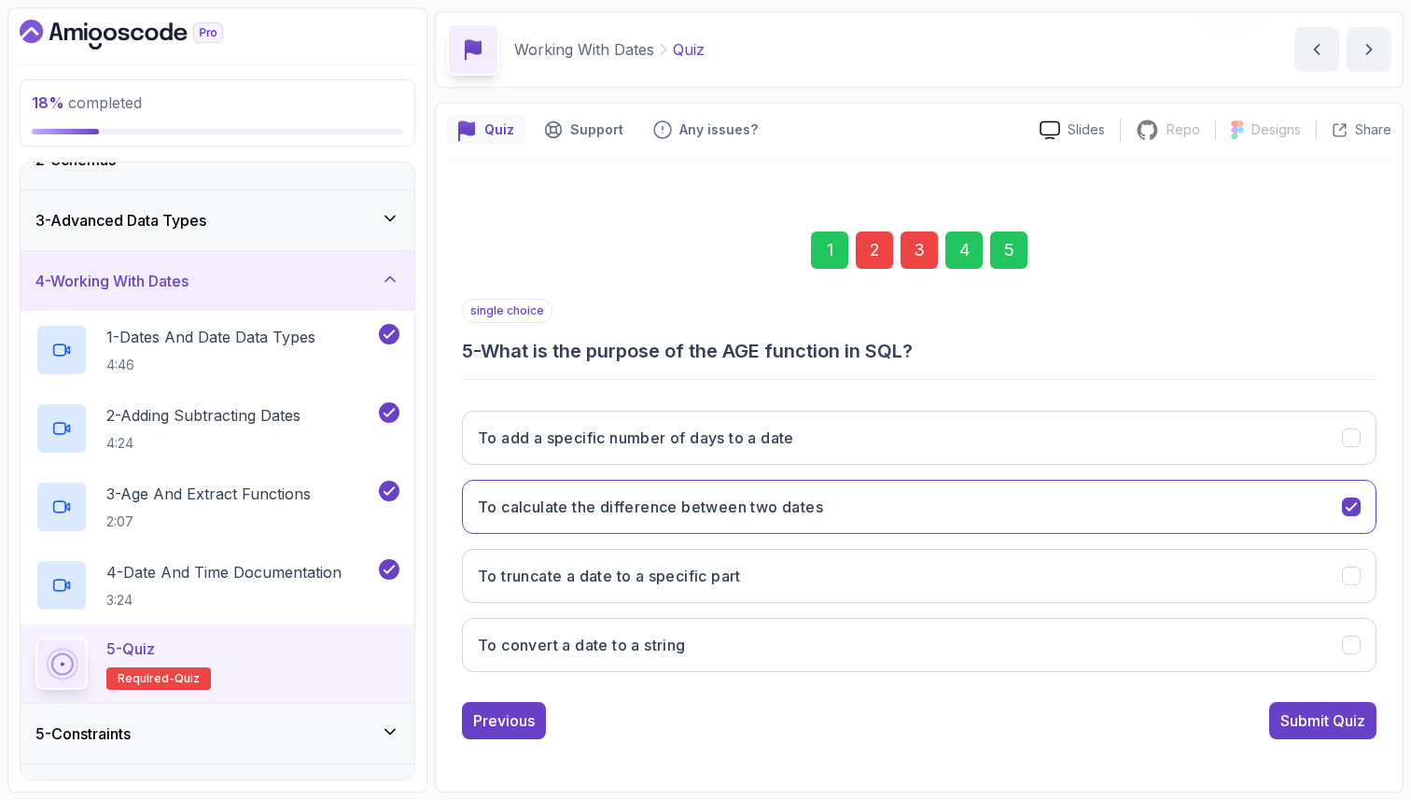
click at [1291, 723] on div "Submit Quiz" at bounding box center [1323, 720] width 85 height 22
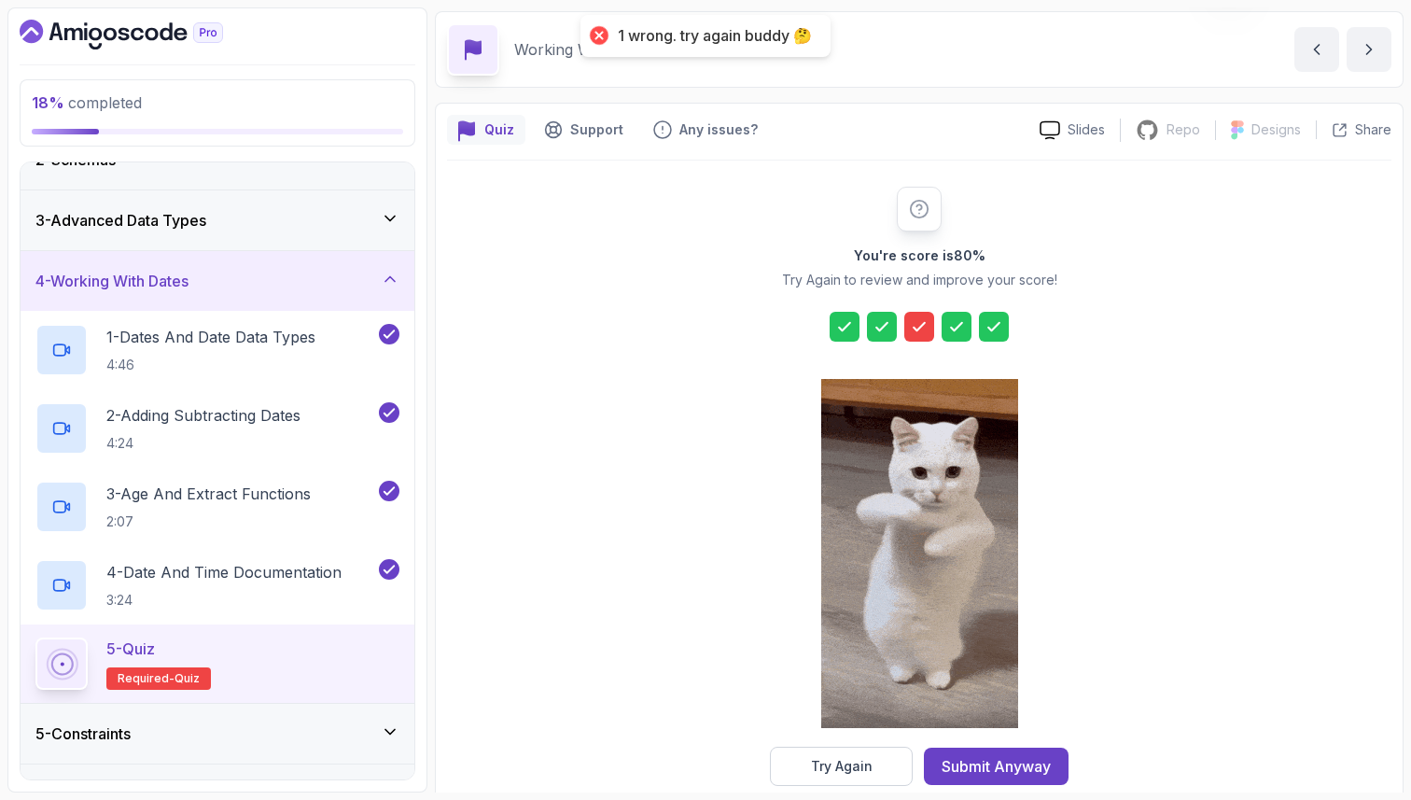
click at [923, 330] on icon at bounding box center [919, 326] width 19 height 19
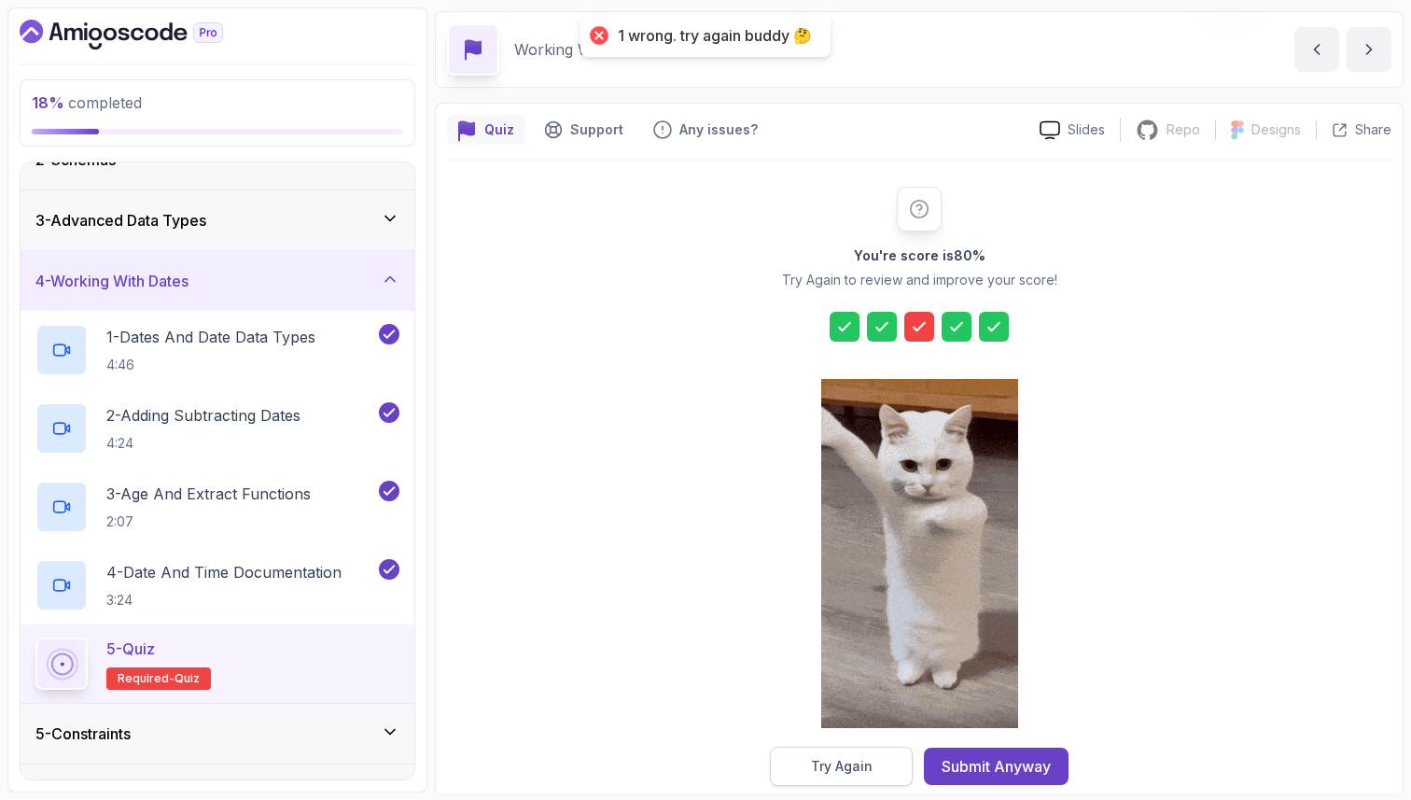
click at [833, 758] on div "Try Again" at bounding box center [842, 766] width 62 height 19
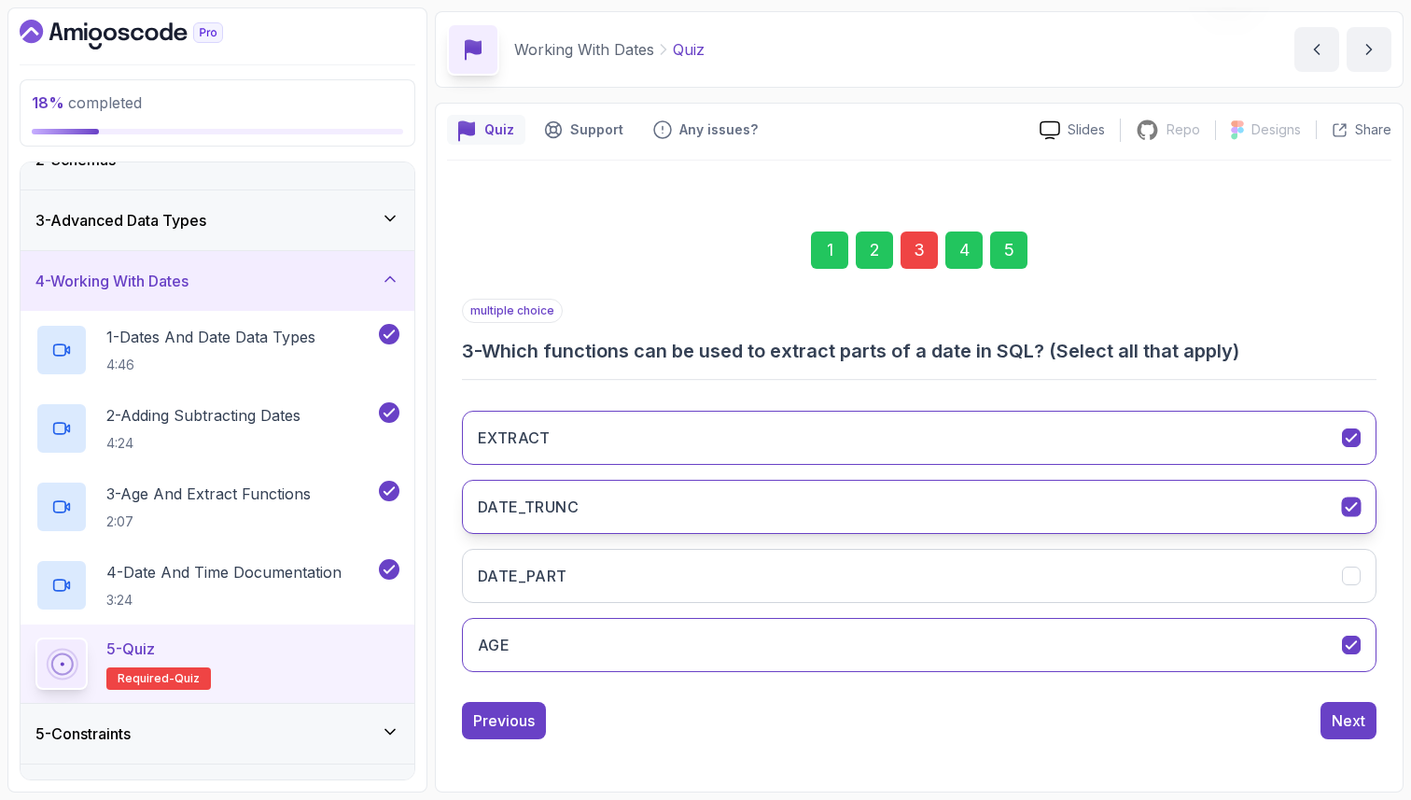
click at [1069, 488] on button "DATE_TRUNC" at bounding box center [919, 507] width 915 height 54
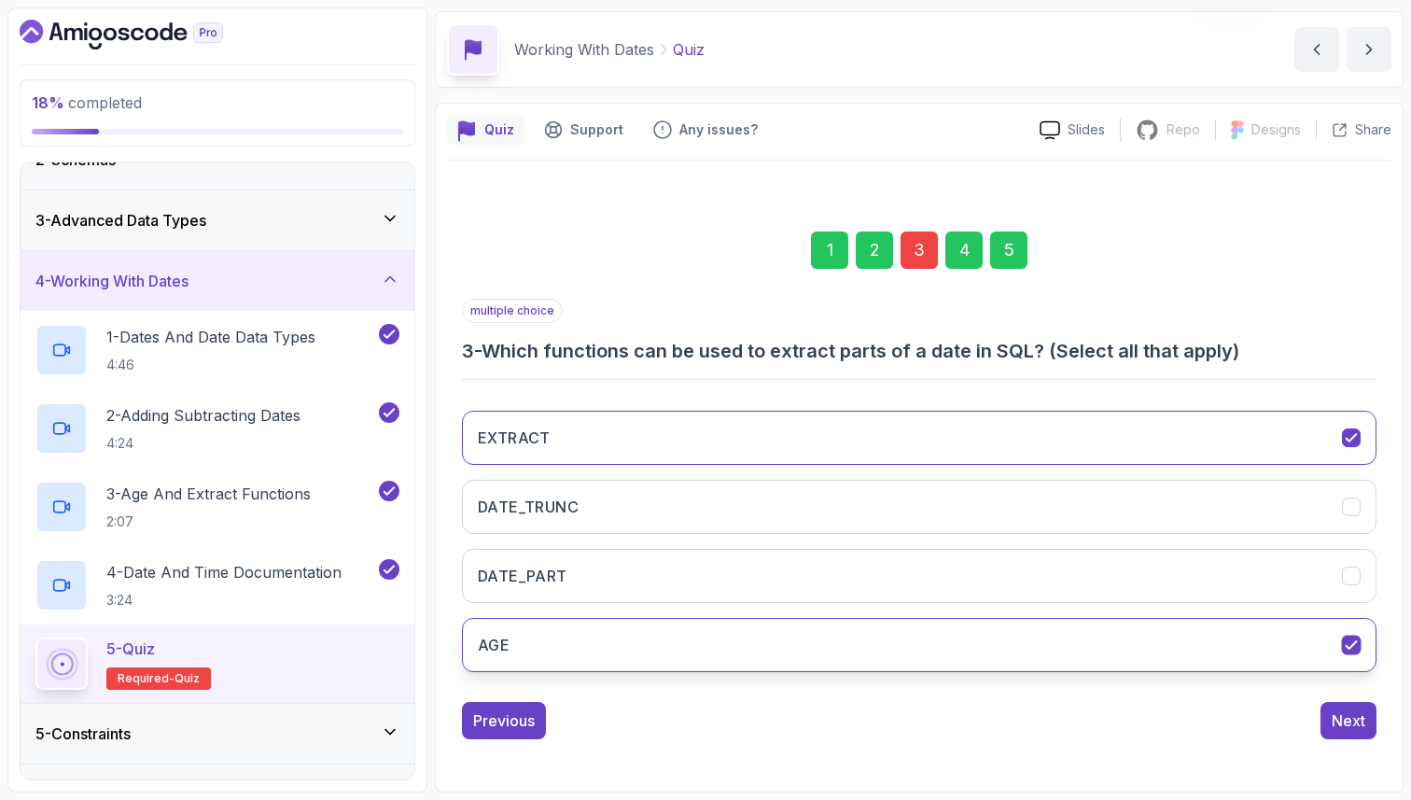
click at [1000, 632] on button "AGE" at bounding box center [919, 645] width 915 height 54
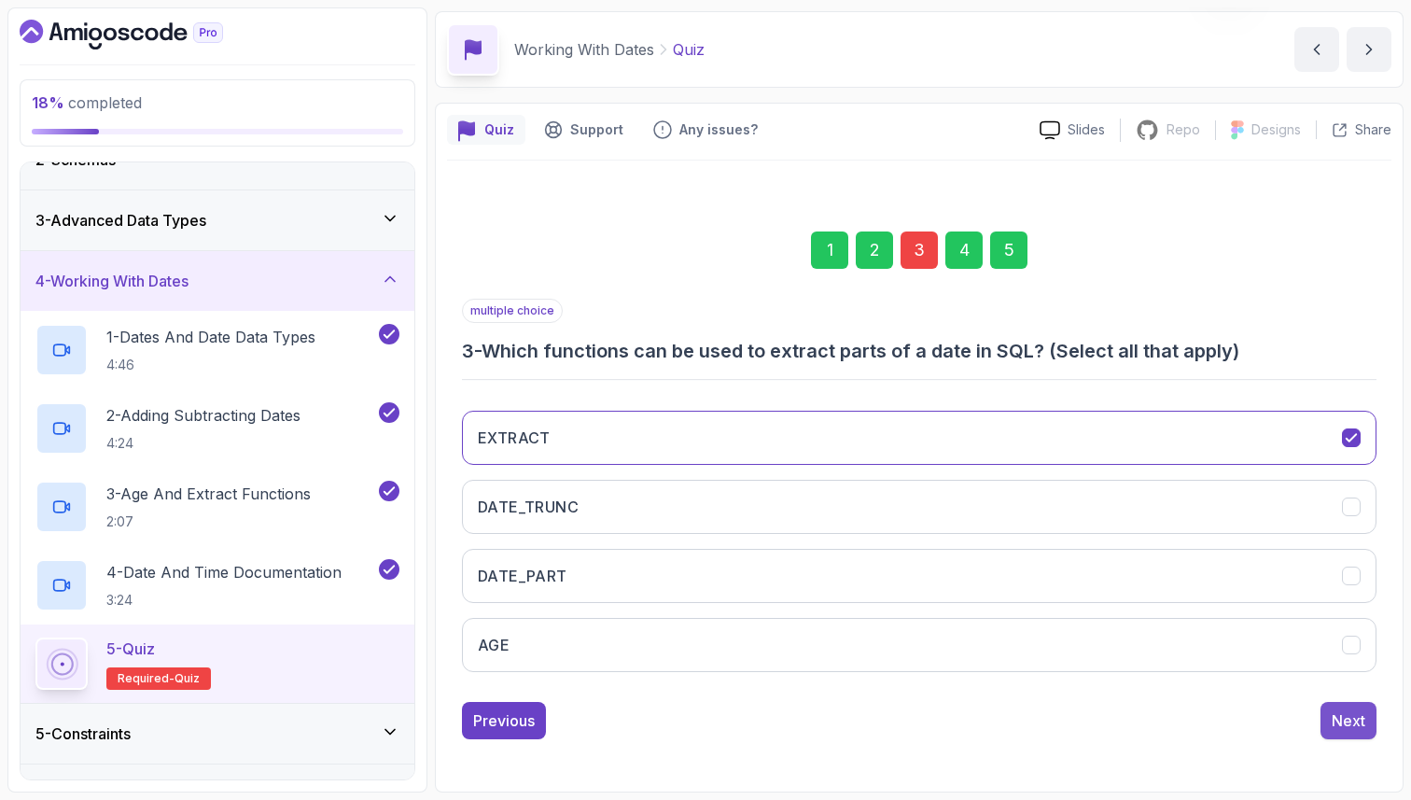
click at [1342, 728] on div "Next" at bounding box center [1349, 720] width 34 height 22
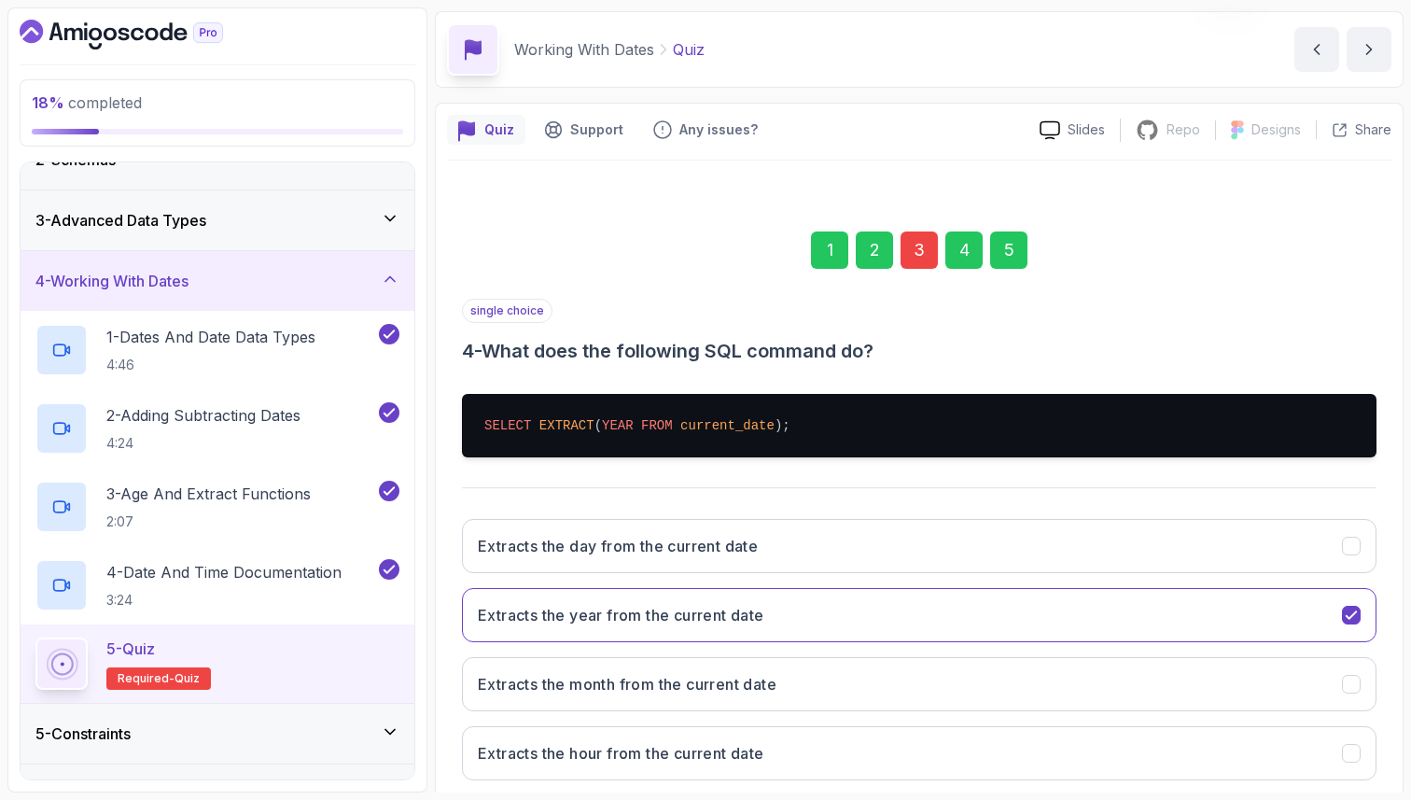
click at [1019, 248] on div "5" at bounding box center [1008, 249] width 37 height 37
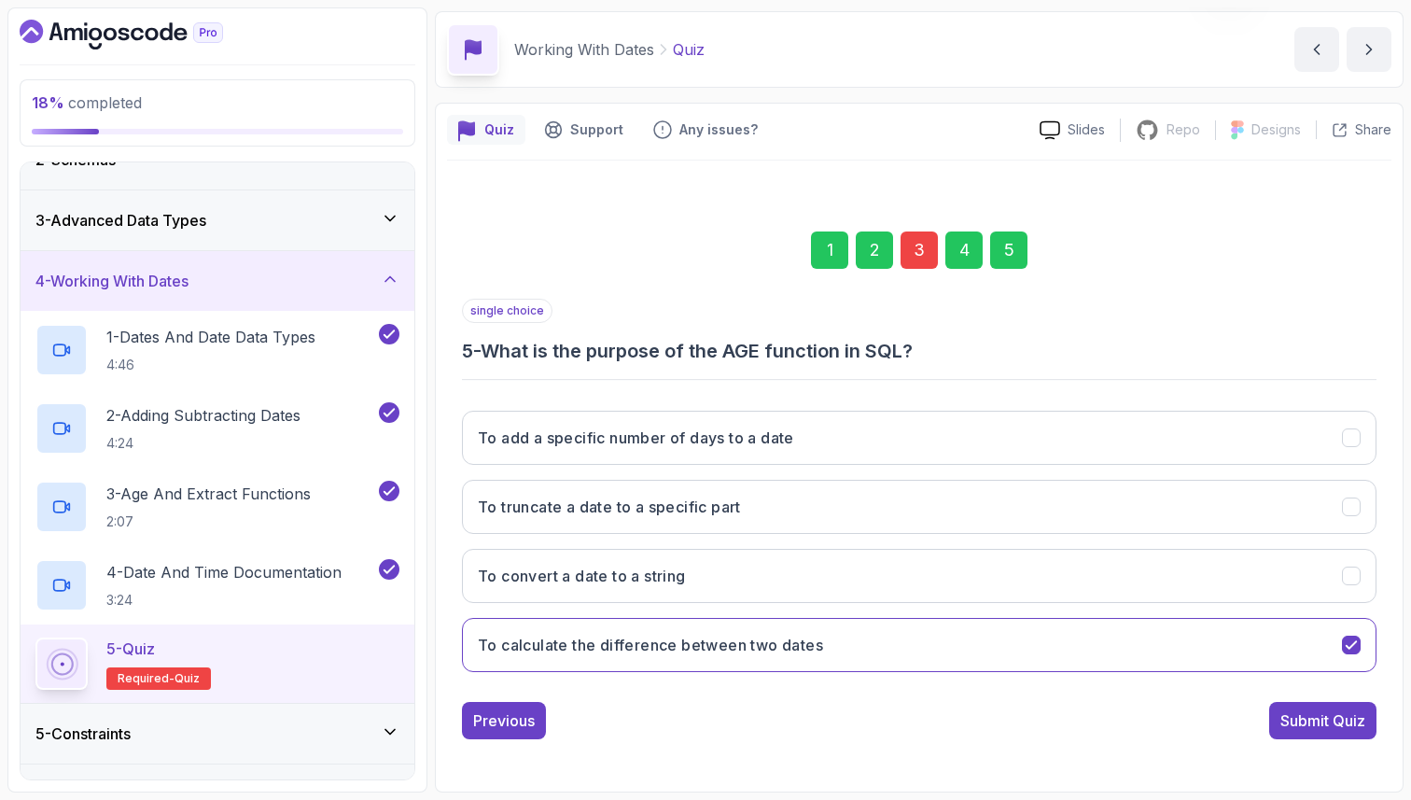
click at [1324, 730] on div "Submit Quiz" at bounding box center [1323, 720] width 85 height 22
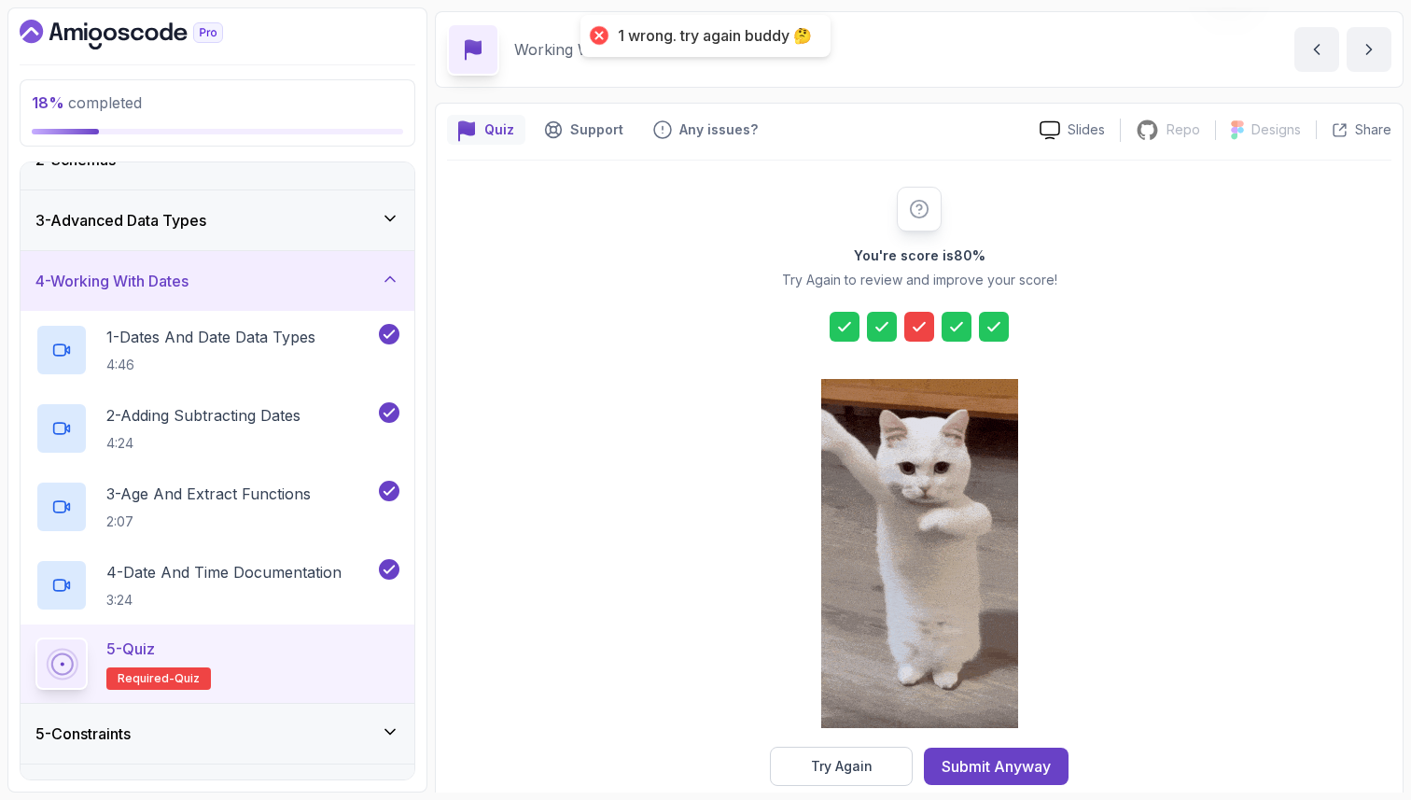
click at [925, 334] on icon at bounding box center [919, 326] width 19 height 19
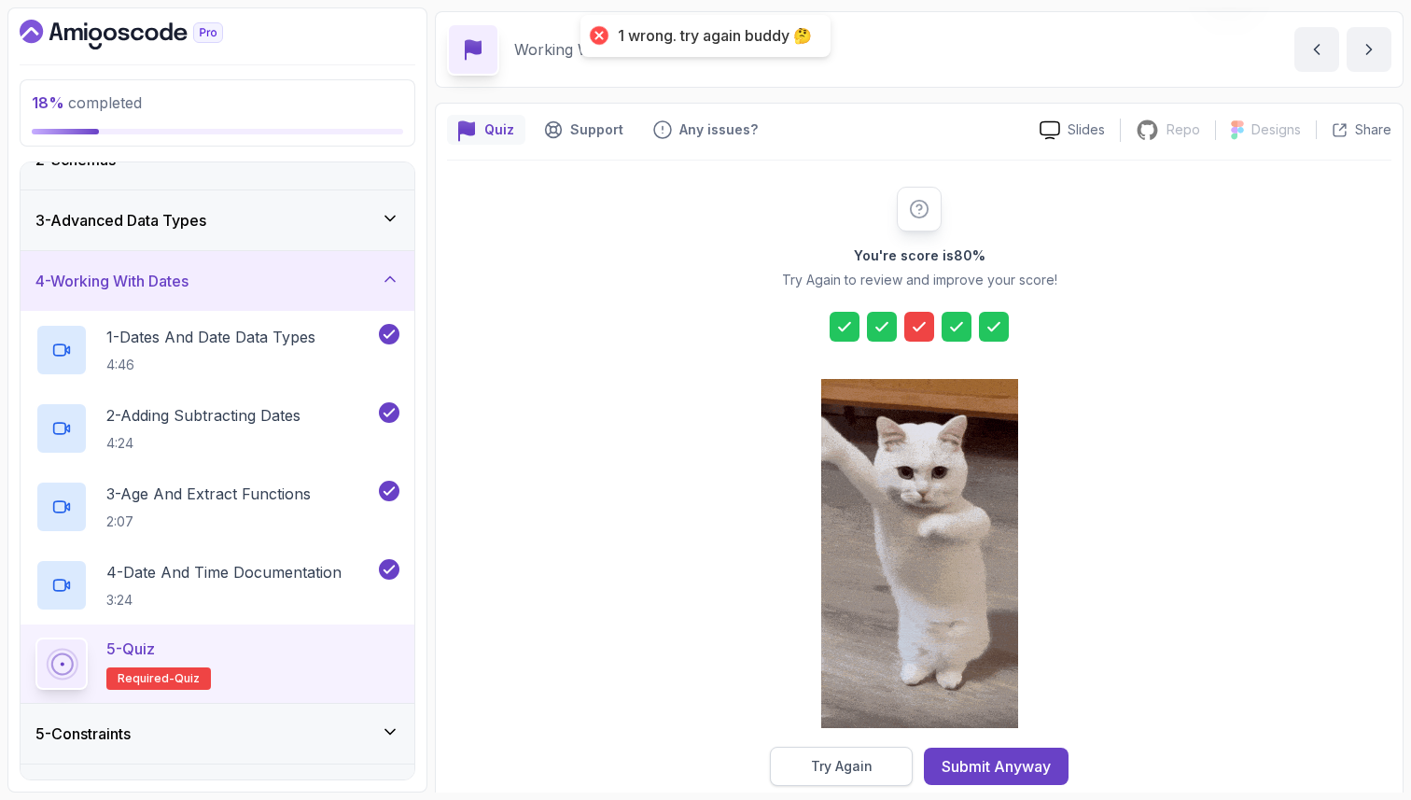
click at [847, 774] on div "Try Again" at bounding box center [842, 766] width 62 height 19
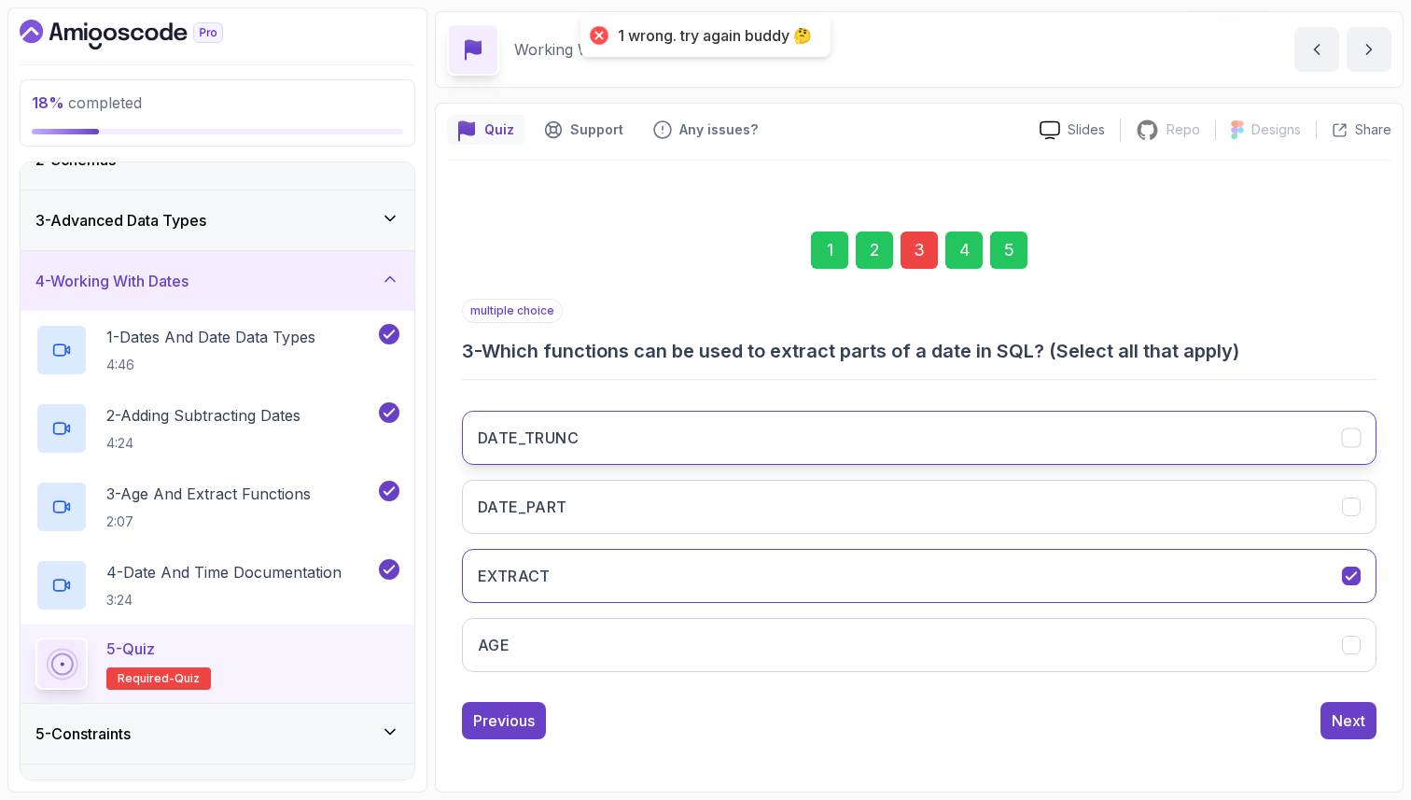
click at [815, 426] on button "DATE_TRUNC" at bounding box center [919, 438] width 915 height 54
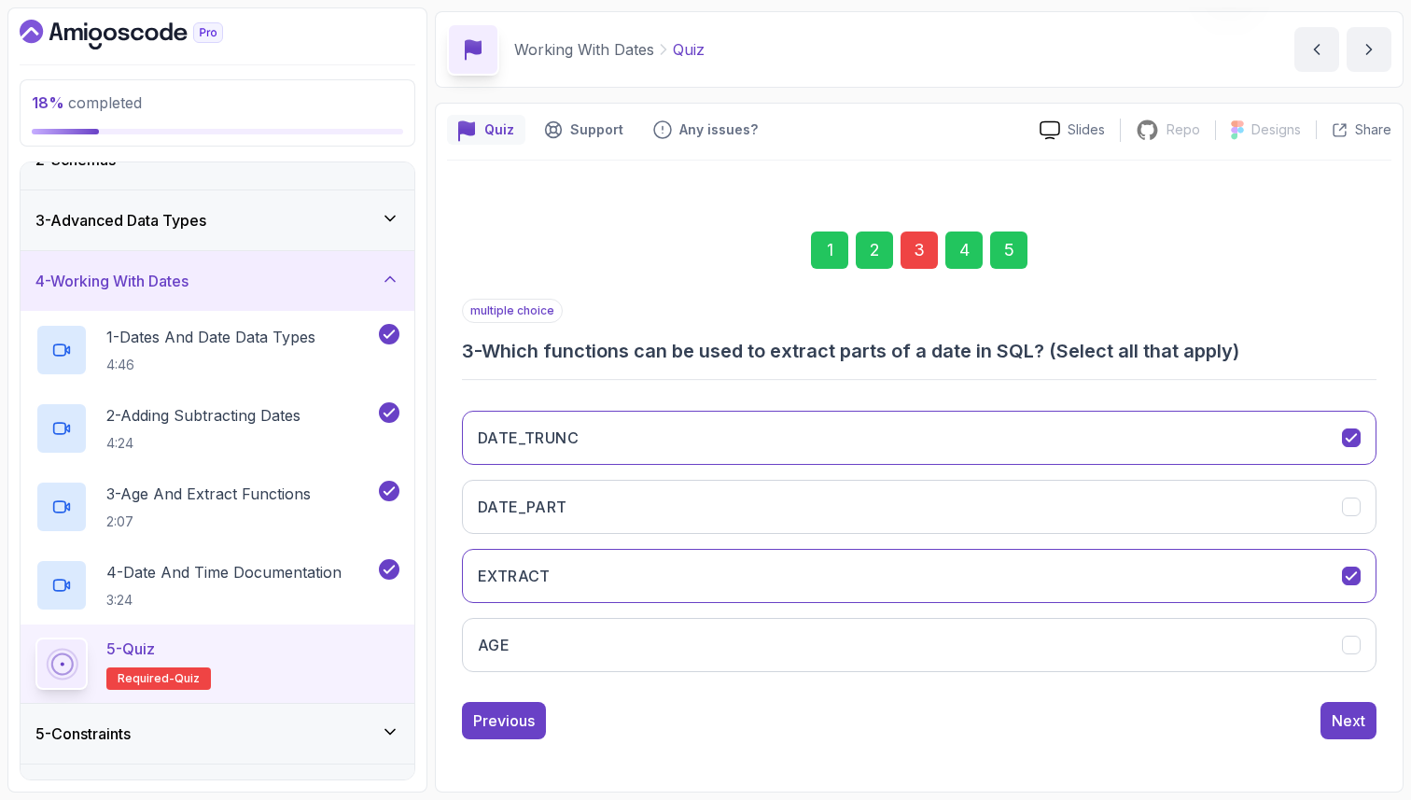
click at [1010, 249] on div "5" at bounding box center [1008, 249] width 37 height 37
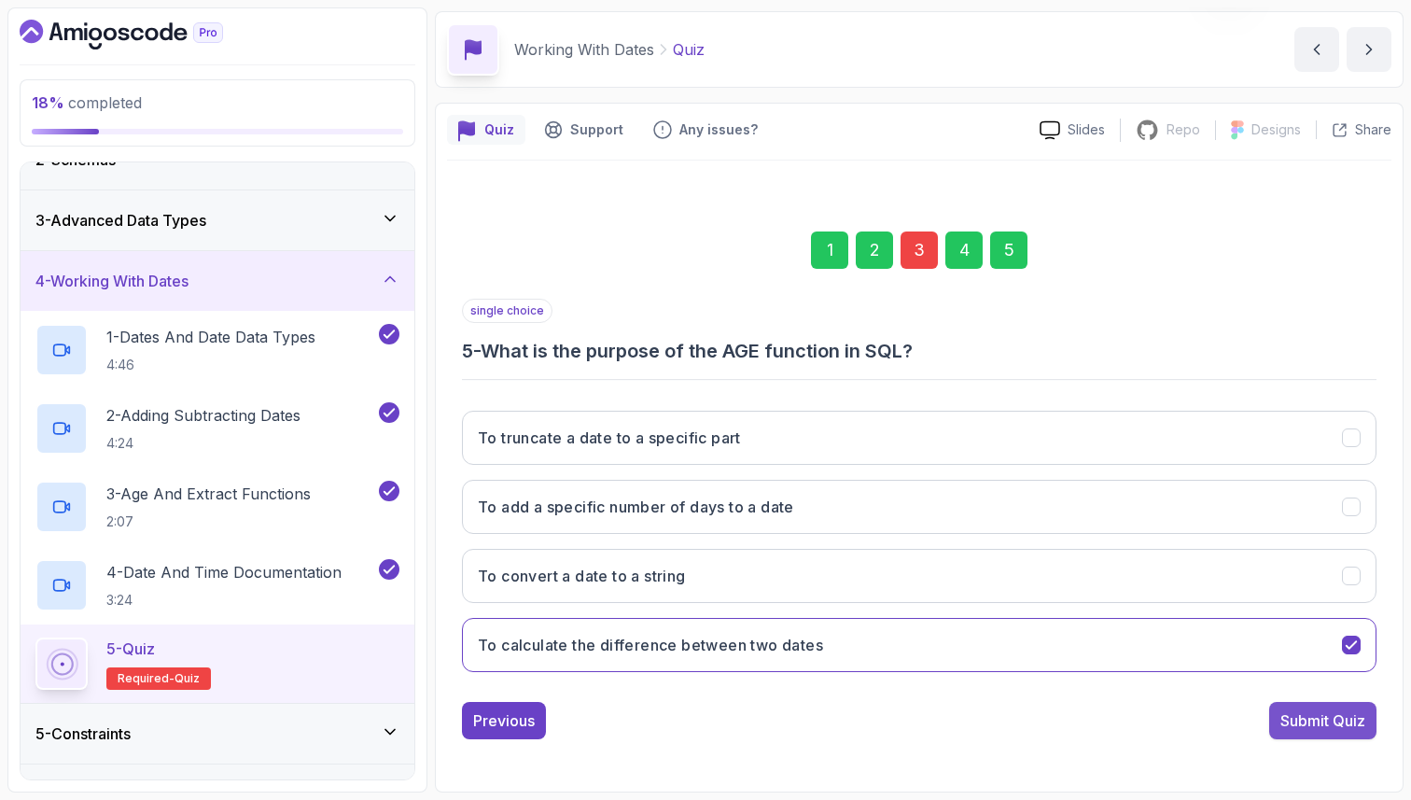
click at [1341, 716] on div "Submit Quiz" at bounding box center [1323, 720] width 85 height 22
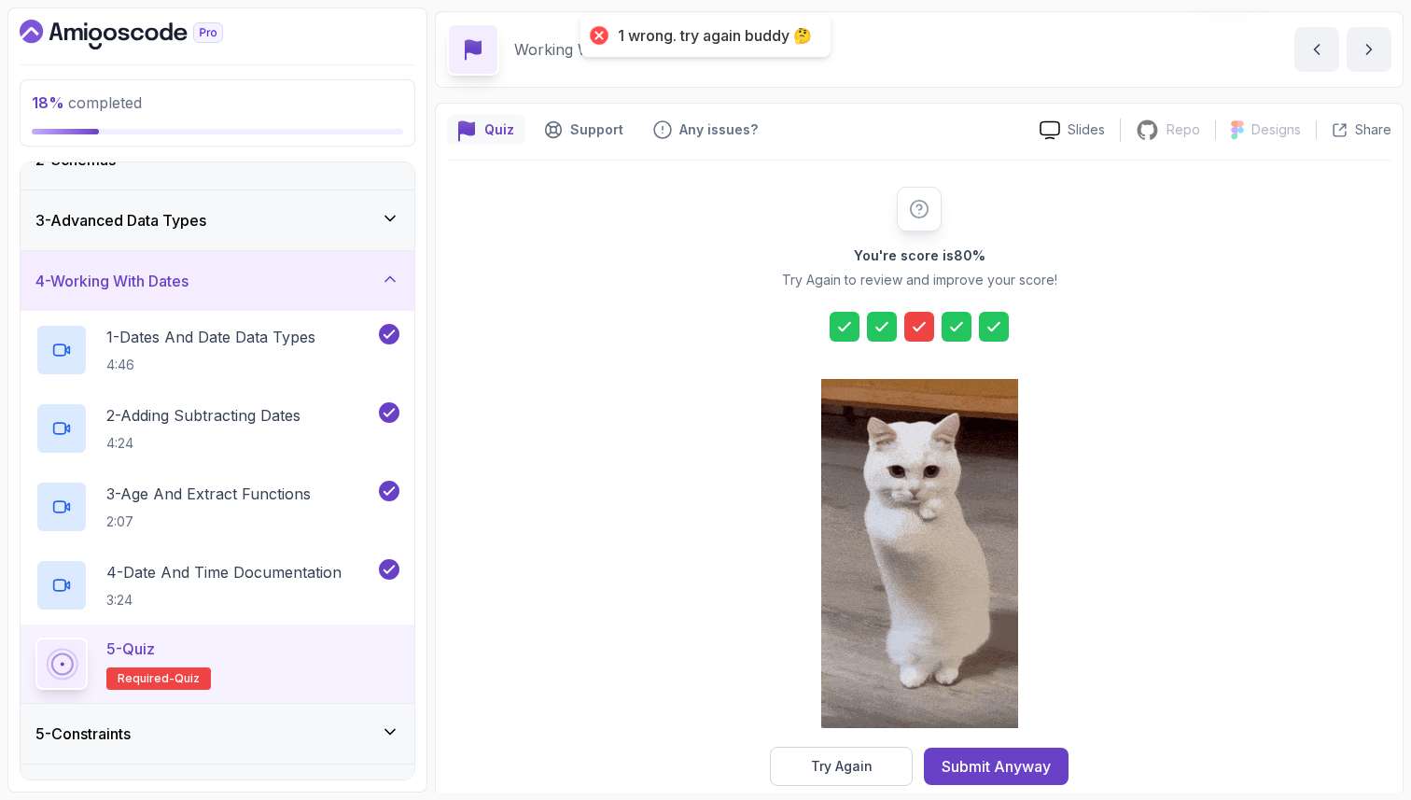
click at [930, 333] on div at bounding box center [919, 327] width 30 height 30
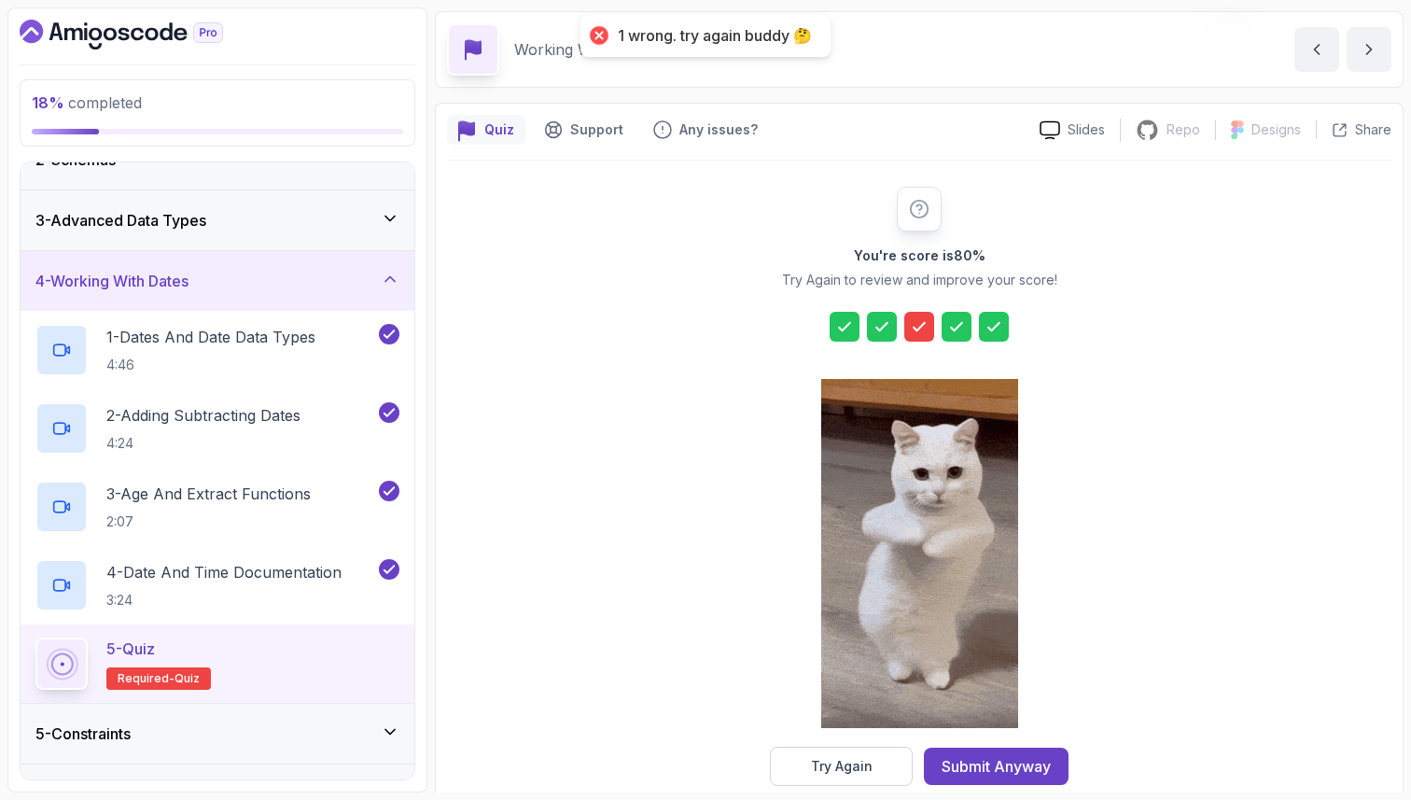
click at [847, 757] on div "Try Again" at bounding box center [842, 766] width 62 height 19
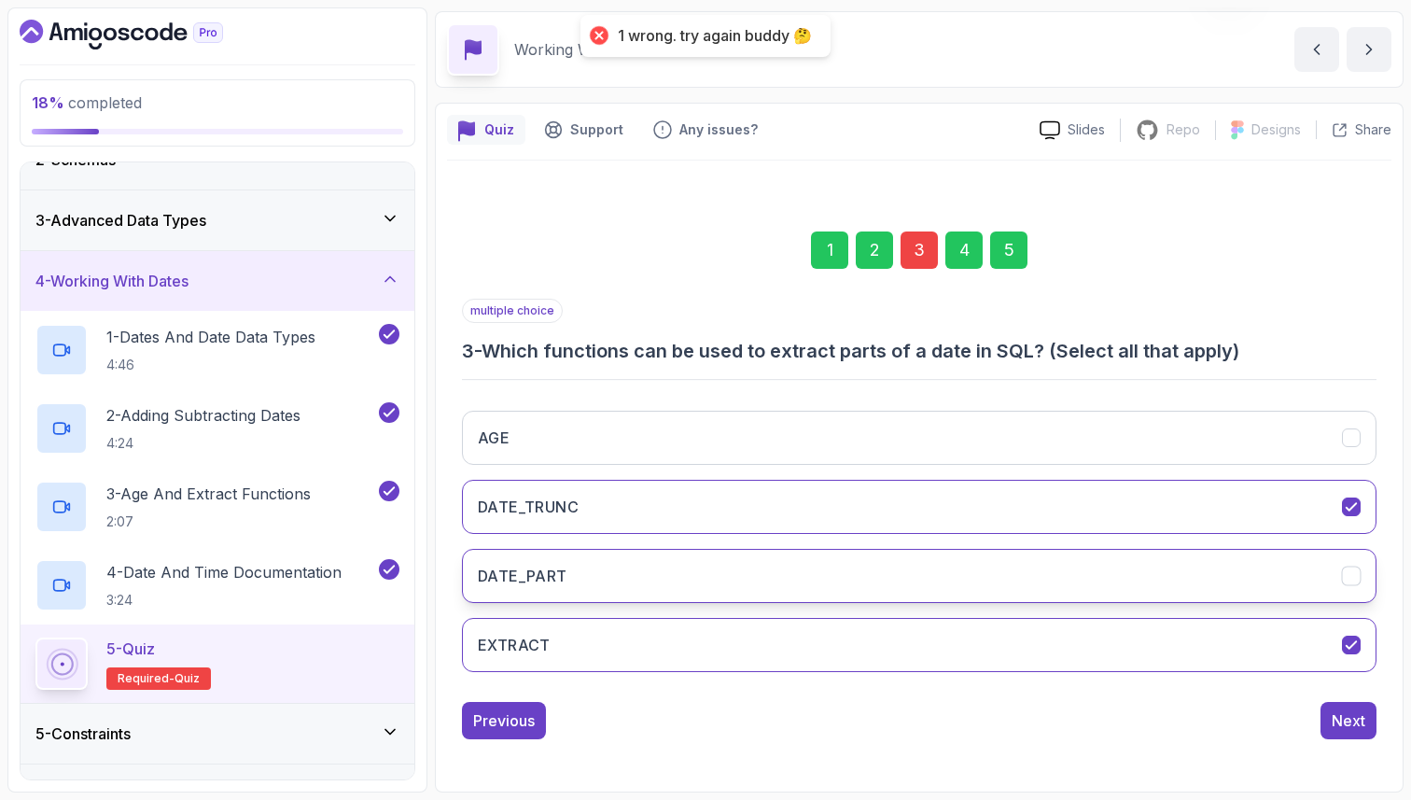
click at [785, 572] on button "DATE_PART" at bounding box center [919, 576] width 915 height 54
click at [1007, 249] on div "5" at bounding box center [1008, 249] width 37 height 37
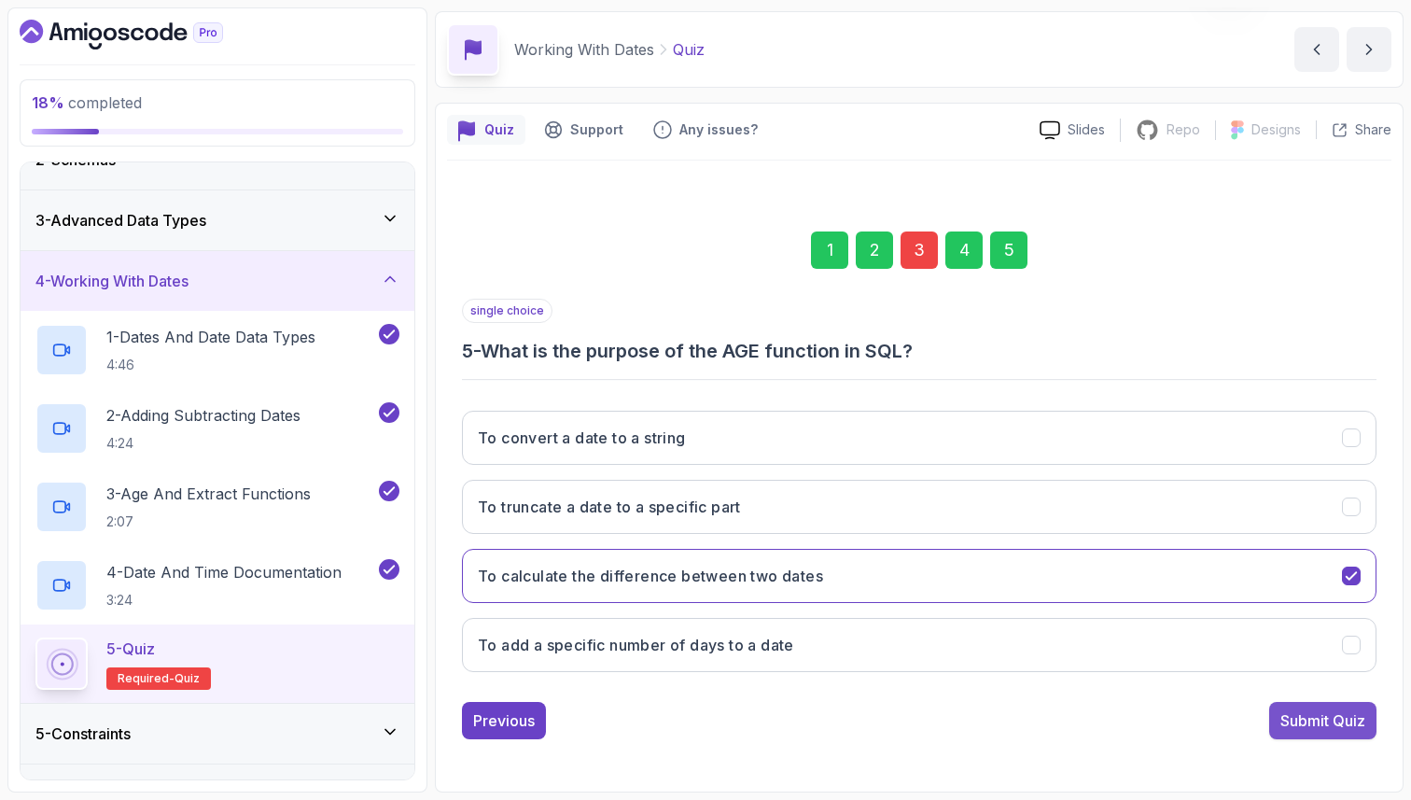
click at [1322, 725] on div "Submit Quiz" at bounding box center [1323, 720] width 85 height 22
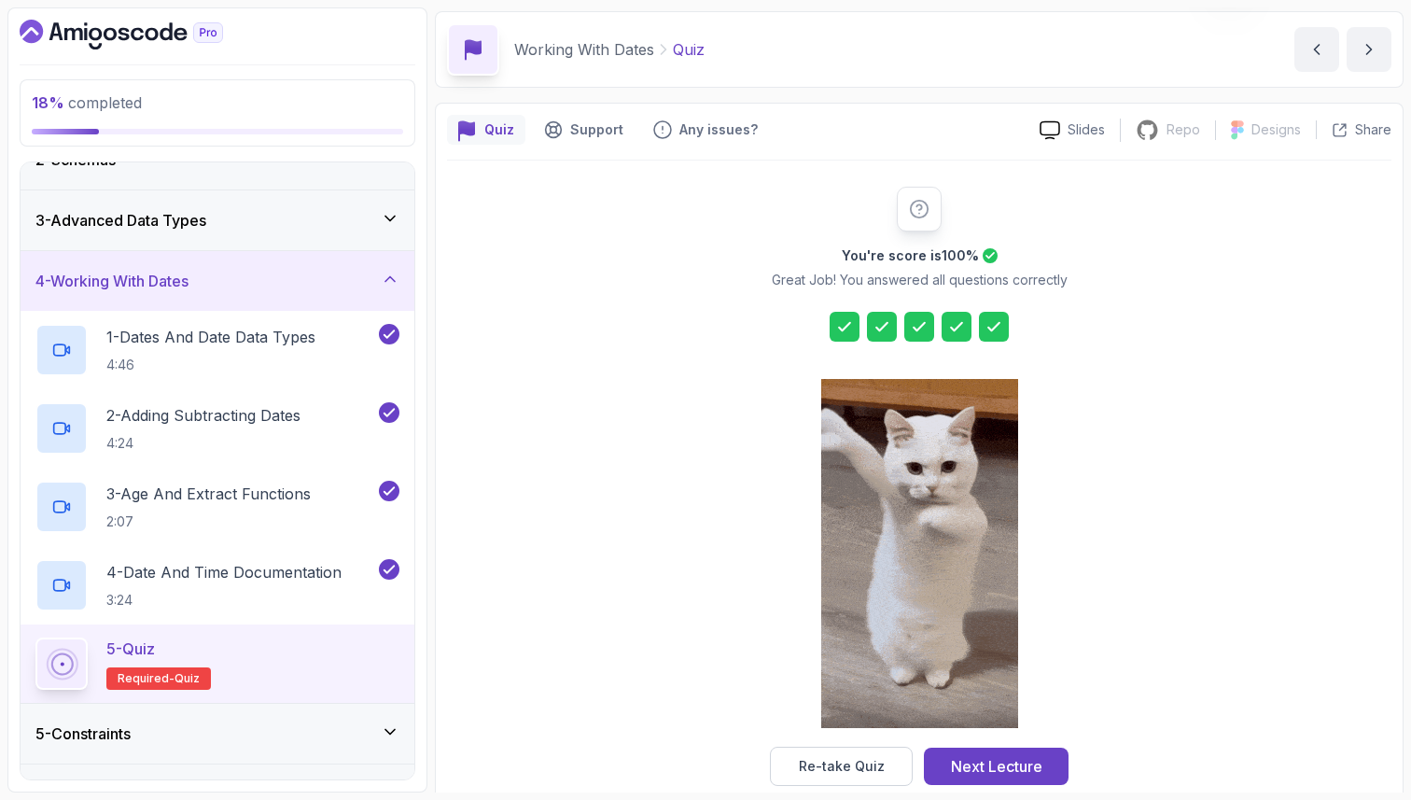
click at [848, 323] on icon at bounding box center [844, 326] width 11 height 7
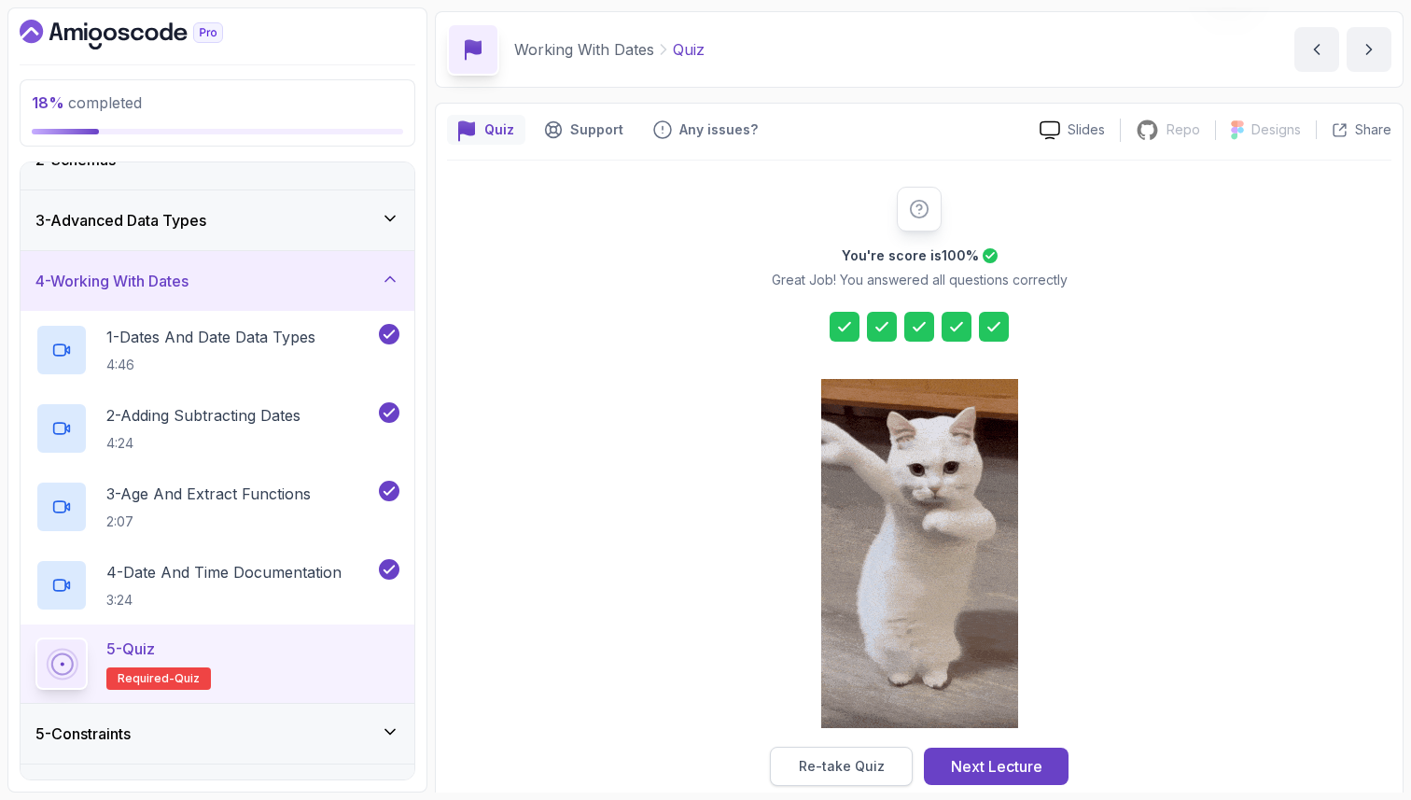
click at [856, 764] on div "Re-take Quiz" at bounding box center [842, 766] width 86 height 19
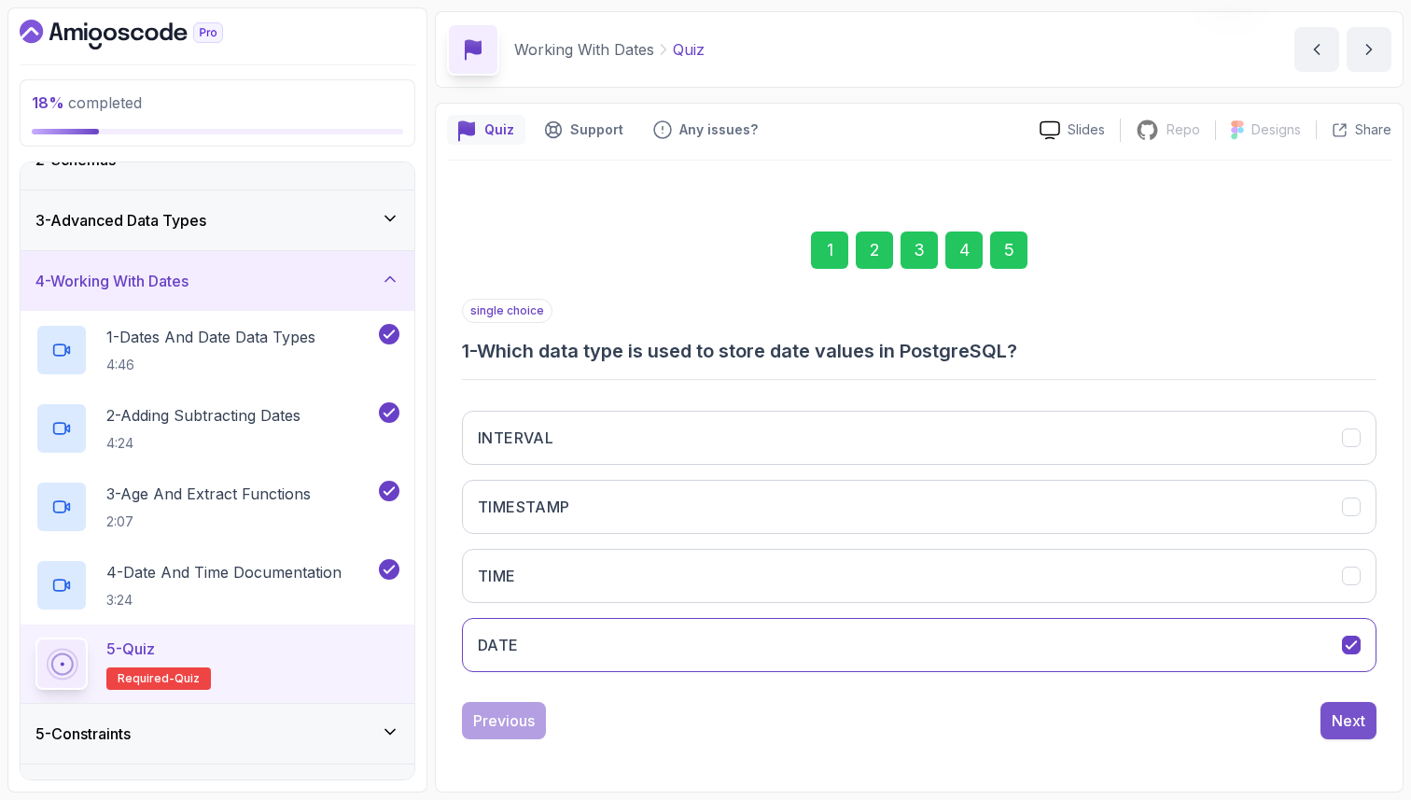
click at [1335, 713] on div "Next" at bounding box center [1349, 720] width 34 height 22
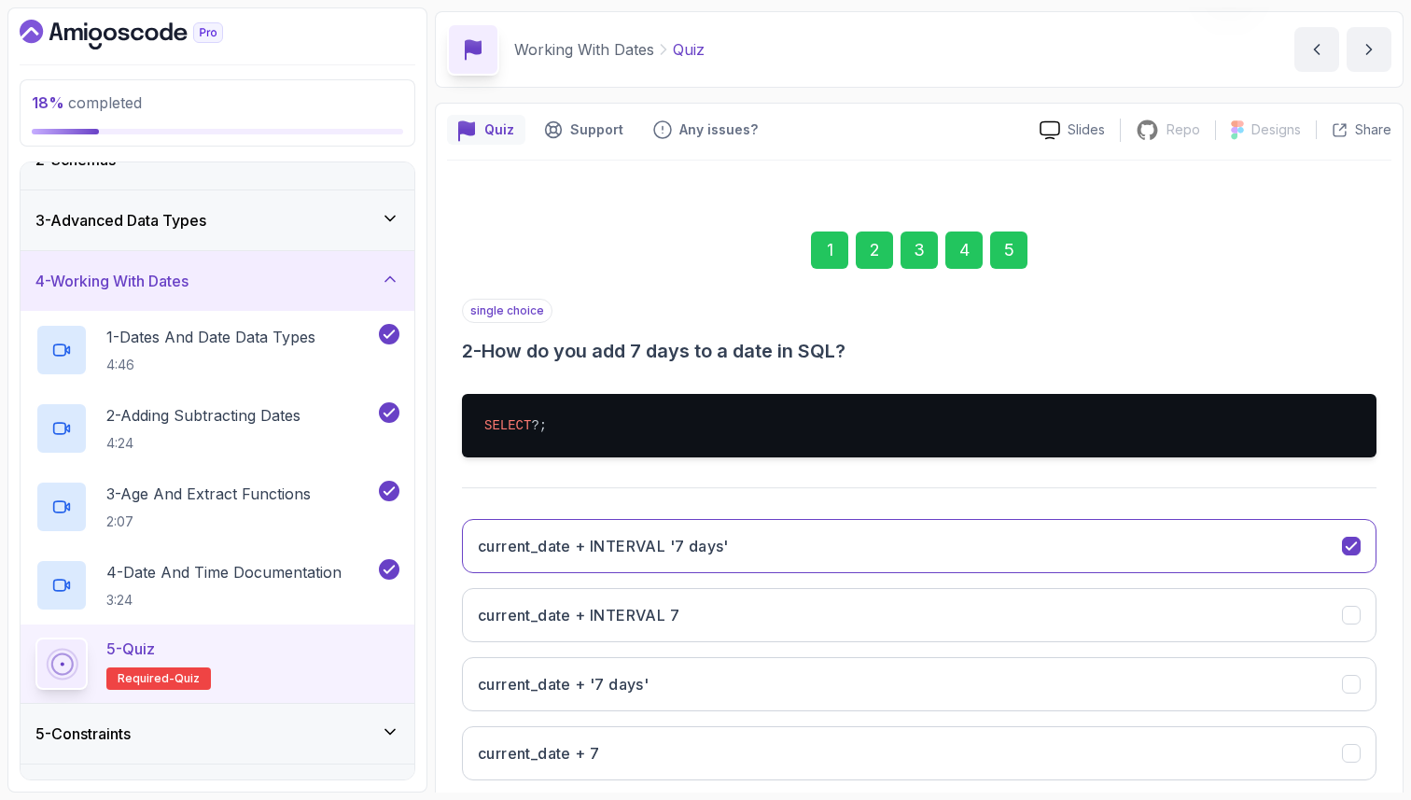
click at [1410, 557] on section "18 % completed 1 - Intro 2 - Schemas 3 - Advanced Data Types 4 - Working With D…" at bounding box center [705, 400] width 1411 height 800
click at [1389, 577] on div "1 2 3 4 5 single choice 2 - How do you add 7 days to a date in SQL? SELECT ?; c…" at bounding box center [919, 525] width 945 height 676
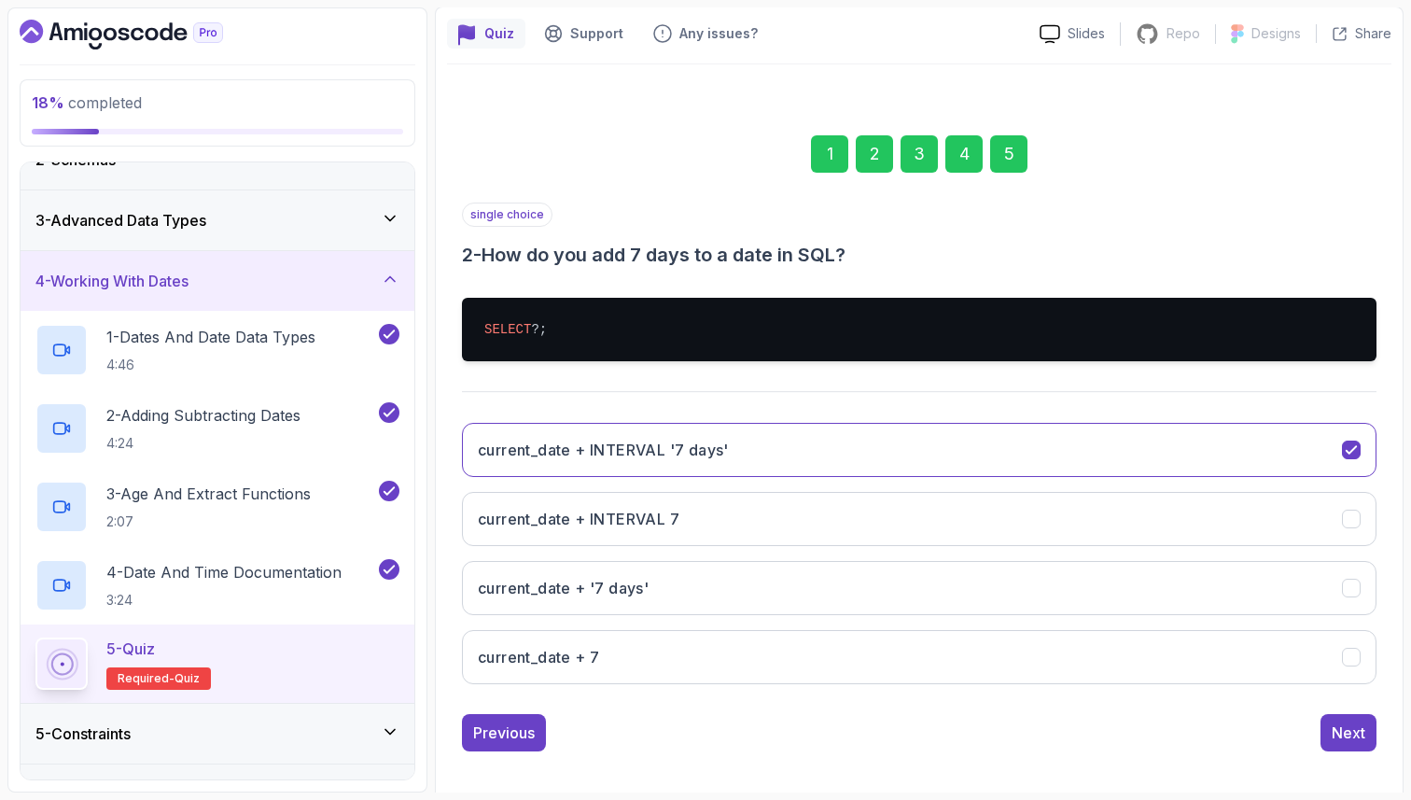
scroll to position [172, 0]
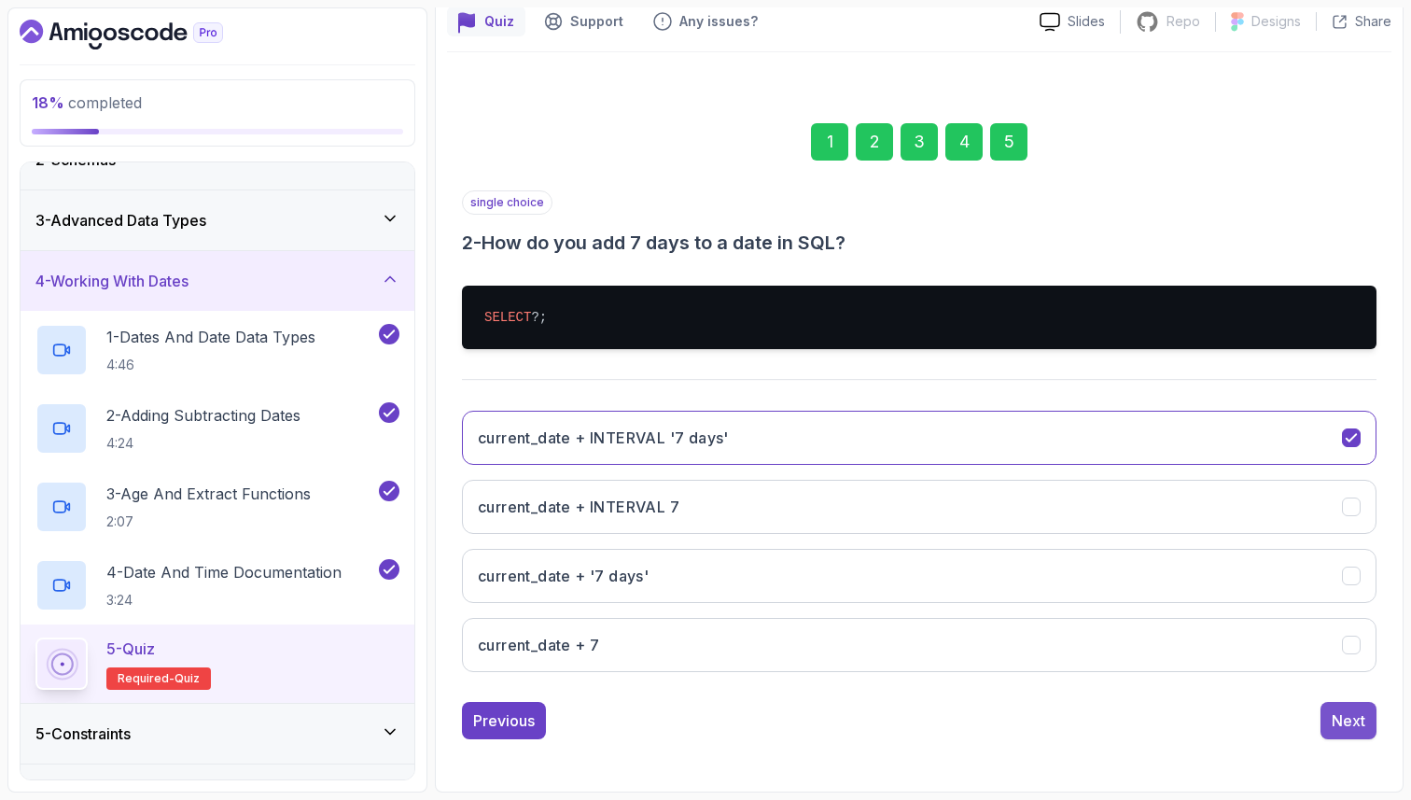
click at [1334, 723] on div "Next" at bounding box center [1349, 720] width 34 height 22
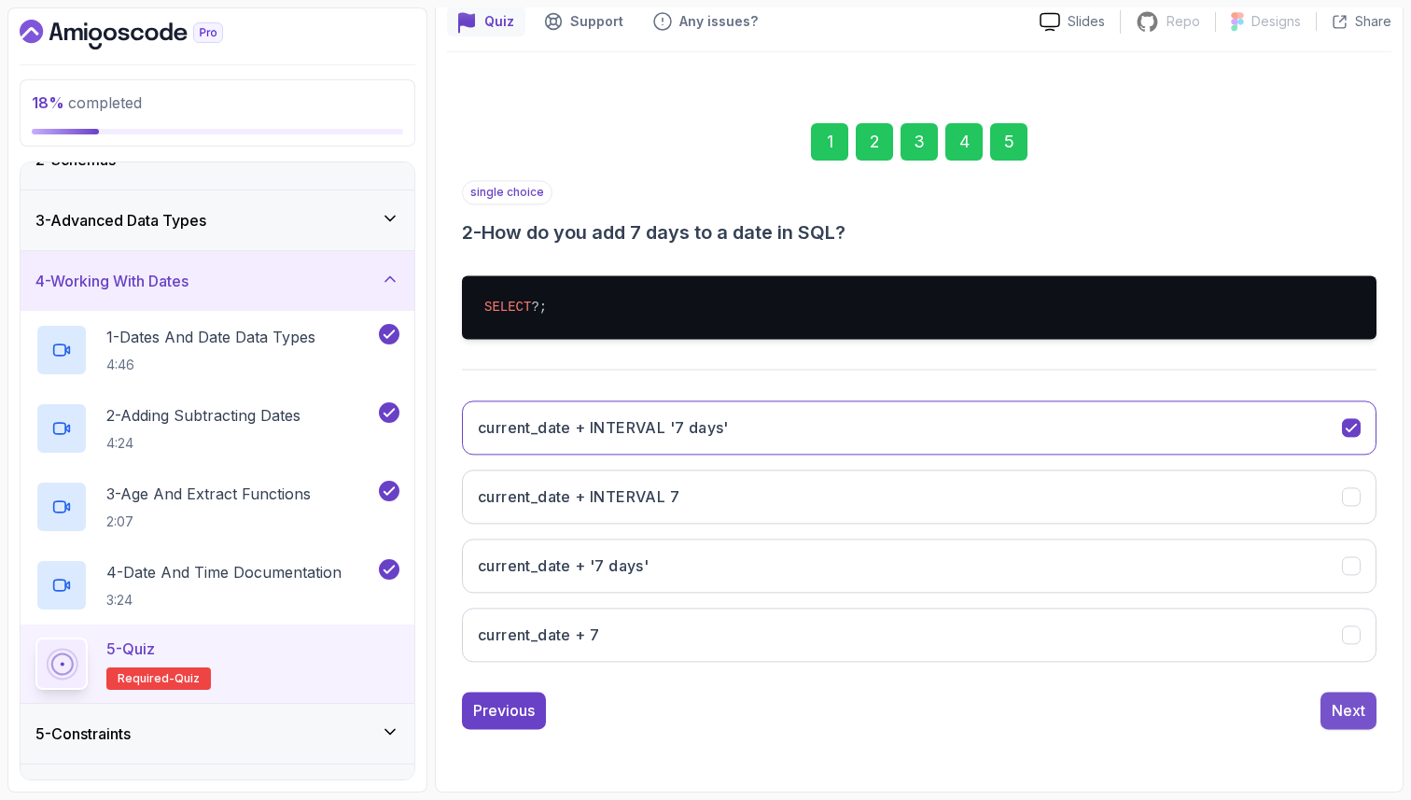
scroll to position [63, 0]
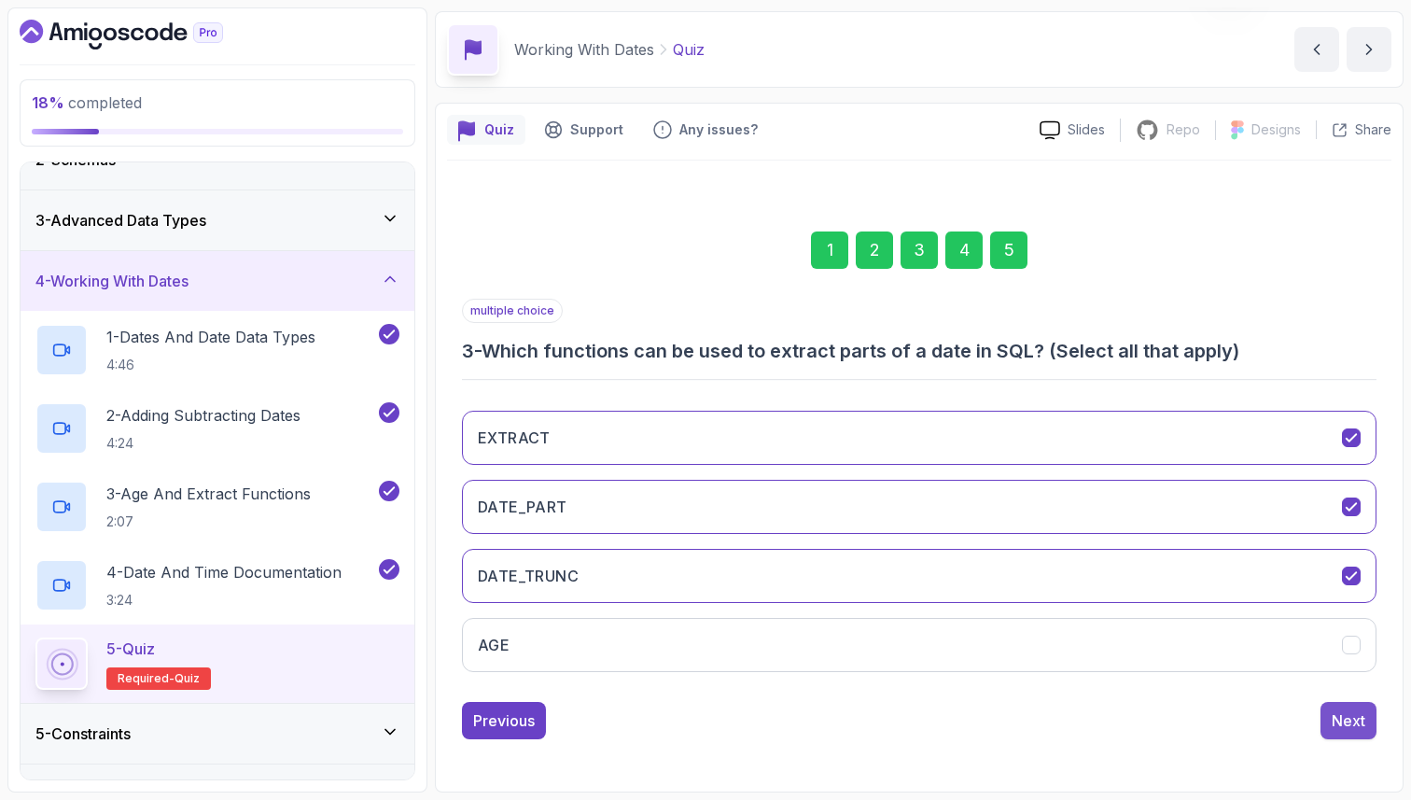
click at [1334, 727] on div "Next" at bounding box center [1349, 720] width 34 height 22
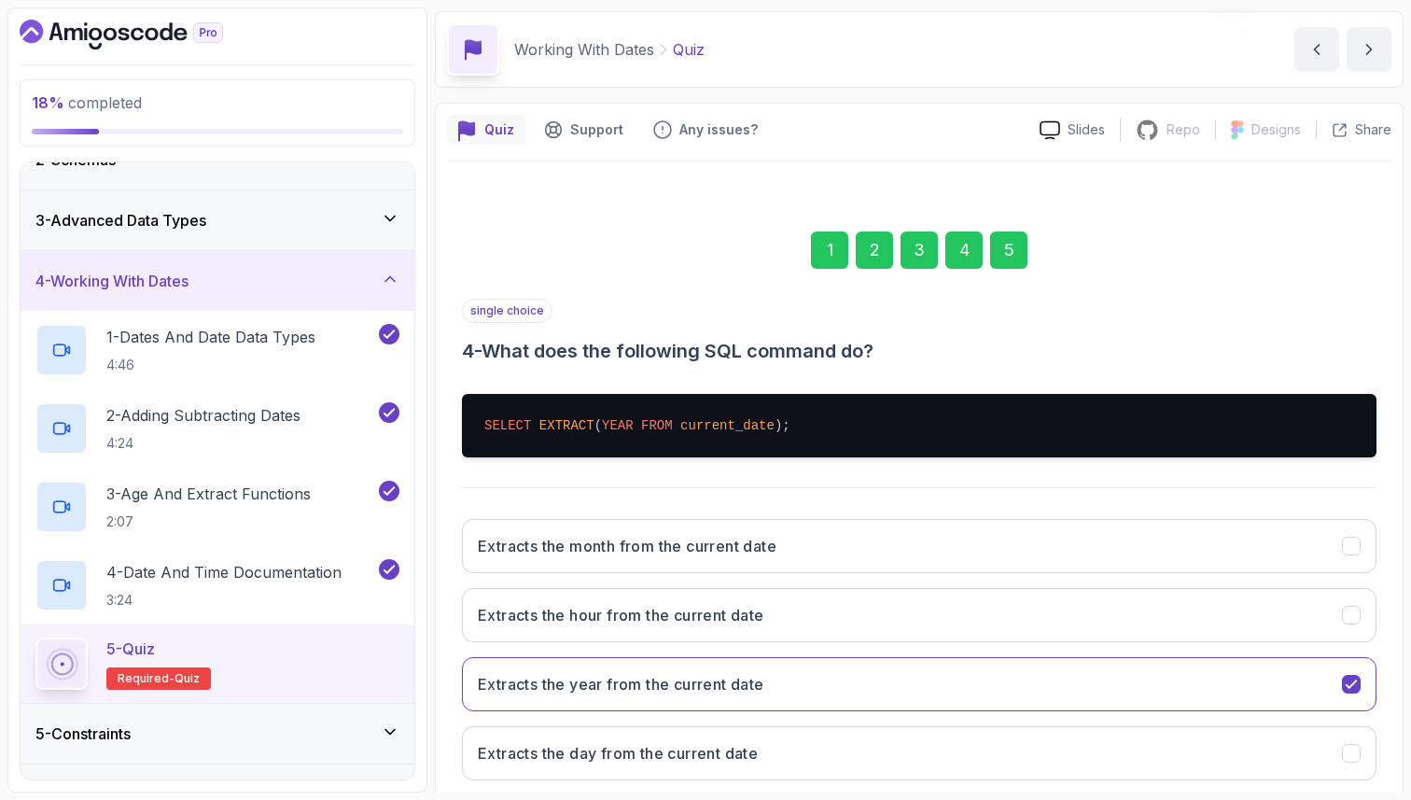
click at [1394, 725] on div "Quiz Support Any issues? Slides Repo Repository not available Designs Design no…" at bounding box center [919, 502] width 969 height 798
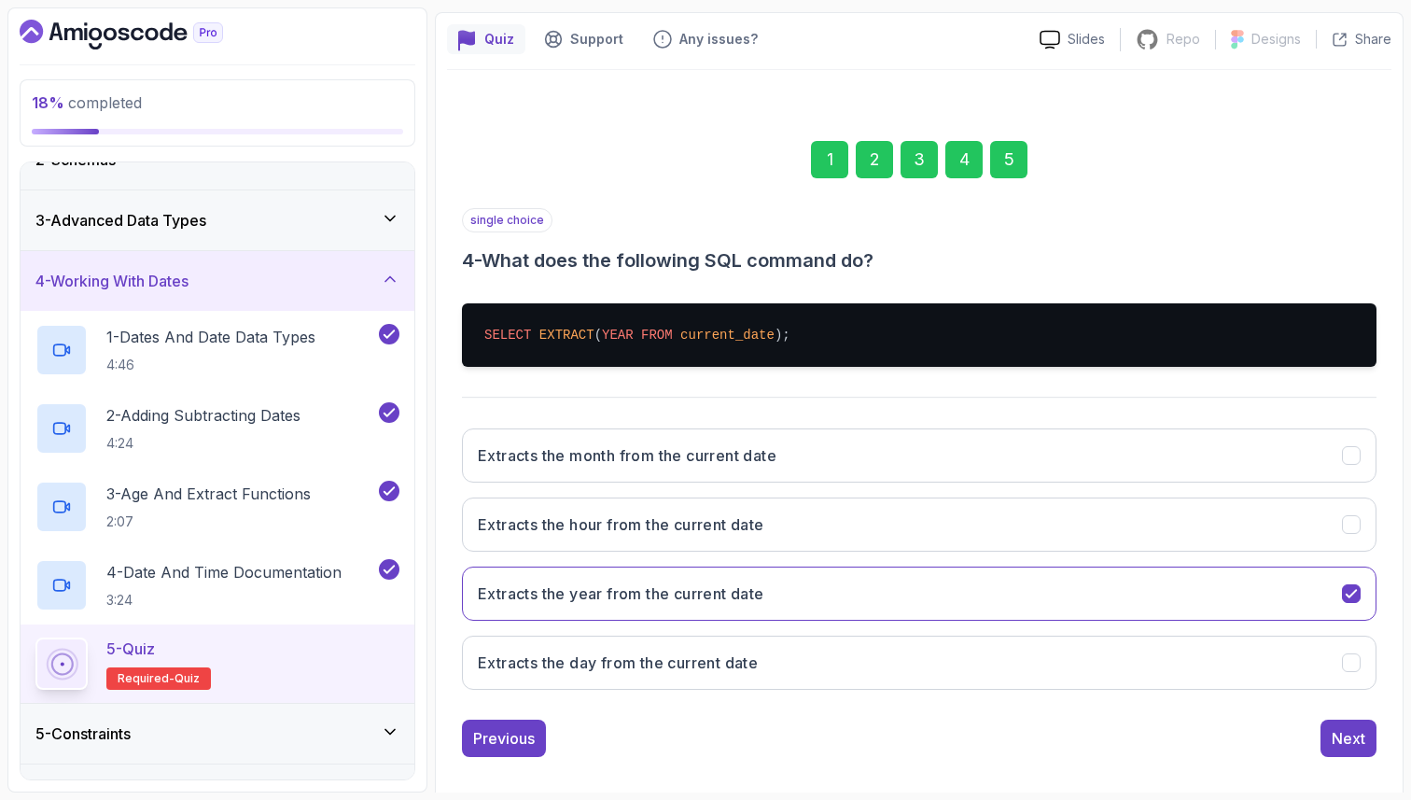
scroll to position [172, 0]
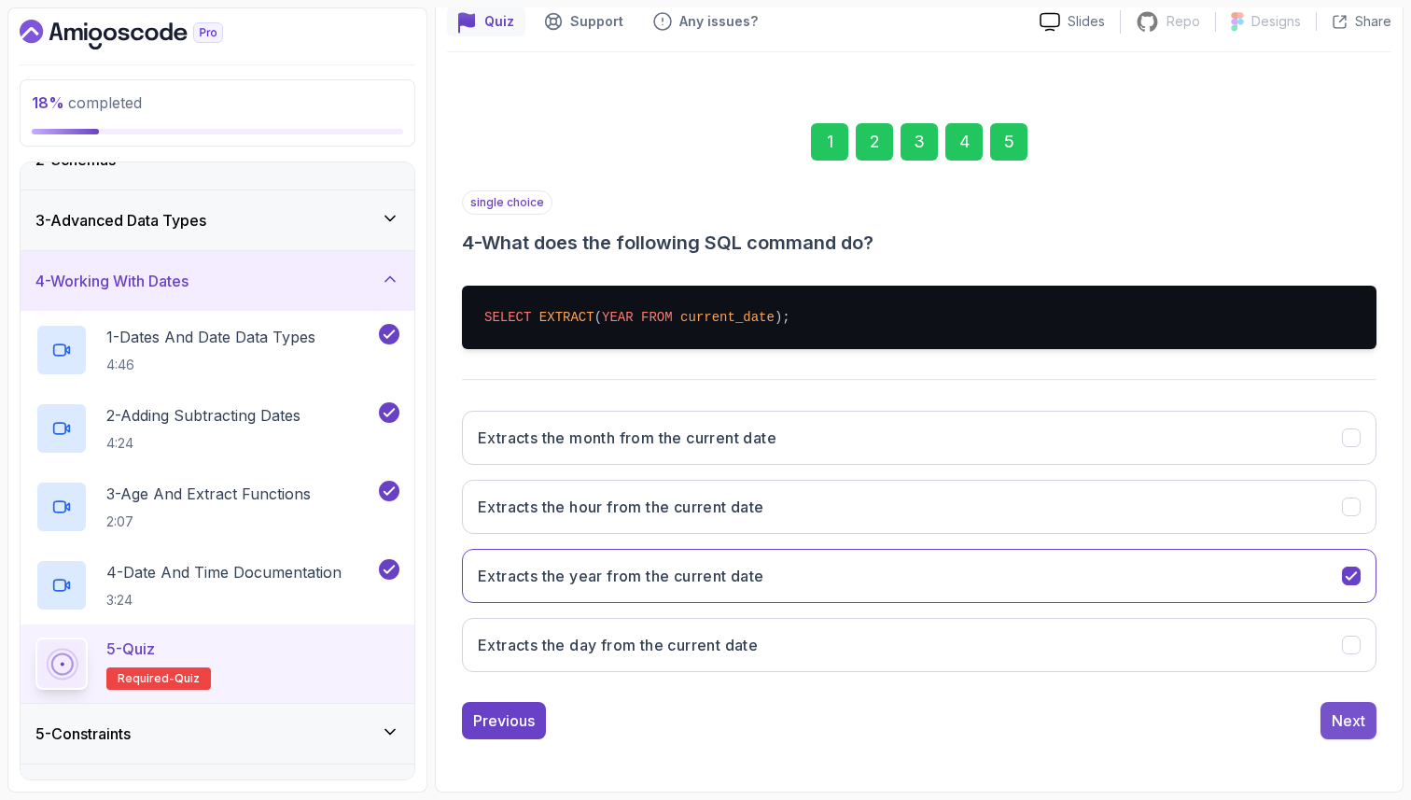
click at [1332, 731] on div "Next" at bounding box center [1349, 720] width 34 height 22
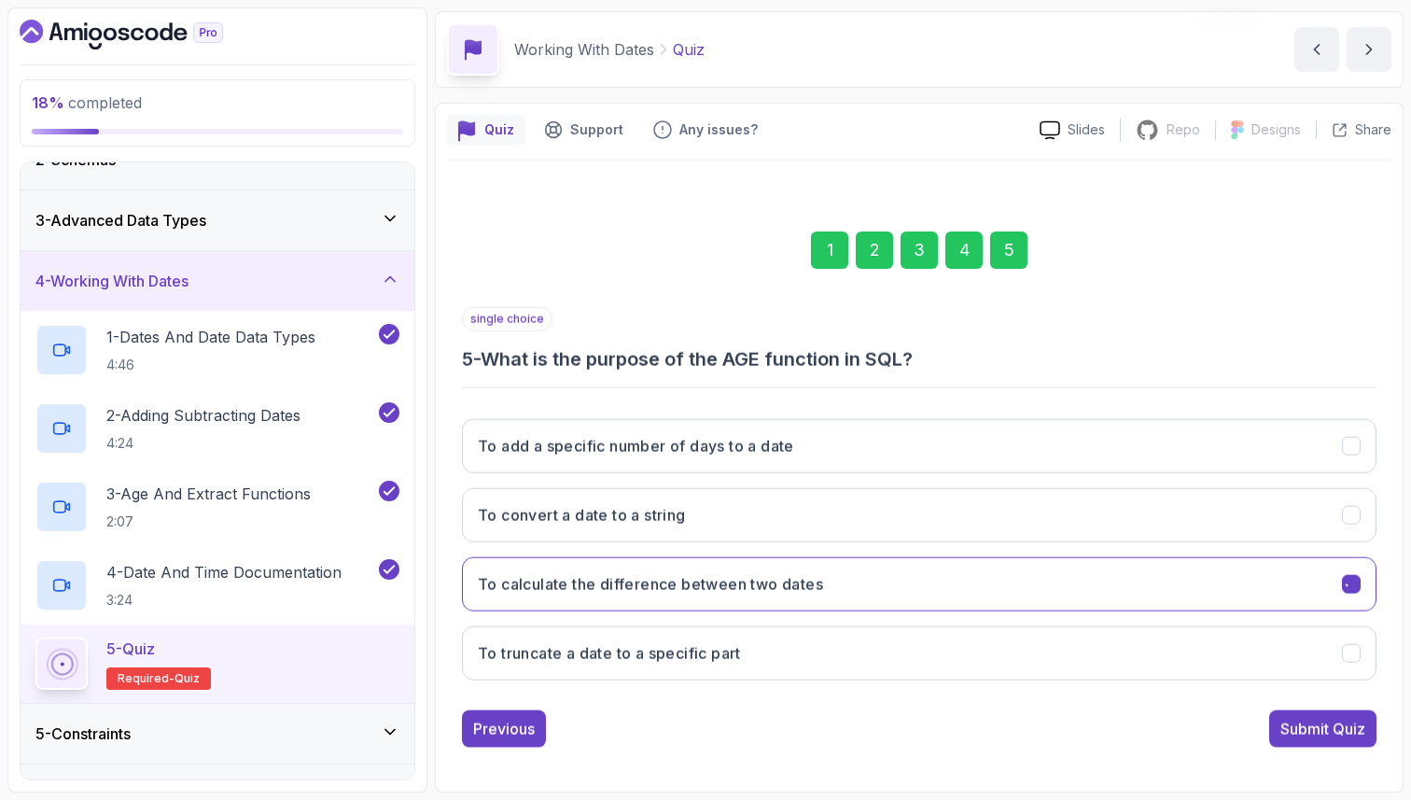
scroll to position [63, 0]
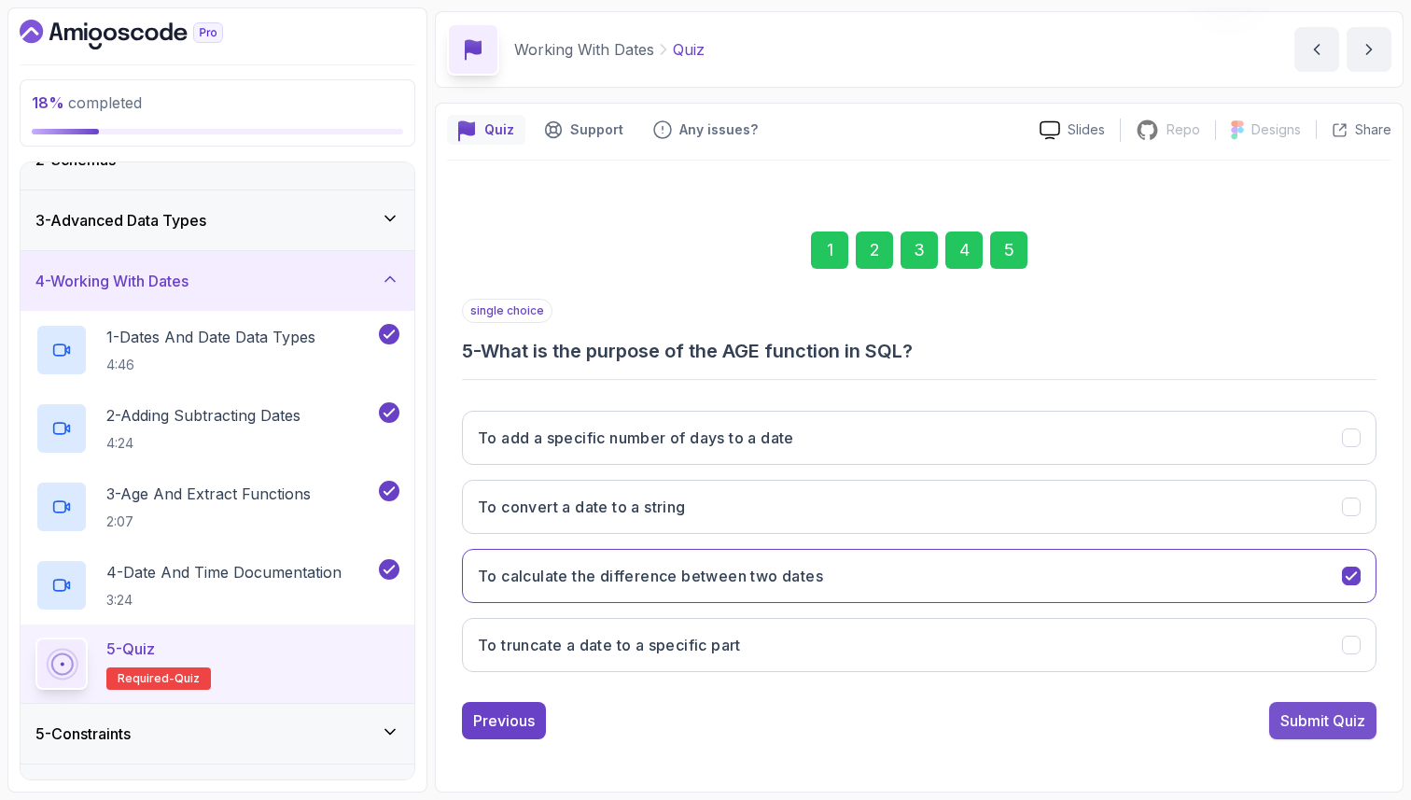
click at [1342, 719] on div "Submit Quiz" at bounding box center [1323, 720] width 85 height 22
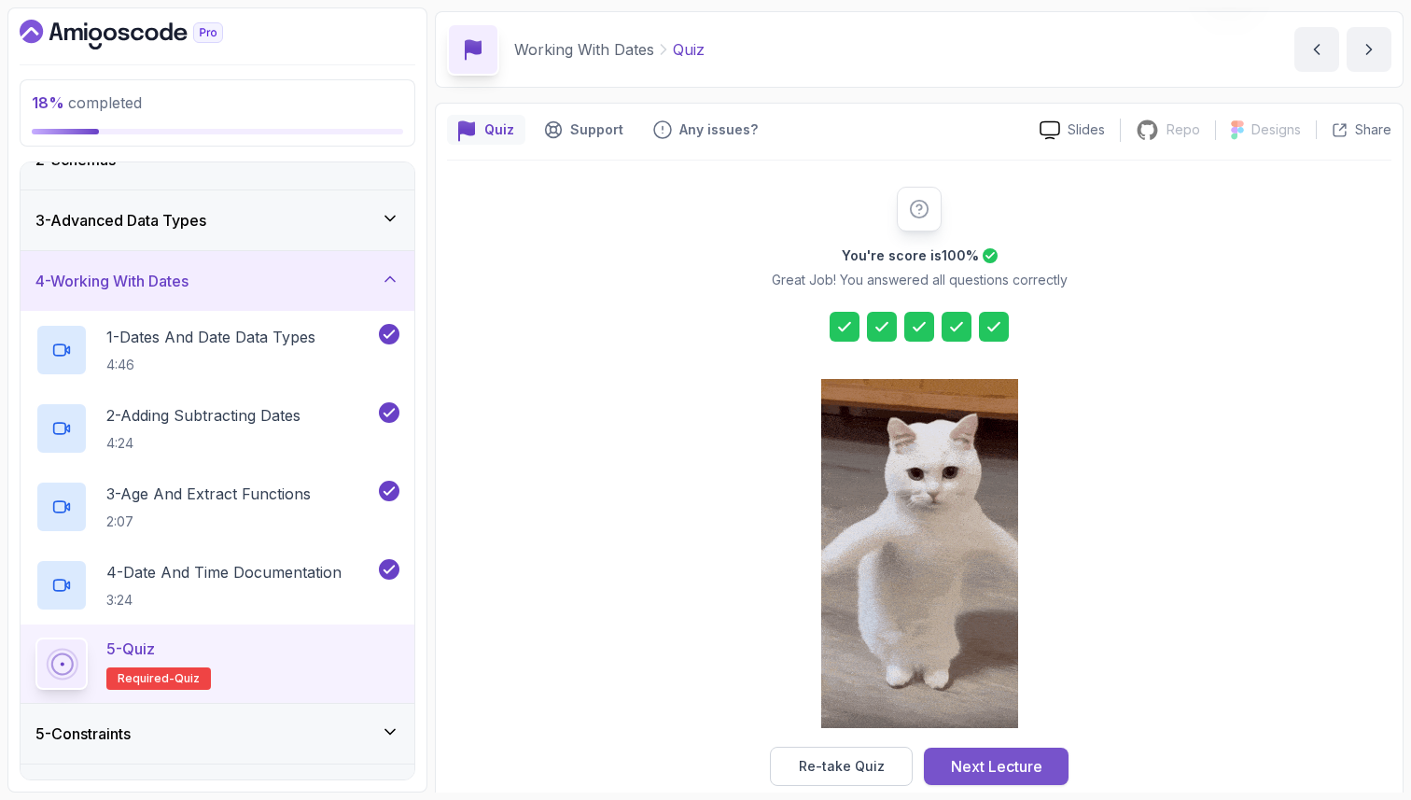
click at [1000, 768] on div "Next Lecture" at bounding box center [996, 766] width 91 height 22
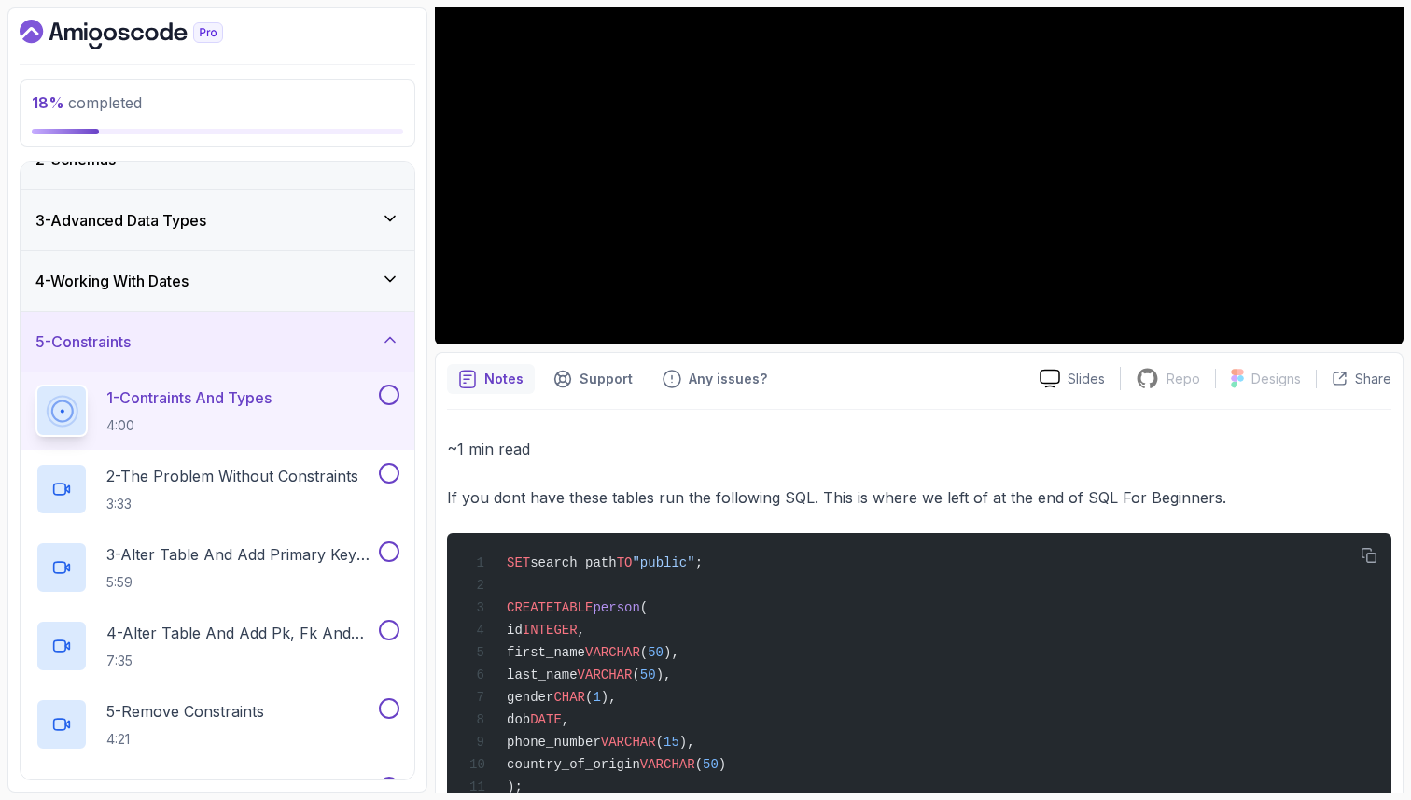
scroll to position [373, 0]
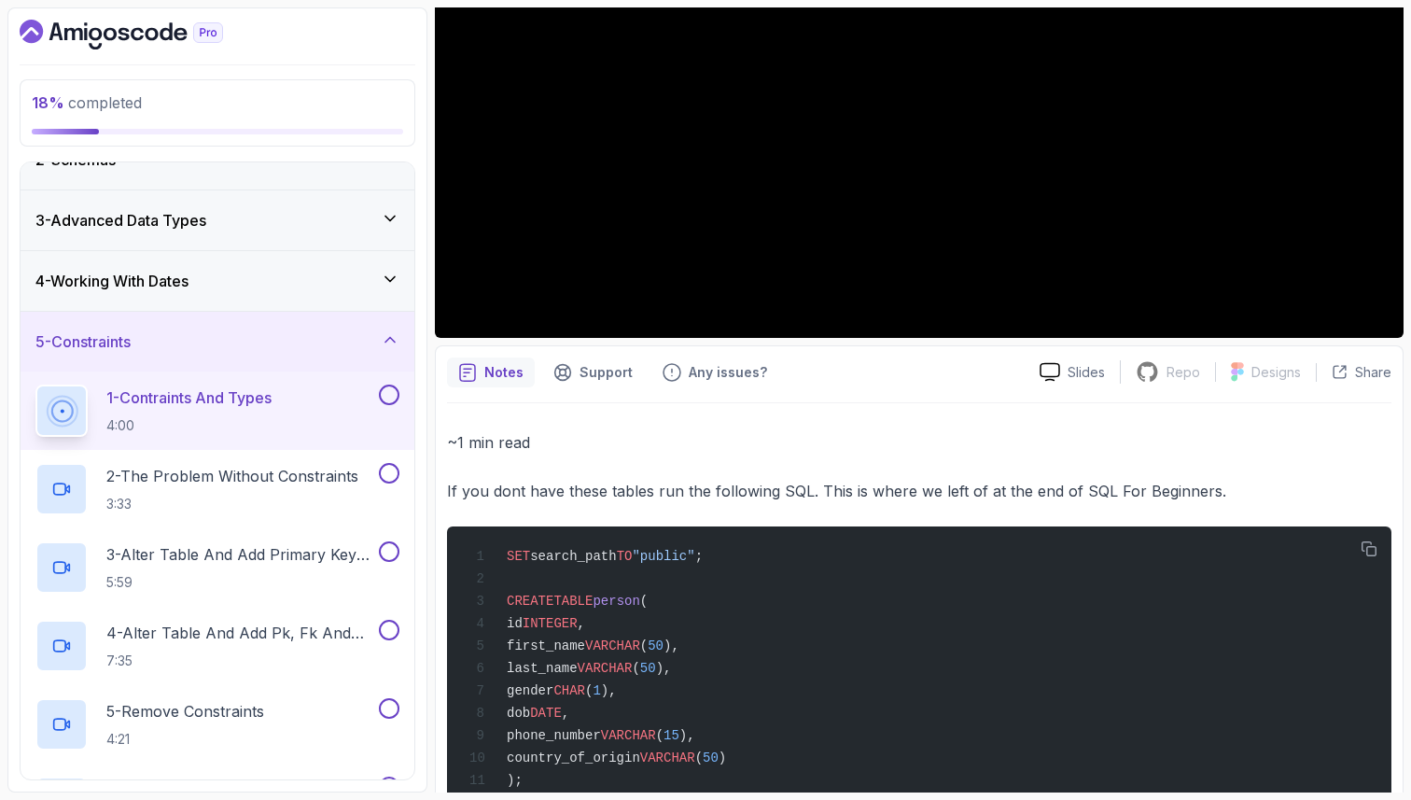
click at [683, 467] on div "~1 min read If you dont have these tables run the following SQL. This is where …" at bounding box center [919, 731] width 945 height 605
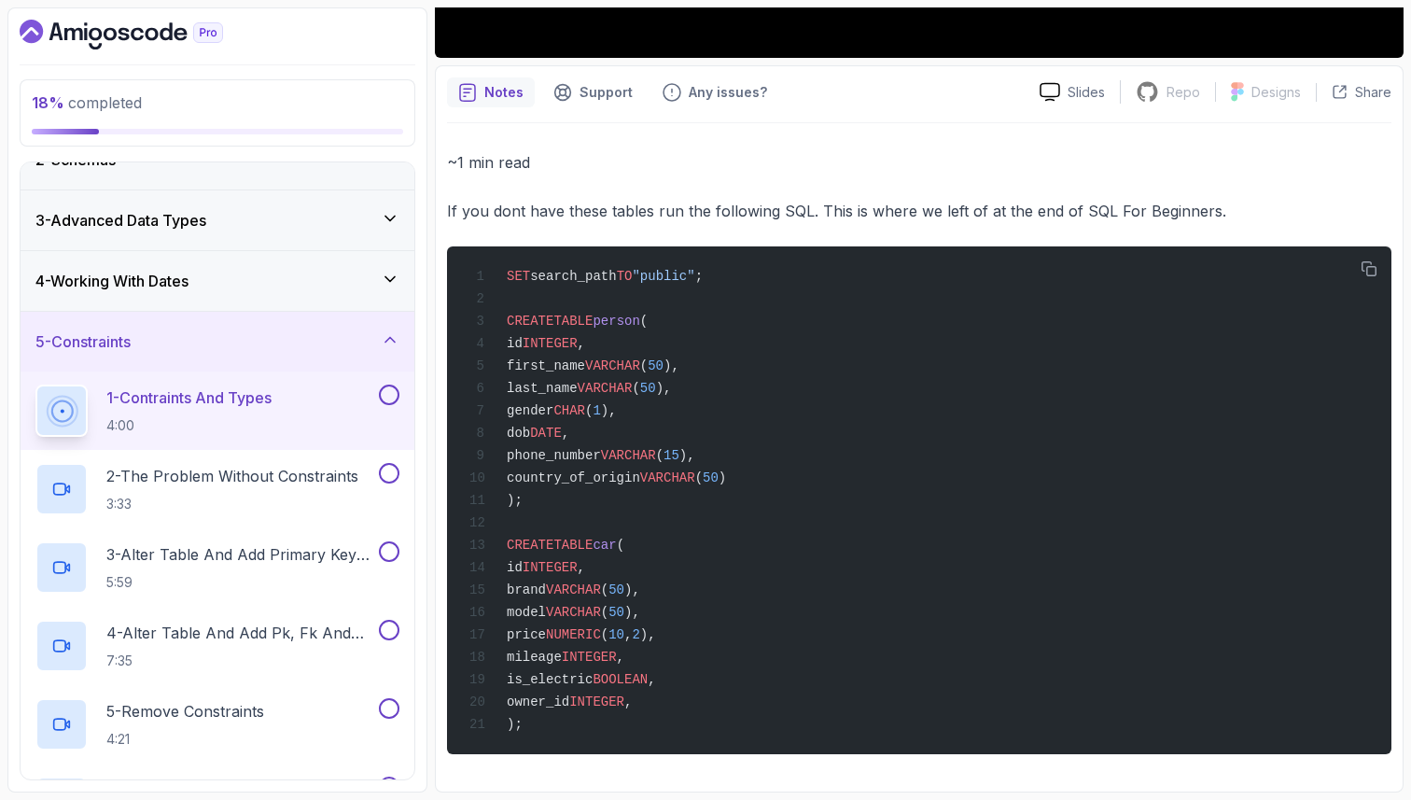
scroll to position [673, 0]
drag, startPoint x: 509, startPoint y: 259, endPoint x: 859, endPoint y: 254, distance: 350.0
click at [861, 263] on div "SET search_path TO "public" ; CREATE TABLE person ( id INTEGER , first_name VAR…" at bounding box center [919, 500] width 915 height 485
copy span "SET search_path TO "public" ;"
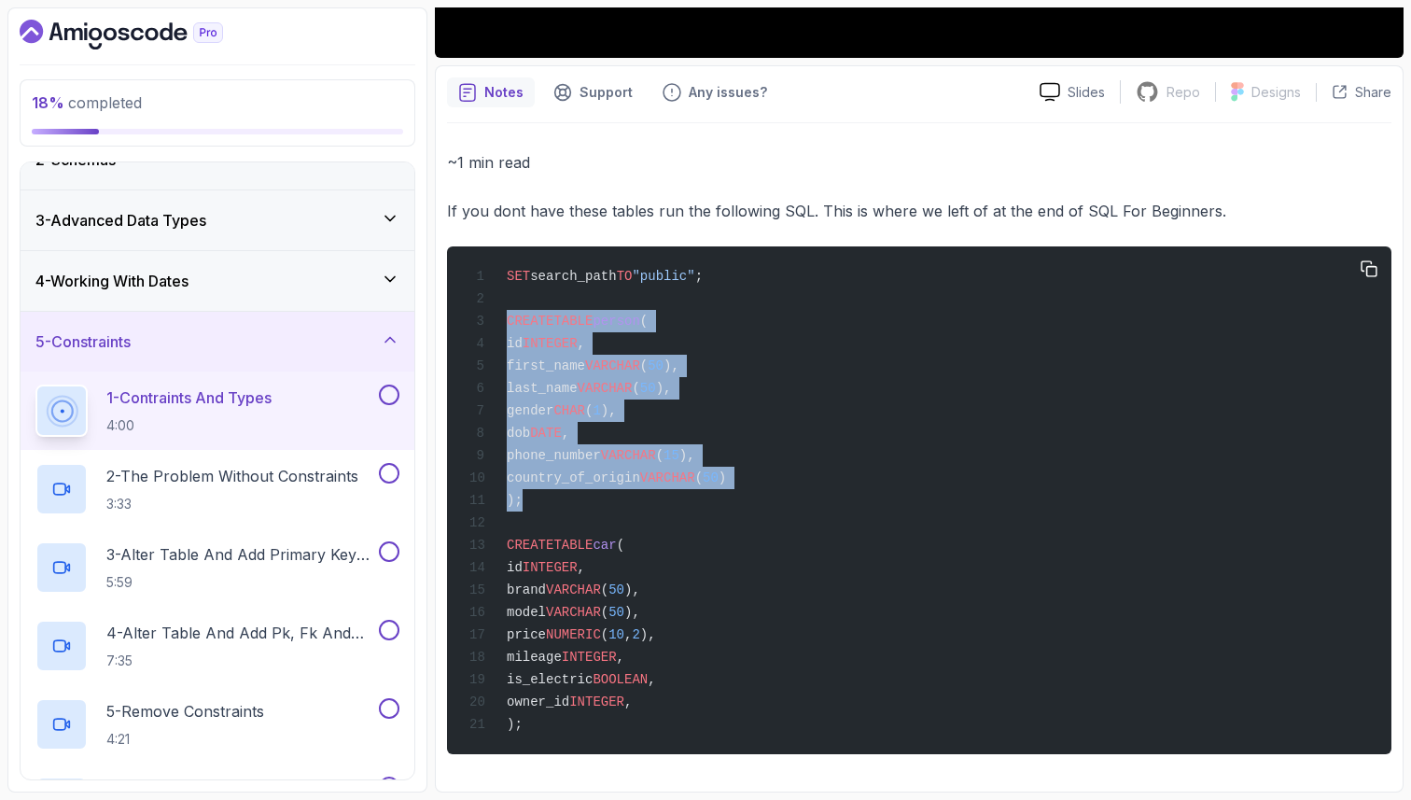
drag, startPoint x: 526, startPoint y: 497, endPoint x: 489, endPoint y: 302, distance: 198.6
click at [490, 301] on div "SET search_path TO "public" ; CREATE TABLE person ( id INTEGER , first_name VAR…" at bounding box center [919, 500] width 915 height 485
copy code "CREATE TABLE person ( id INTEGER , first_name VARCHAR ( 50 ), last_name VARCHAR…"
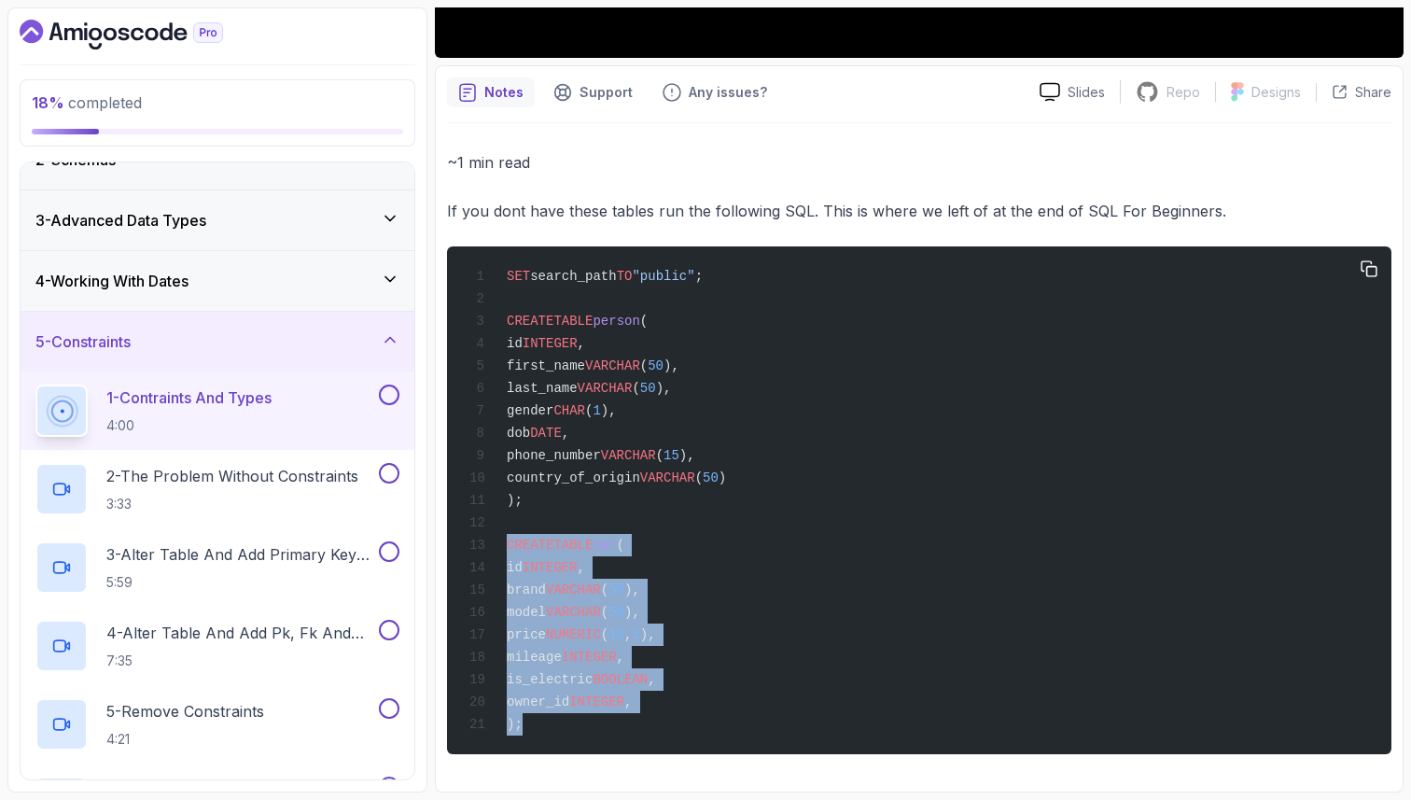
drag, startPoint x: 527, startPoint y: 730, endPoint x: 503, endPoint y: 531, distance: 200.3
click at [503, 531] on div "SET search_path TO "public" ; CREATE TABLE person ( id INTEGER , first_name VAR…" at bounding box center [919, 500] width 915 height 485
copy code "CREATE TABLE car ( id INTEGER , brand VARCHAR ( 50 ), model VARCHAR ( 50 ), pri…"
click at [831, 650] on div "SET search_path TO "public" ; CREATE TABLE person ( id INTEGER , first_name VAR…" at bounding box center [919, 500] width 915 height 485
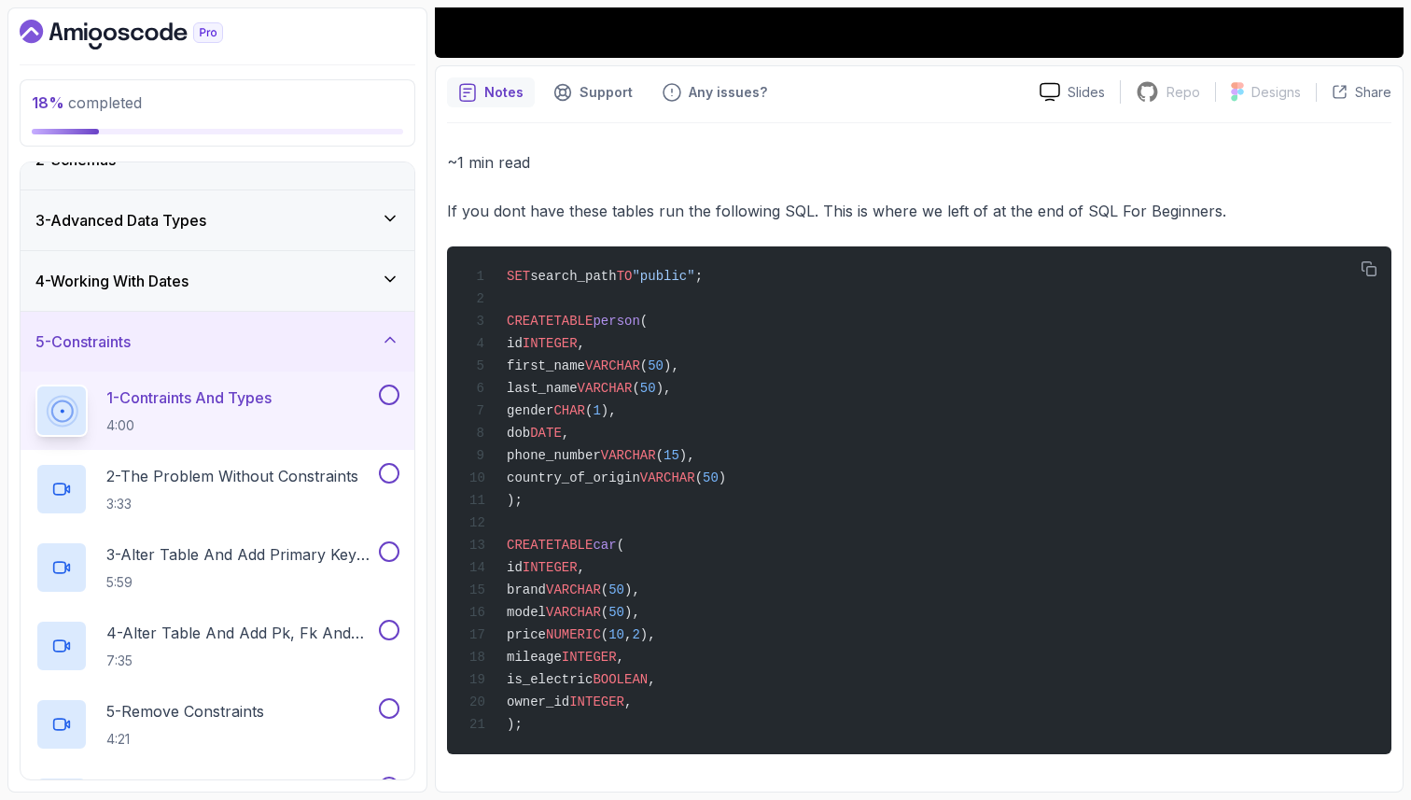
click at [929, 149] on p "~1 min read" at bounding box center [919, 162] width 945 height 26
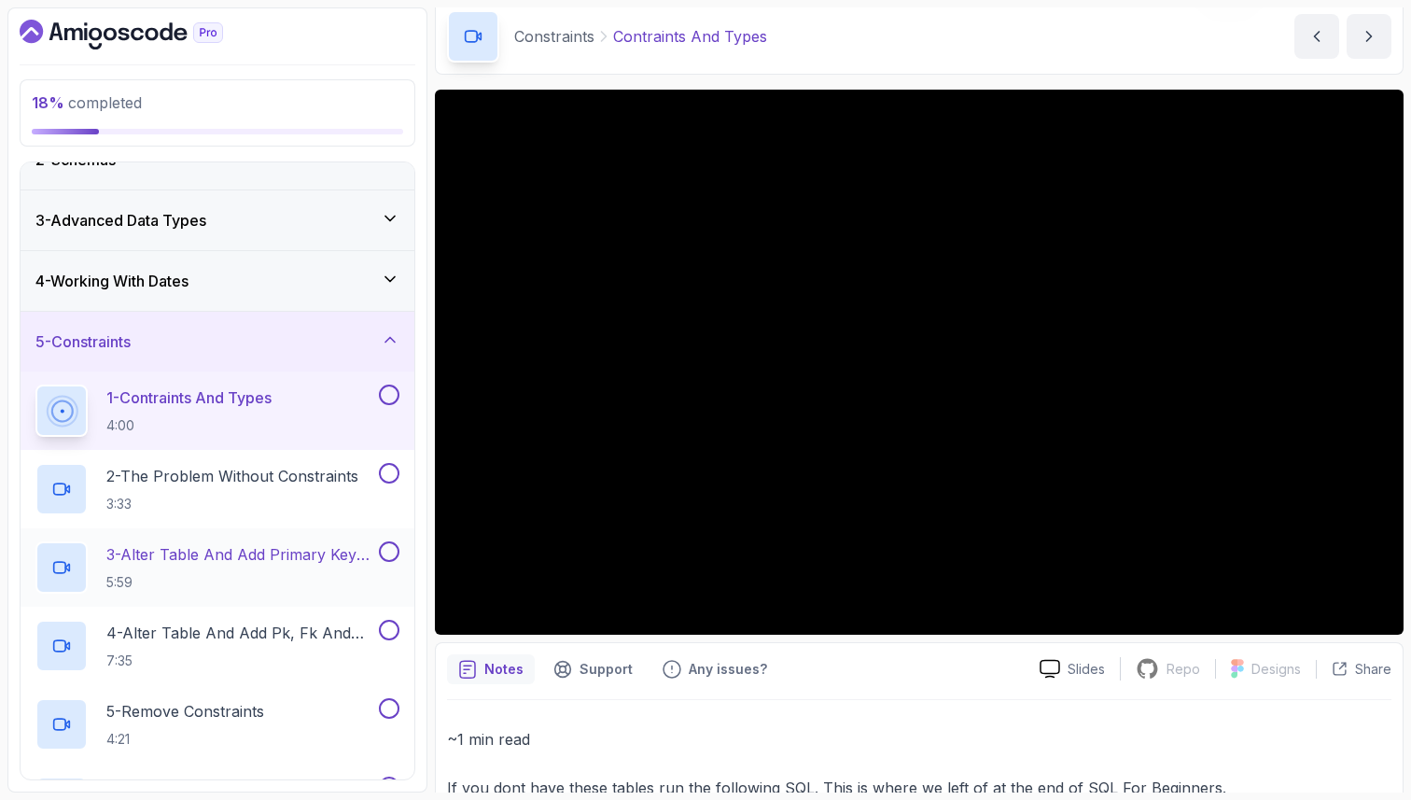
scroll to position [76, 0]
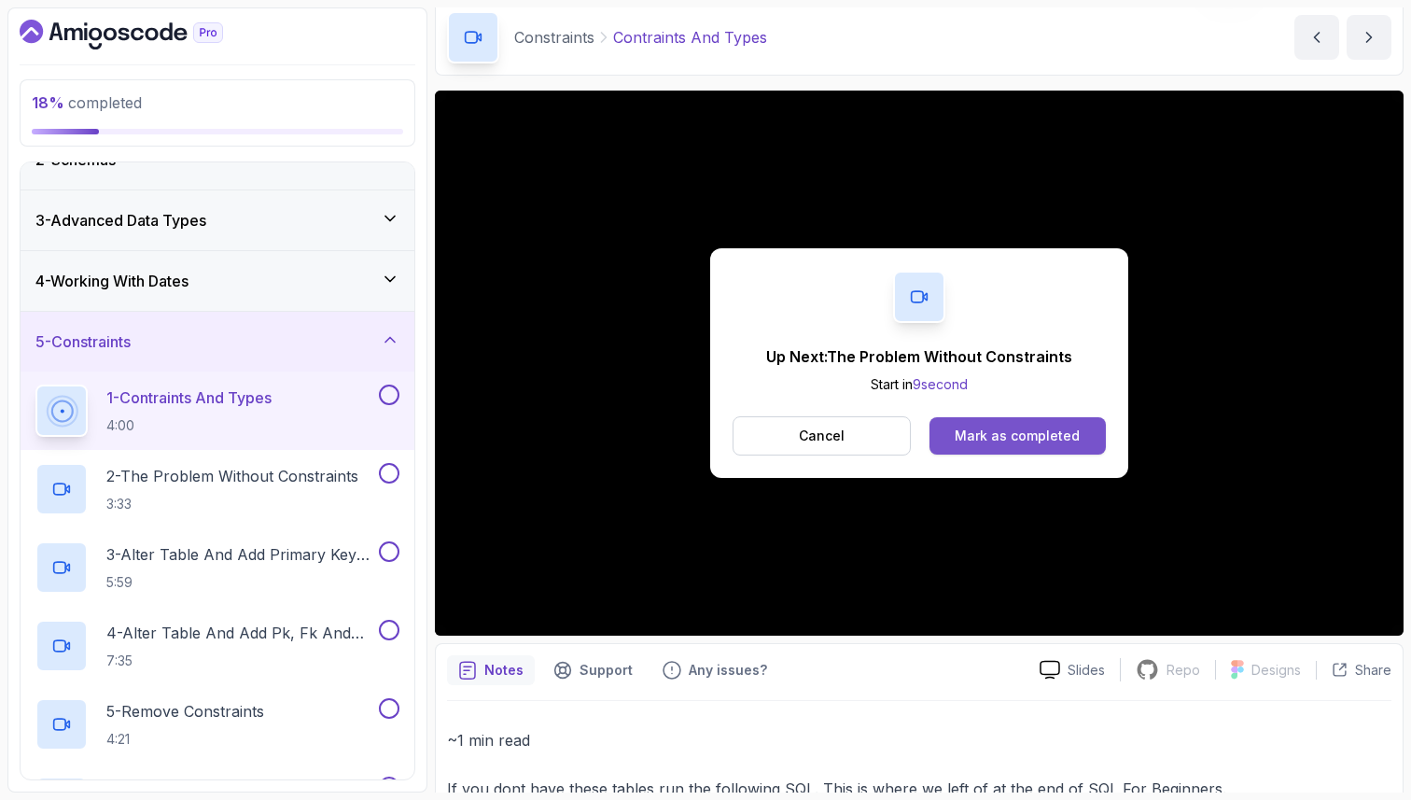
click at [1023, 442] on div "Mark as completed" at bounding box center [1017, 436] width 125 height 19
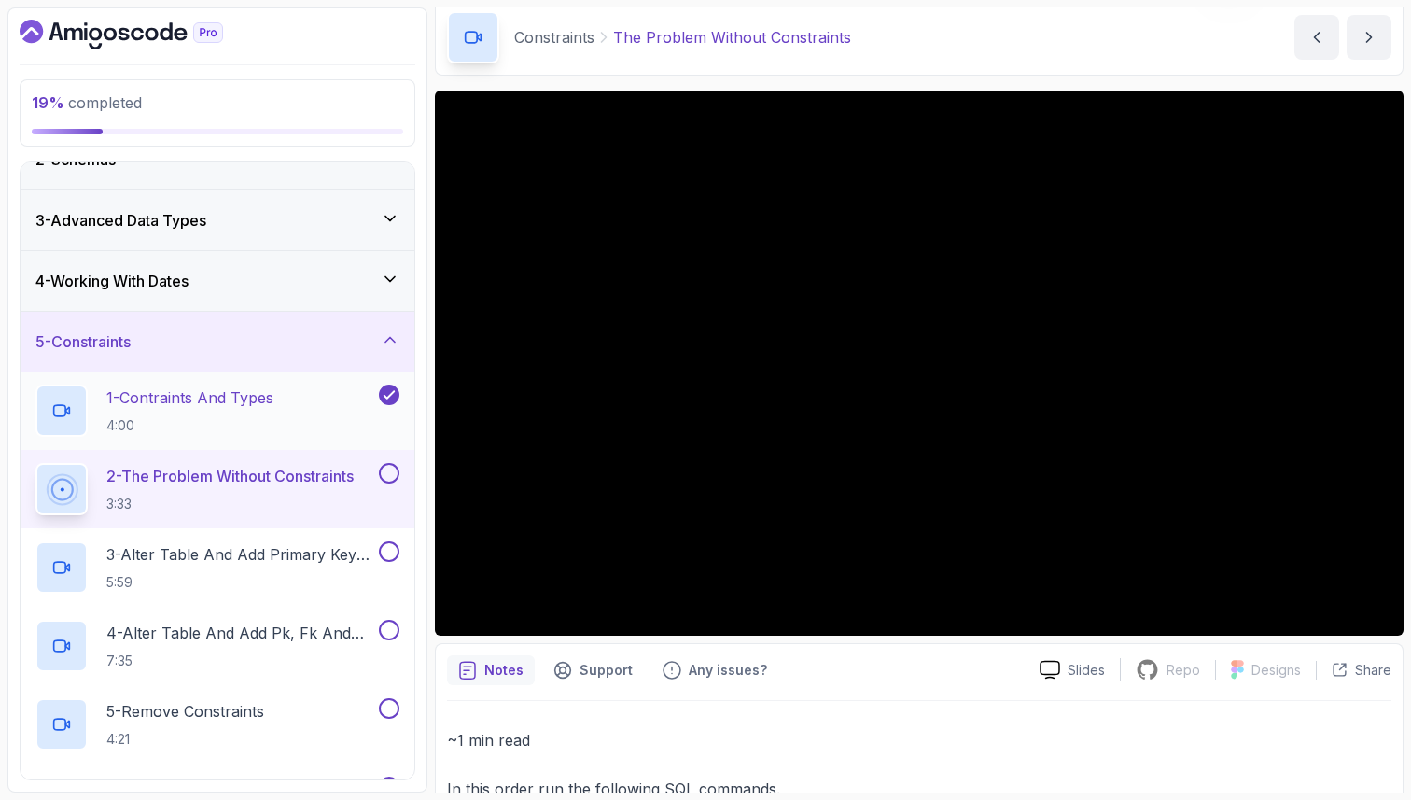
click at [209, 408] on p "1 - Contraints And Types" at bounding box center [189, 397] width 167 height 22
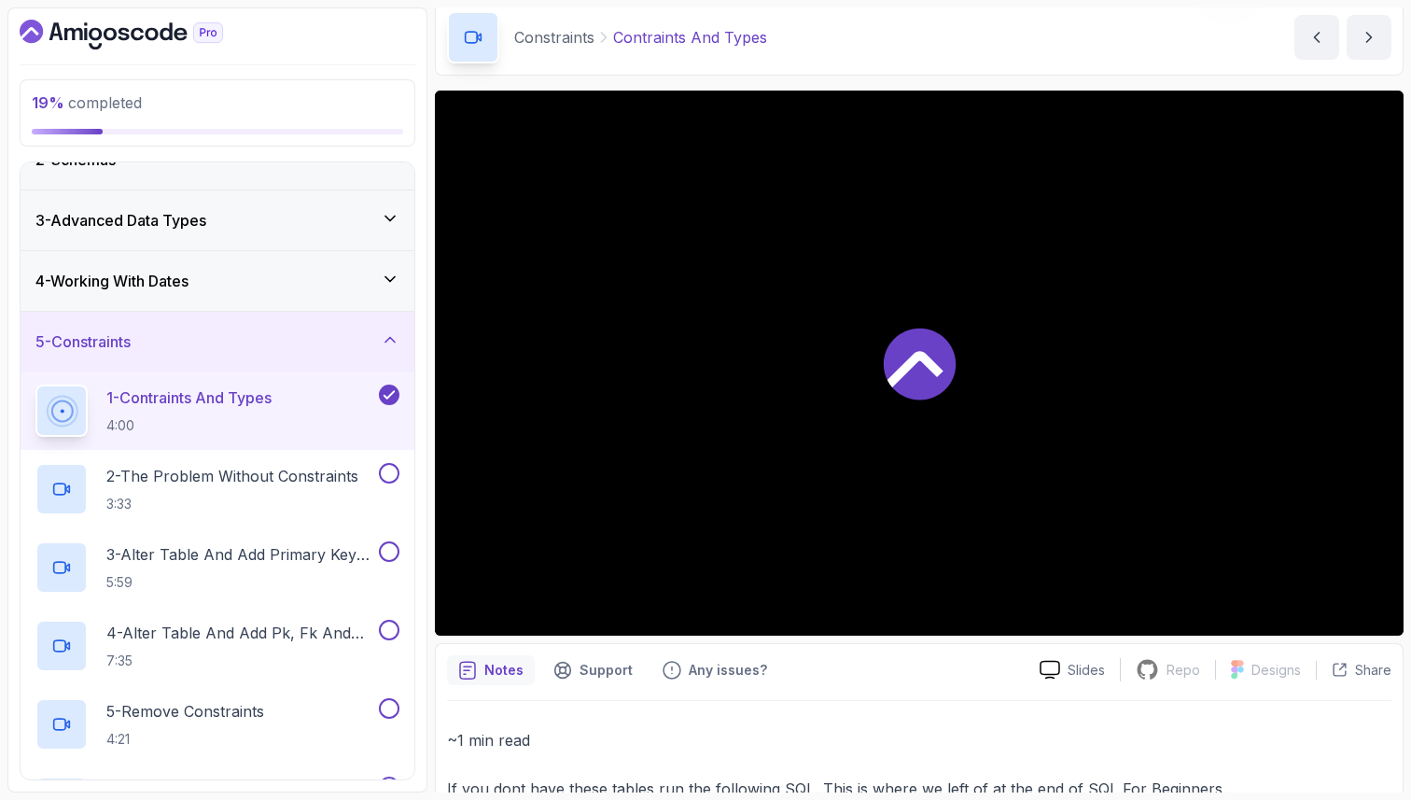
click at [1219, 589] on div at bounding box center [919, 363] width 969 height 545
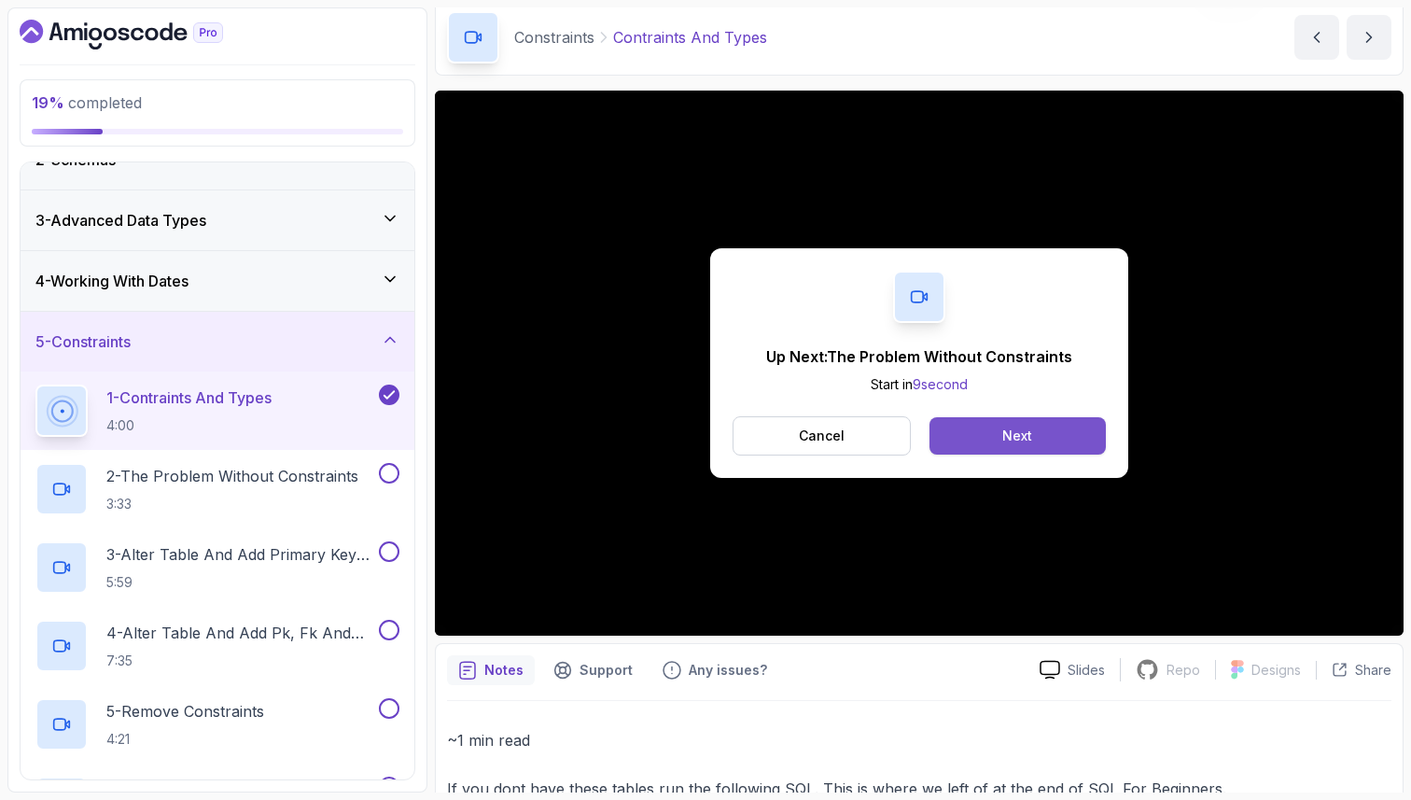
click at [1006, 451] on button "Next" at bounding box center [1018, 435] width 176 height 37
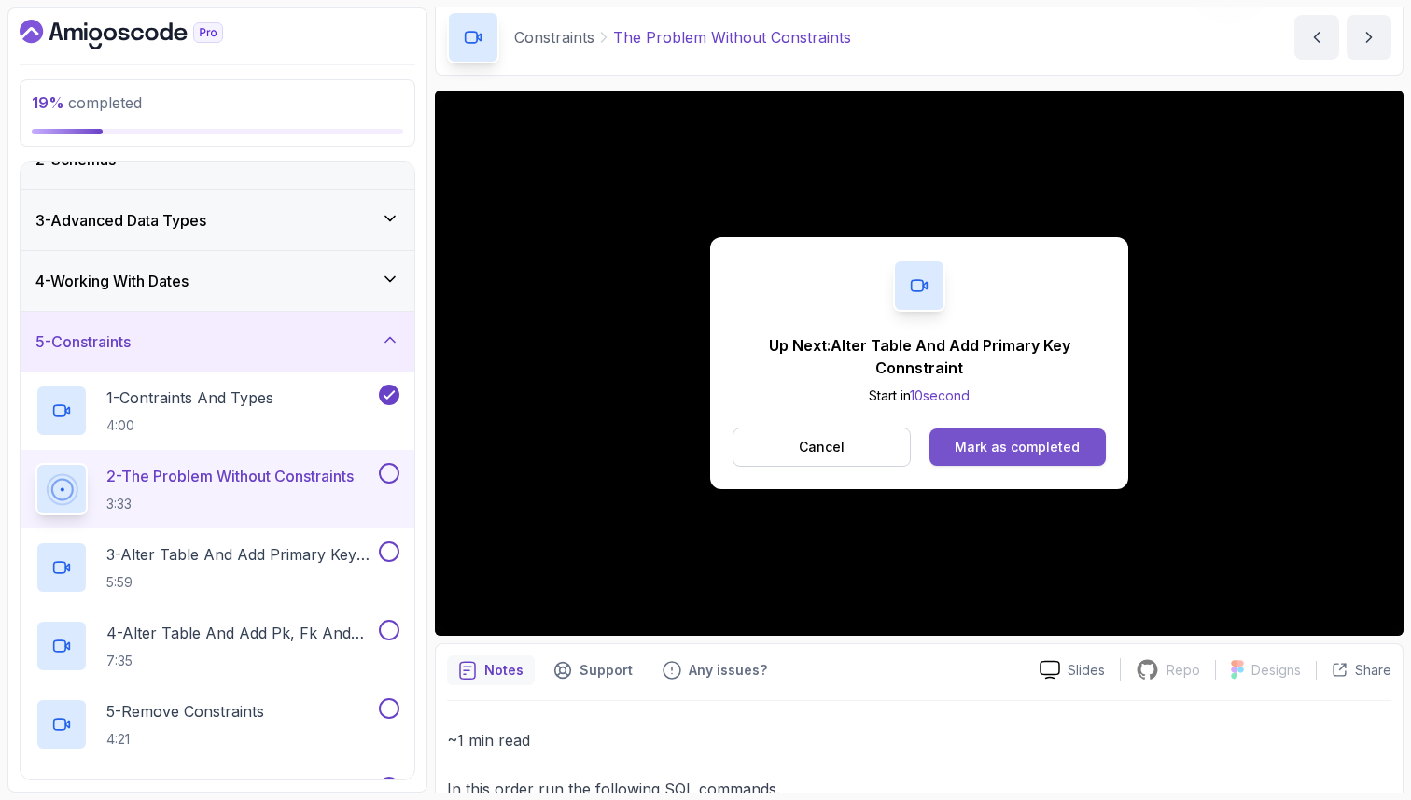
click at [1031, 440] on div "Mark as completed" at bounding box center [1017, 447] width 125 height 19
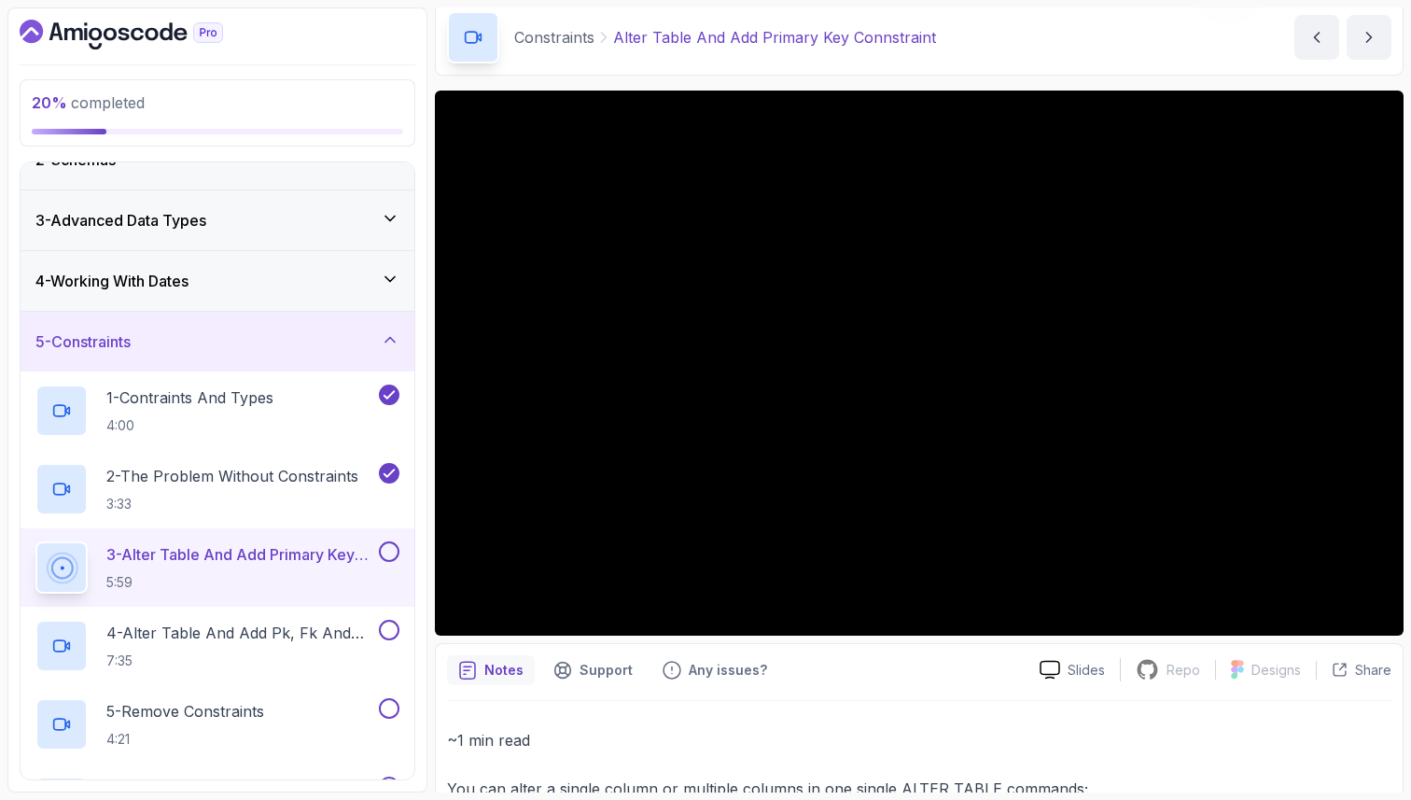
click at [218, 556] on p "3 - Alter Table And Add Primary Key Connstraint" at bounding box center [240, 554] width 269 height 22
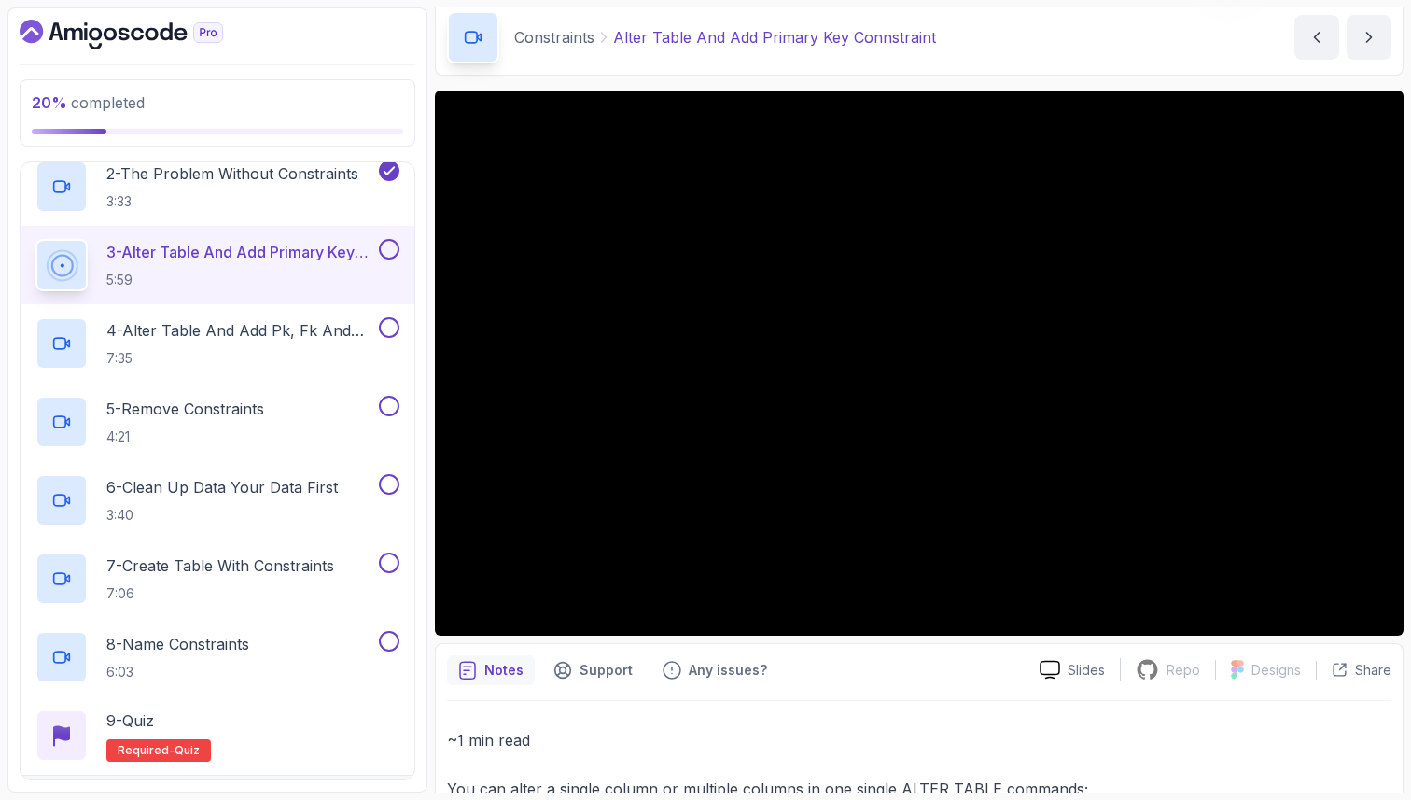
scroll to position [429, 0]
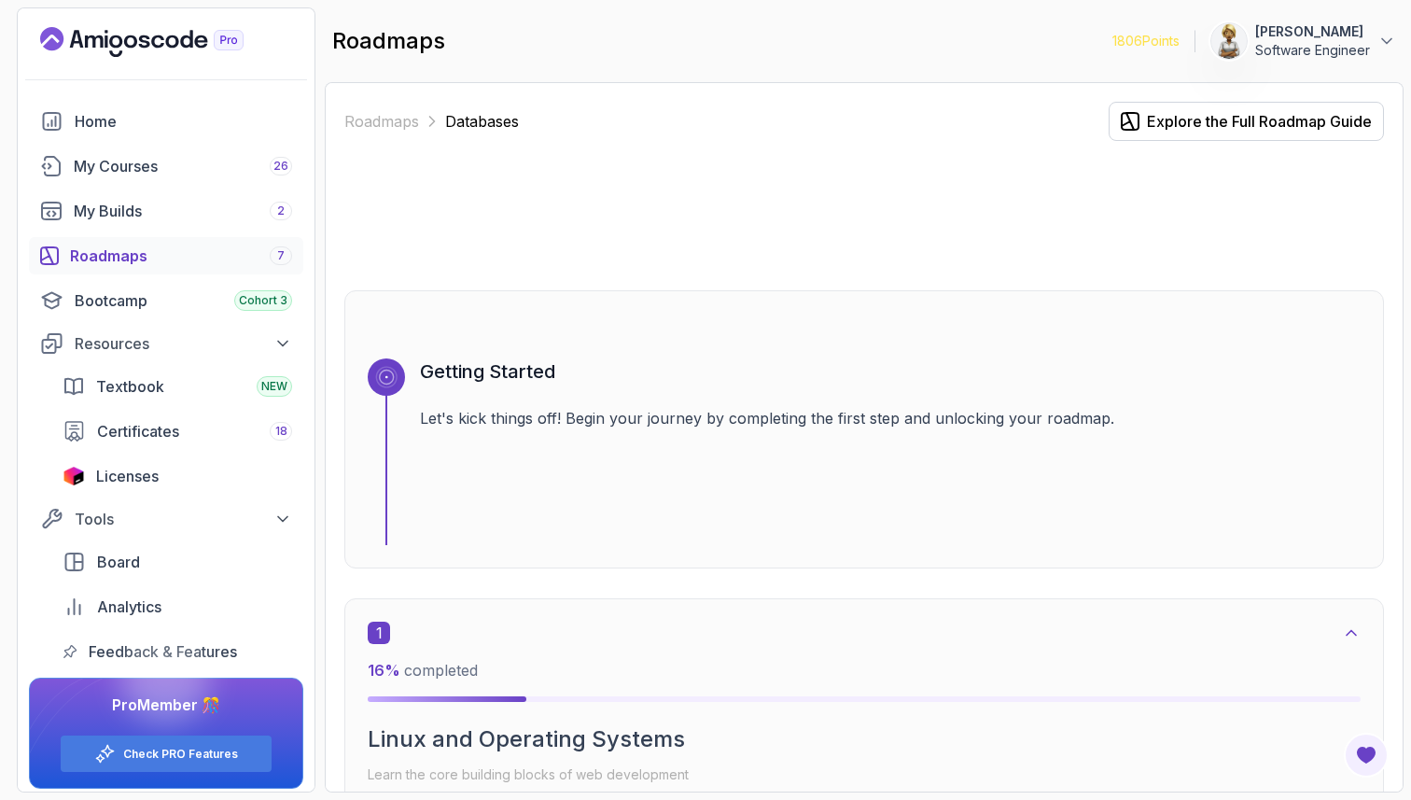
scroll to position [2584, 0]
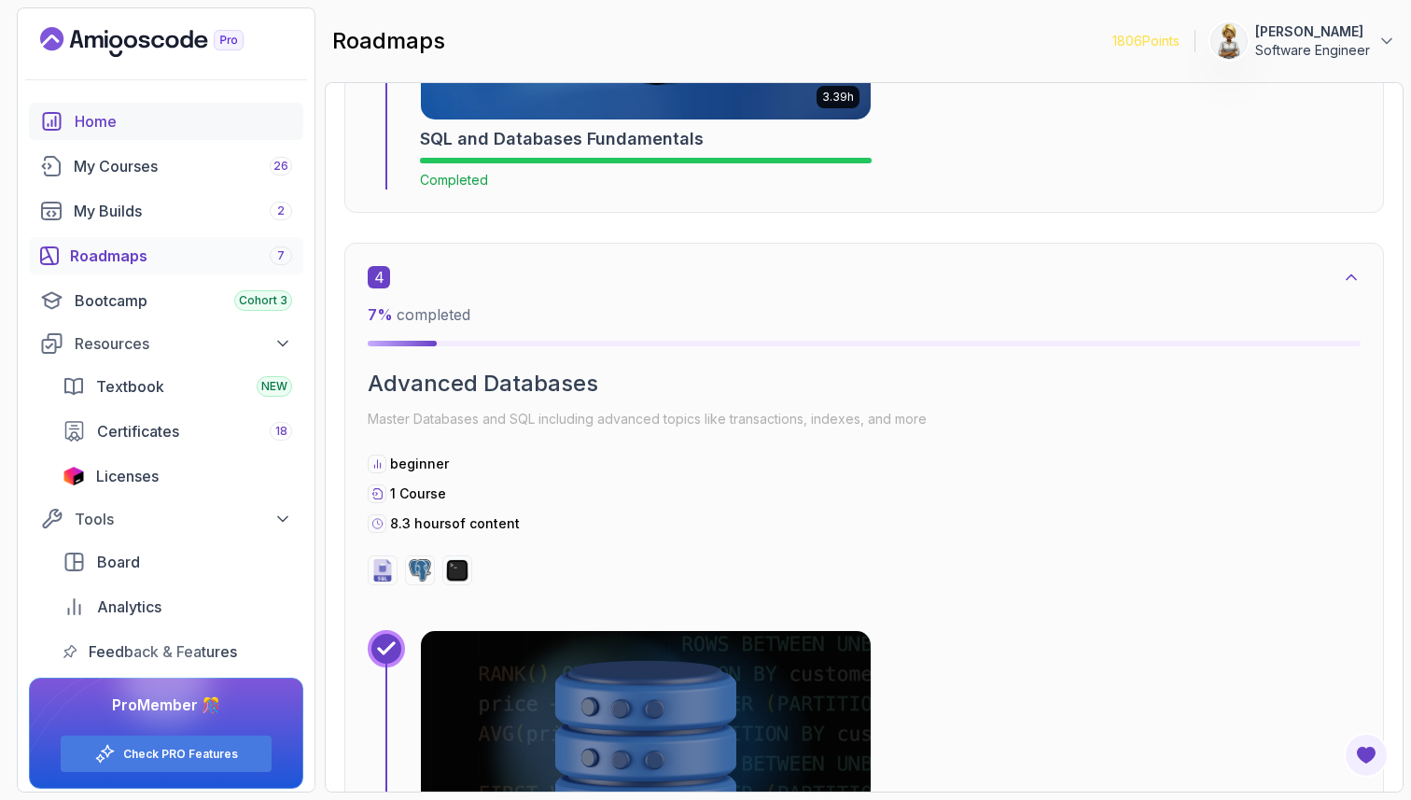
click at [99, 112] on div "Home" at bounding box center [183, 121] width 217 height 22
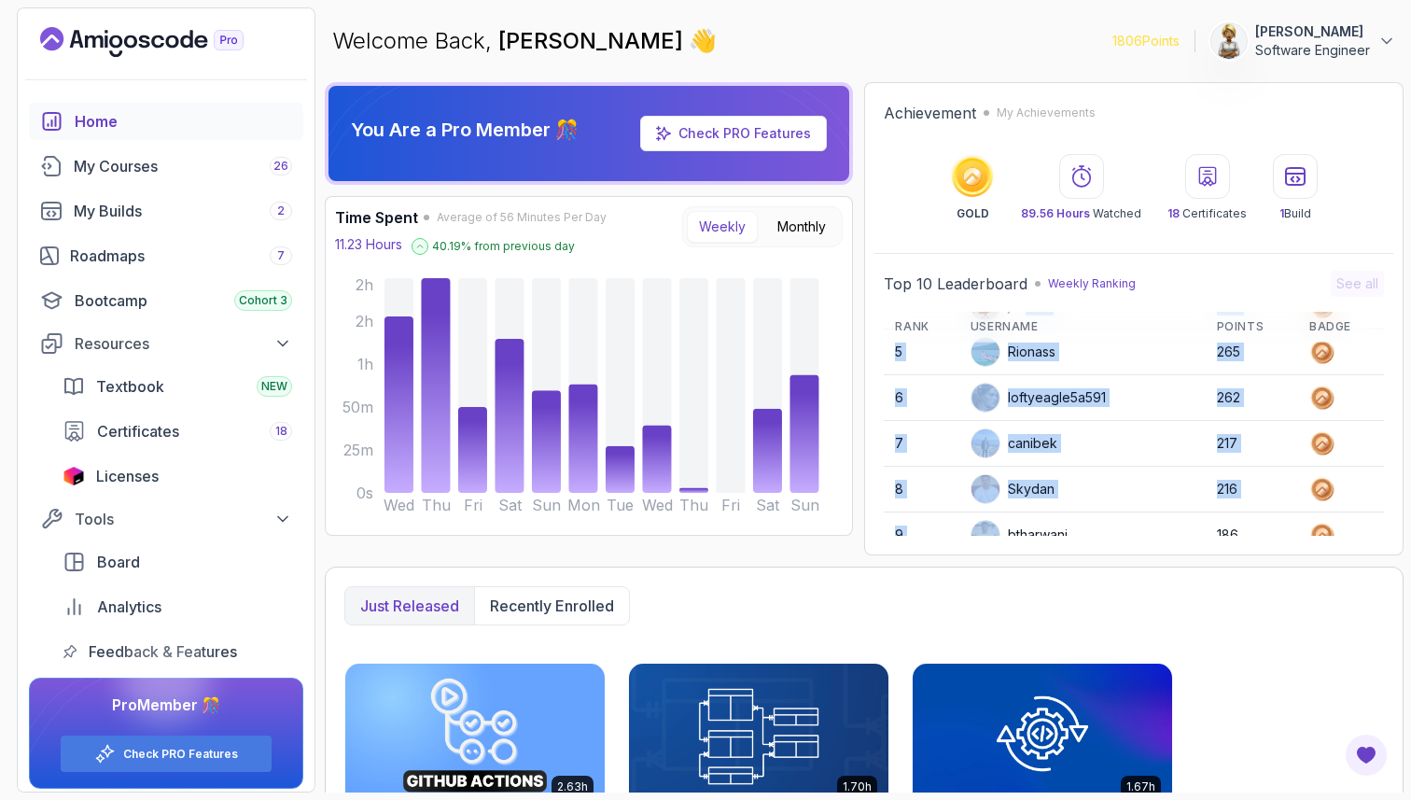
scroll to position [263, 0]
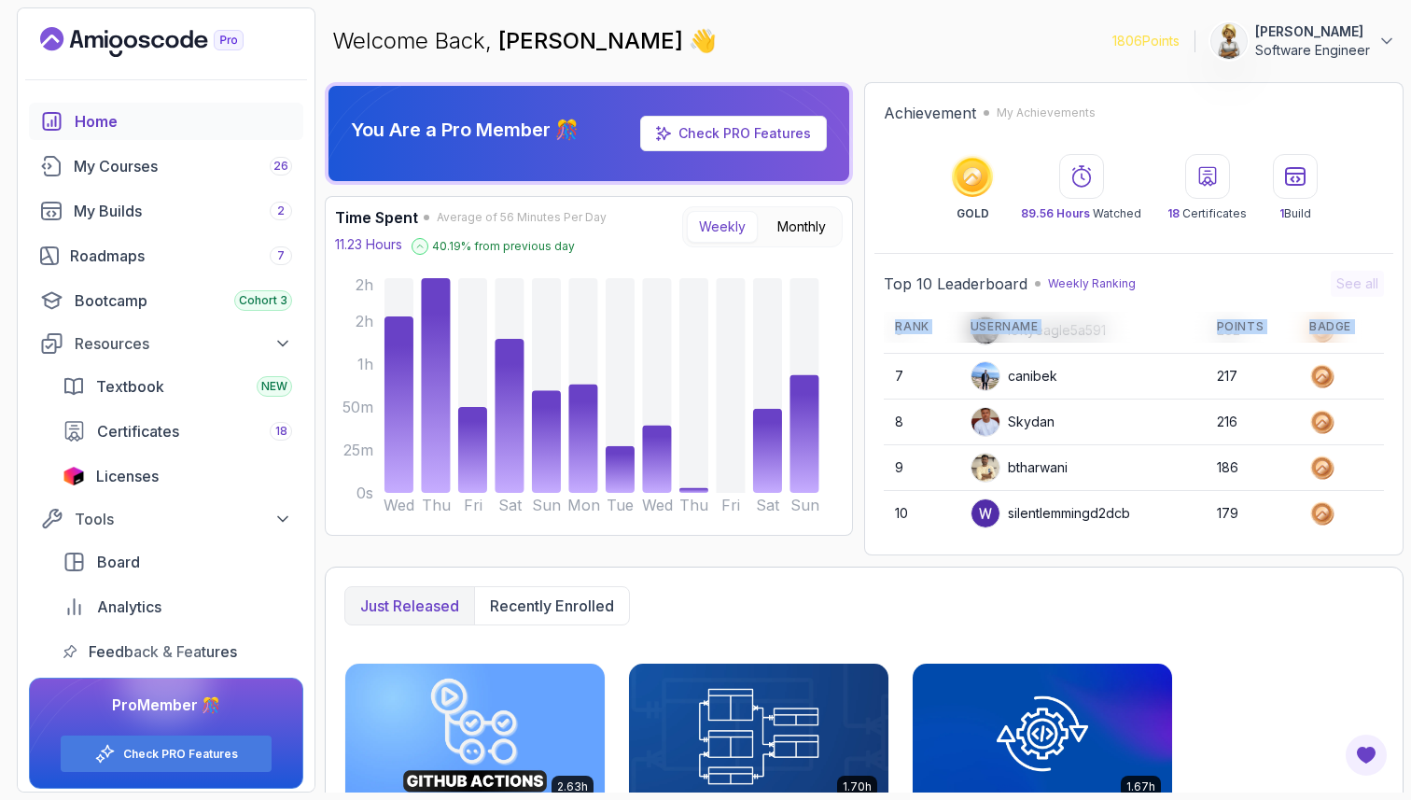
drag, startPoint x: 1027, startPoint y: 502, endPoint x: 1025, endPoint y: 546, distance: 43.9
click at [1025, 549] on div "Achievement My Achievements GOLD 89.56 Hours Watched 18 Certificates 1 Build To…" at bounding box center [1133, 318] width 539 height 473
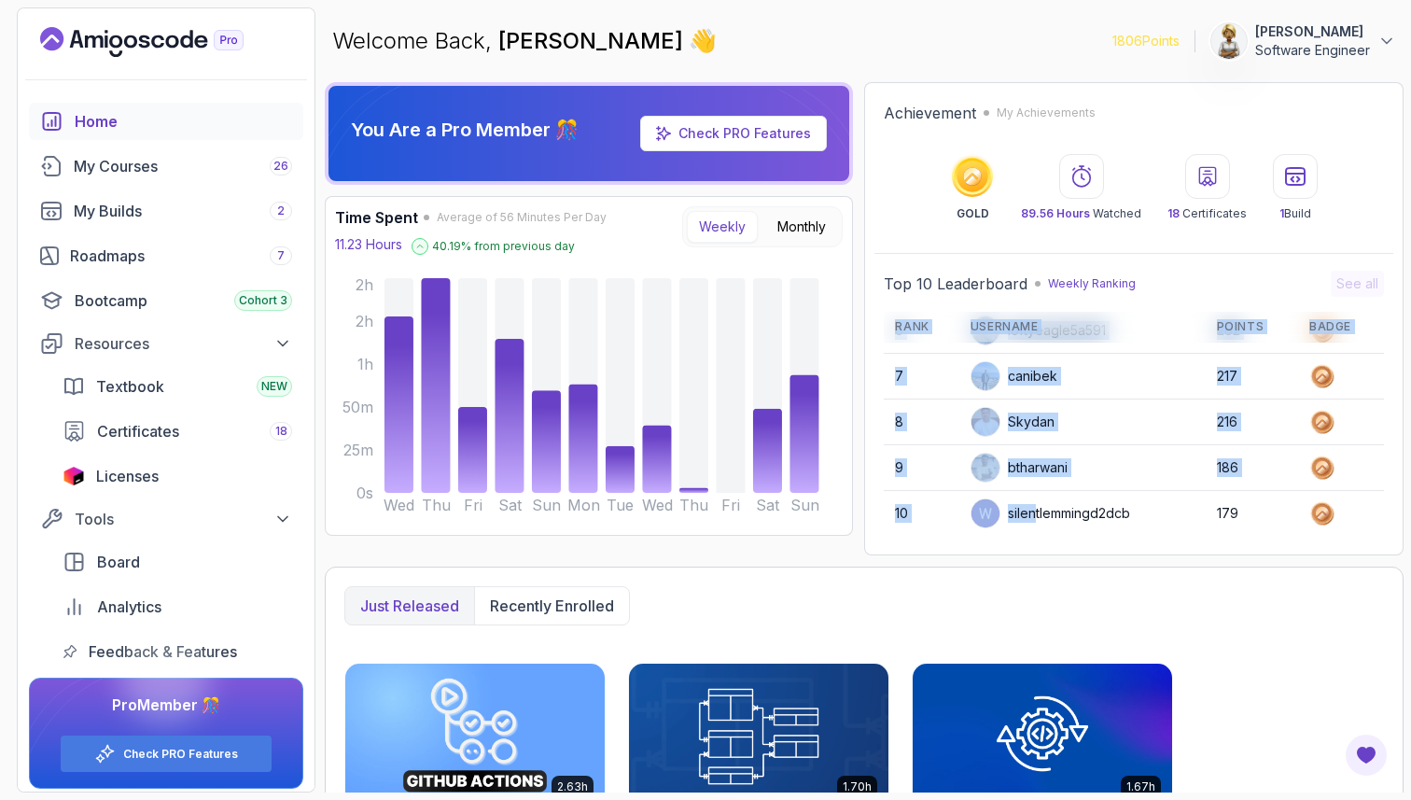
drag, startPoint x: 1033, startPoint y: 508, endPoint x: 1030, endPoint y: 552, distance: 44.0
click at [1031, 553] on div "Achievement My Achievements GOLD 89.56 Hours Watched 18 Certificates 1 Build To…" at bounding box center [1133, 318] width 539 height 473
click at [1028, 511] on div "silentlemmingd2dcb" at bounding box center [1051, 513] width 160 height 30
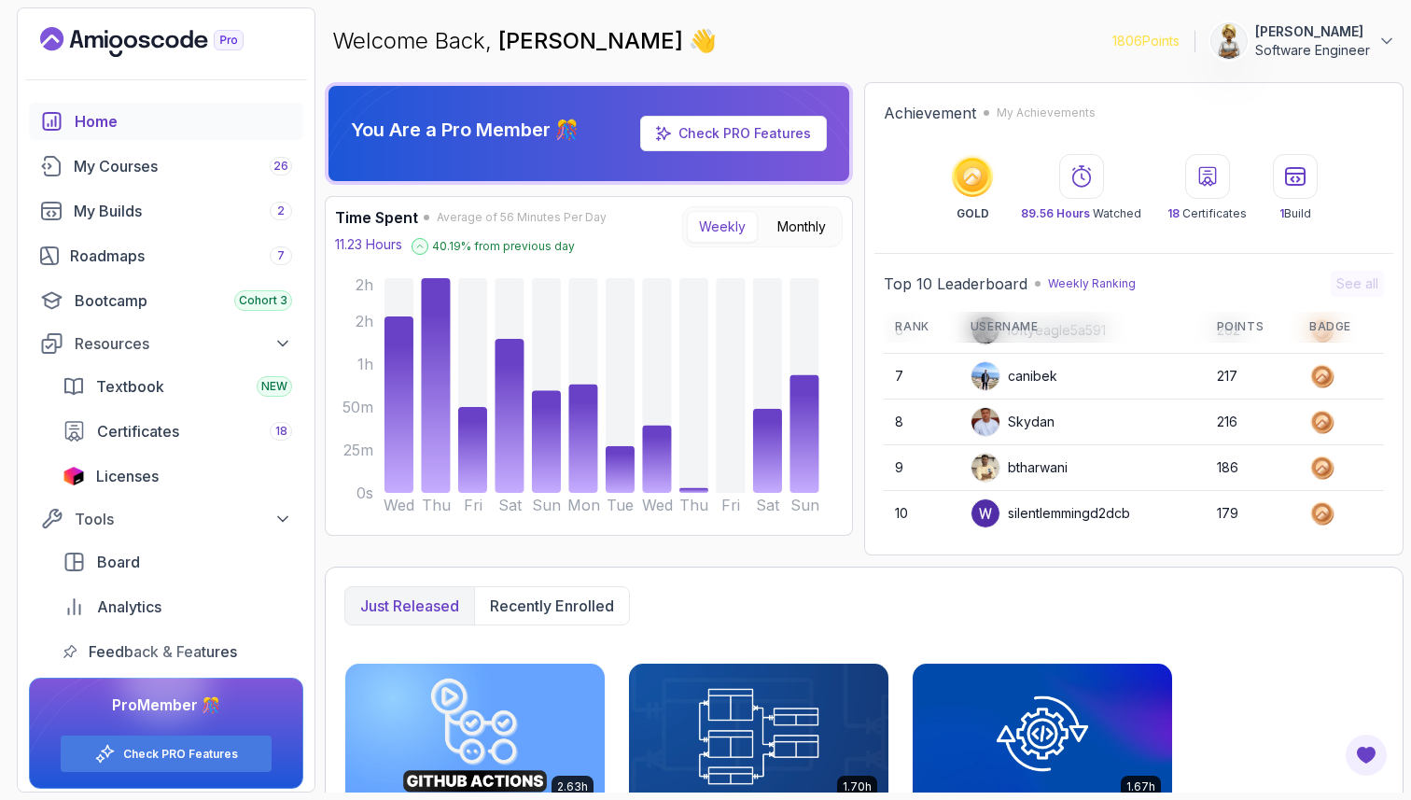
click at [1034, 458] on div "btharwani" at bounding box center [1019, 468] width 97 height 30
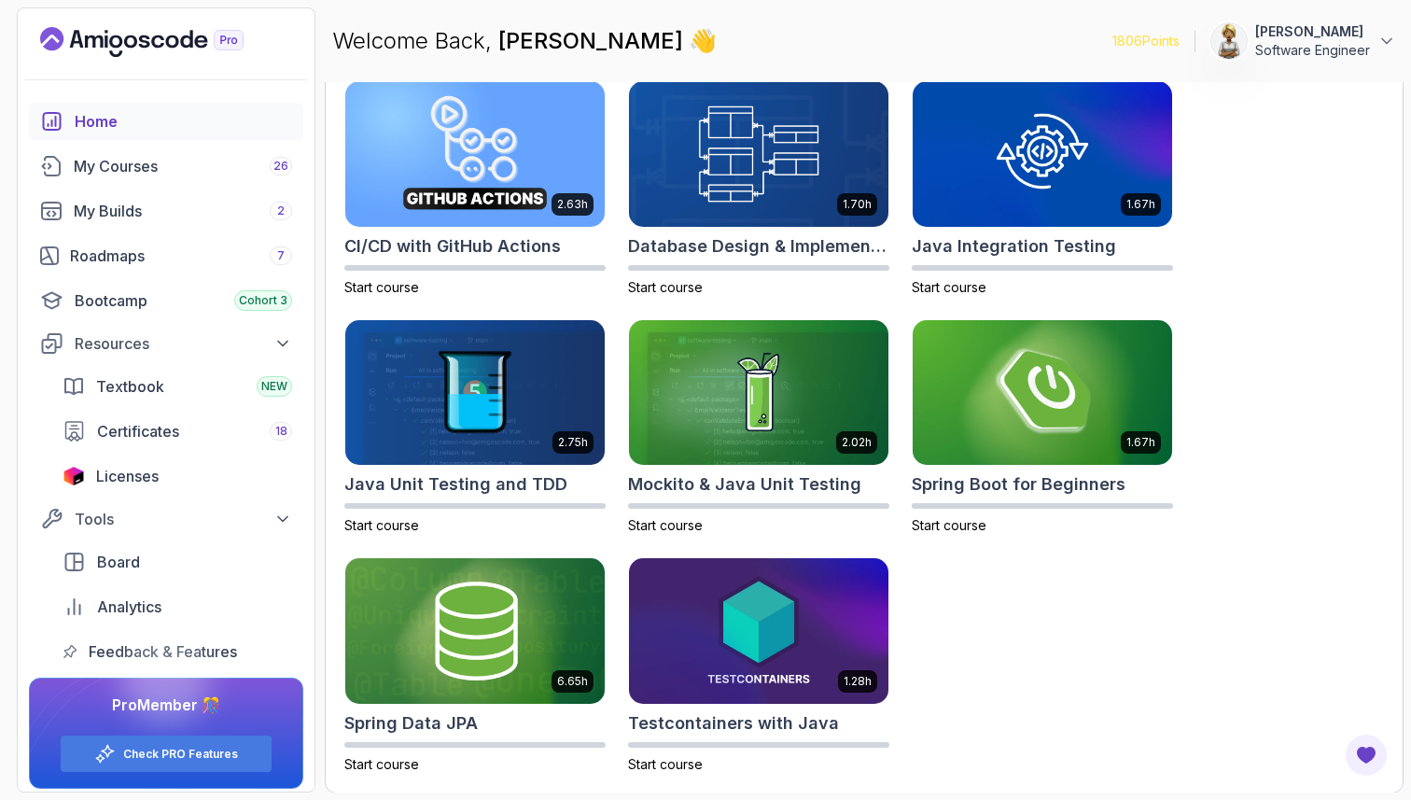
scroll to position [2, 0]
click at [1316, 357] on div "2.63h CI/CD with GitHub Actions Start course 1.70h Database Design & Implementa…" at bounding box center [864, 426] width 1040 height 693
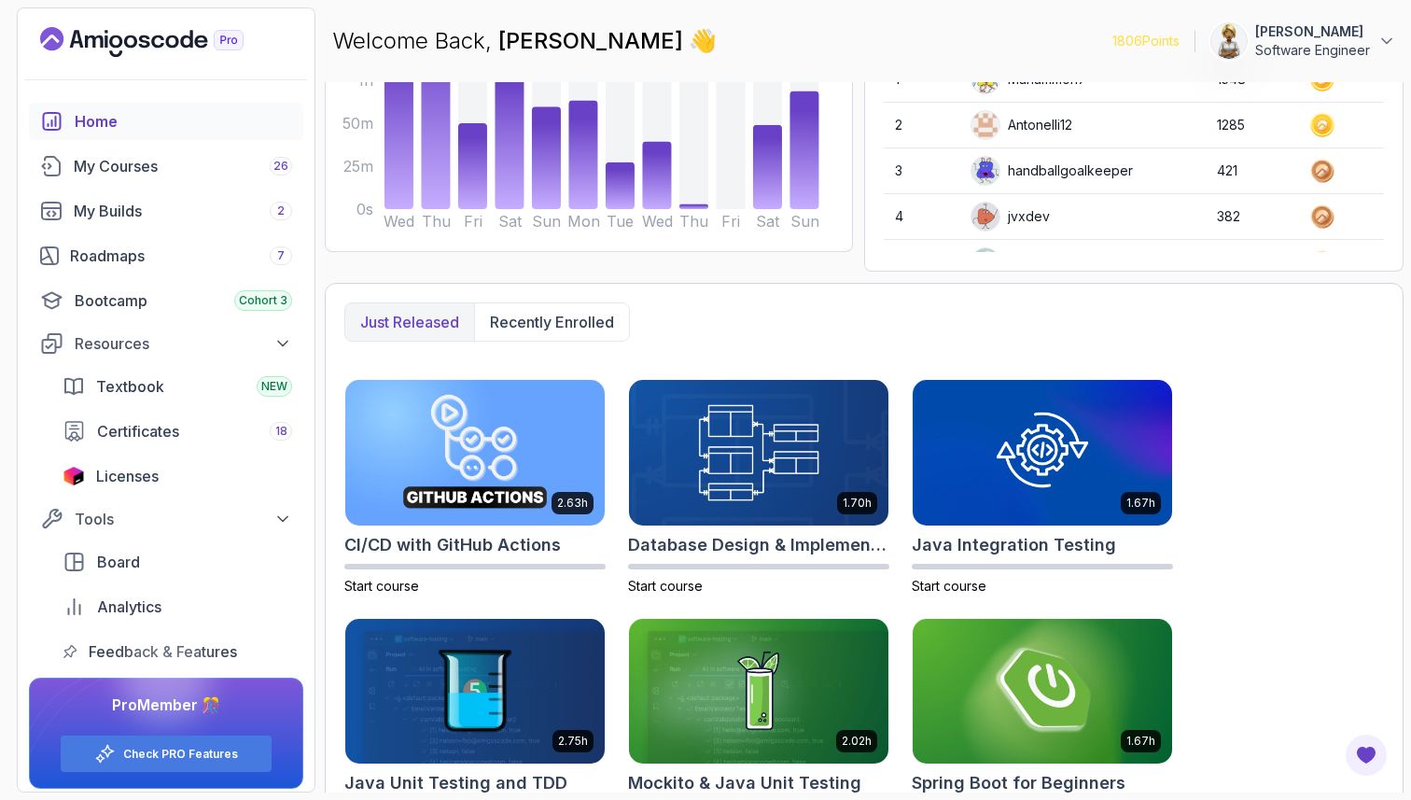
scroll to position [60, 0]
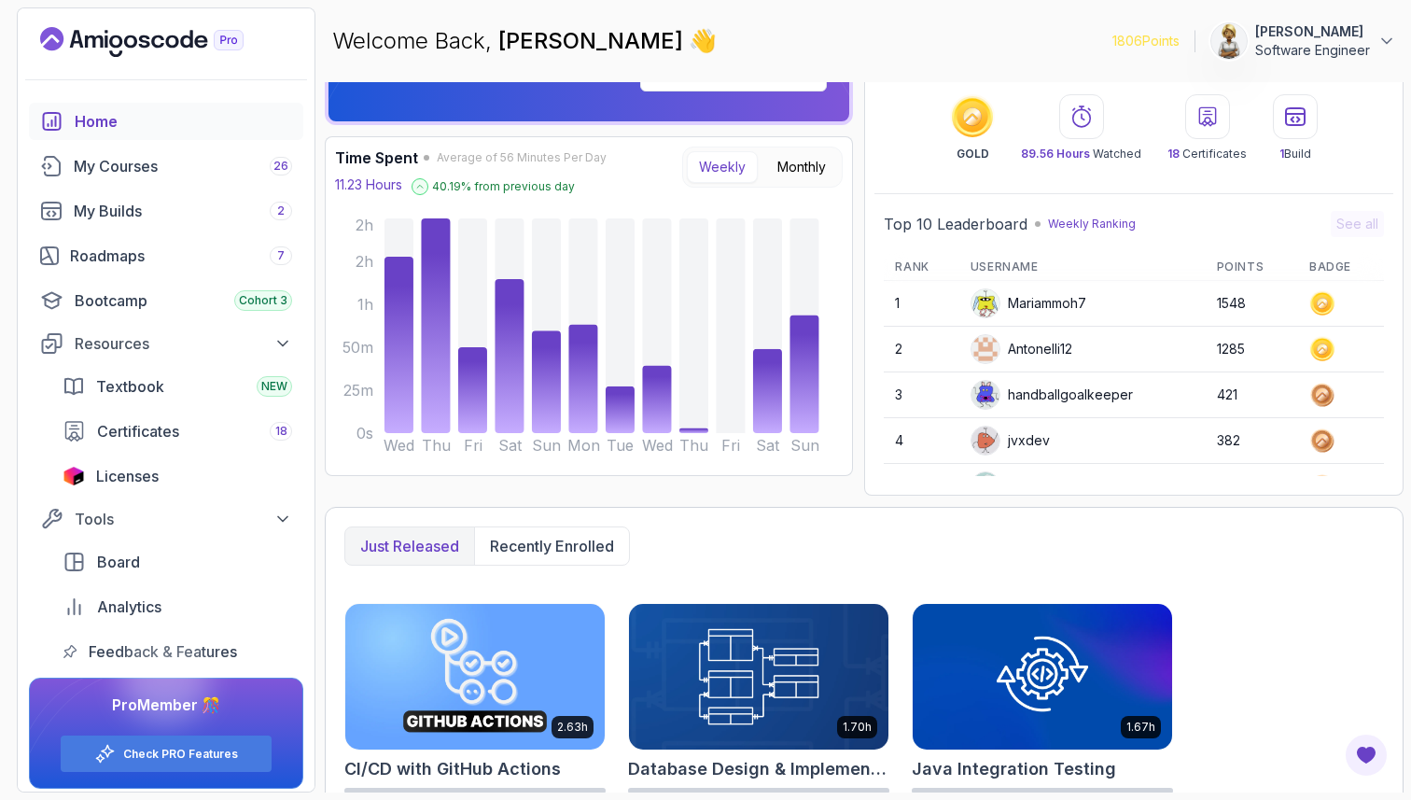
click at [1324, 347] on icon at bounding box center [1322, 348] width 10 height 10
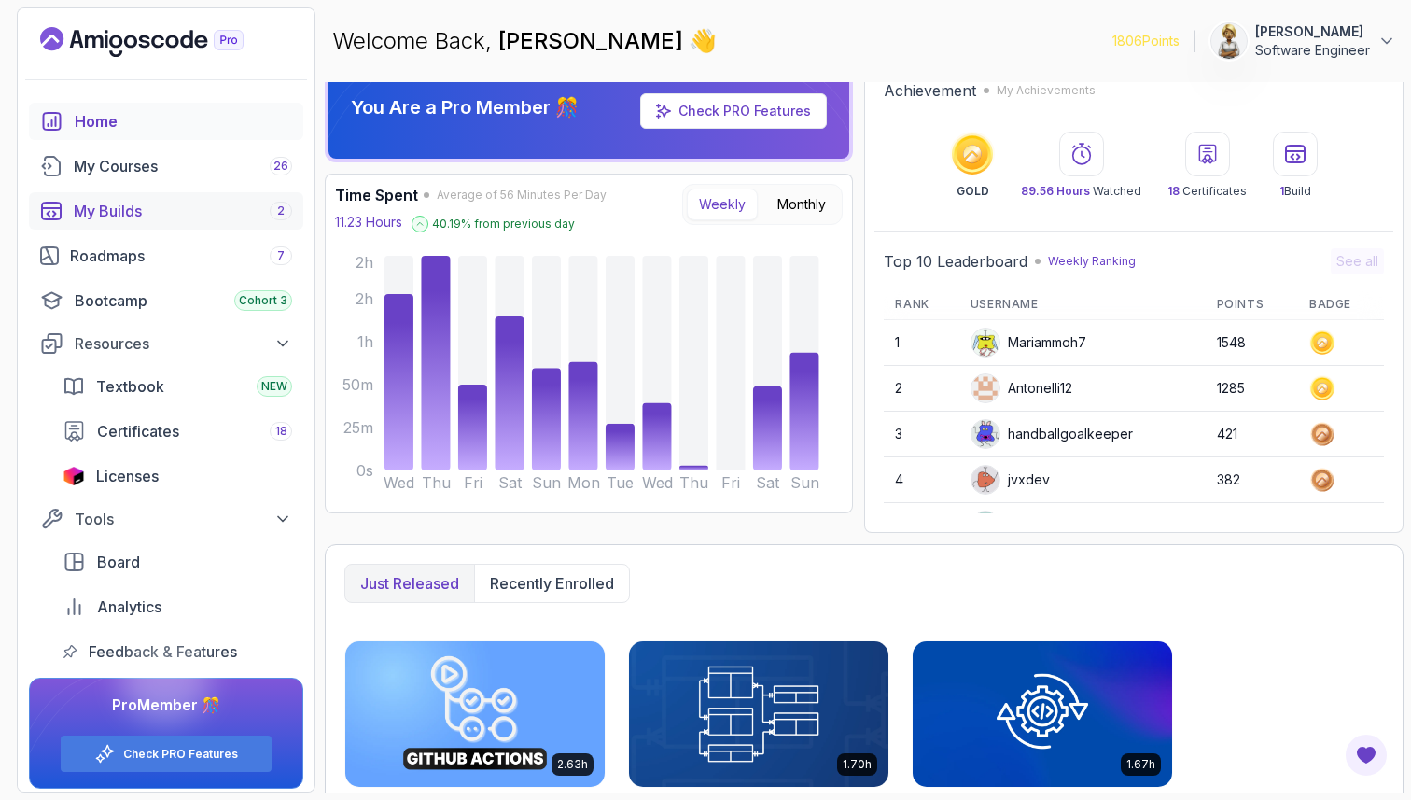
scroll to position [0, 0]
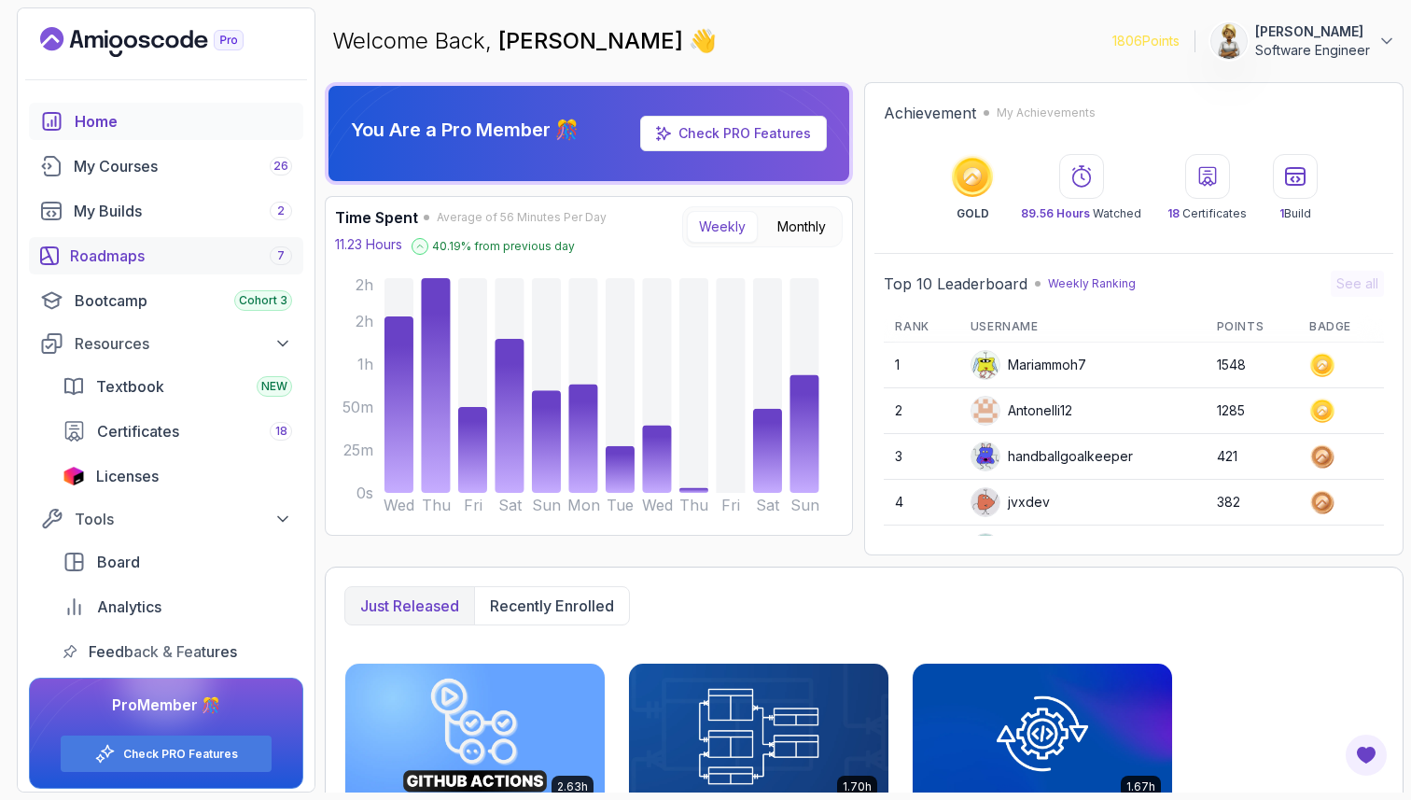
click at [161, 258] on div "Roadmaps 7" at bounding box center [181, 256] width 222 height 22
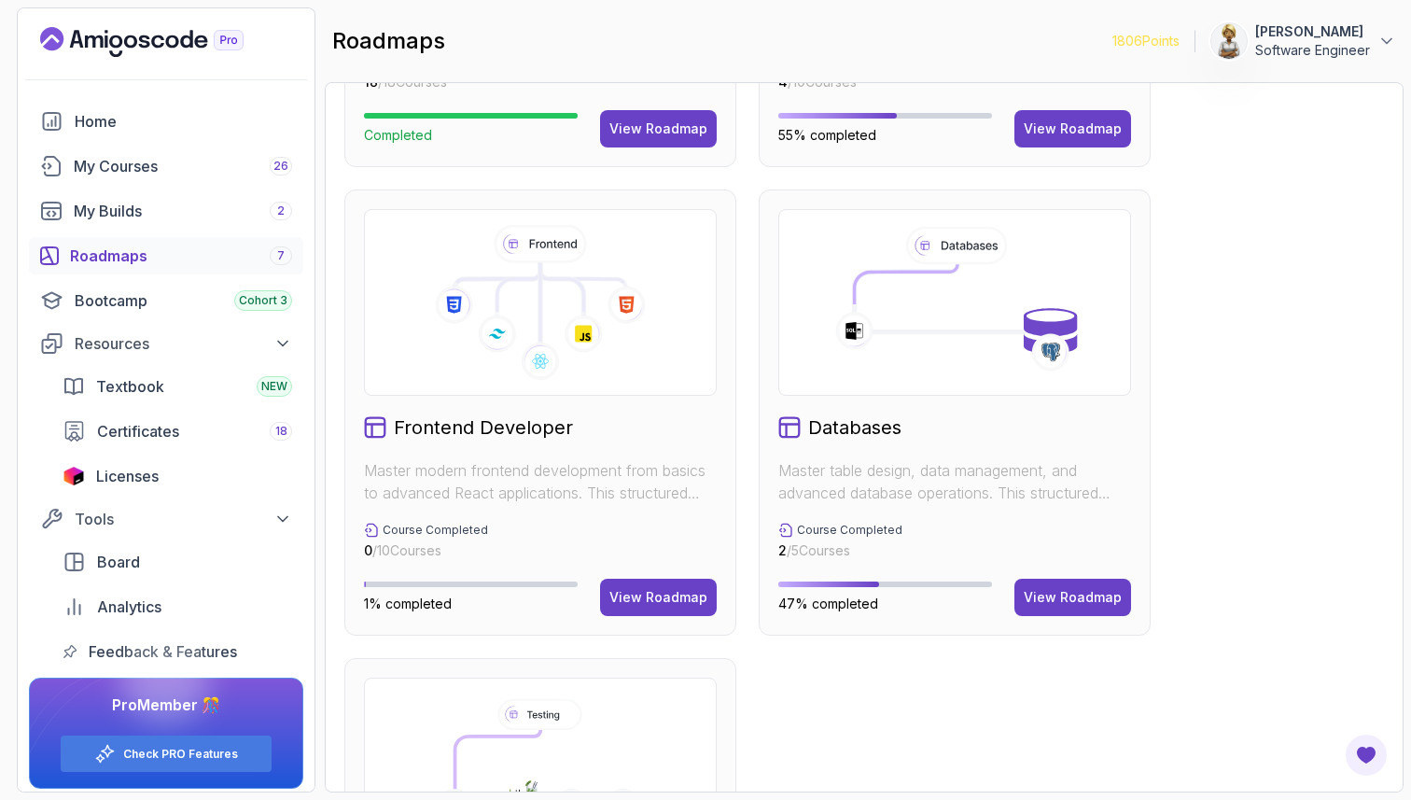
scroll to position [896, 0]
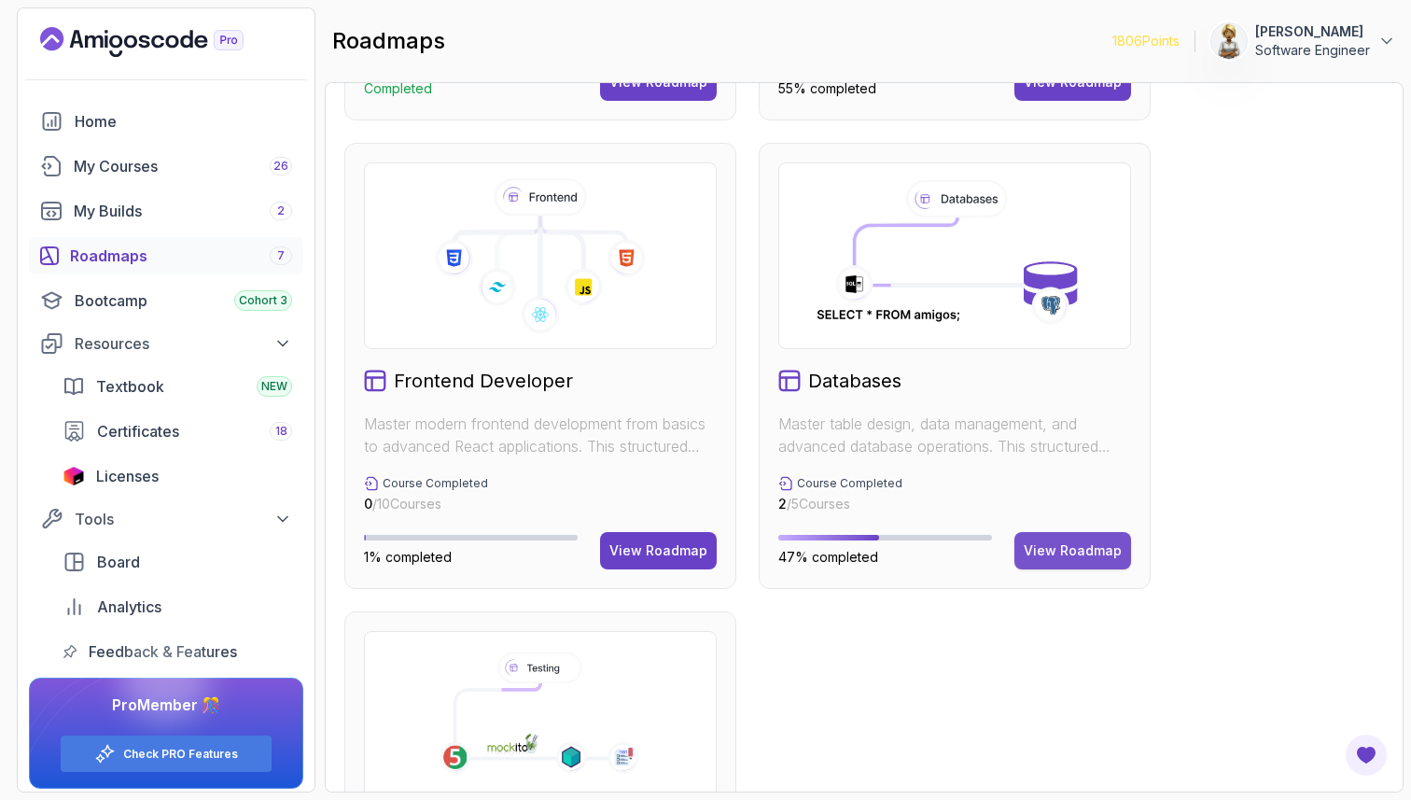
click at [1069, 550] on div "View Roadmap" at bounding box center [1073, 550] width 98 height 19
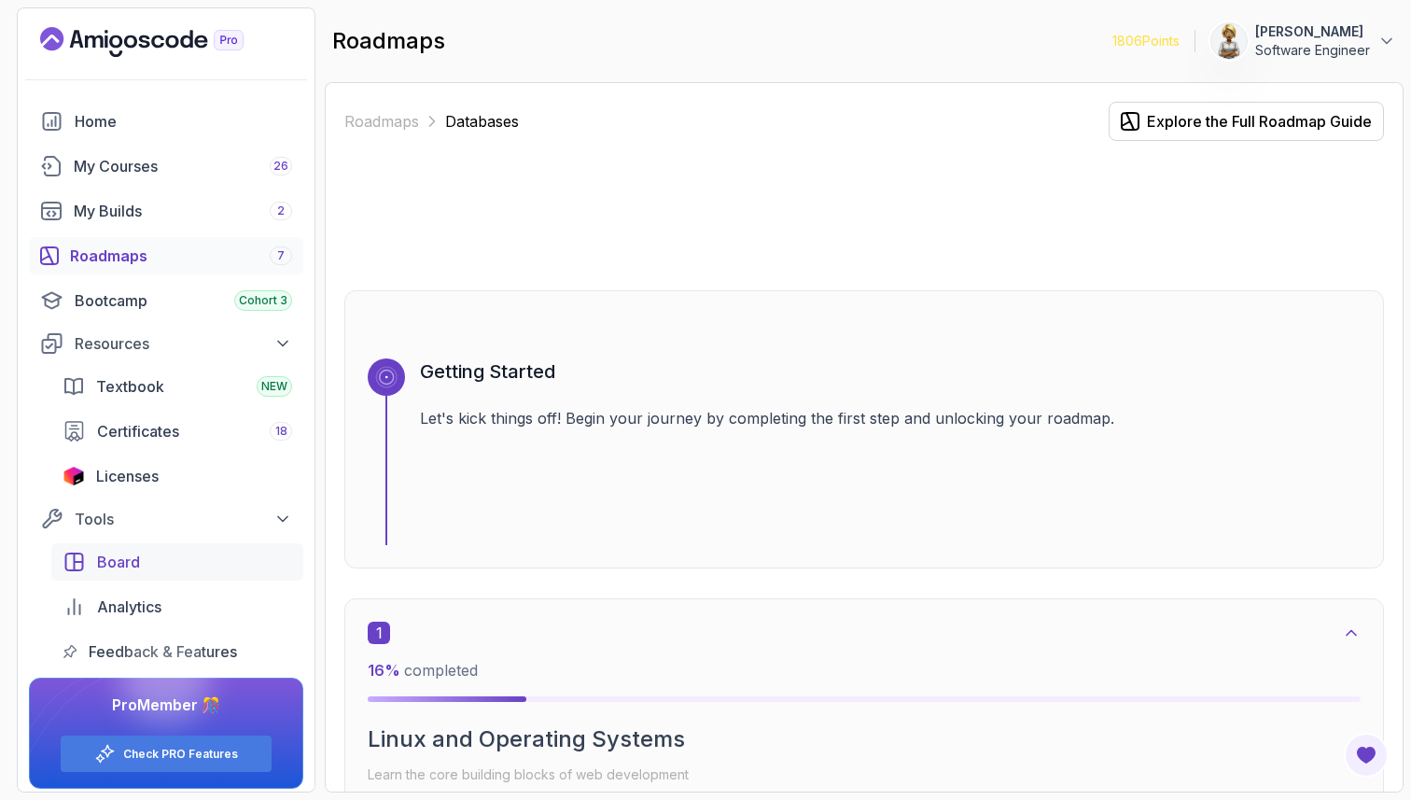
click at [114, 553] on span "Board" at bounding box center [118, 562] width 43 height 22
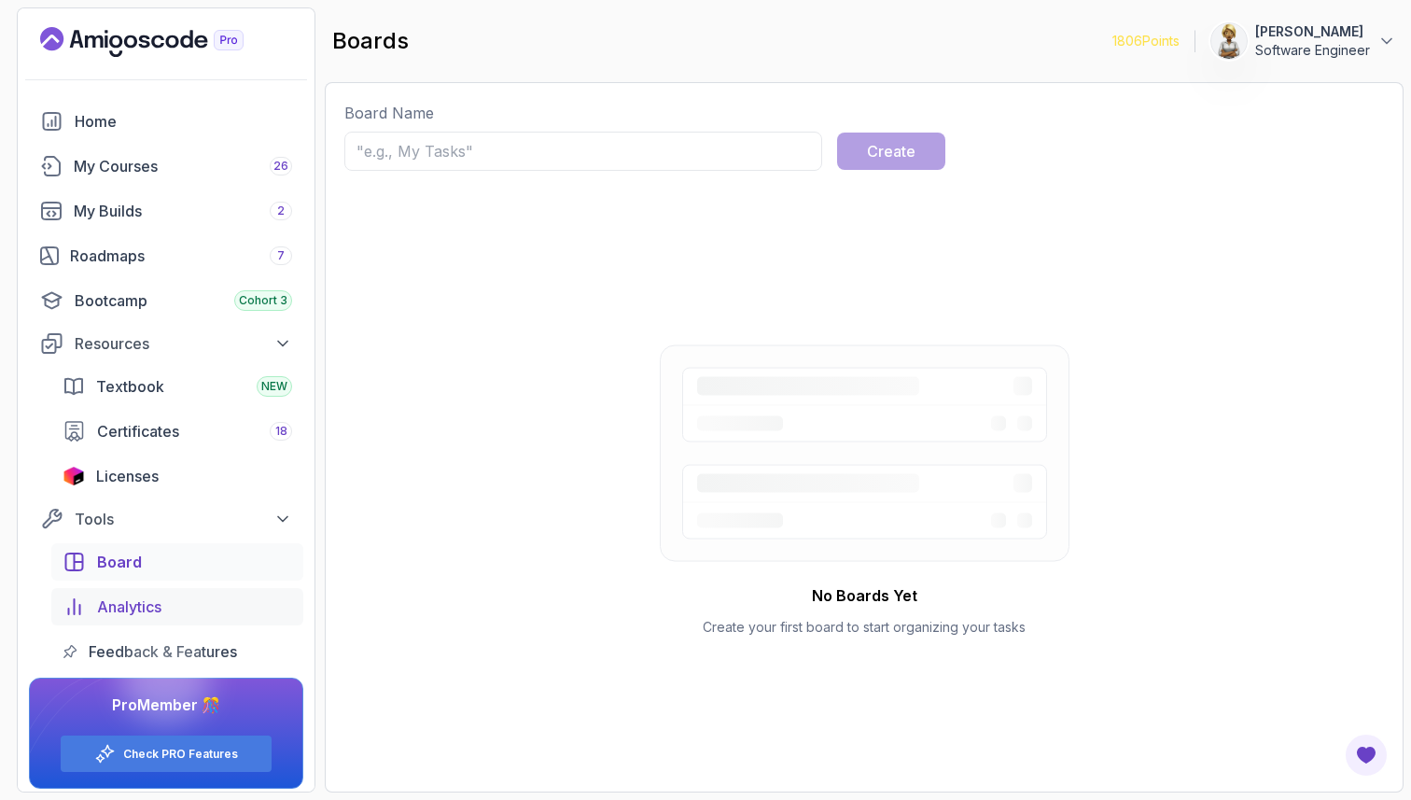
click at [113, 607] on span "Analytics" at bounding box center [129, 606] width 64 height 22
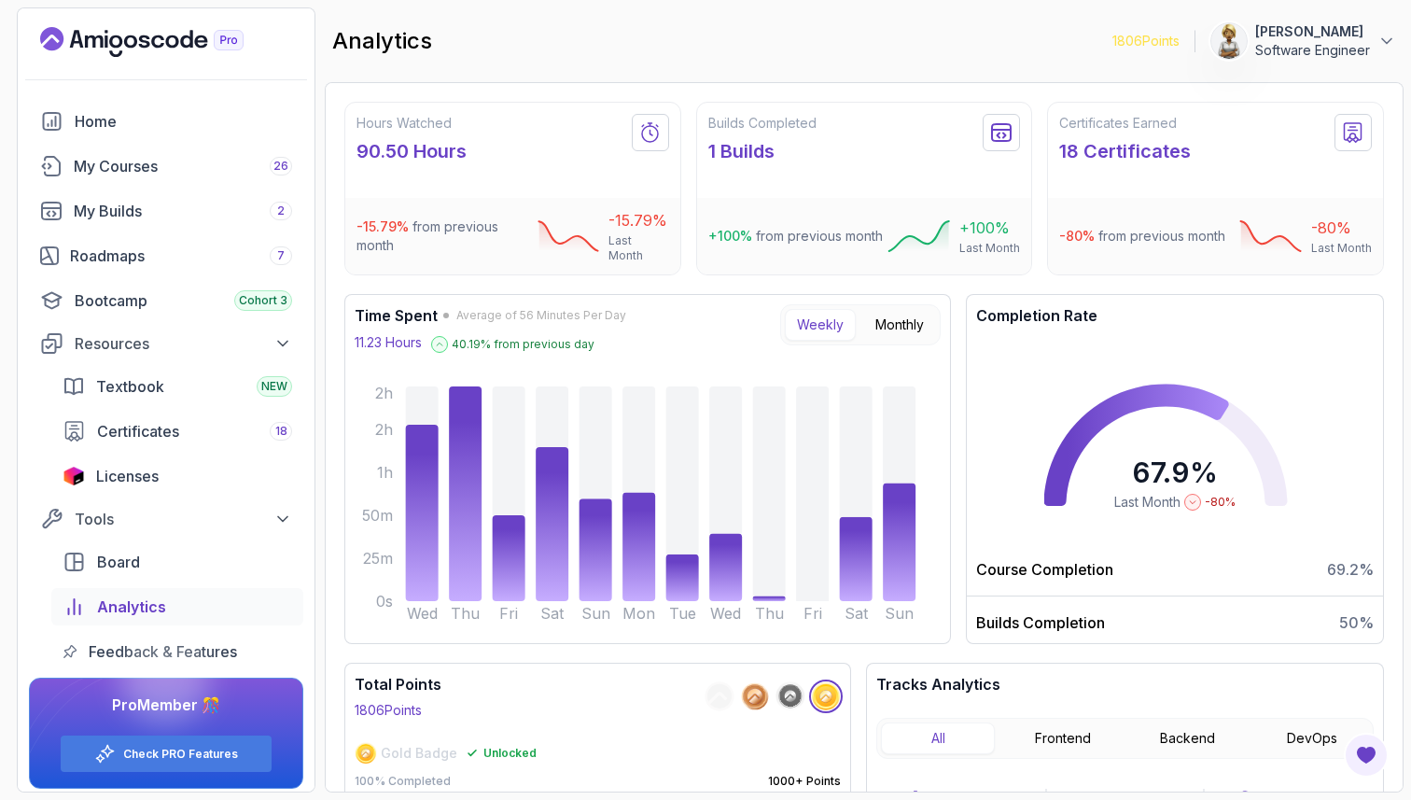
scroll to position [8, 0]
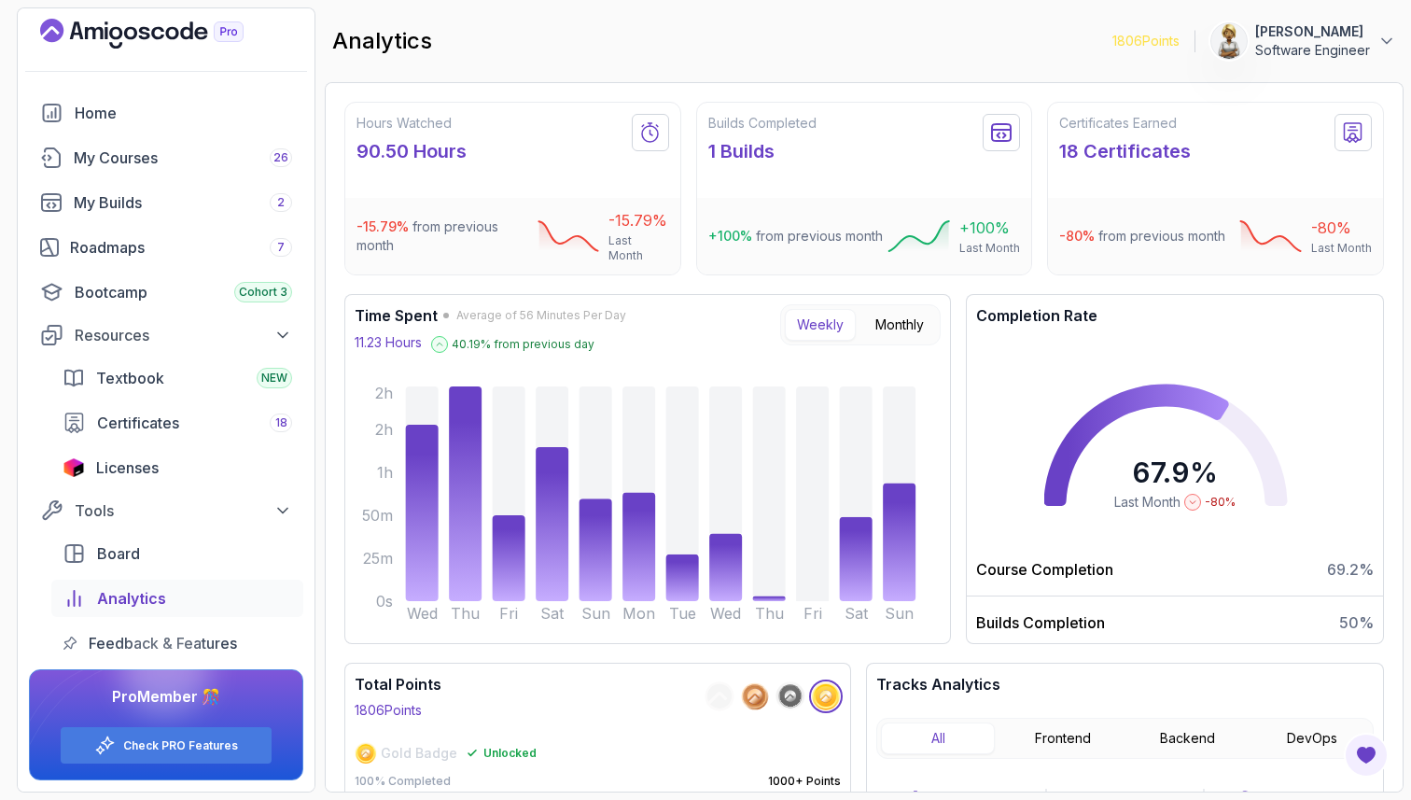
click at [1392, 504] on div "Hours Watched 90.50 Hours -15.79 % from previous month -15.79 % Last Month Buil…" at bounding box center [864, 437] width 1079 height 710
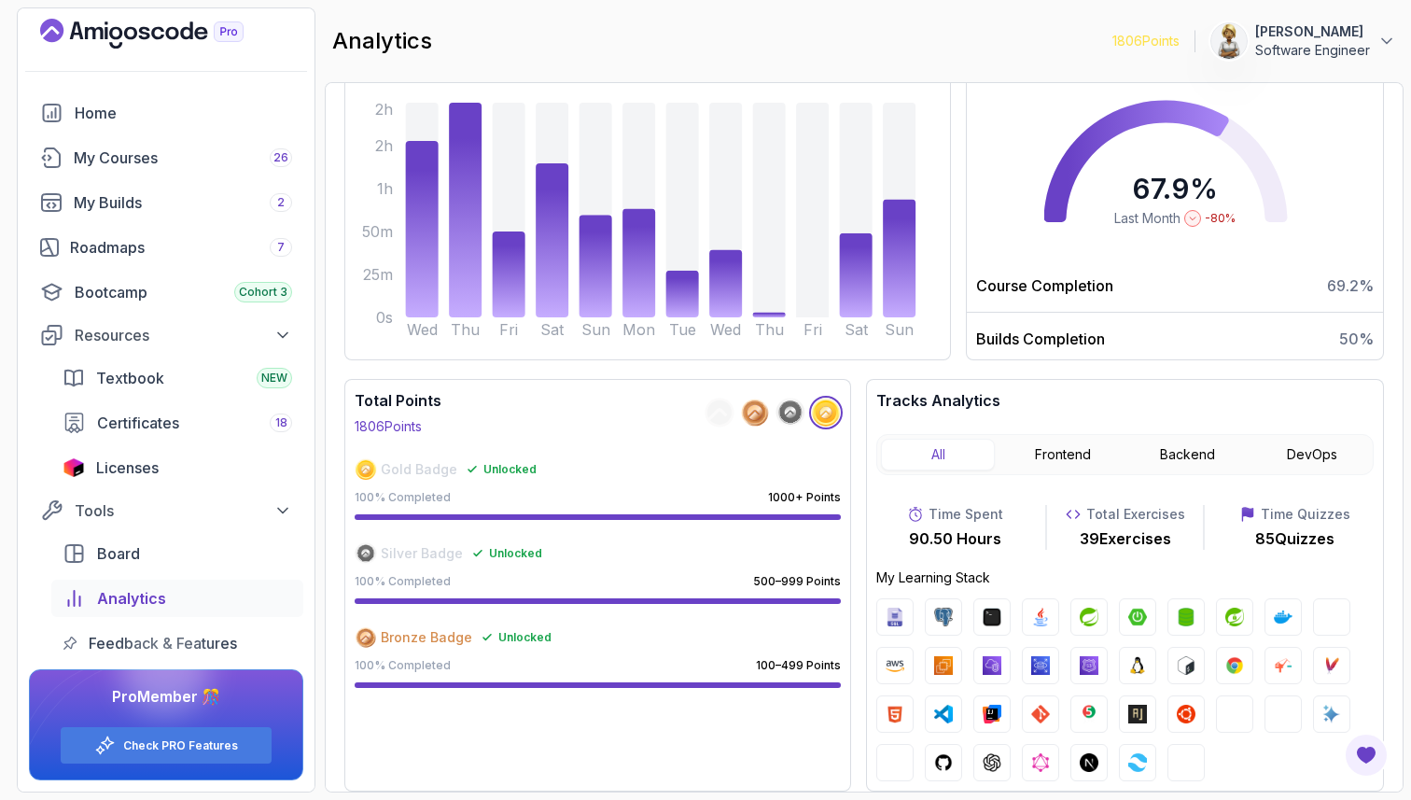
scroll to position [291, 0]
click at [1063, 453] on button "Frontend" at bounding box center [1063, 455] width 114 height 32
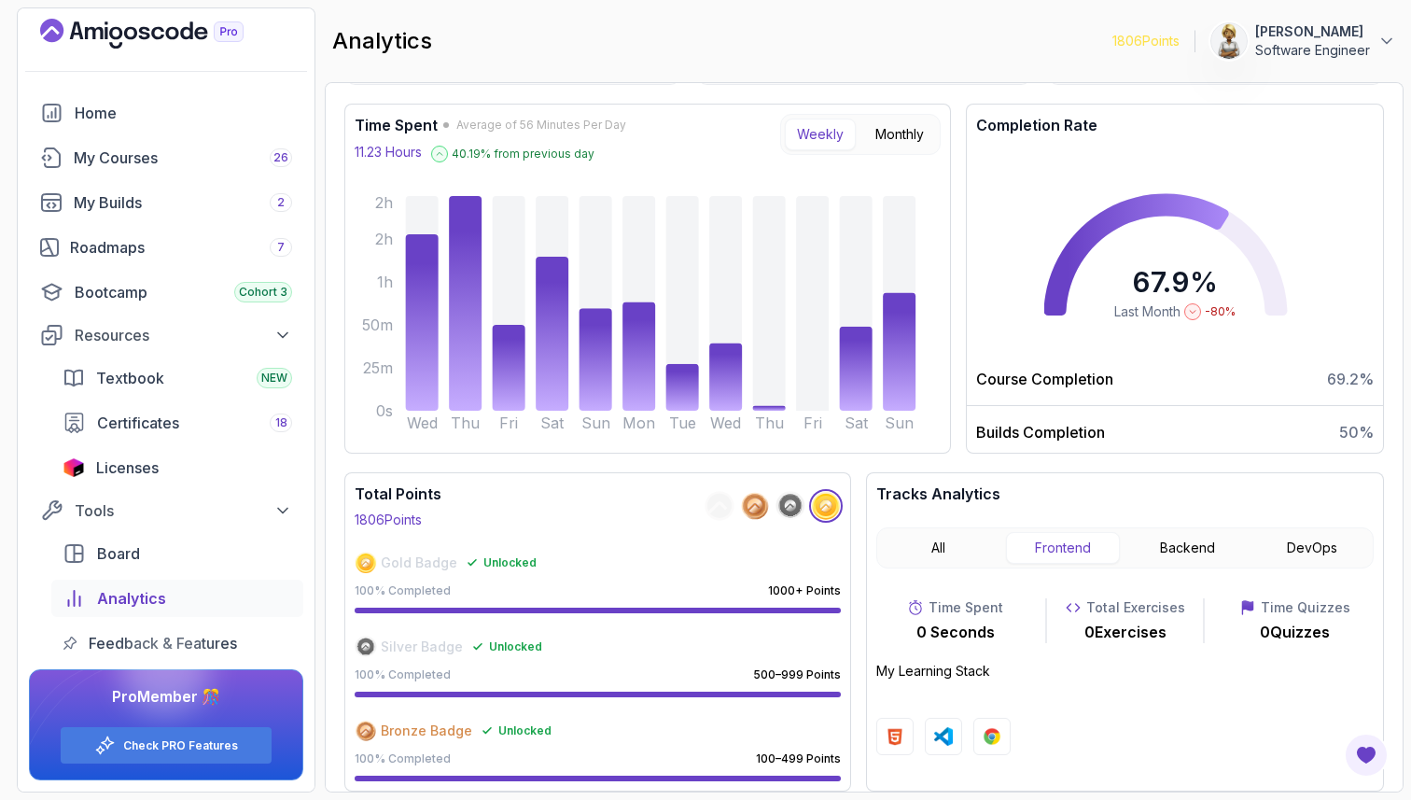
scroll to position [198, 0]
click at [1198, 548] on button "Backend" at bounding box center [1188, 548] width 114 height 32
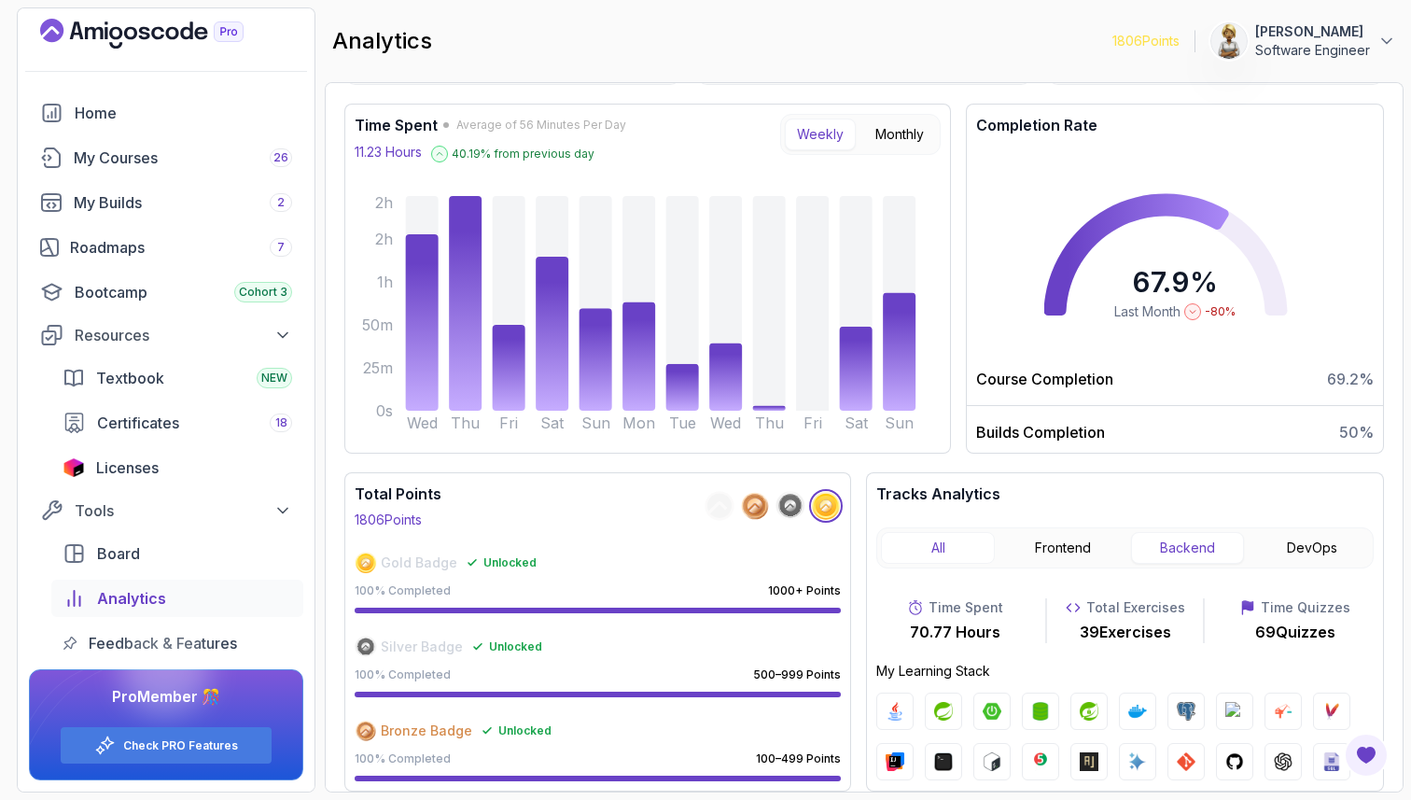
click at [942, 551] on button "All" at bounding box center [938, 548] width 114 height 32
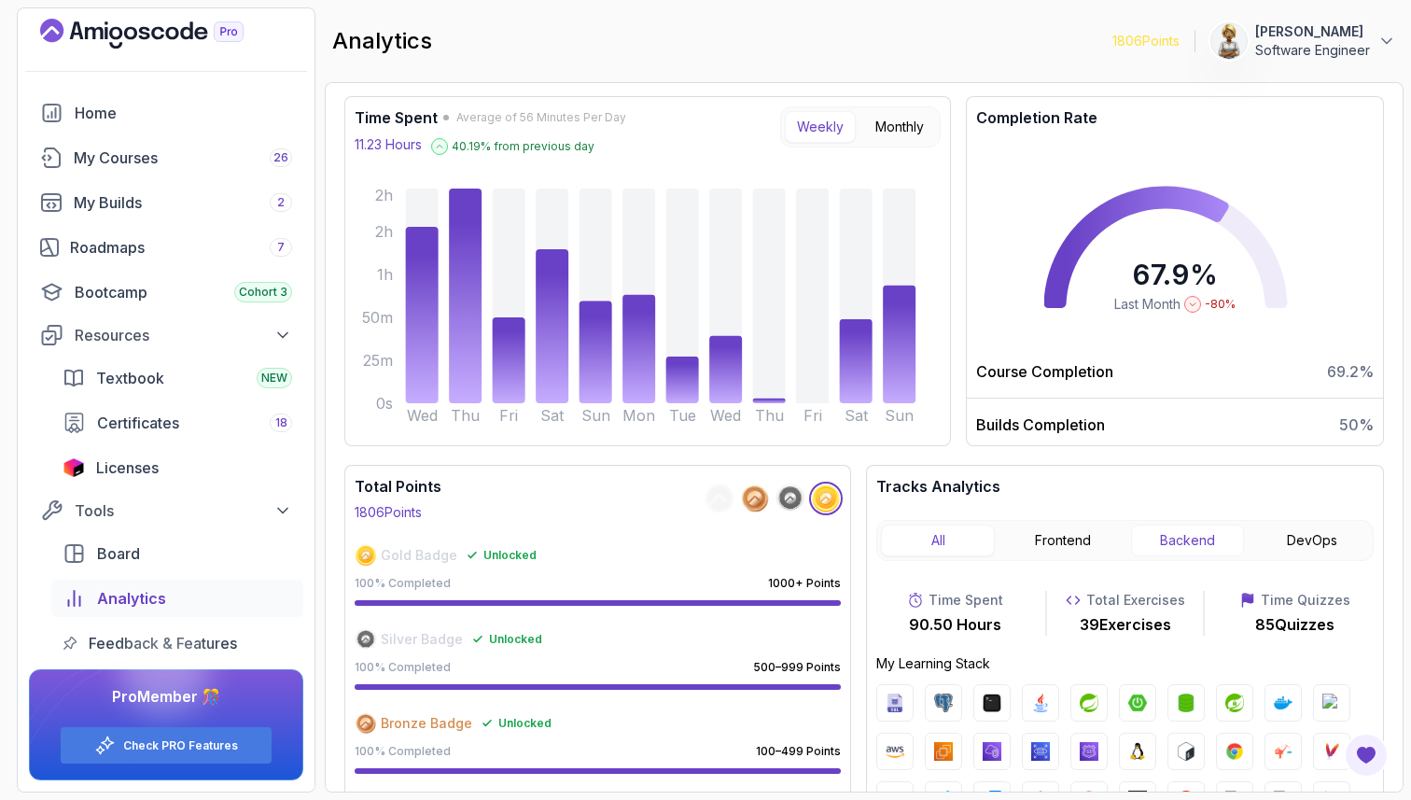
click at [1197, 544] on button "Backend" at bounding box center [1188, 541] width 114 height 32
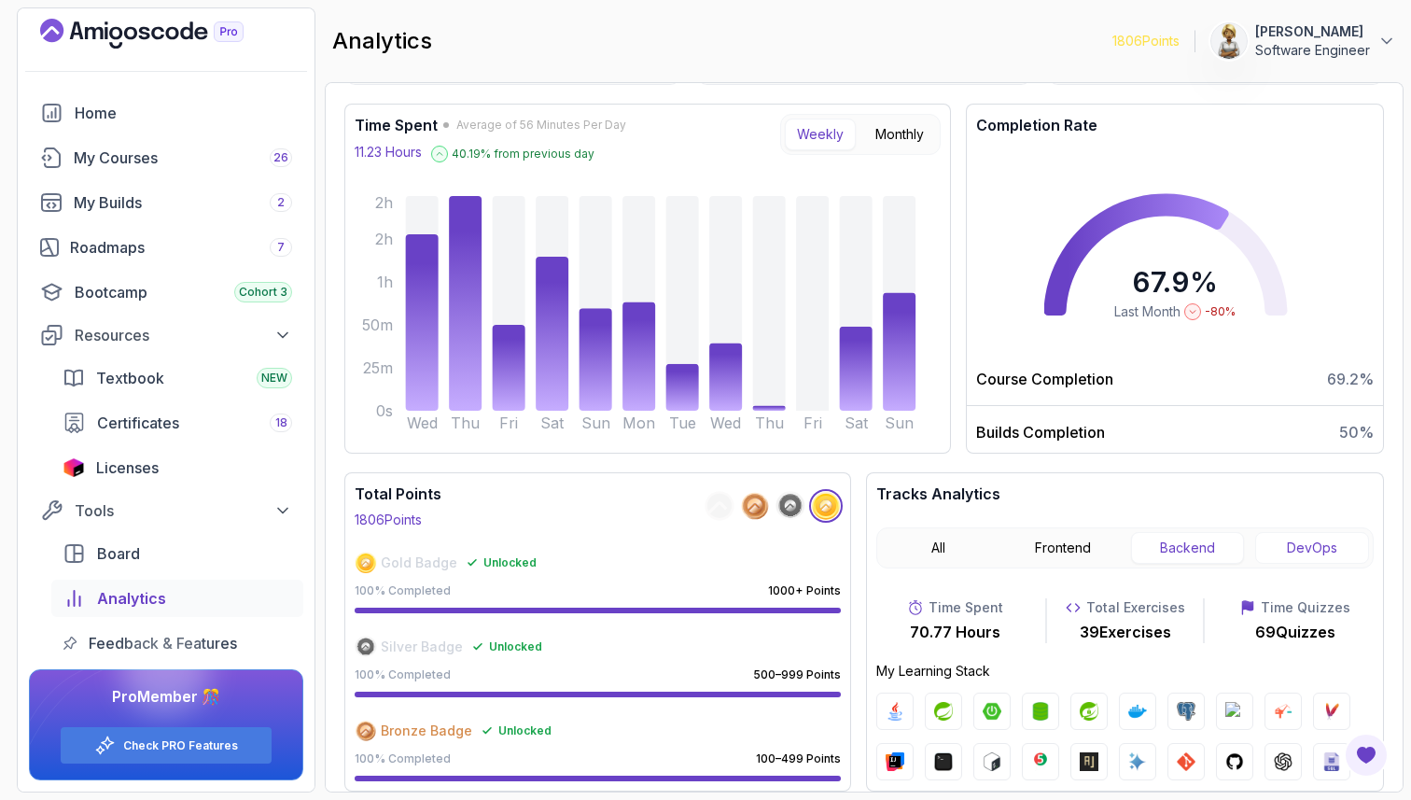
click at [1337, 543] on button "DevOps" at bounding box center [1312, 548] width 114 height 32
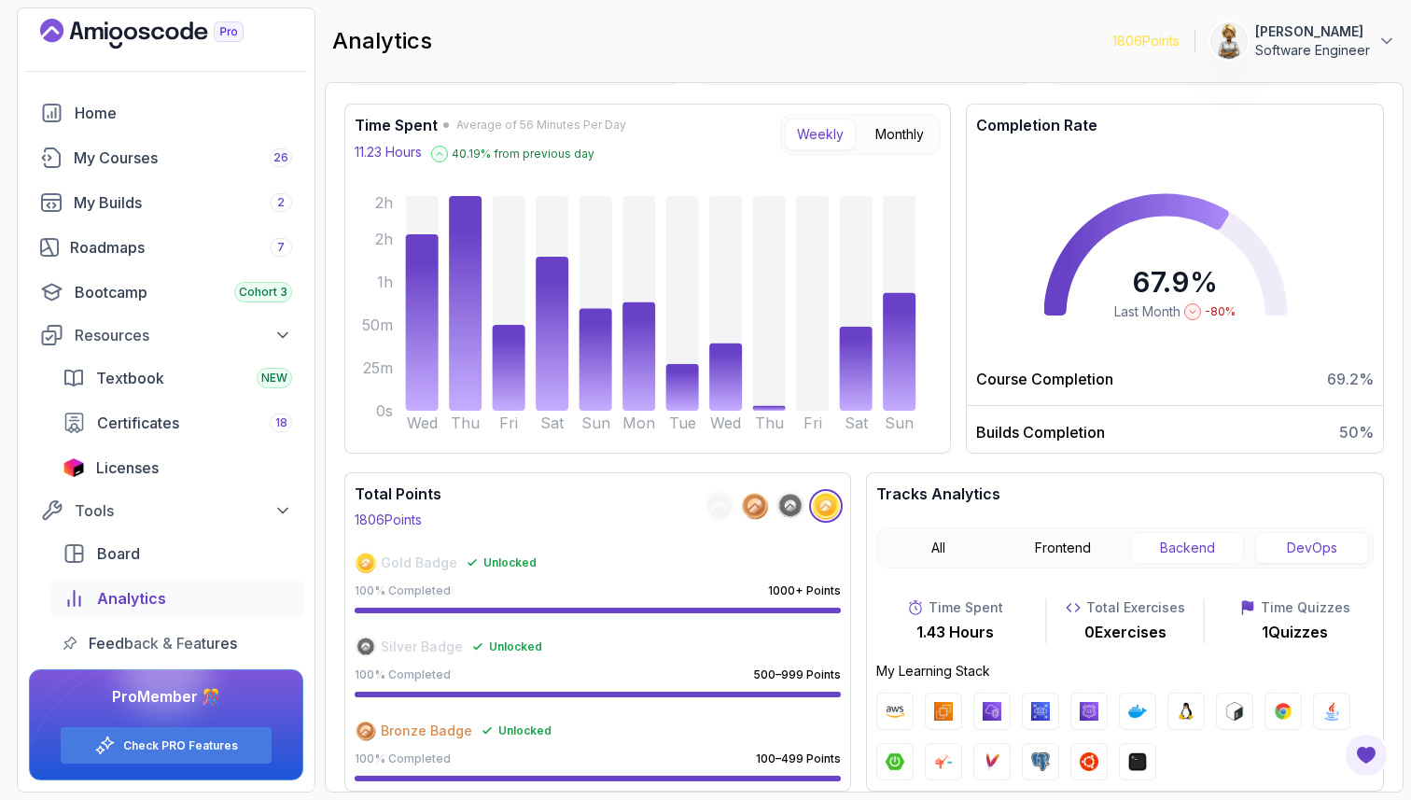
click at [1172, 547] on button "Backend" at bounding box center [1188, 548] width 114 height 32
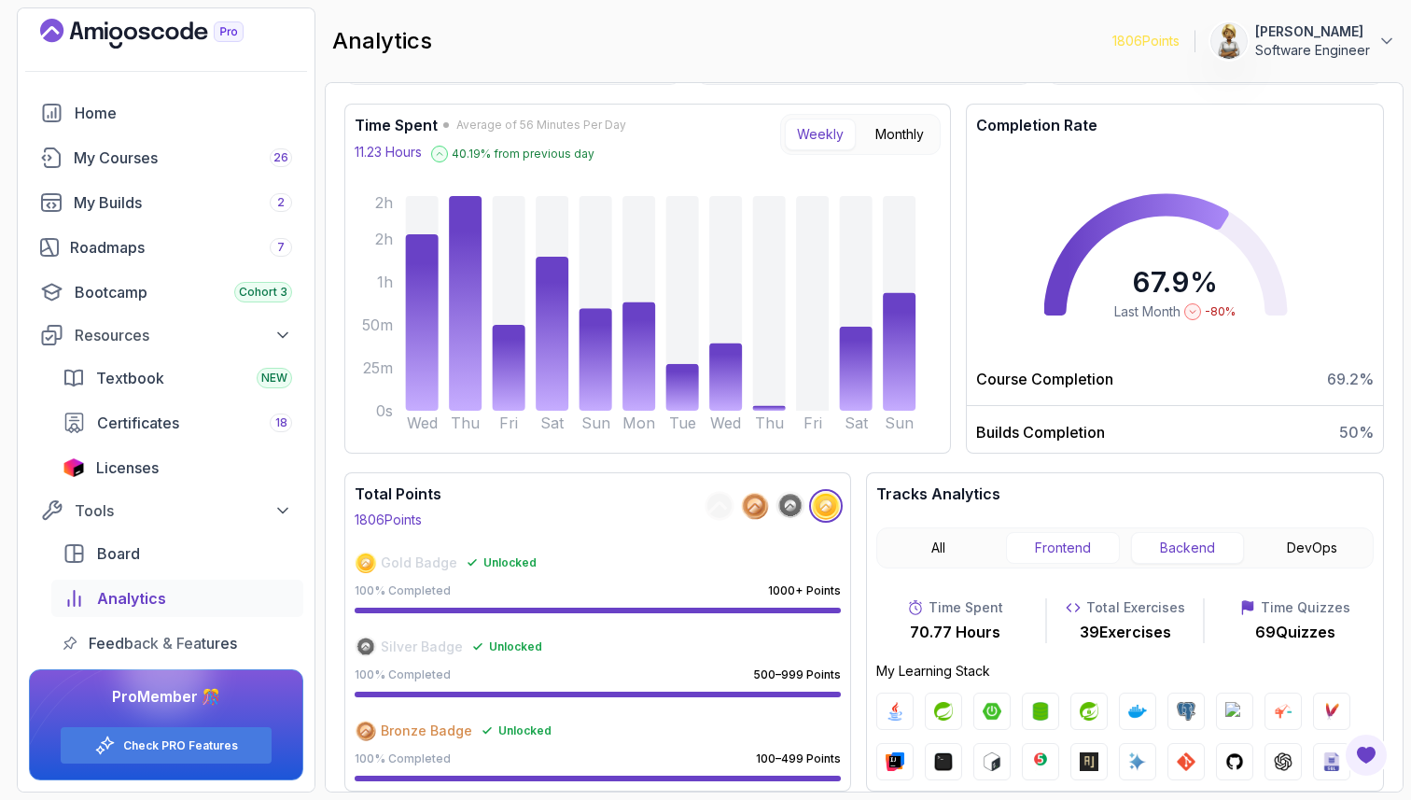
click at [1042, 551] on button "Frontend" at bounding box center [1063, 548] width 114 height 32
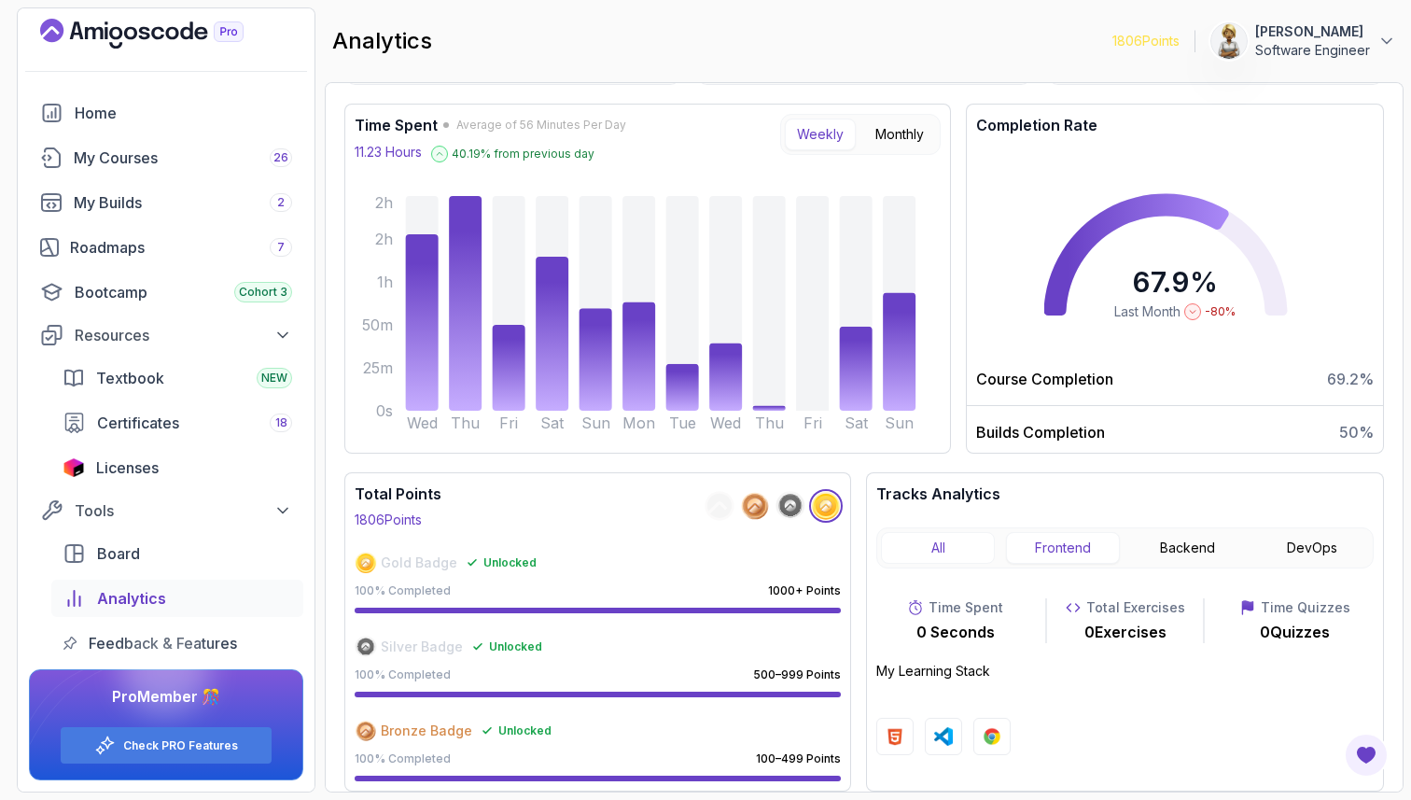
click at [924, 549] on button "All" at bounding box center [938, 548] width 114 height 32
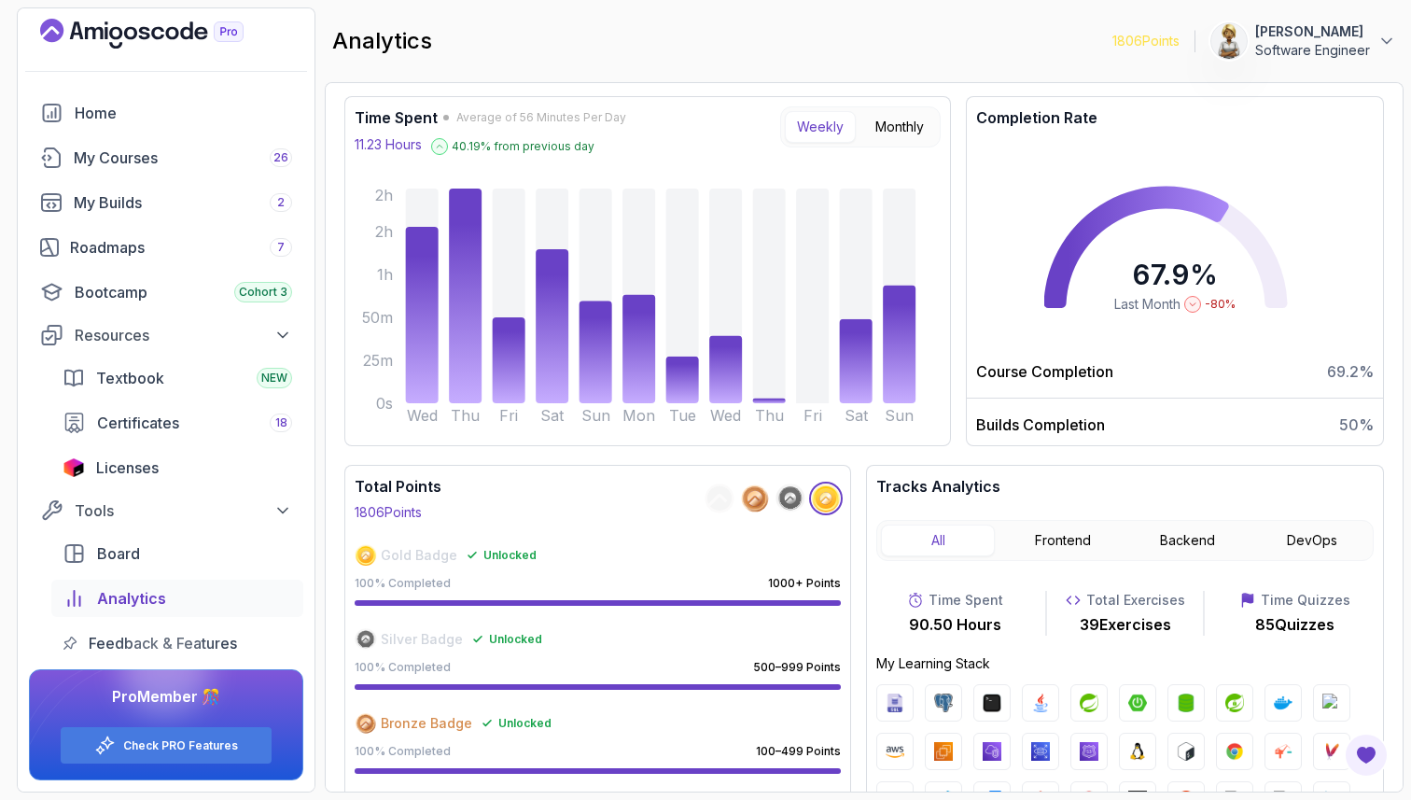
click at [1028, 434] on p "Builds Completion" at bounding box center [1040, 424] width 129 height 22
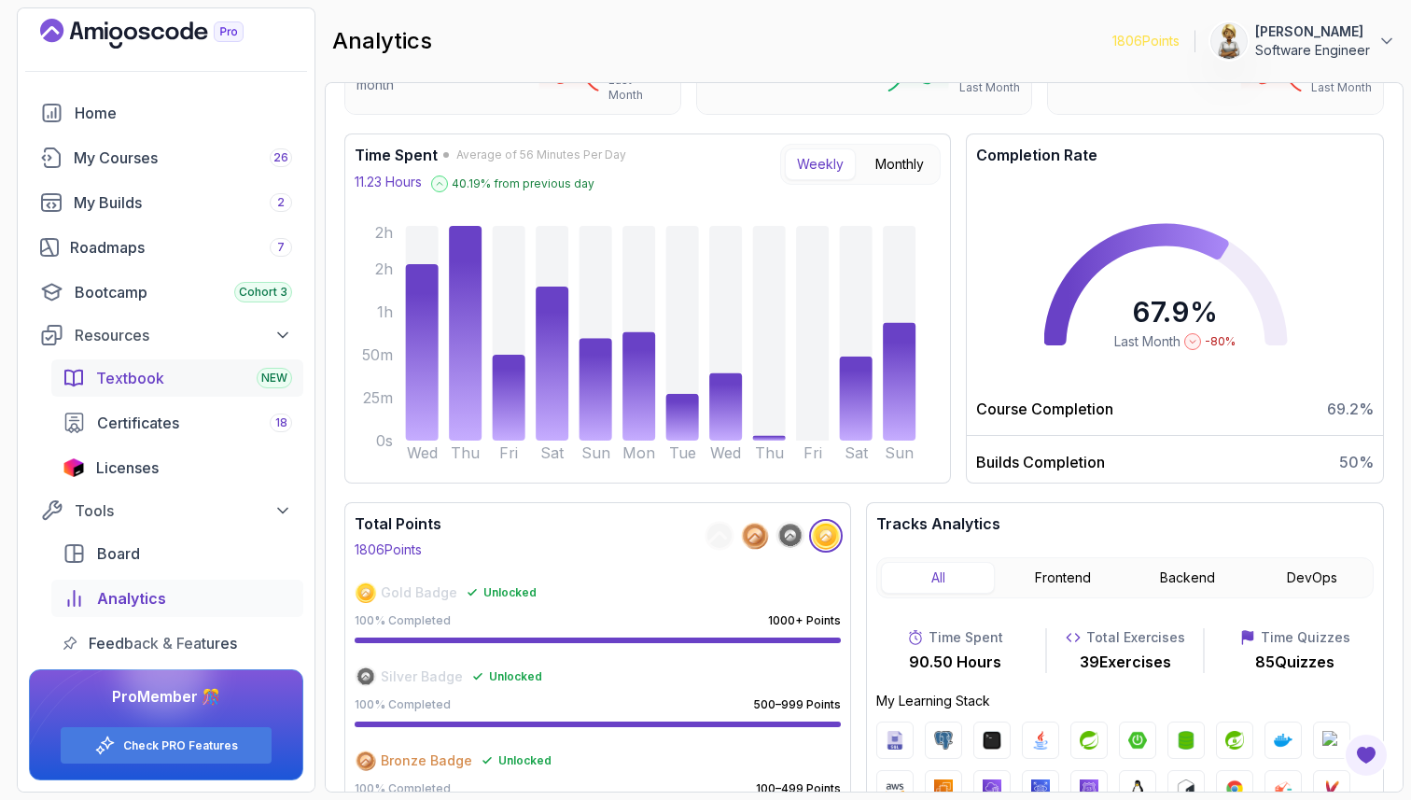
click at [129, 371] on span "Textbook" at bounding box center [130, 378] width 68 height 22
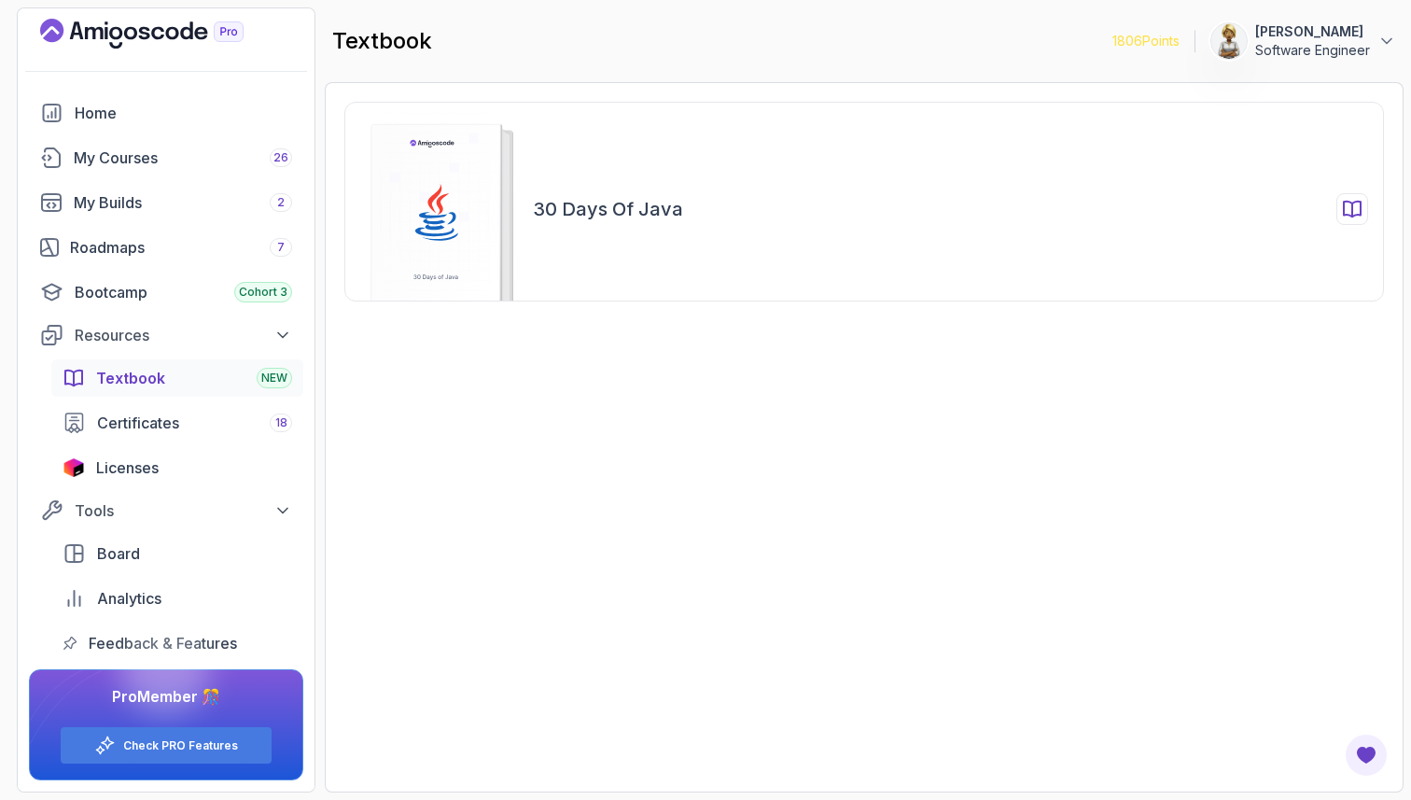
click at [437, 236] on rect at bounding box center [436, 221] width 130 height 194
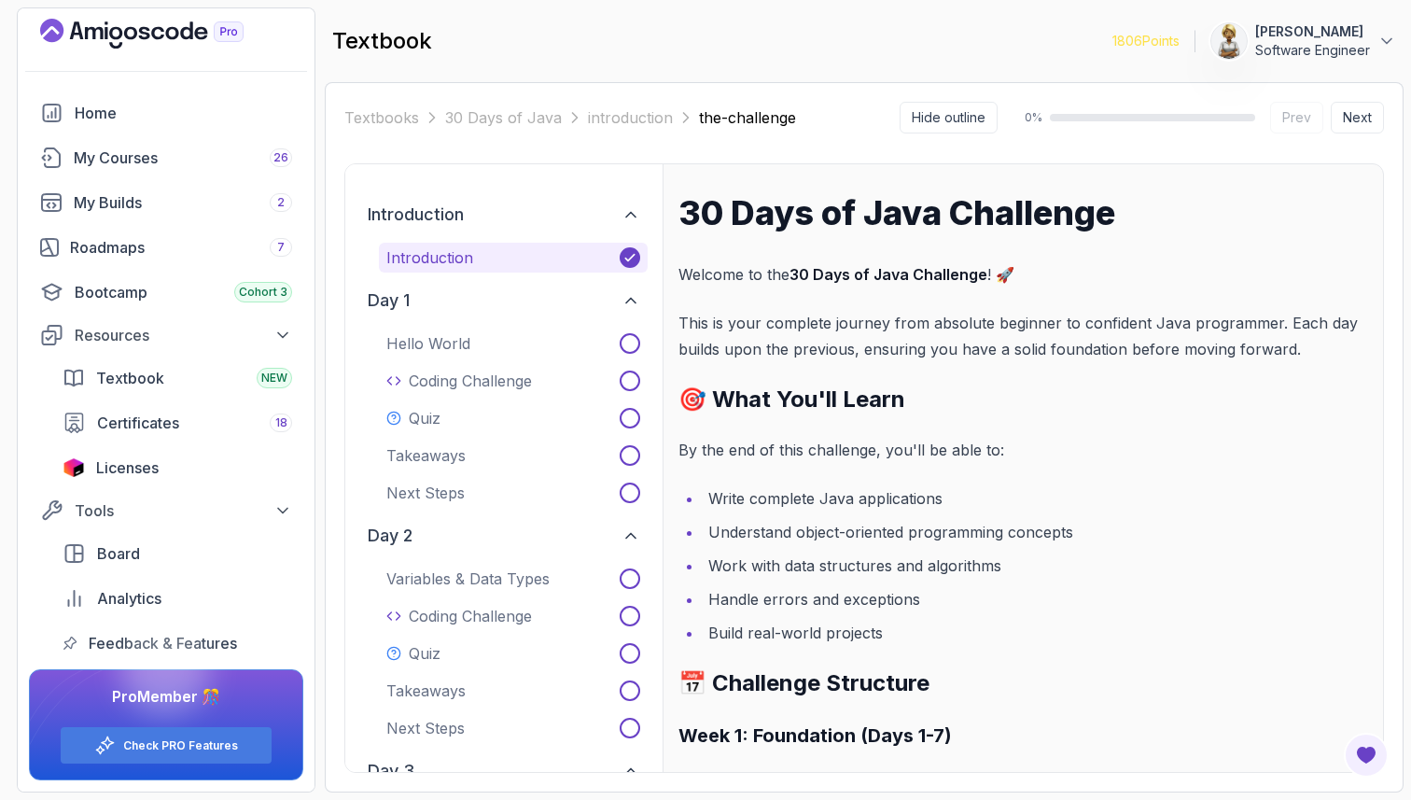
click at [824, 393] on h2 "🎯 What You'll Learn" at bounding box center [1024, 400] width 690 height 30
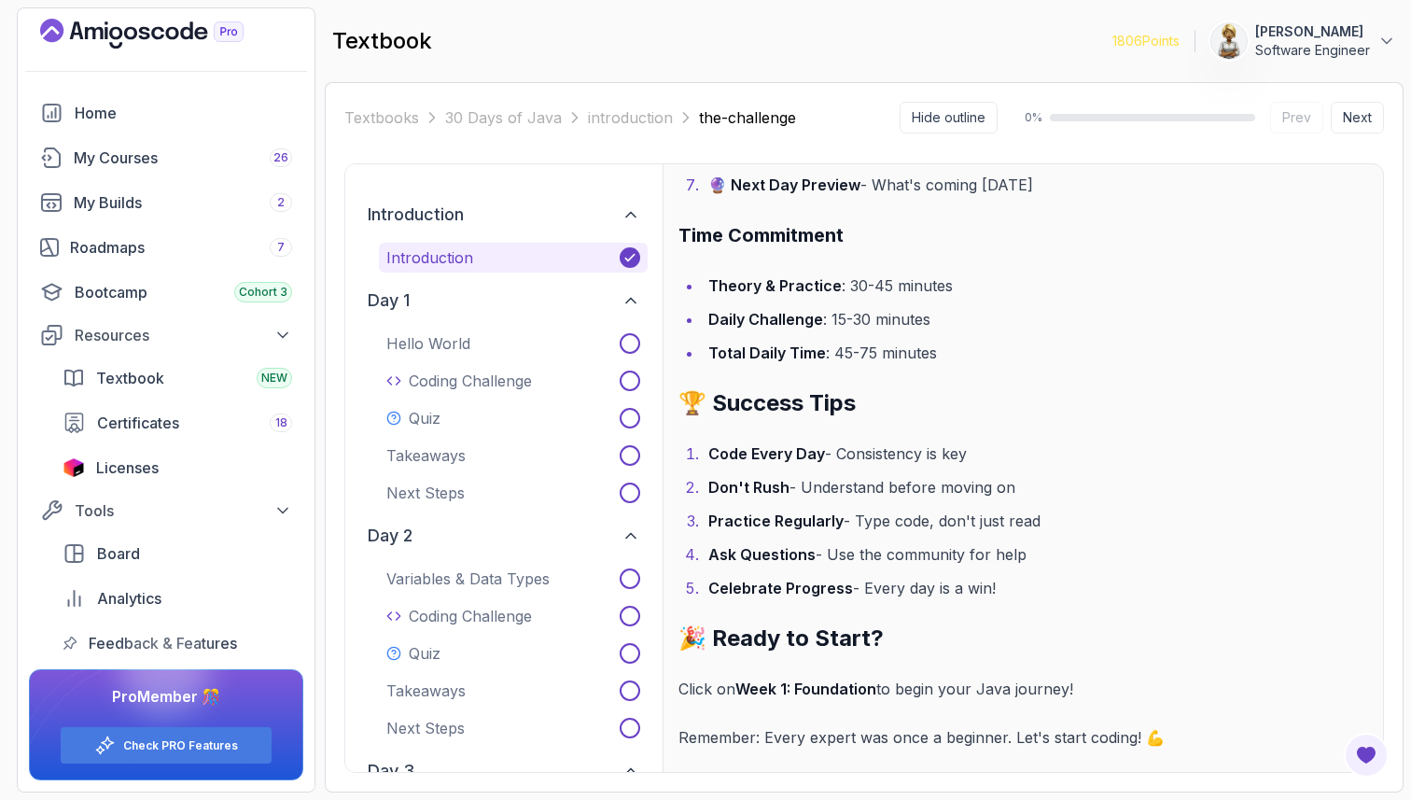
scroll to position [2920, 0]
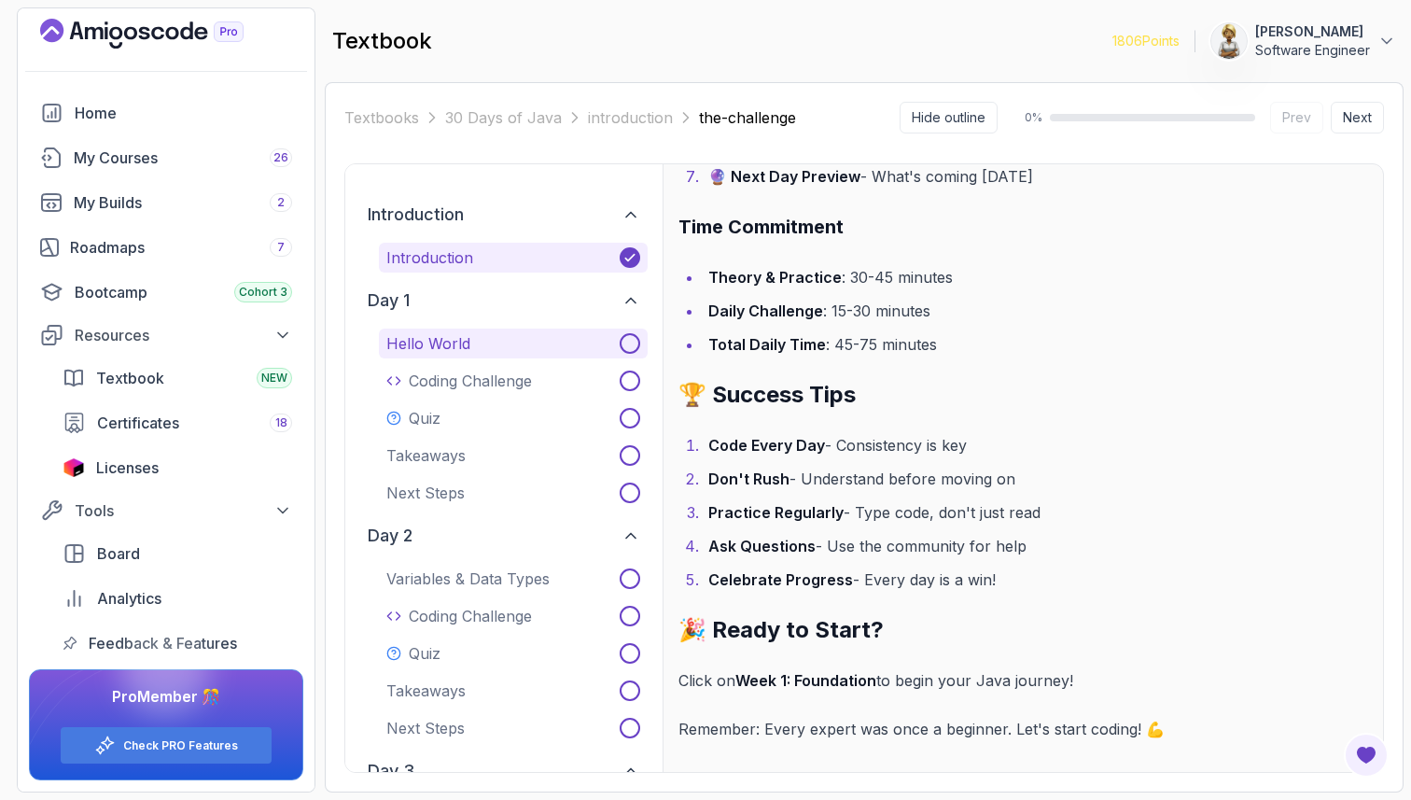
click at [625, 343] on span at bounding box center [630, 343] width 21 height 21
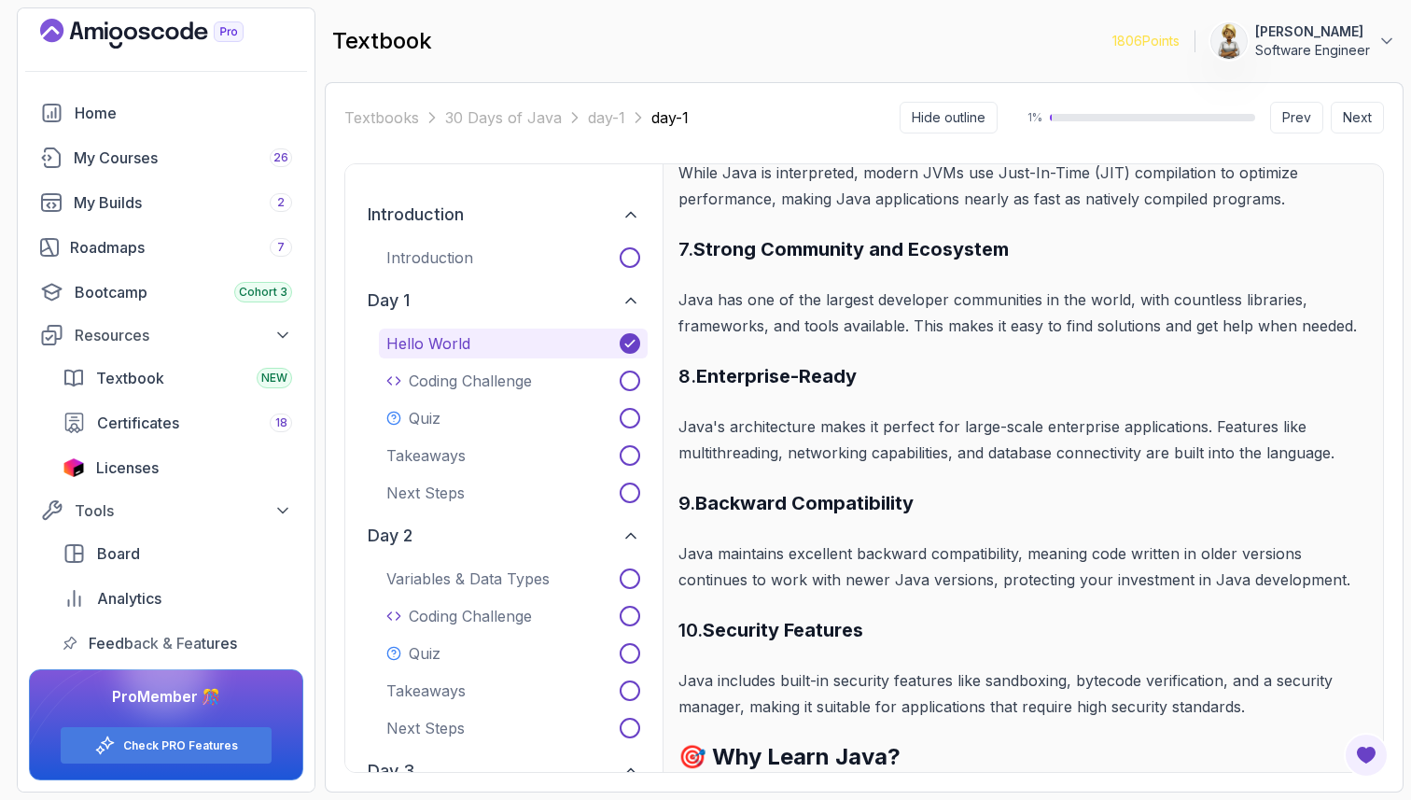
click at [833, 328] on p "Java has one of the largest developer communities in the world, with countless …" at bounding box center [1024, 313] width 690 height 52
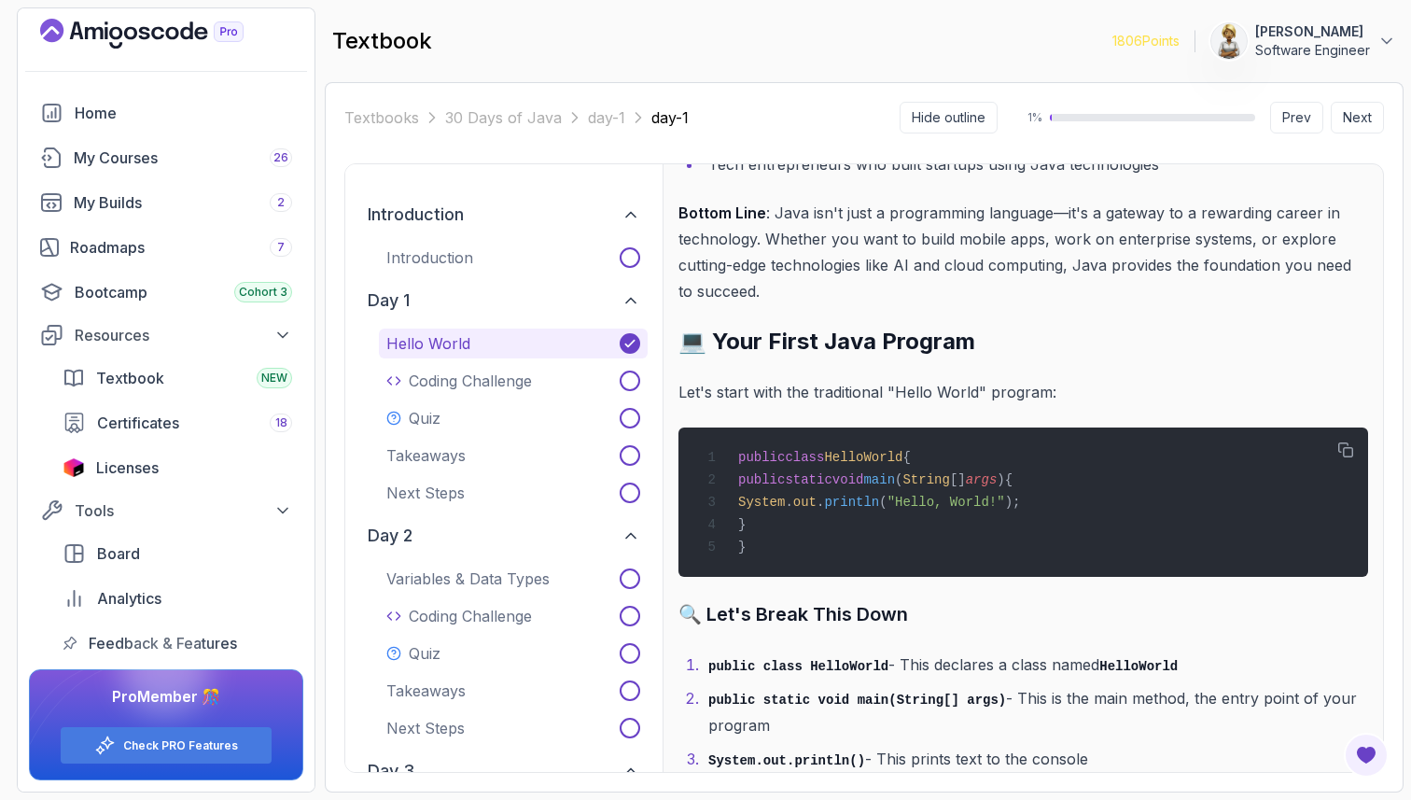
scroll to position [4787, 0]
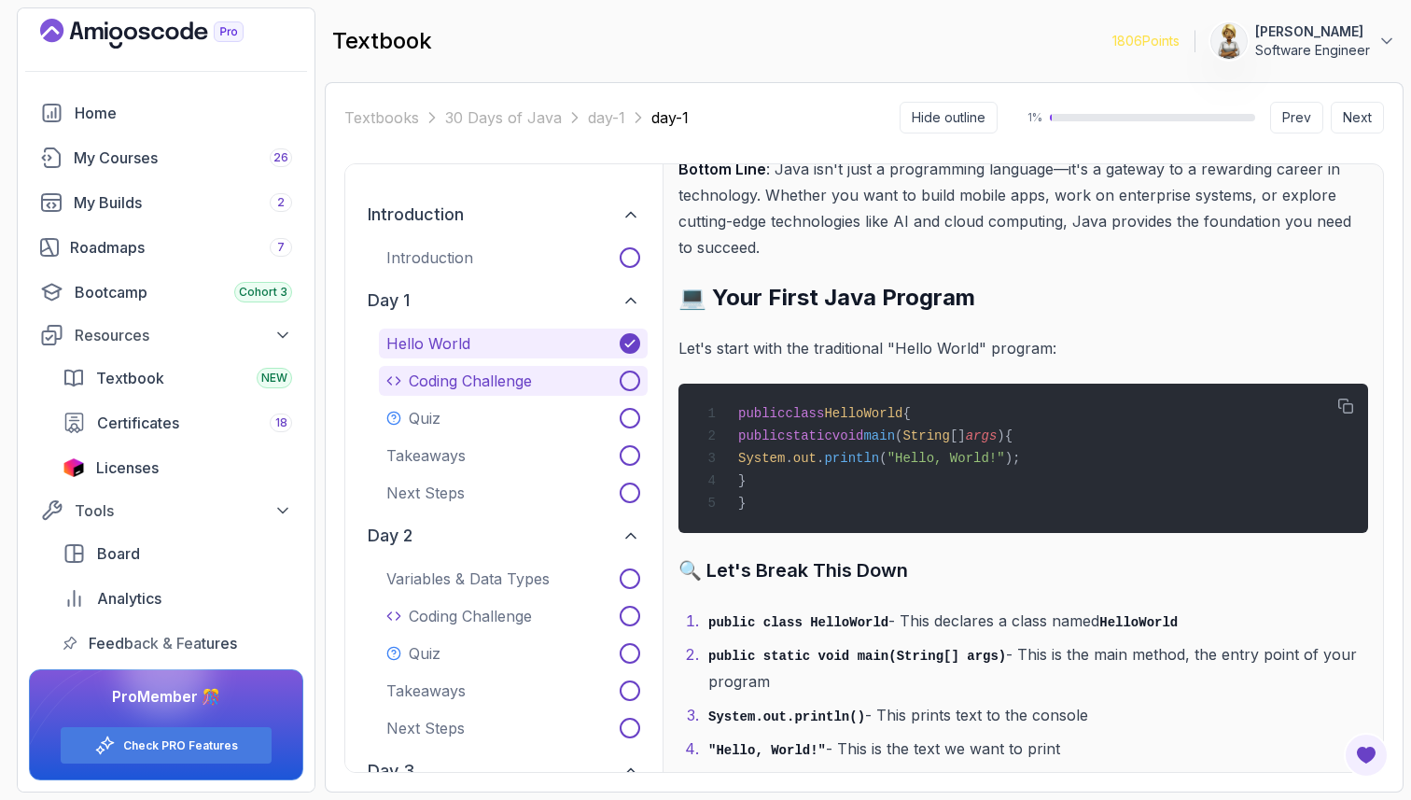
click at [399, 382] on icon at bounding box center [393, 380] width 12 height 7
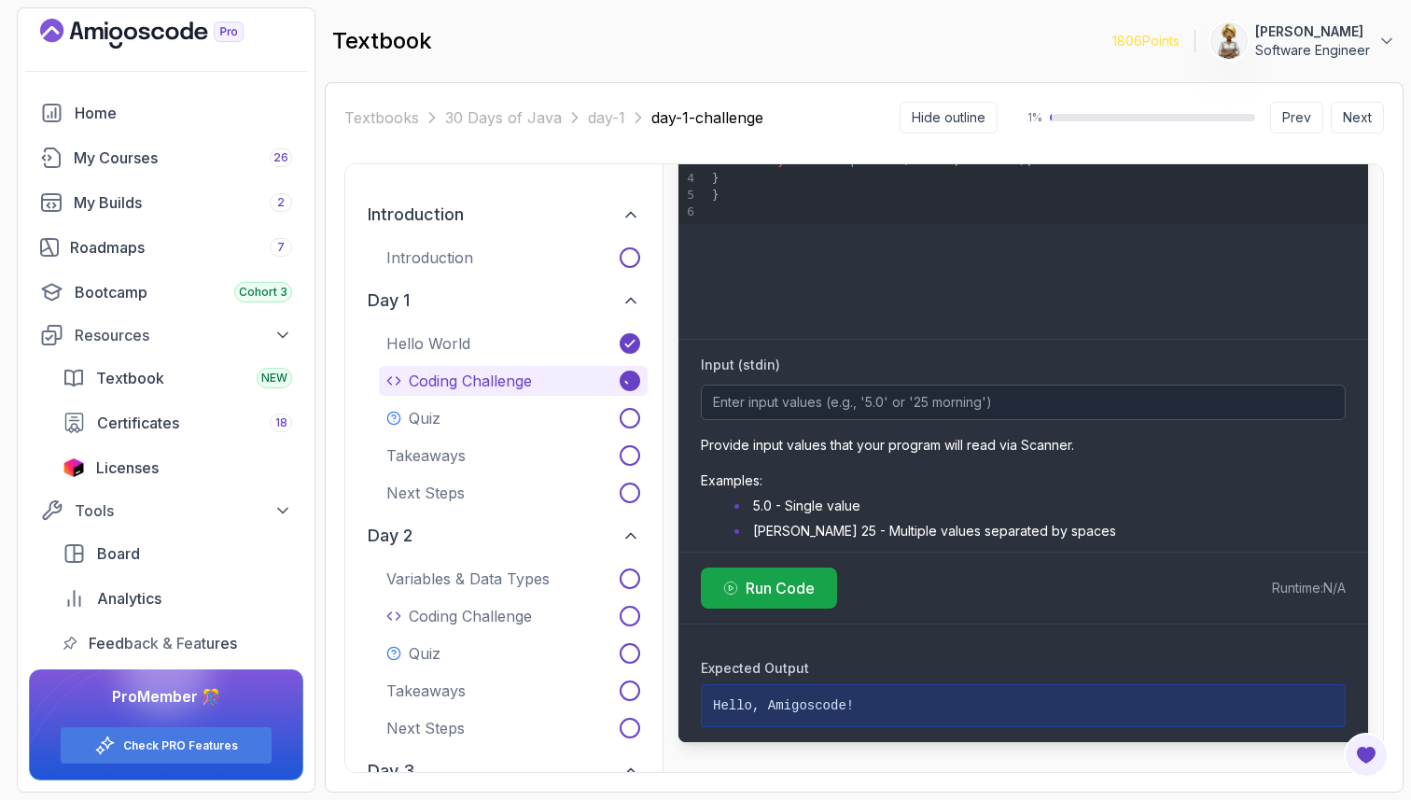
scroll to position [802, 0]
click at [414, 454] on p "Takeaways" at bounding box center [425, 455] width 79 height 22
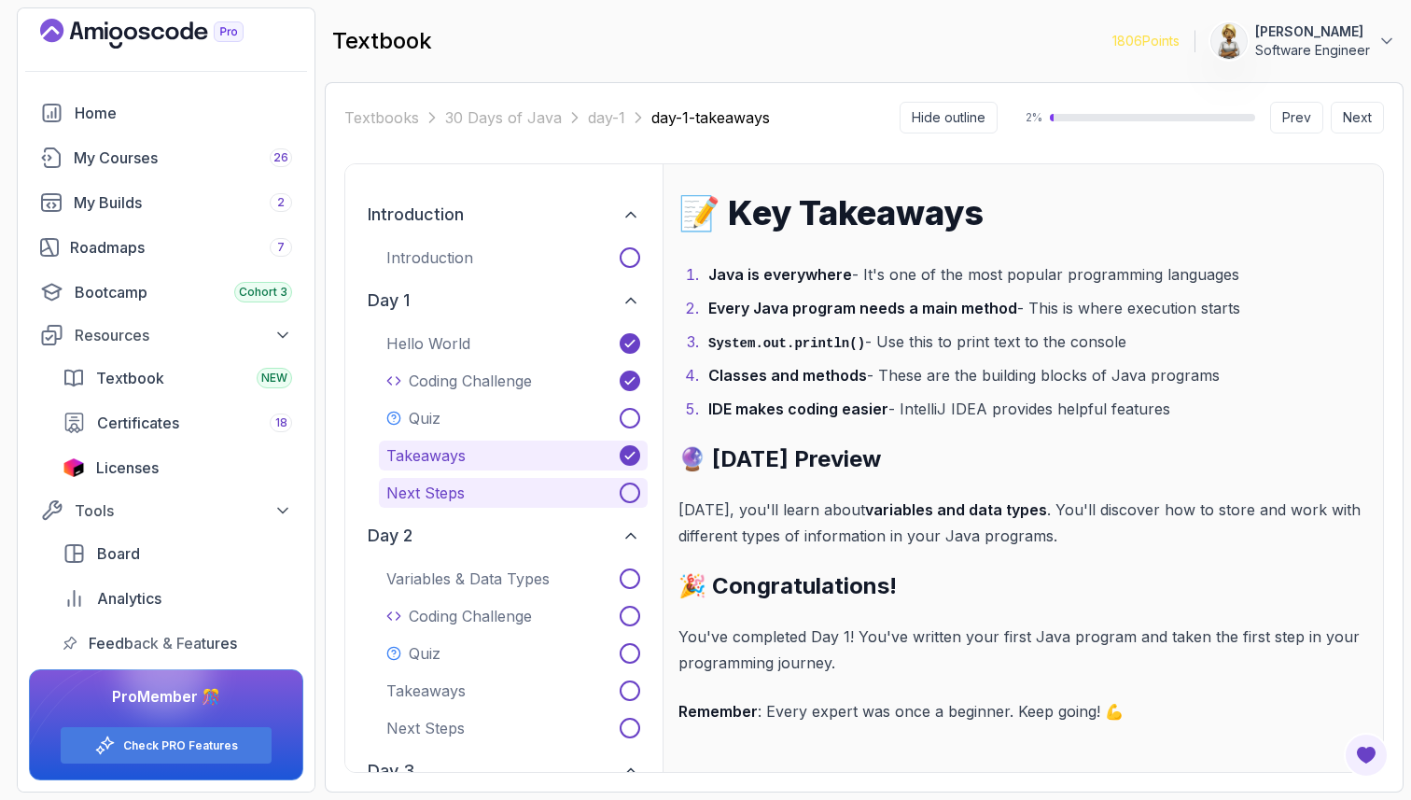
click at [417, 491] on p "Next Steps" at bounding box center [425, 493] width 78 height 22
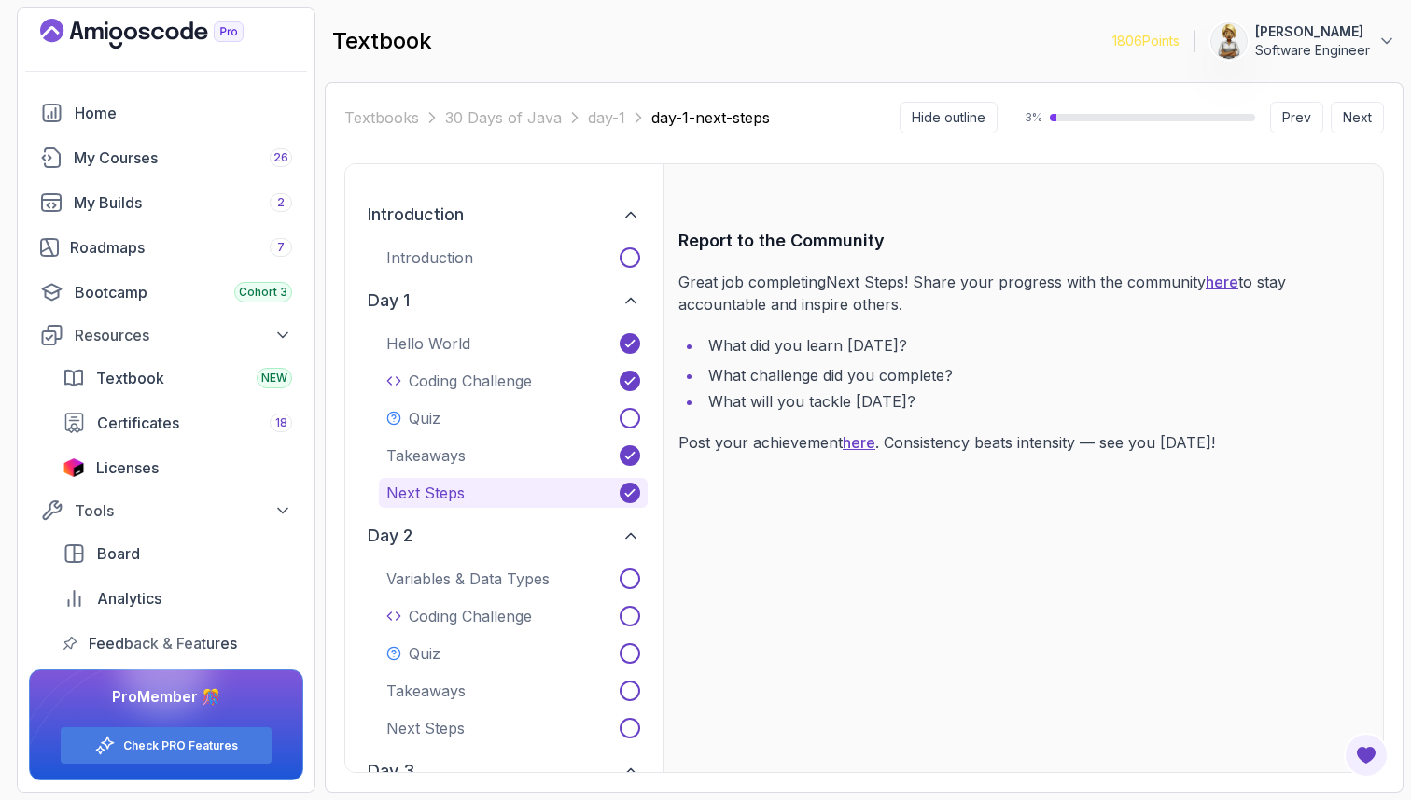
click at [360, 477] on div "day 1 Hello World Coding Challenge Quiz Takeaways Next Steps" at bounding box center [503, 394] width 287 height 228
click at [279, 511] on icon at bounding box center [282, 510] width 19 height 19
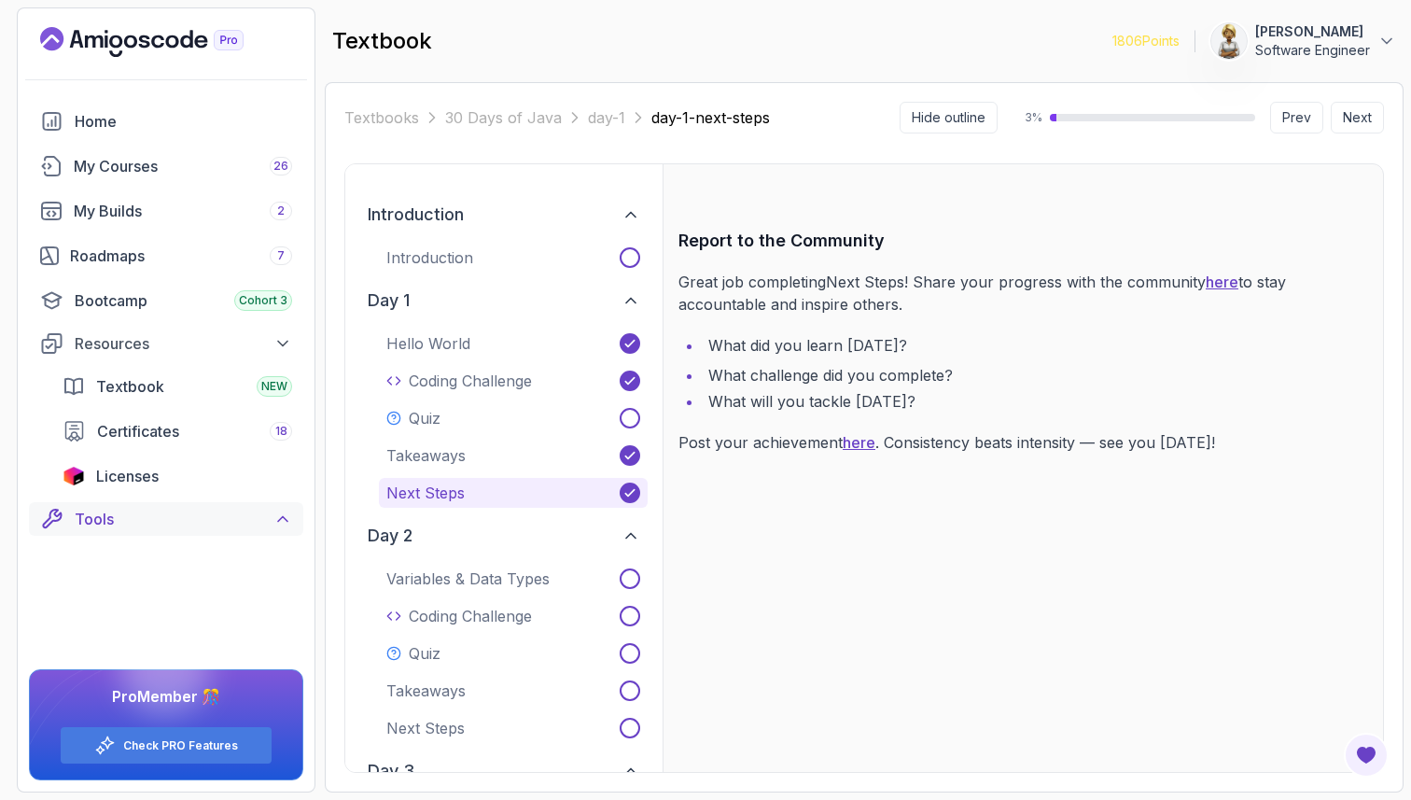
click at [279, 512] on icon at bounding box center [282, 519] width 19 height 19
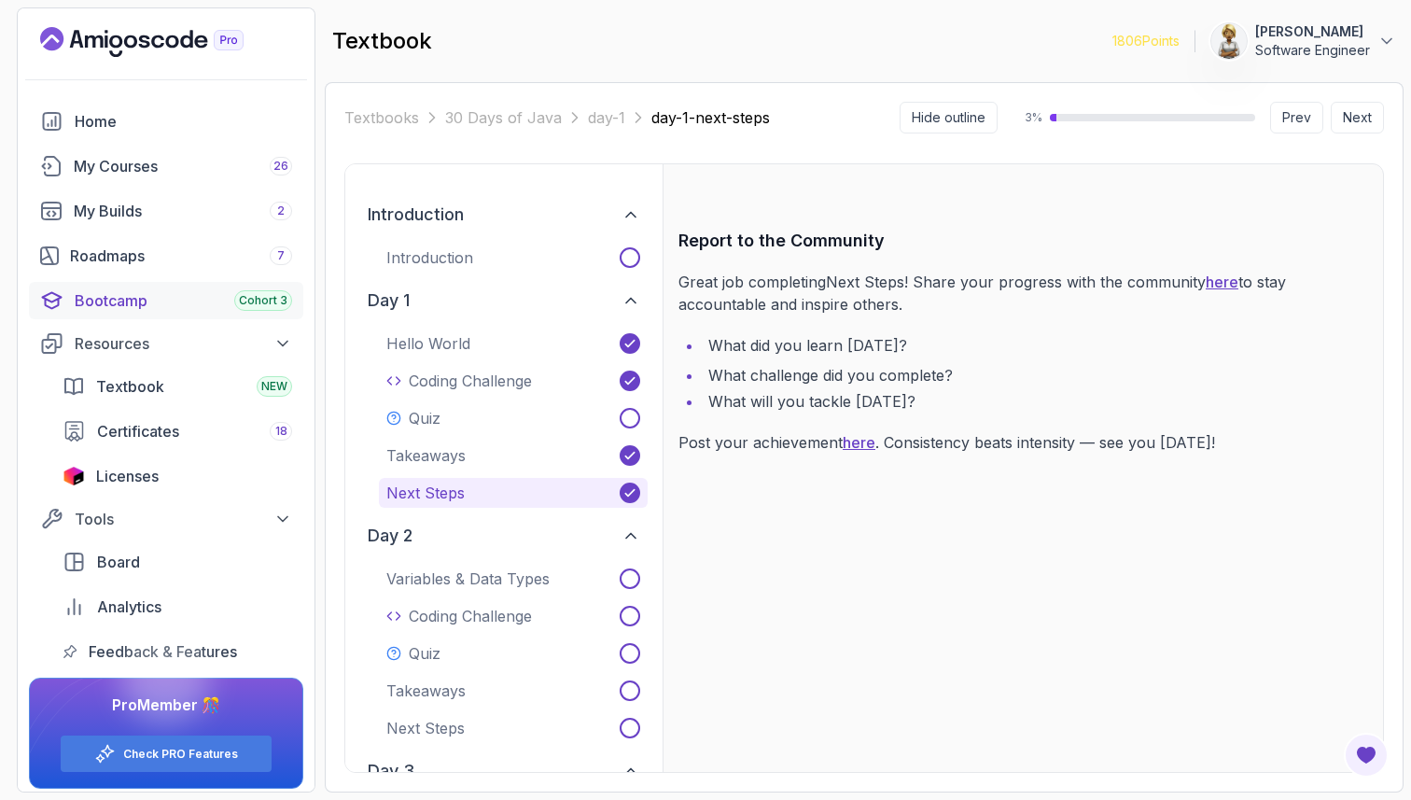
click at [119, 294] on div "Bootcamp Cohort 3" at bounding box center [183, 300] width 217 height 22
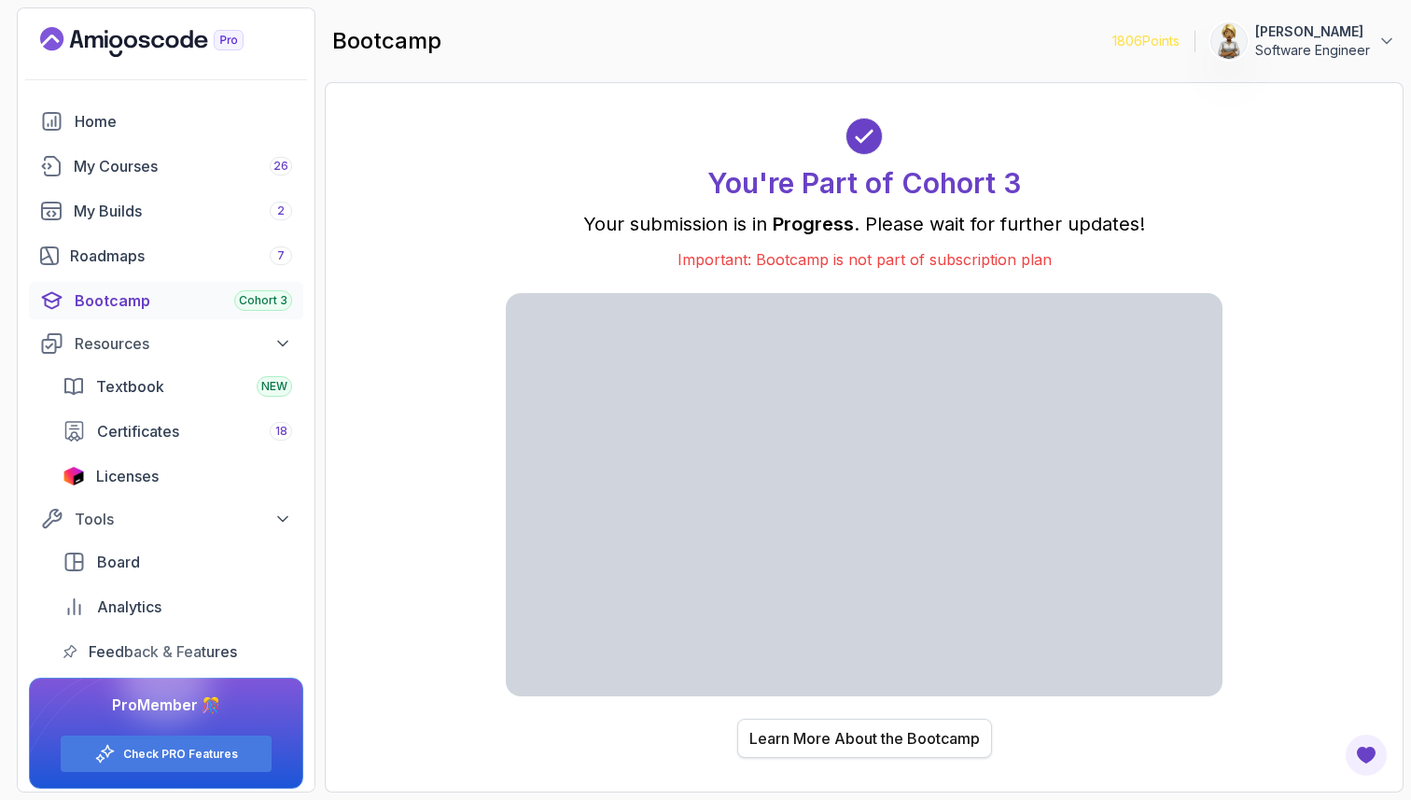
click at [837, 739] on div "Learn More About the Bootcamp" at bounding box center [864, 738] width 231 height 22
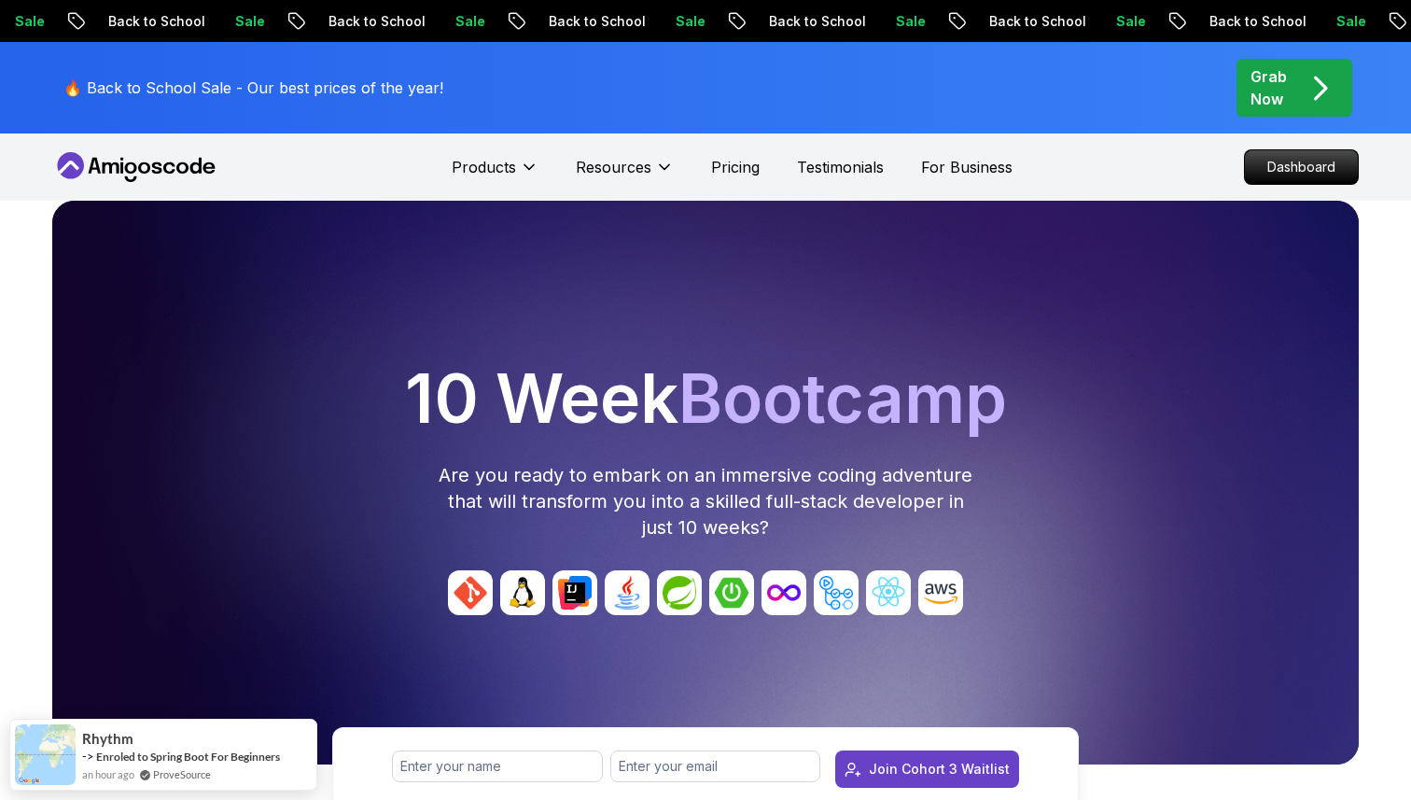
click at [1335, 386] on h1 "10 Week Bootcamp" at bounding box center [706, 398] width 1292 height 67
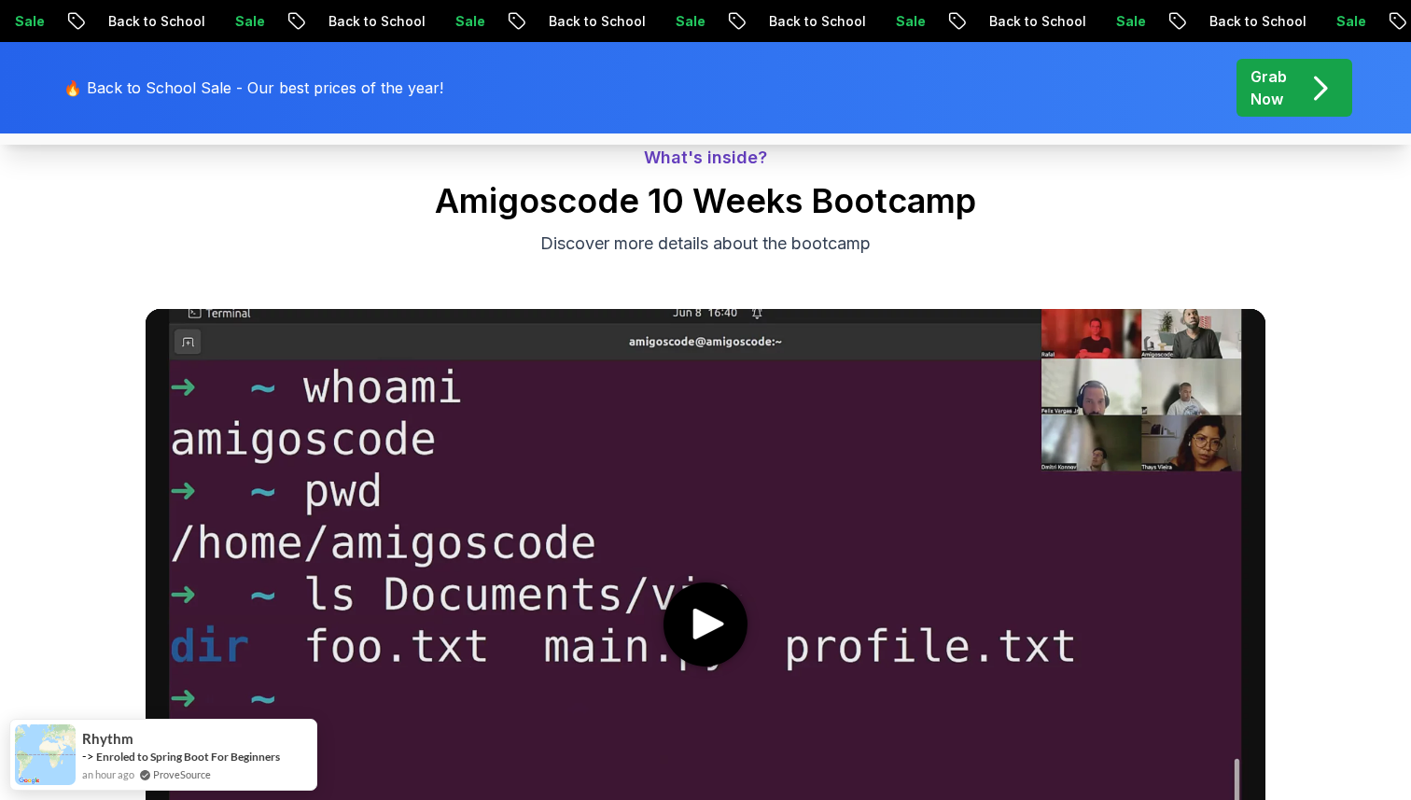
scroll to position [821, 0]
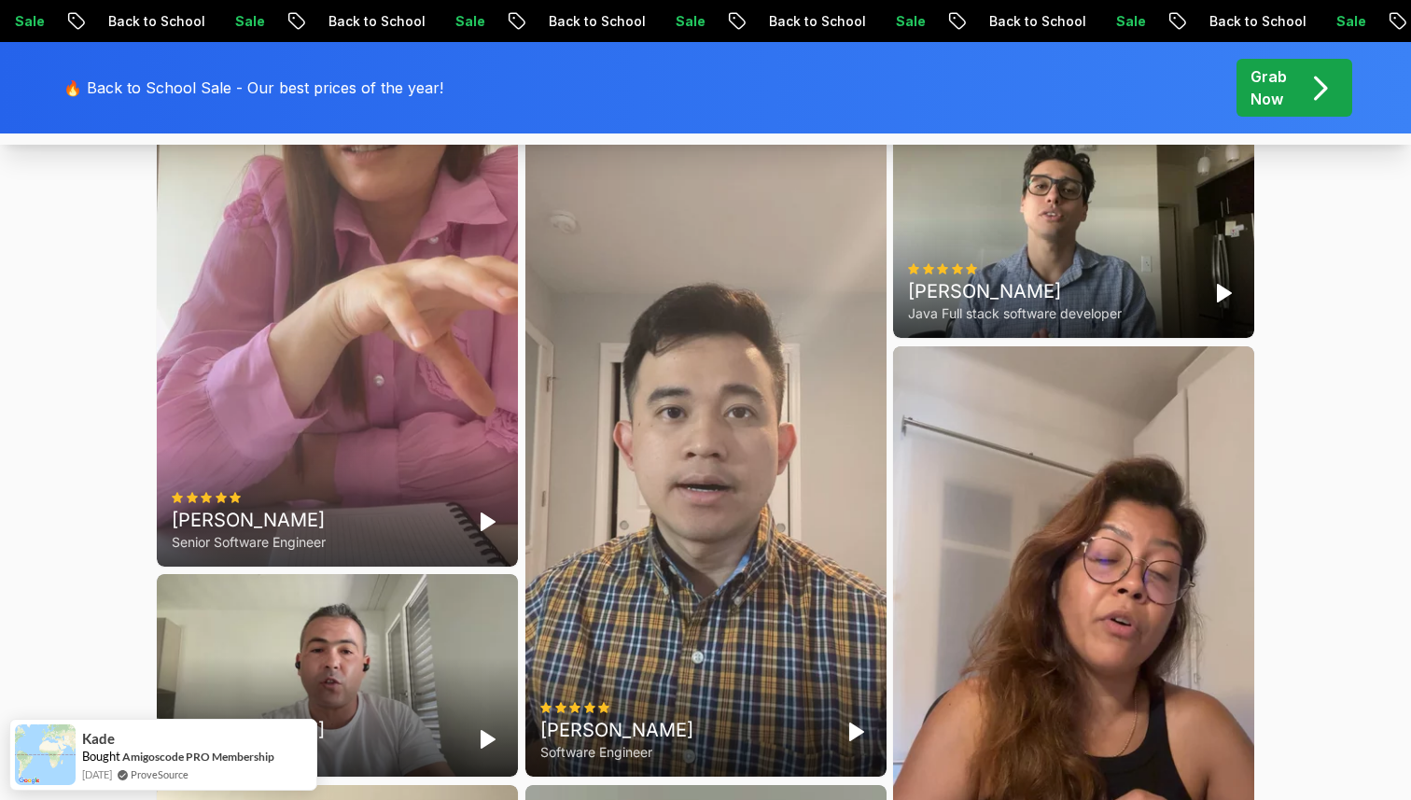
scroll to position [5077, 0]
